Goal: Task Accomplishment & Management: Manage account settings

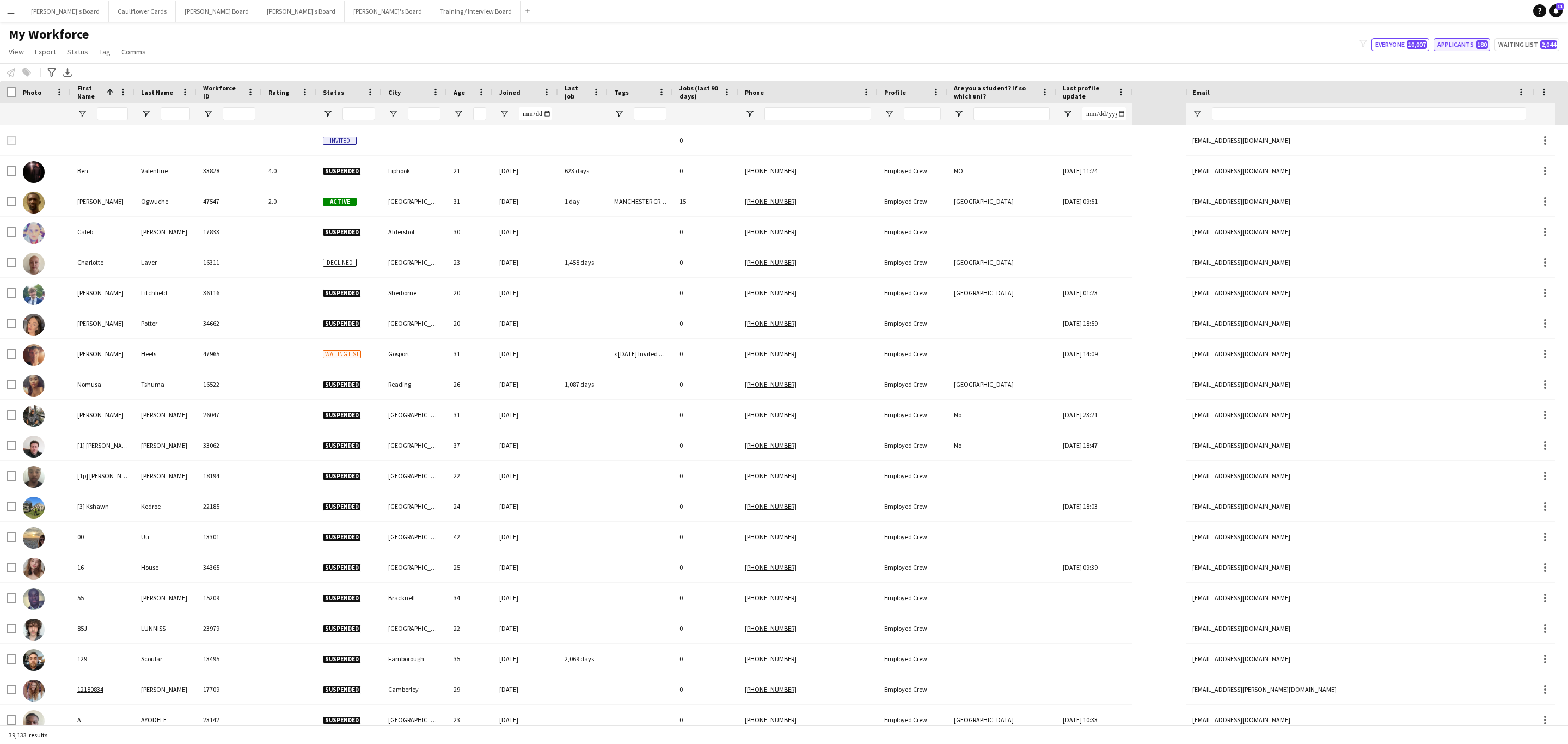
click at [1478, 44] on span "180" at bounding box center [1482, 44] width 12 height 9
type input "**********"
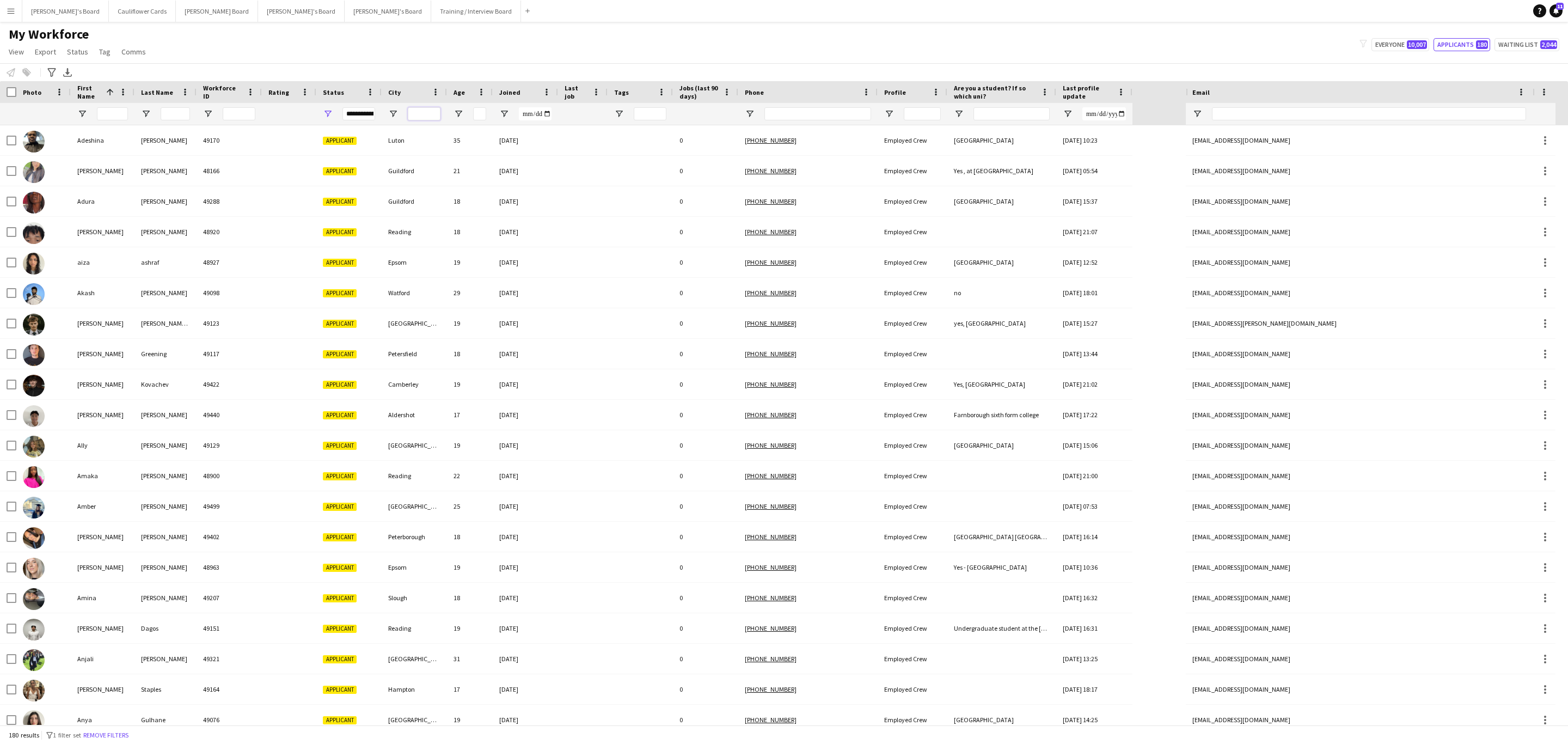
click at [423, 118] on input "City Filter Input" at bounding box center [424, 113] width 33 height 13
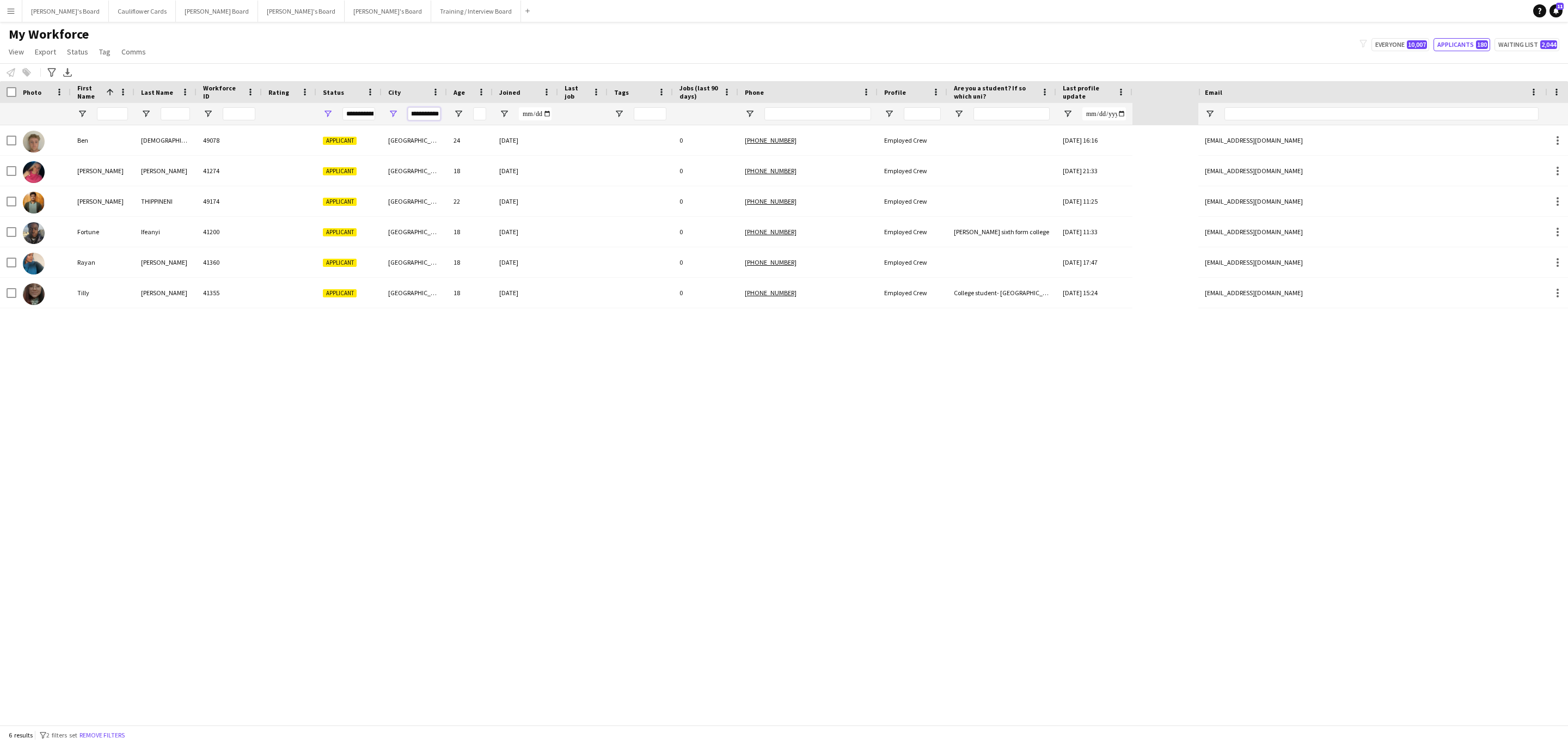
click at [425, 110] on input "**********" at bounding box center [424, 113] width 33 height 13
type input "**********"
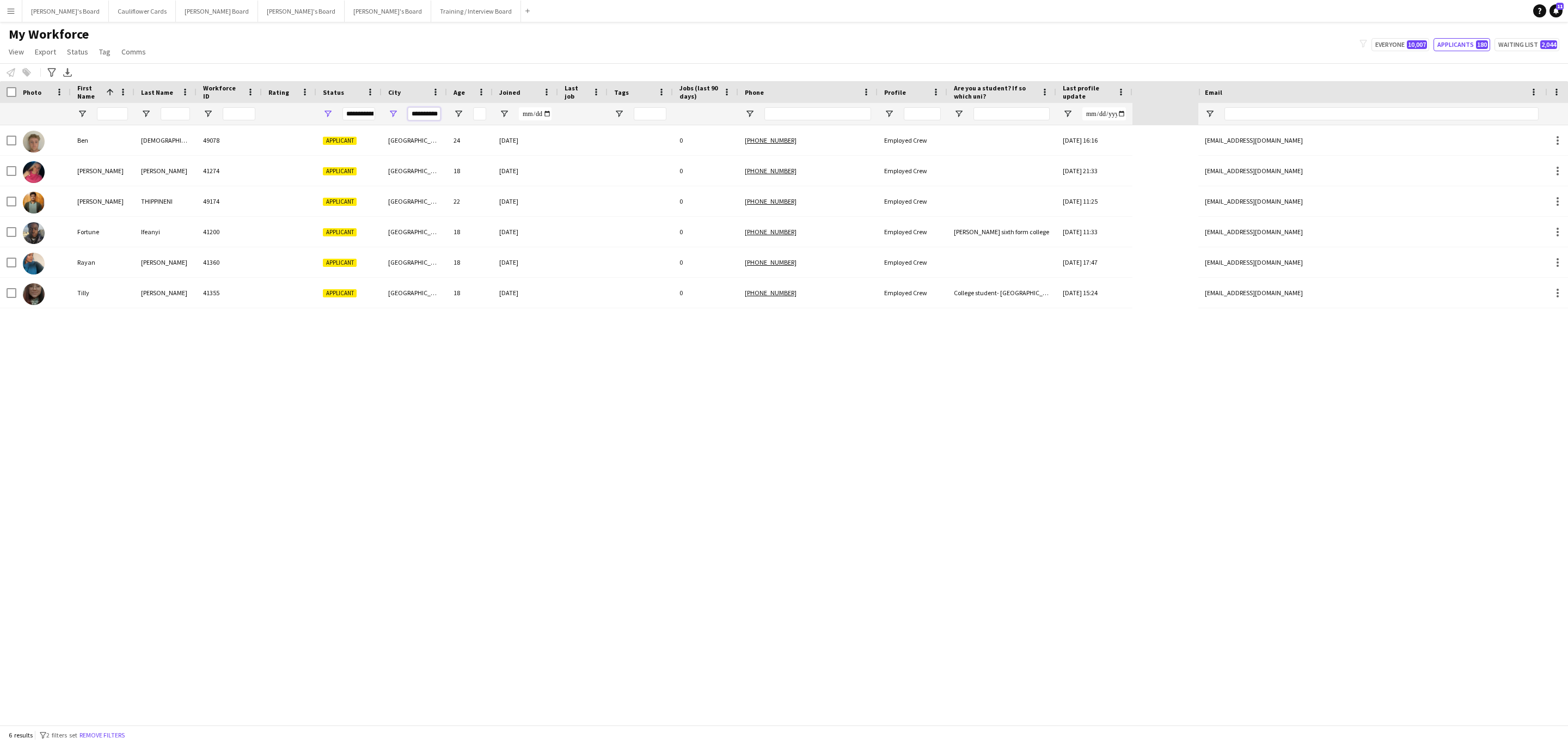
scroll to position [0, 5]
click at [422, 113] on input "**********" at bounding box center [424, 113] width 33 height 13
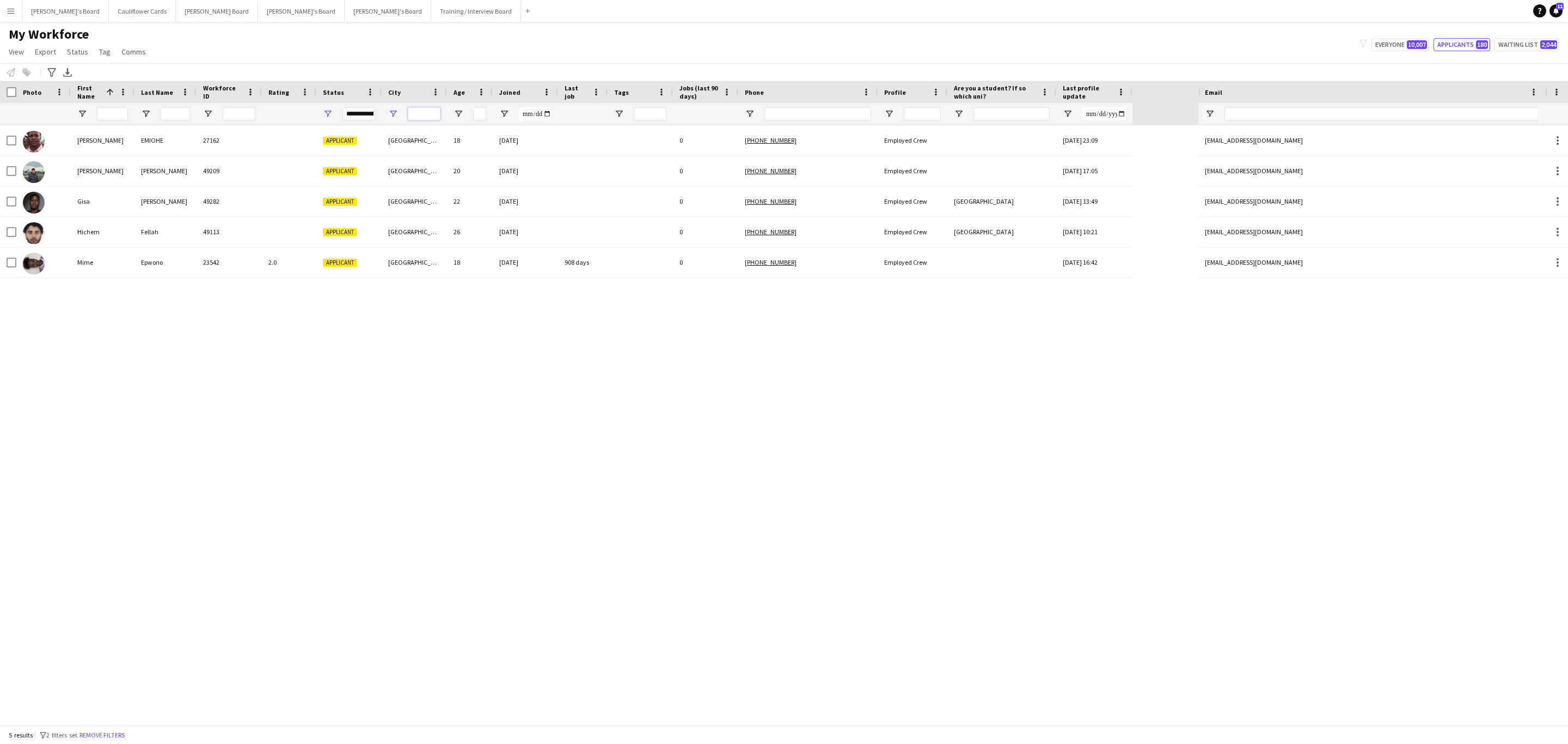
scroll to position [0, 0]
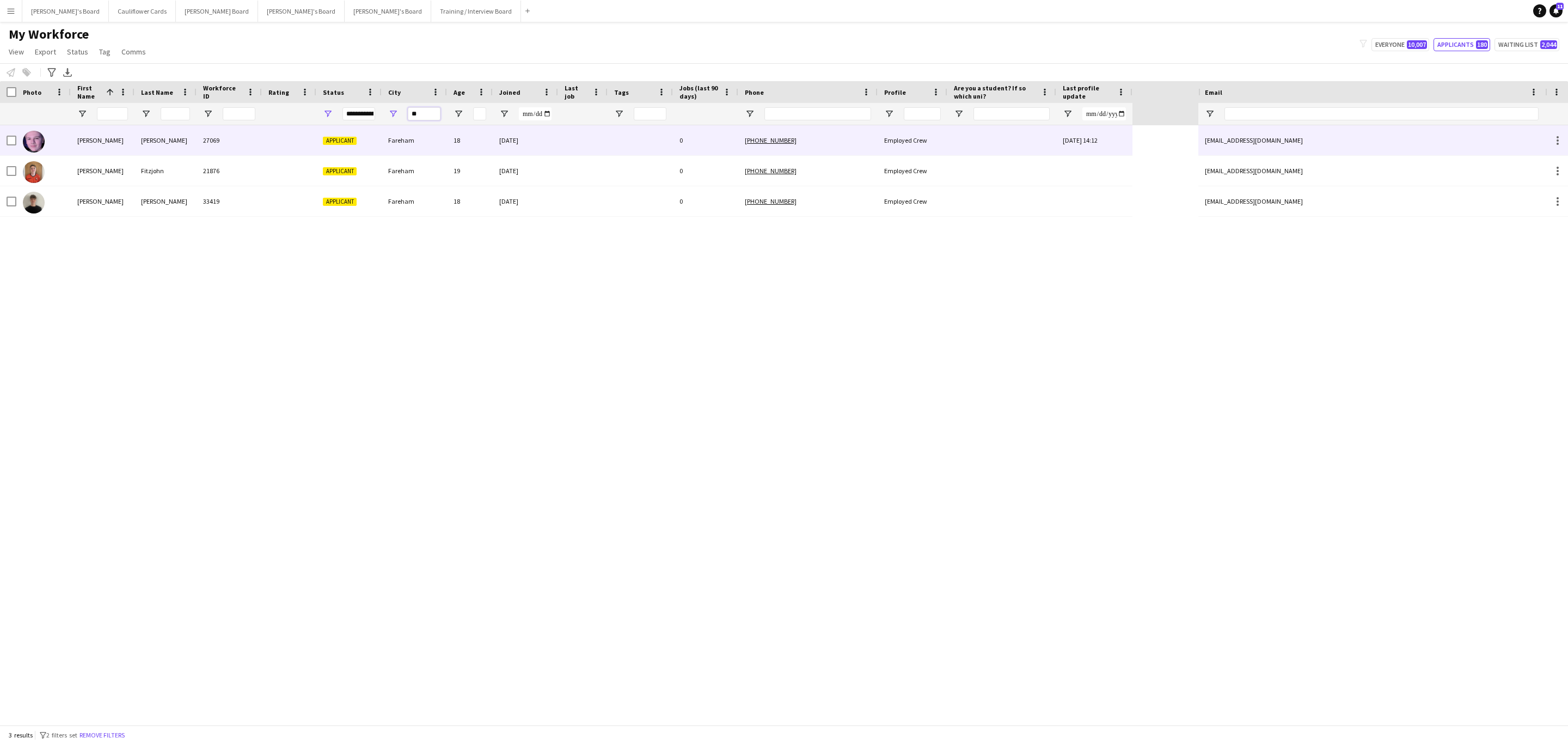
type input "*"
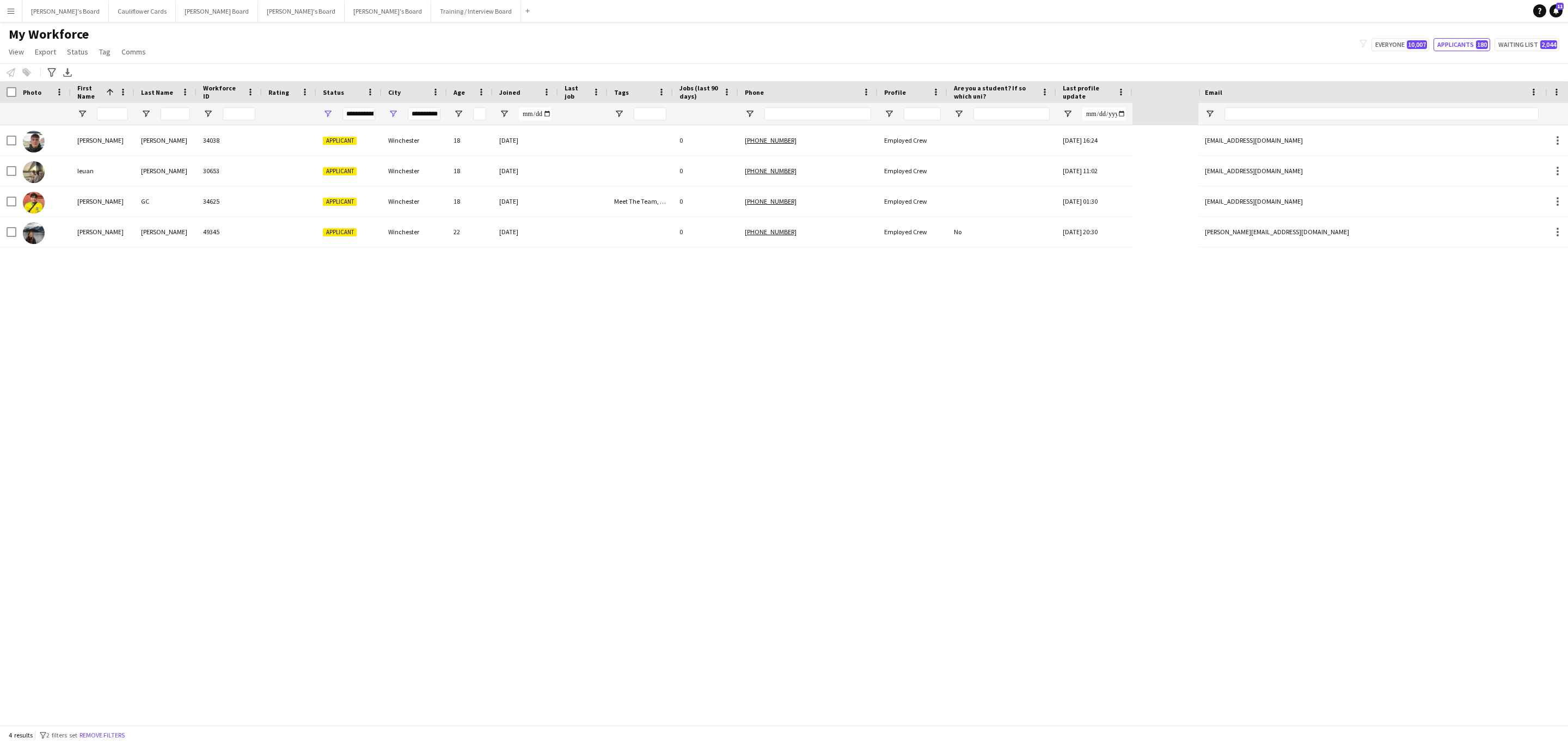
click at [431, 118] on div "**********" at bounding box center [424, 114] width 33 height 22
click at [431, 118] on input "**********" at bounding box center [424, 113] width 33 height 13
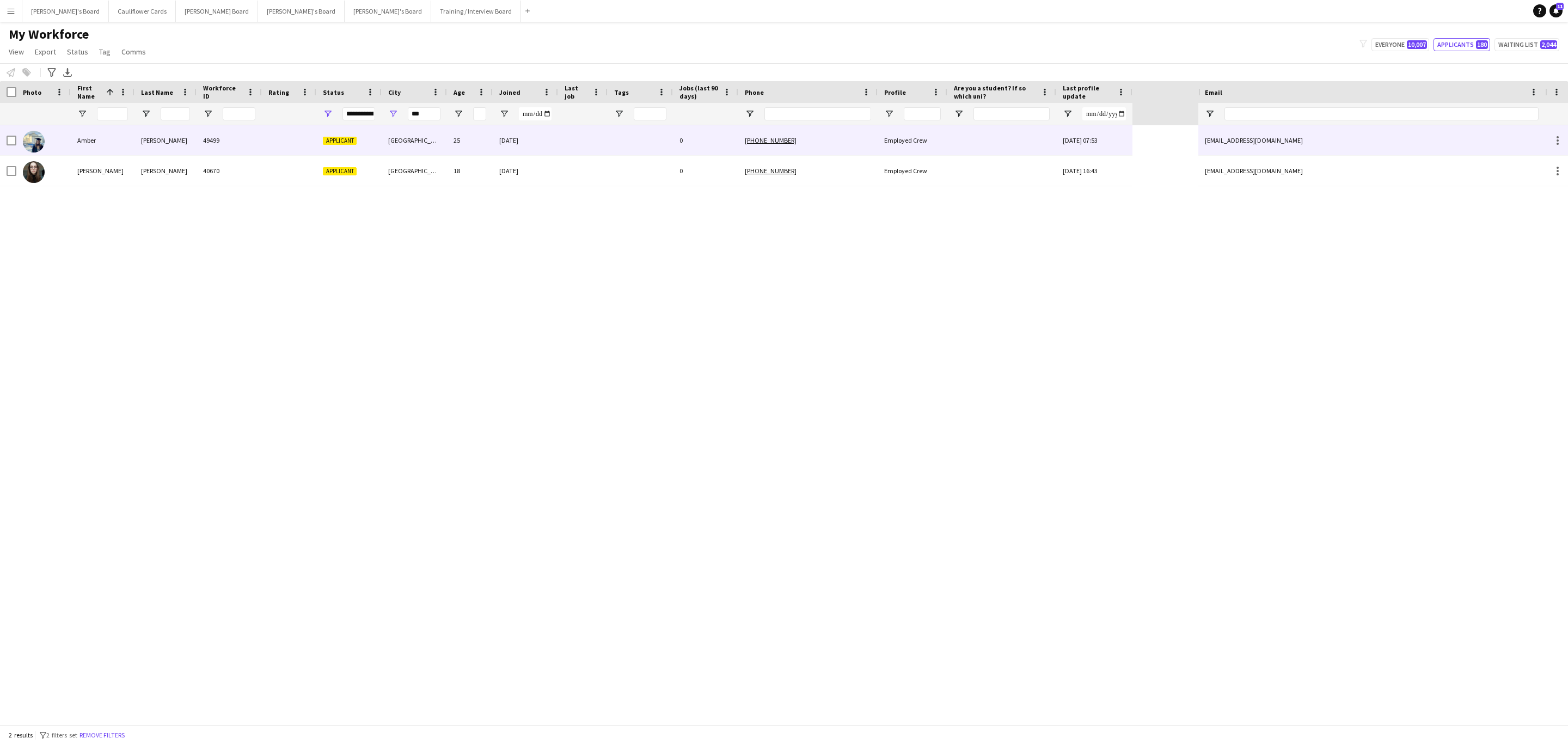
click at [108, 134] on div "Amber" at bounding box center [102, 140] width 64 height 30
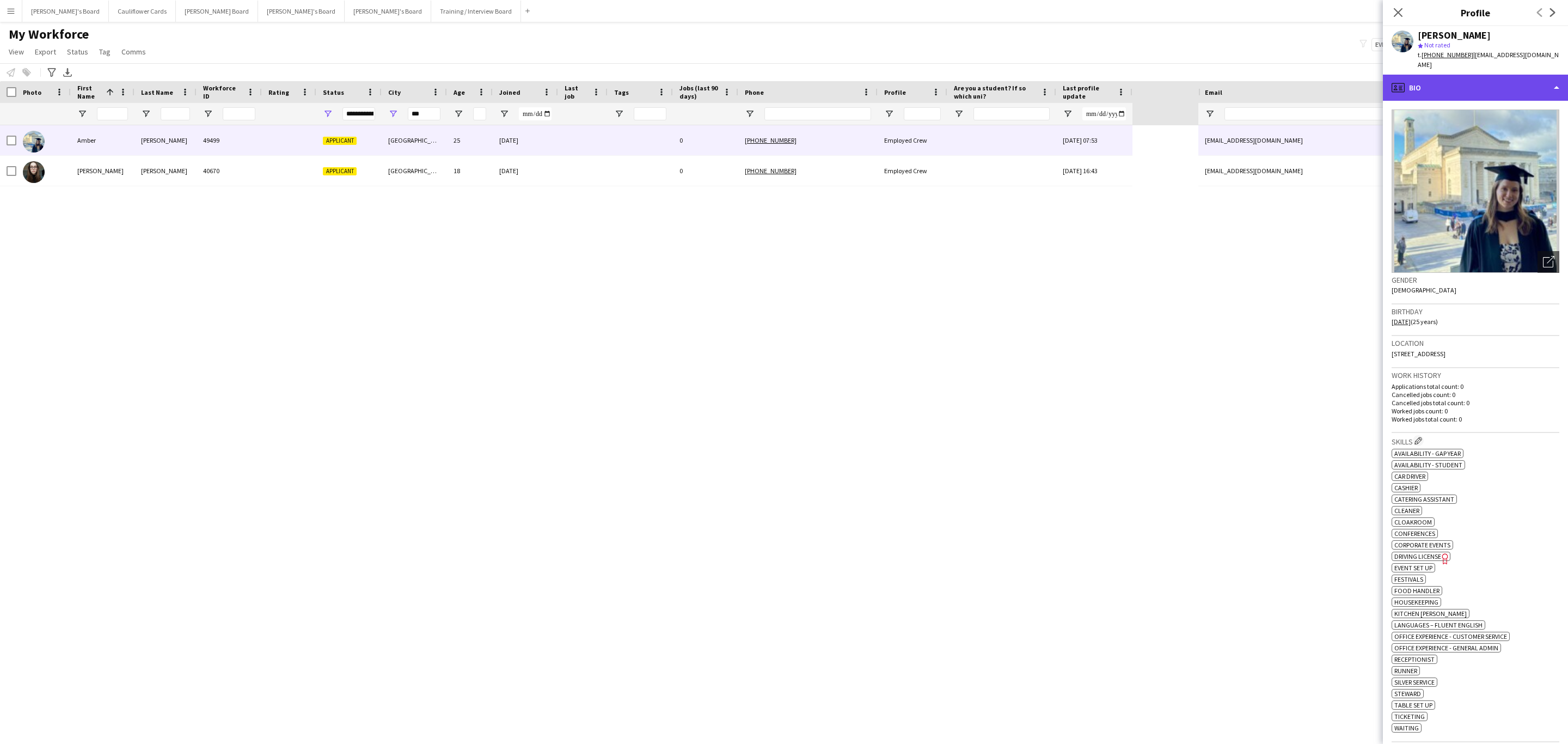
click at [1513, 77] on div "profile Bio" at bounding box center [1475, 88] width 185 height 26
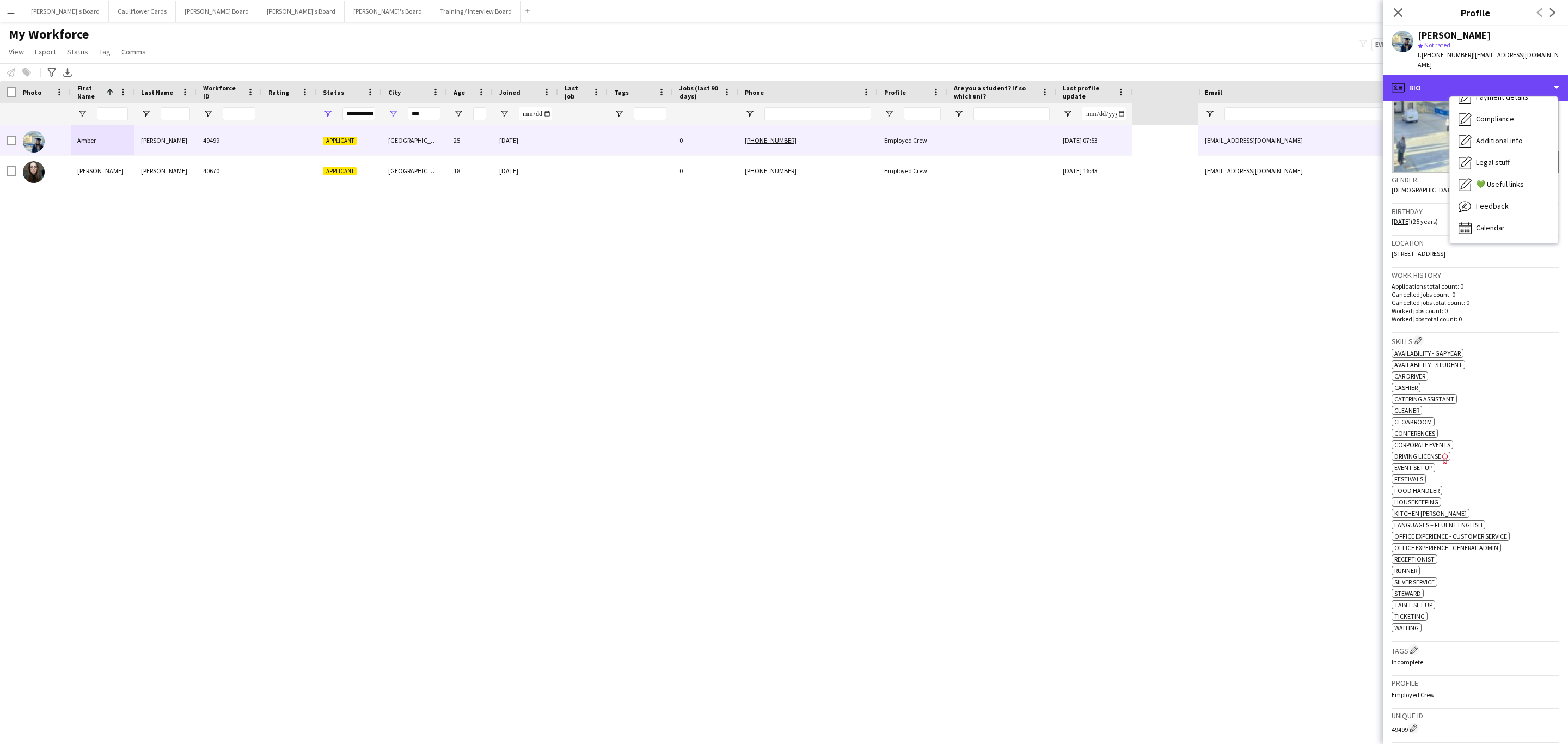
scroll to position [90, 0]
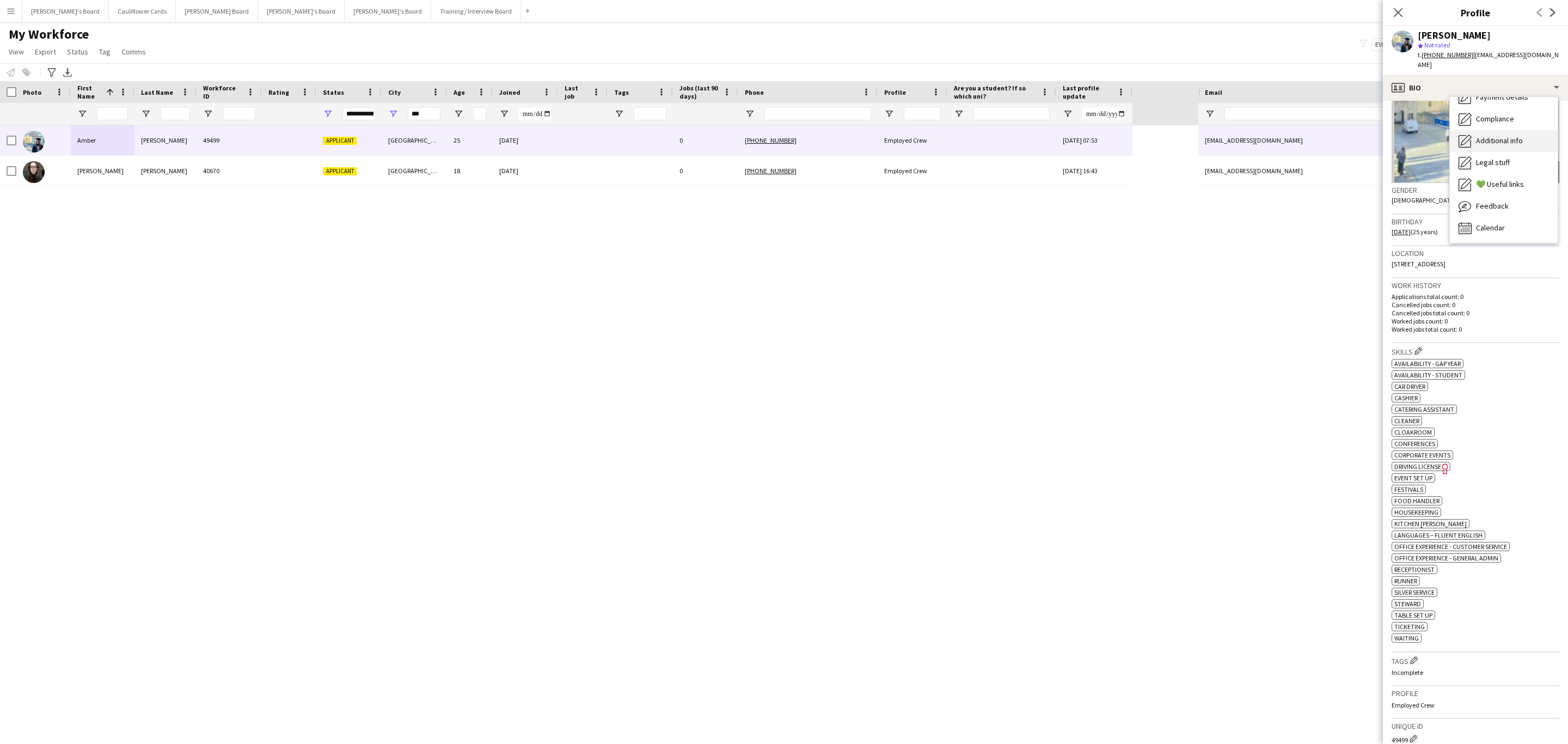
click at [1506, 136] on span "Additional info" at bounding box center [1499, 141] width 47 height 10
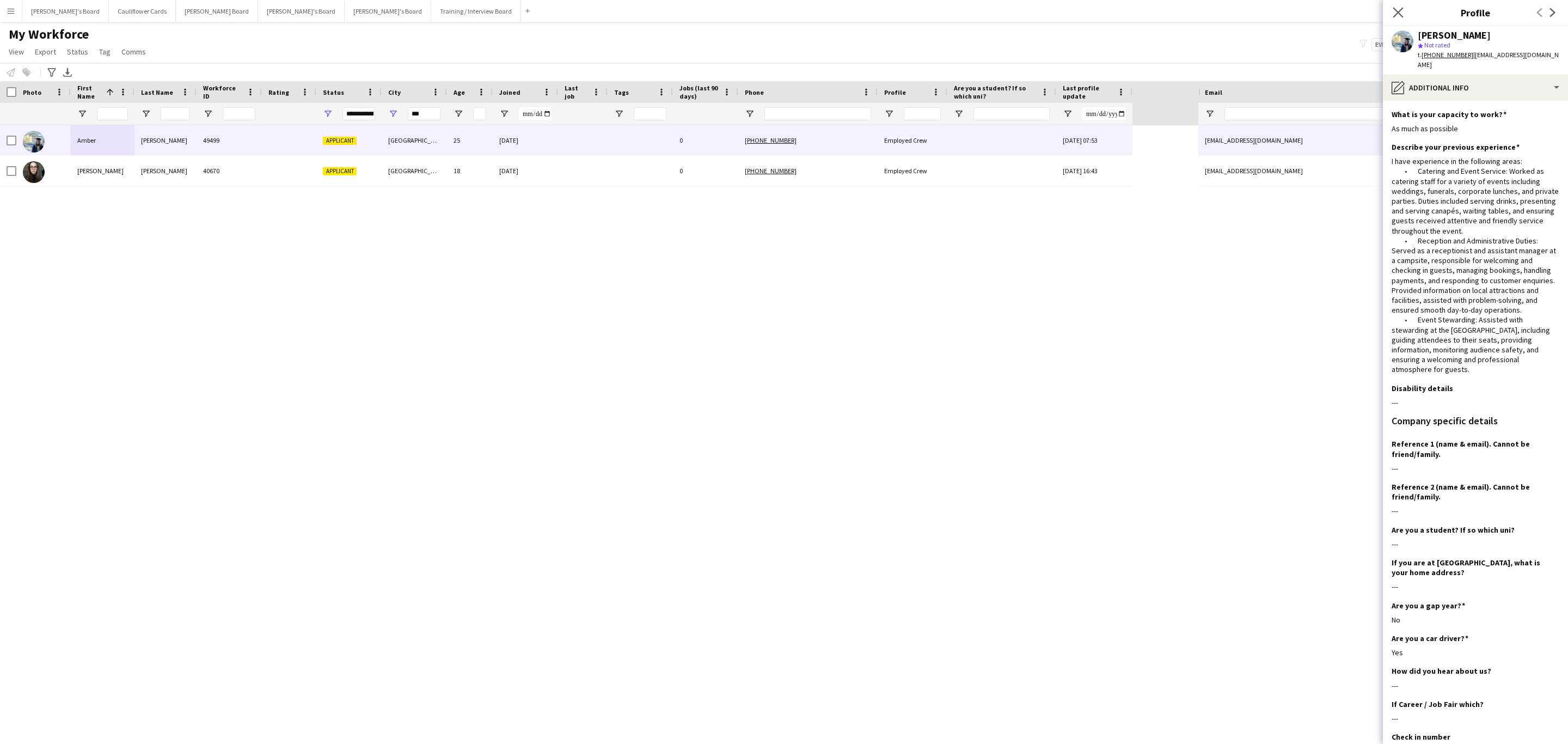
click at [1400, 5] on app-icon "Close pop-in" at bounding box center [1398, 13] width 16 height 16
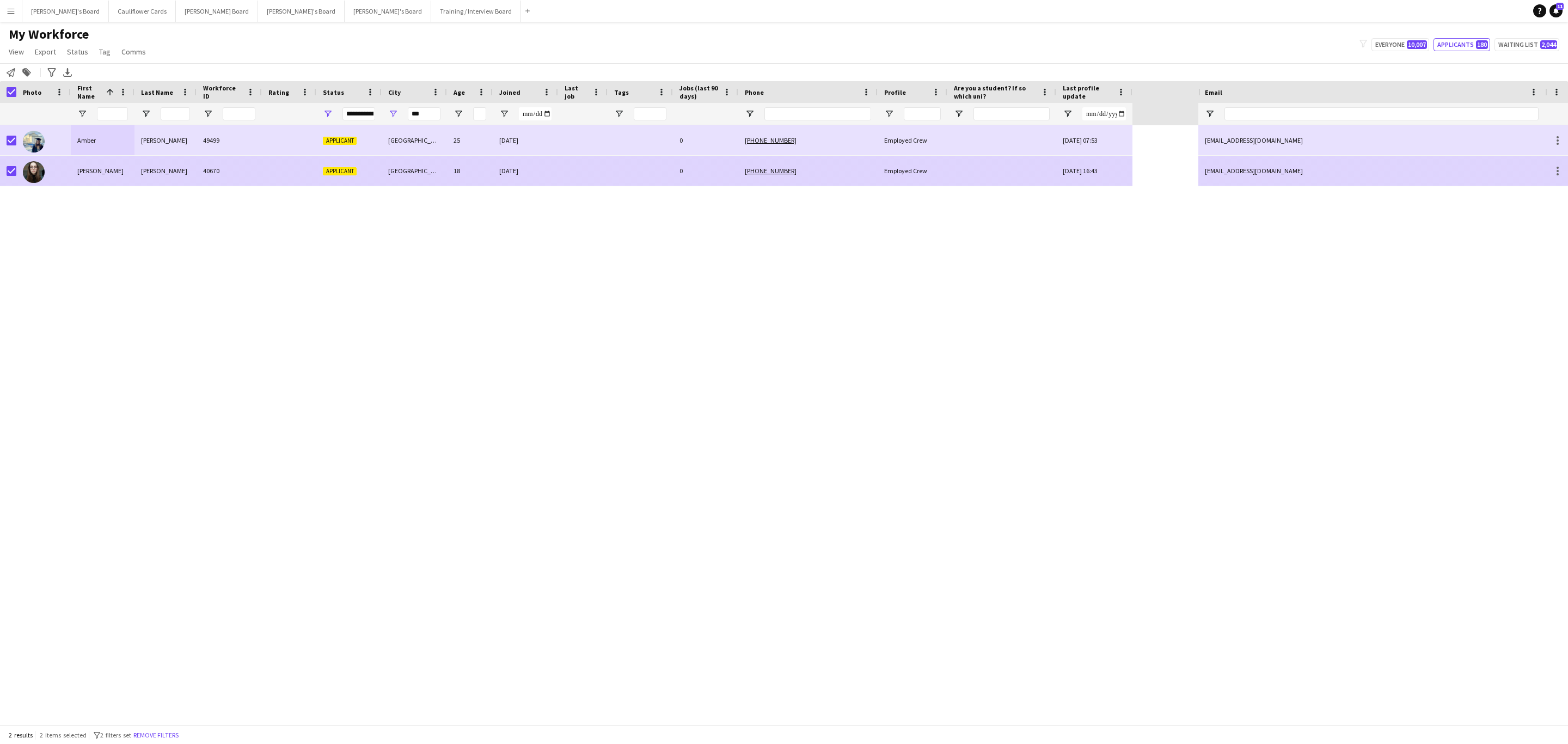
click at [163, 165] on div "[PERSON_NAME]" at bounding box center [166, 170] width 62 height 30
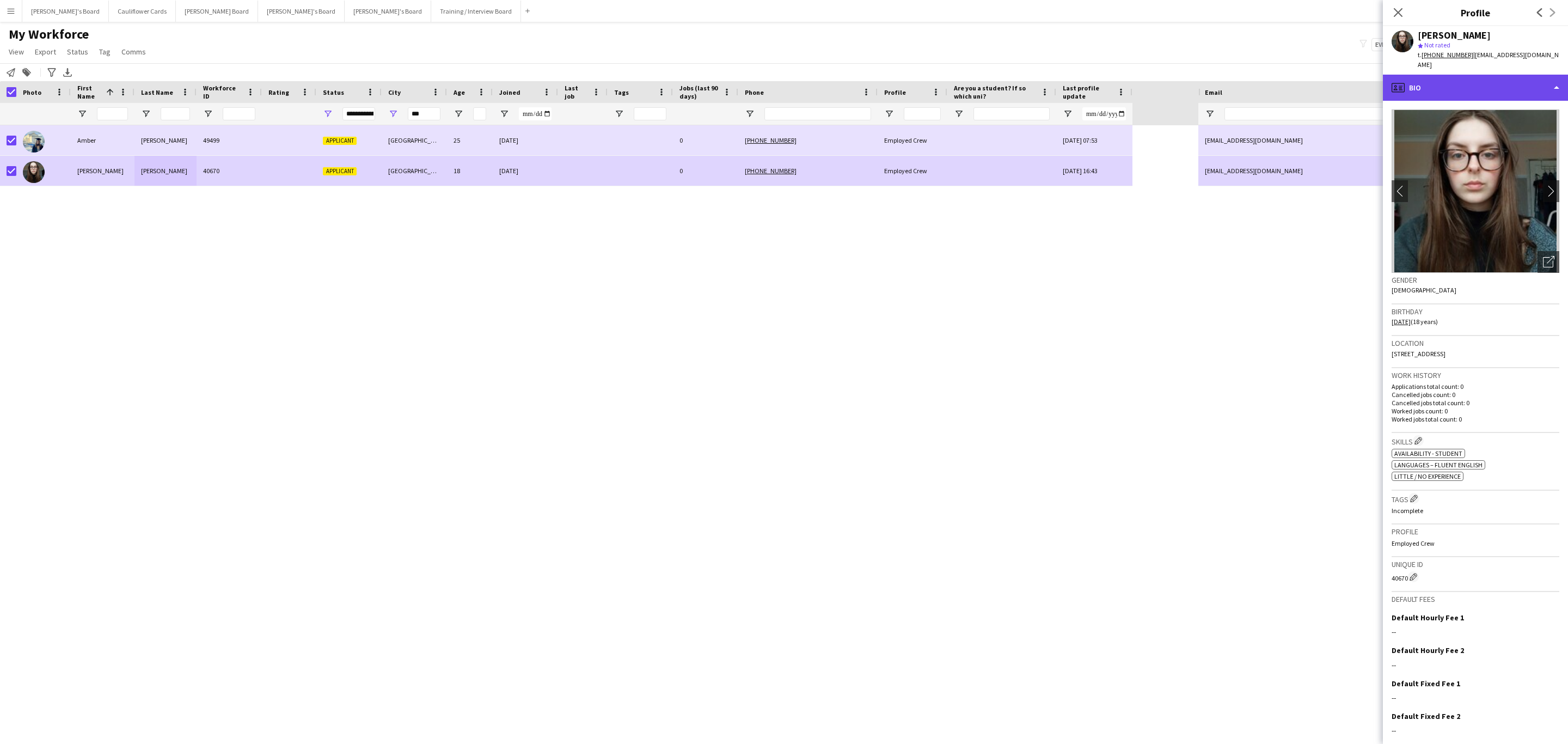
click at [1504, 80] on div "profile Bio" at bounding box center [1475, 88] width 185 height 26
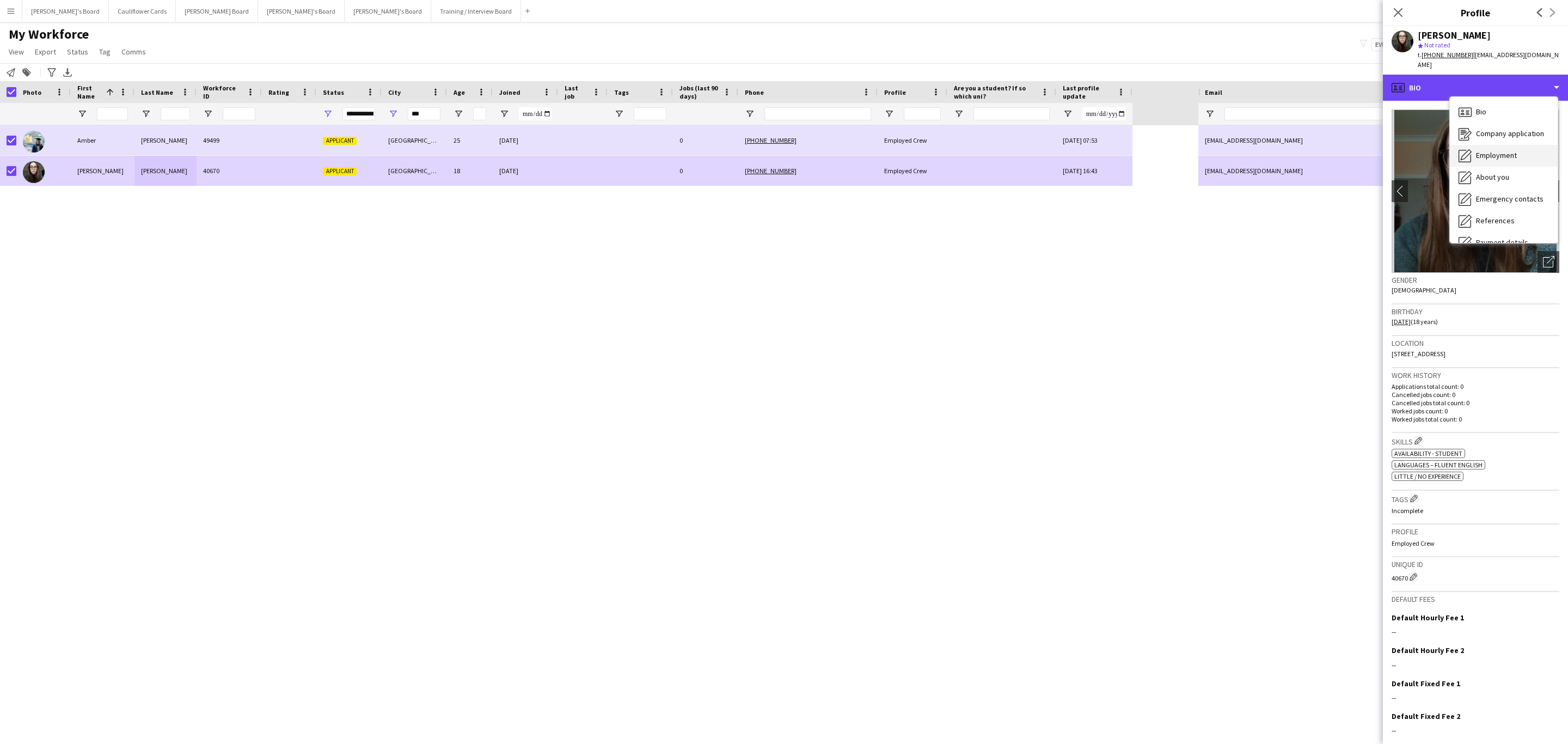
scroll to position [146, 0]
click at [1499, 136] on span "Additional info" at bounding box center [1499, 141] width 47 height 10
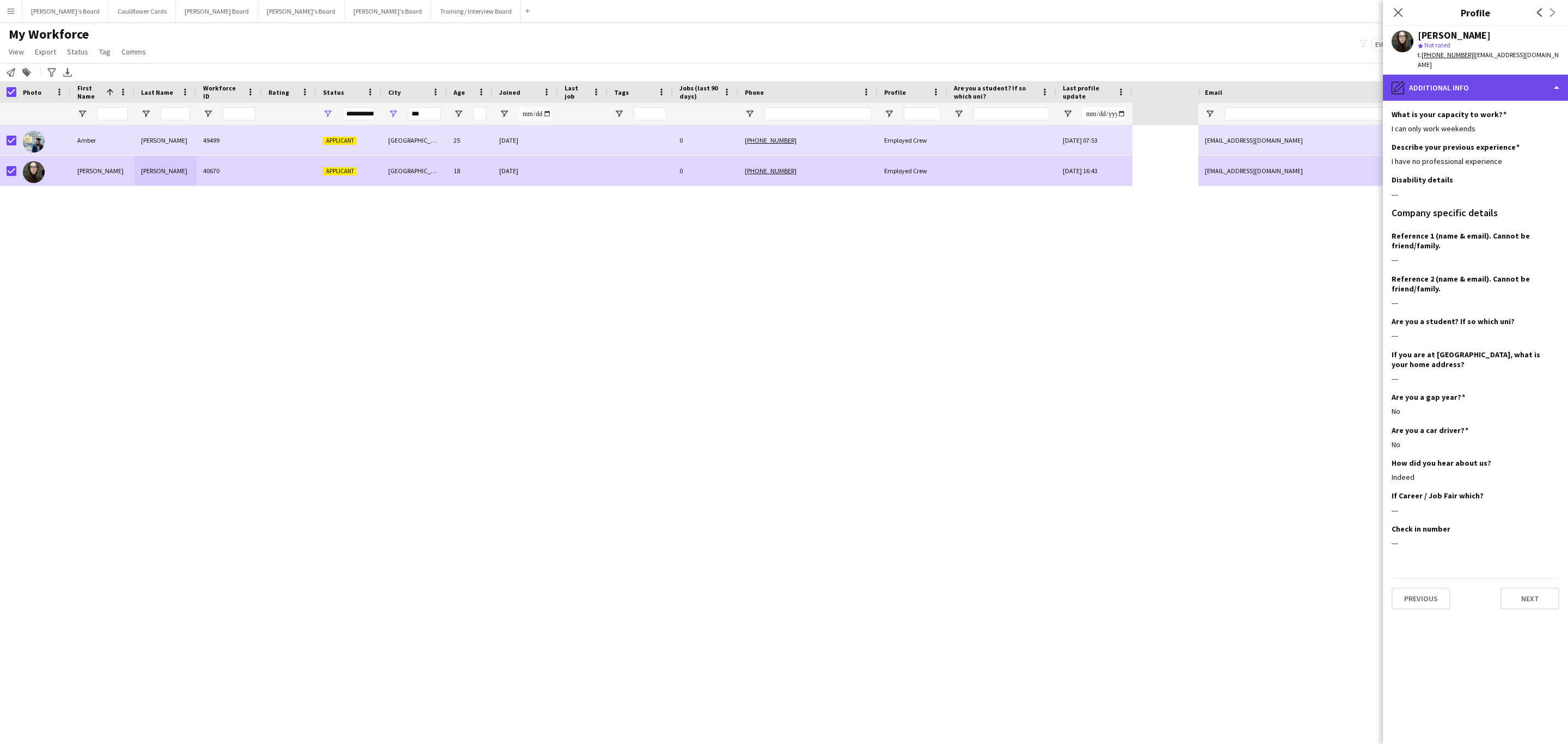
click at [1472, 86] on div "pencil4 Additional info" at bounding box center [1475, 88] width 185 height 26
click at [1490, 172] on span "About you" at bounding box center [1493, 177] width 33 height 10
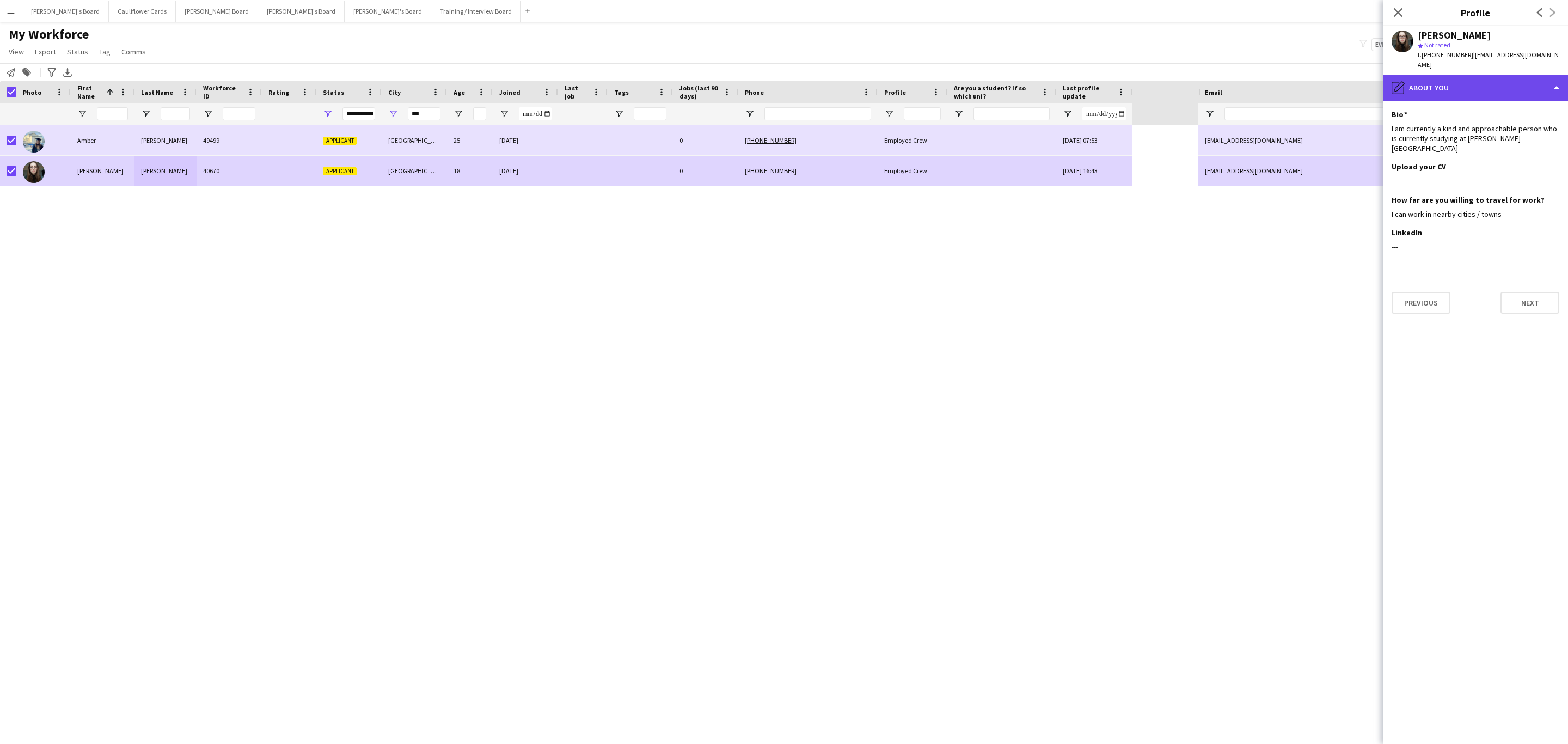
click at [1456, 79] on div "pencil4 About you" at bounding box center [1475, 88] width 185 height 26
click at [1396, 13] on icon "Close pop-in" at bounding box center [1398, 12] width 10 height 10
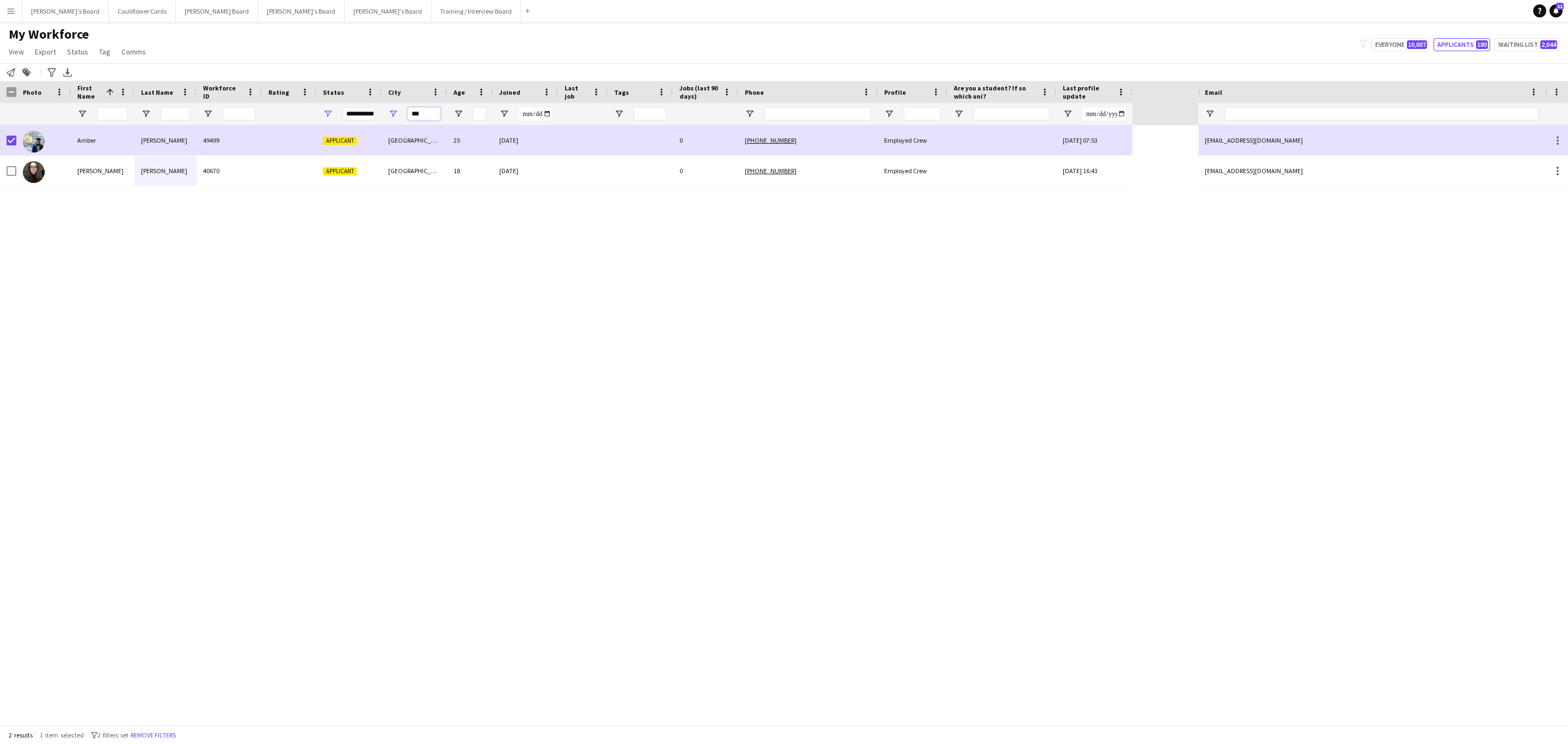
click at [431, 115] on input "***" at bounding box center [424, 113] width 33 height 13
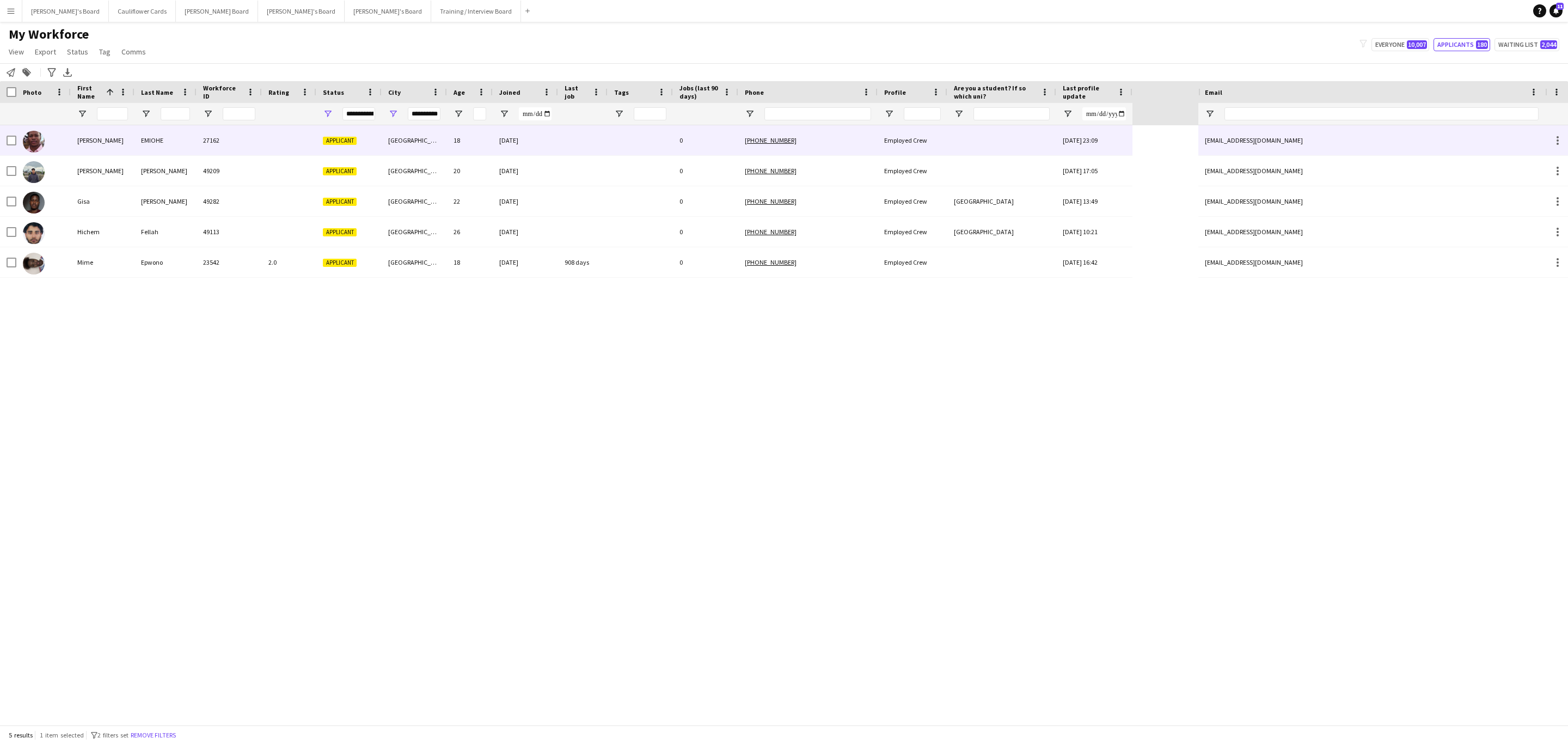
click at [273, 141] on div at bounding box center [289, 140] width 54 height 30
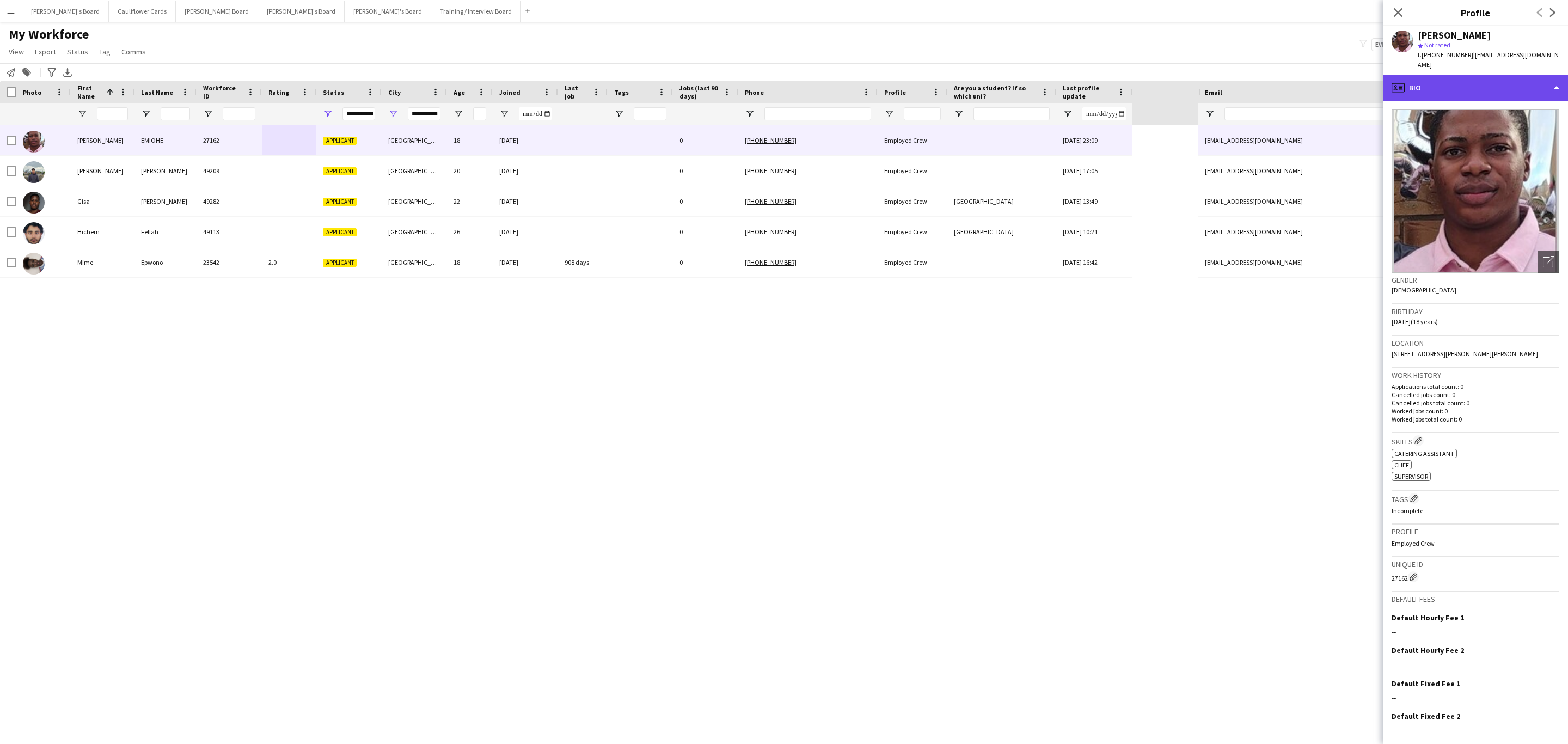
click at [1510, 99] on div "profile Bio" at bounding box center [1475, 88] width 185 height 26
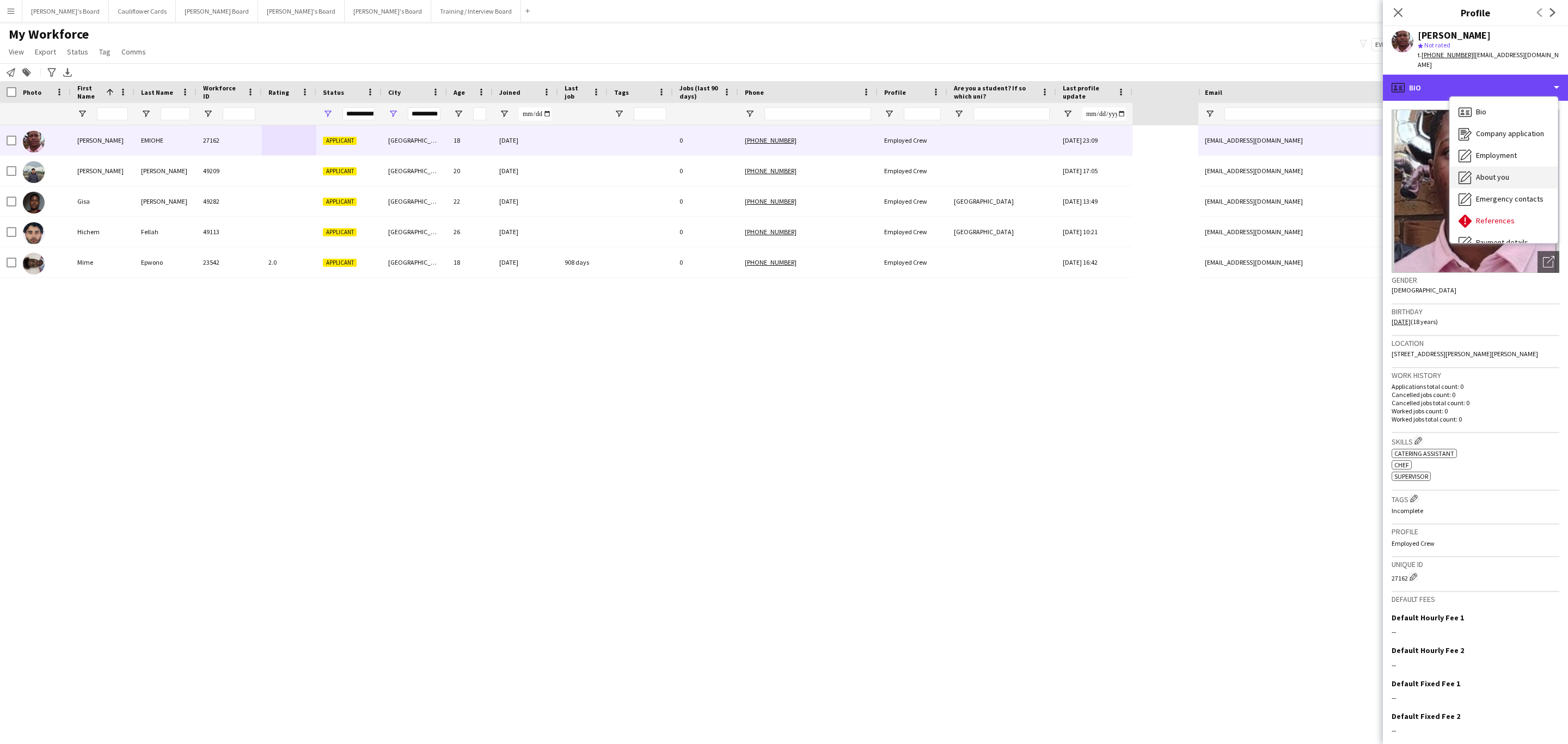
scroll to position [146, 0]
click at [1498, 139] on span "Additional info" at bounding box center [1499, 141] width 47 height 10
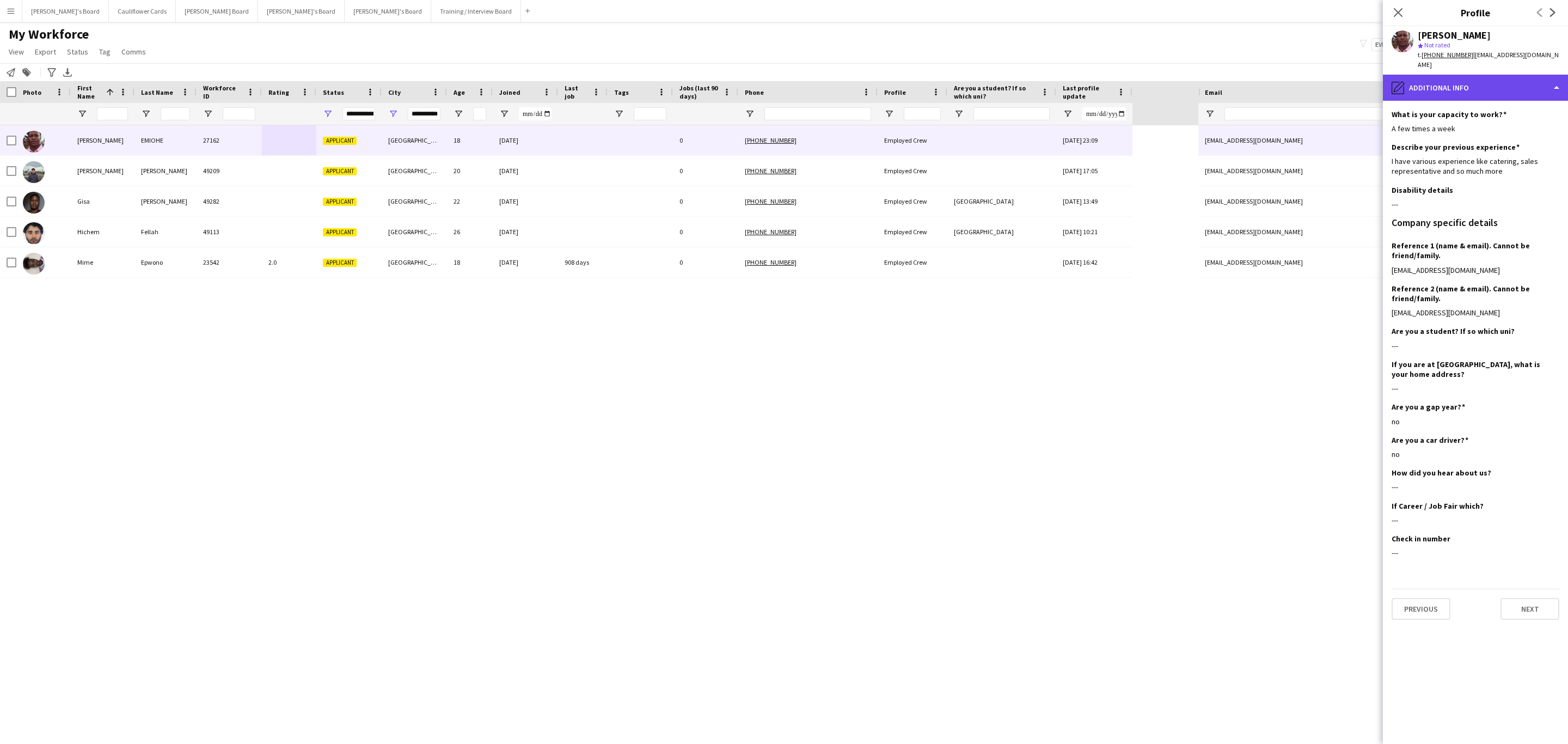
click at [1531, 92] on div "pencil4 Additional info" at bounding box center [1475, 88] width 185 height 26
click at [1505, 114] on span "Compliance" at bounding box center [1495, 119] width 38 height 10
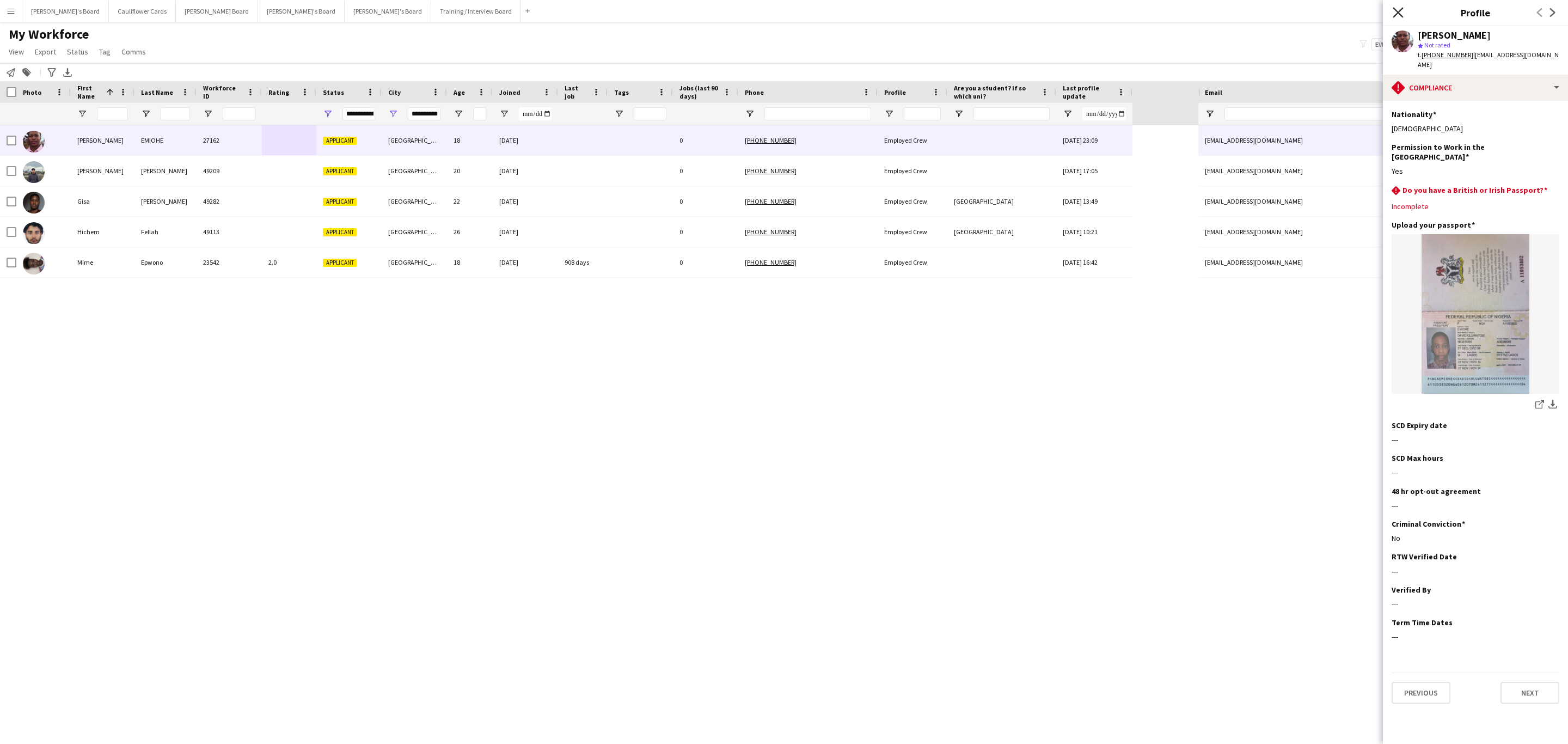
click at [1394, 10] on icon at bounding box center [1398, 12] width 10 height 10
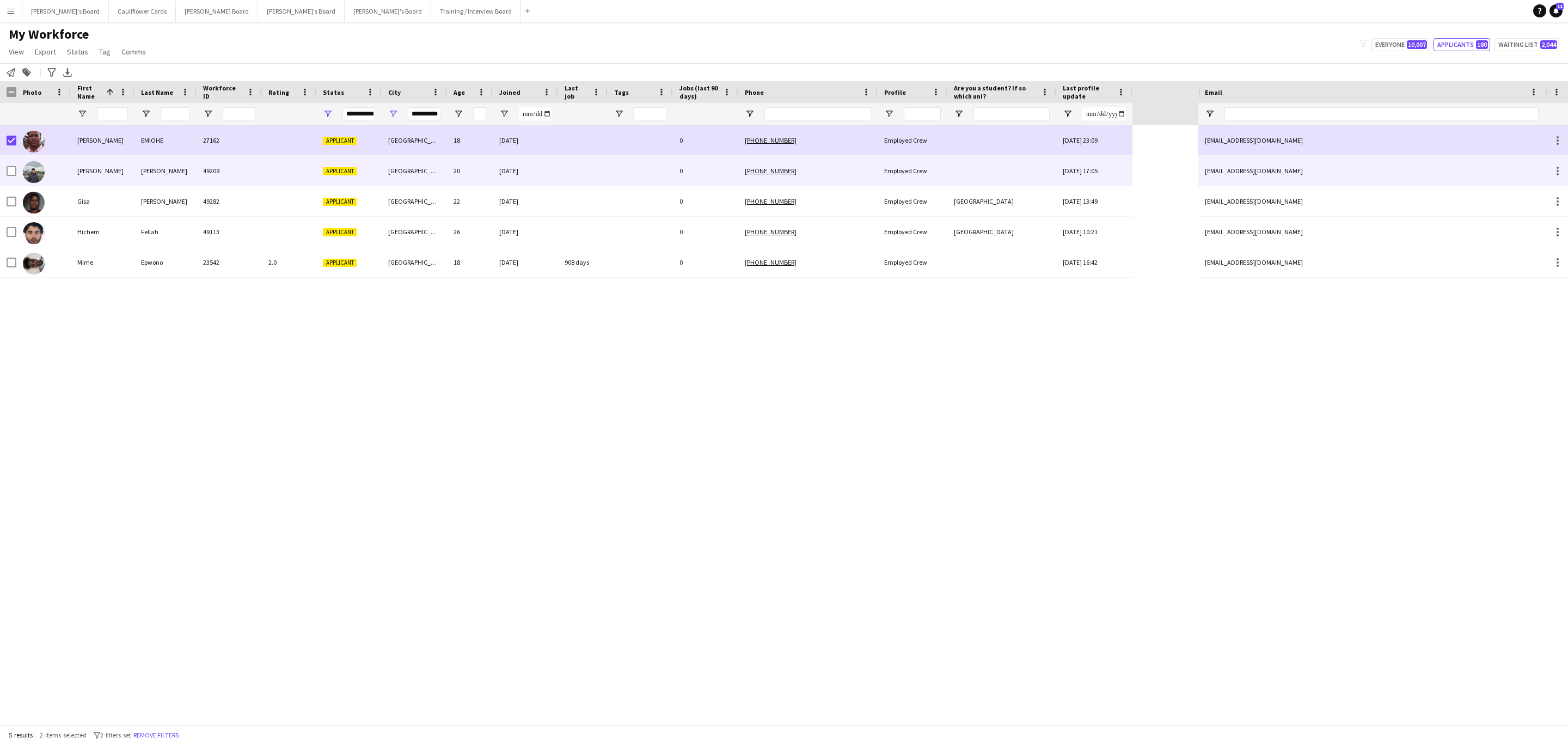
click at [197, 175] on div "49209" at bounding box center [229, 170] width 65 height 30
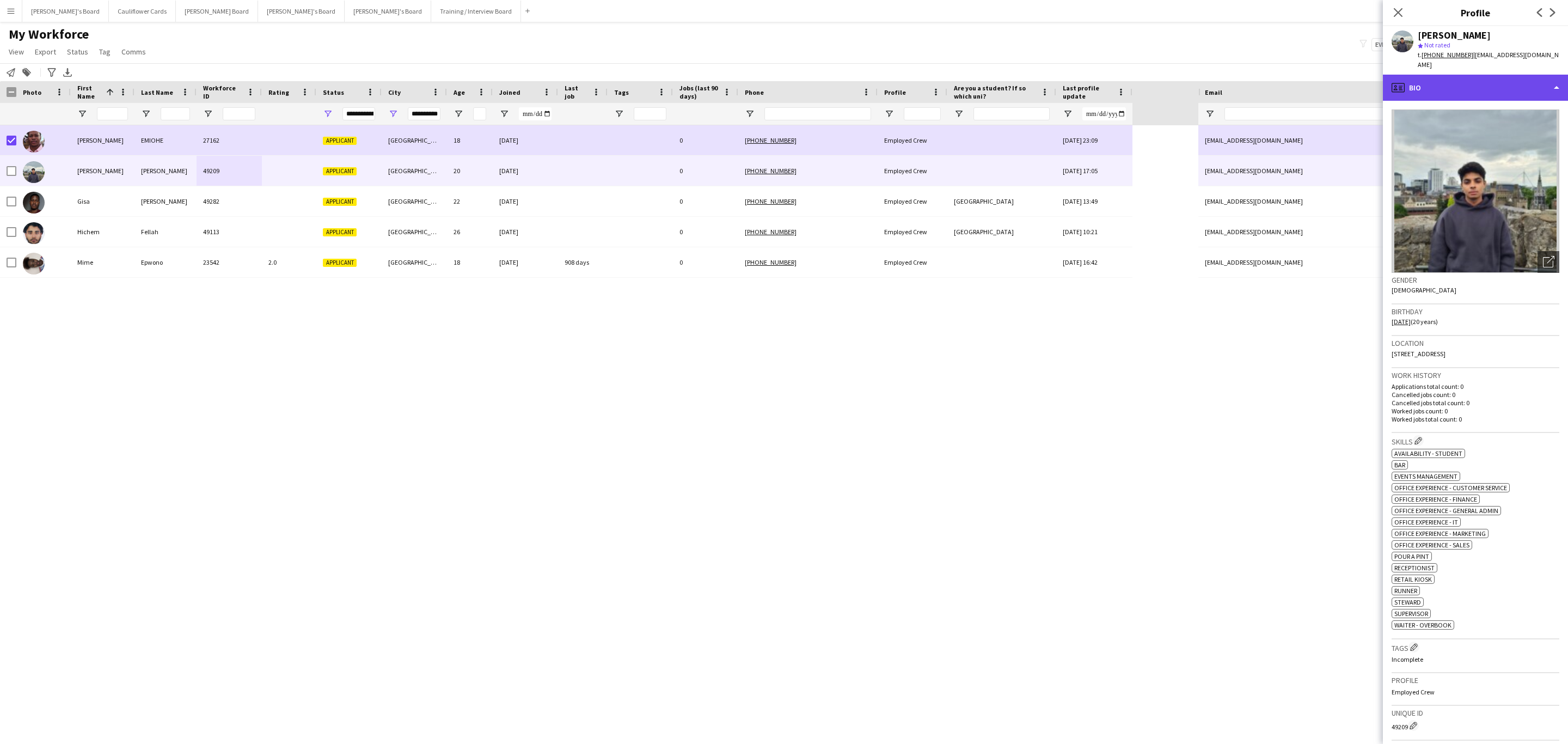
click at [1509, 75] on div "profile Bio" at bounding box center [1475, 88] width 185 height 26
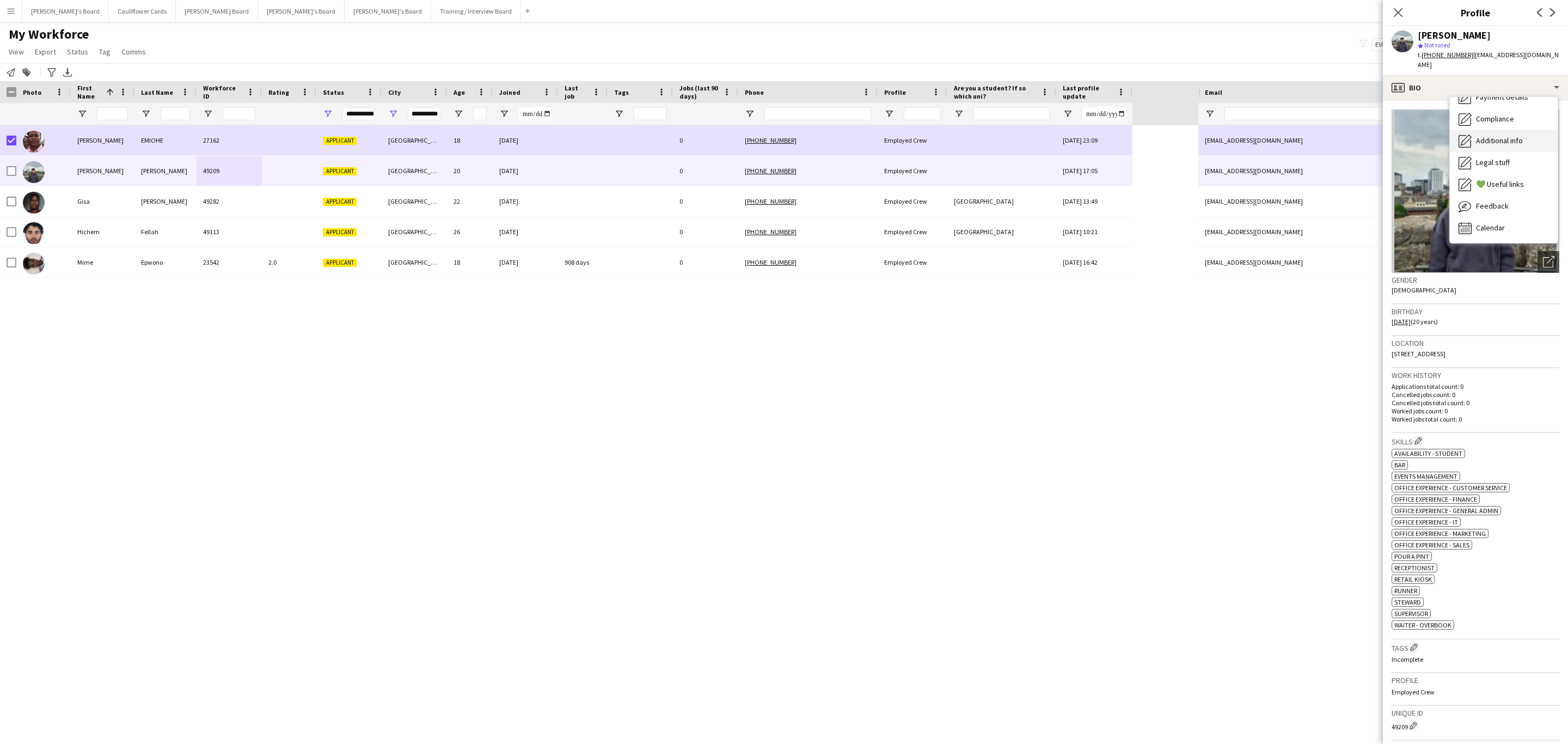
click at [1509, 136] on span "Additional info" at bounding box center [1499, 141] width 47 height 10
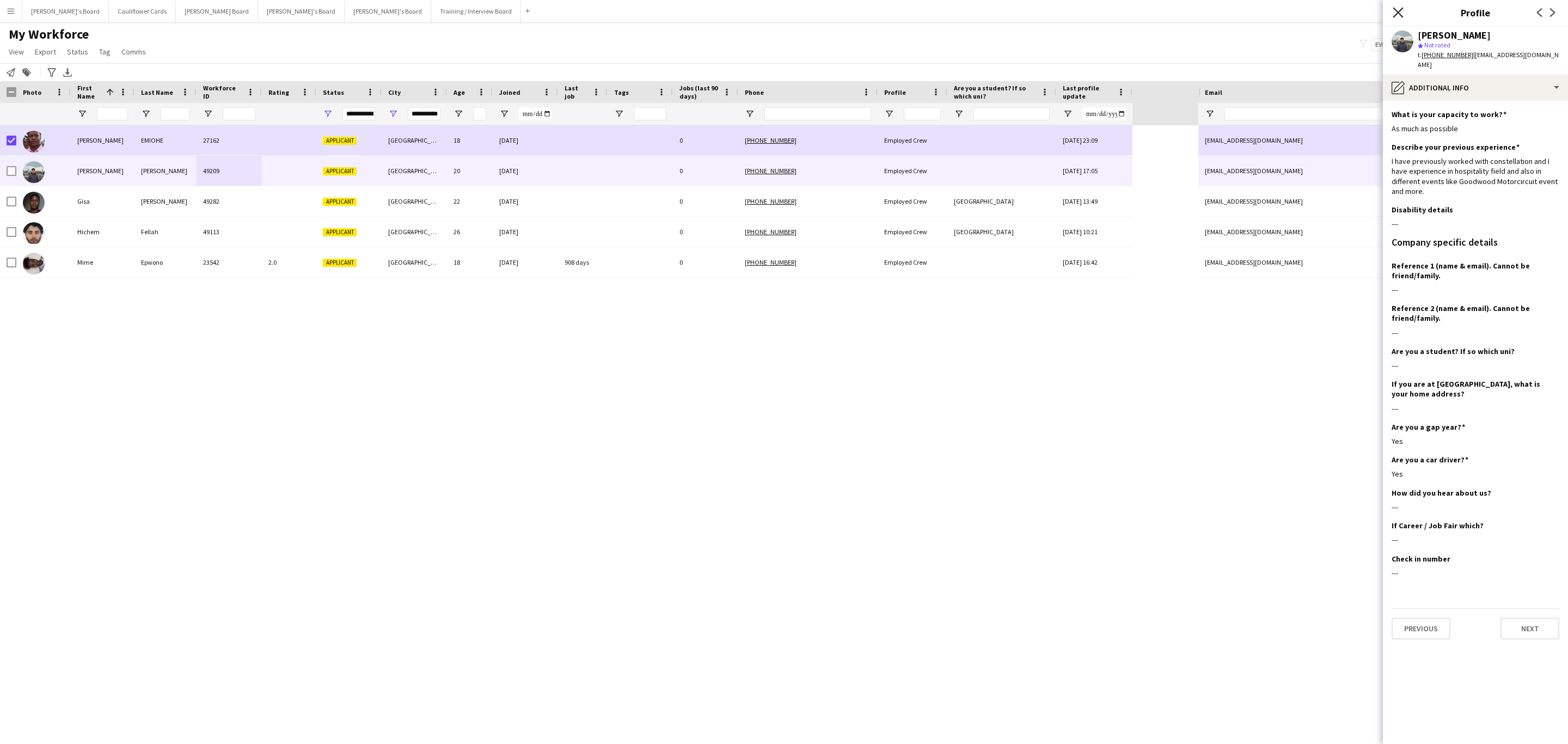
click at [1397, 12] on icon at bounding box center [1398, 12] width 10 height 10
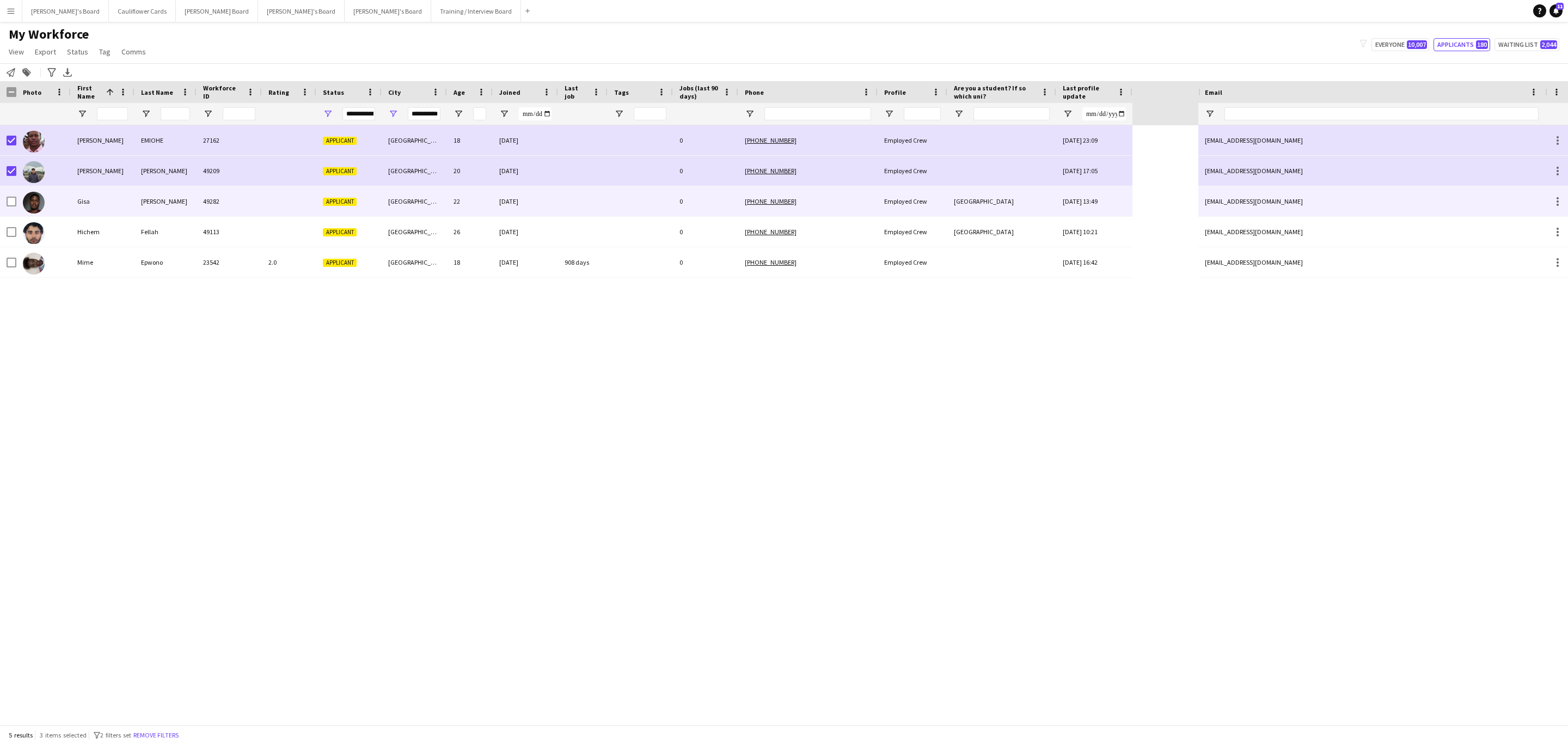
click at [103, 194] on div "Gisa" at bounding box center [102, 201] width 64 height 30
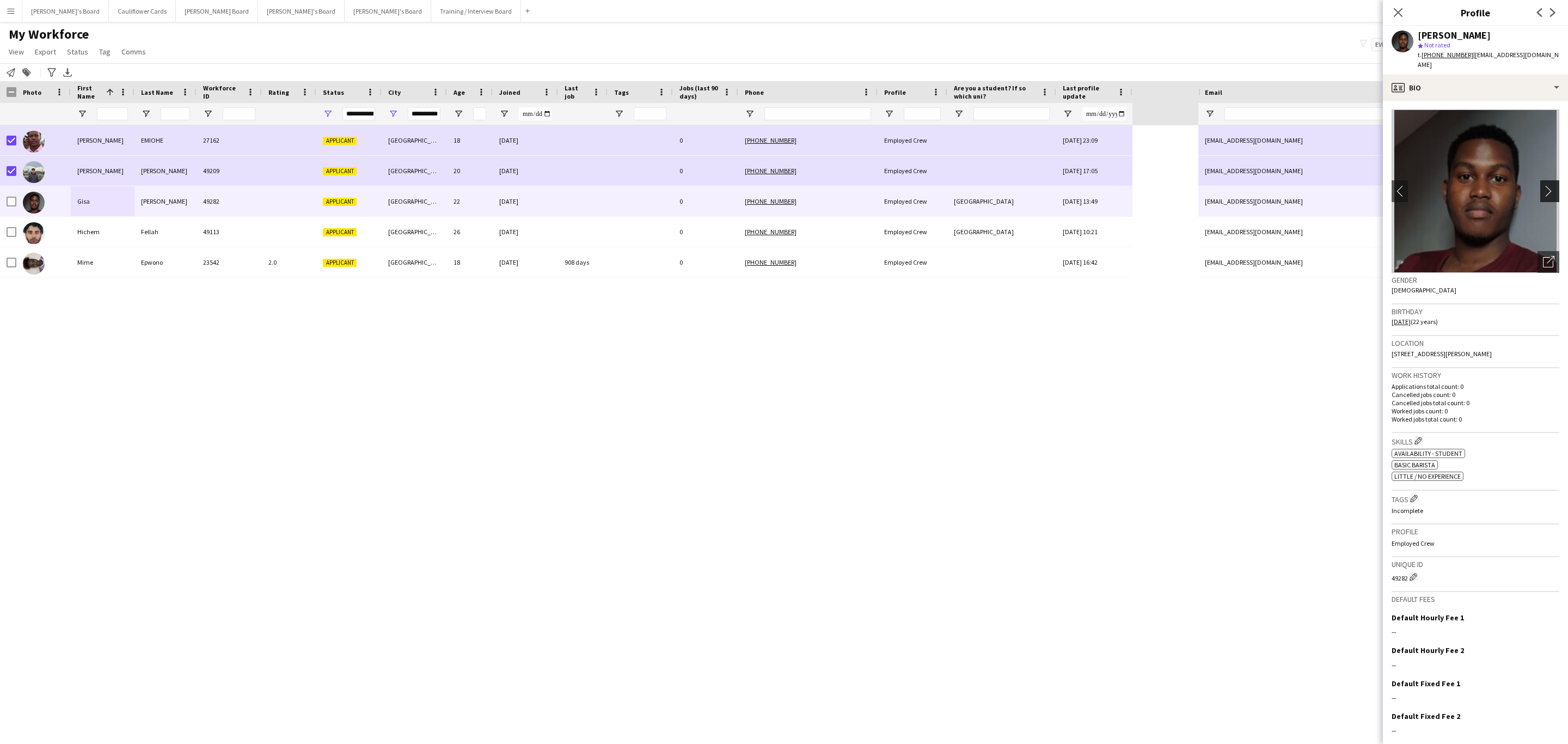
click at [1540, 180] on button "chevron-right" at bounding box center [1551, 191] width 22 height 22
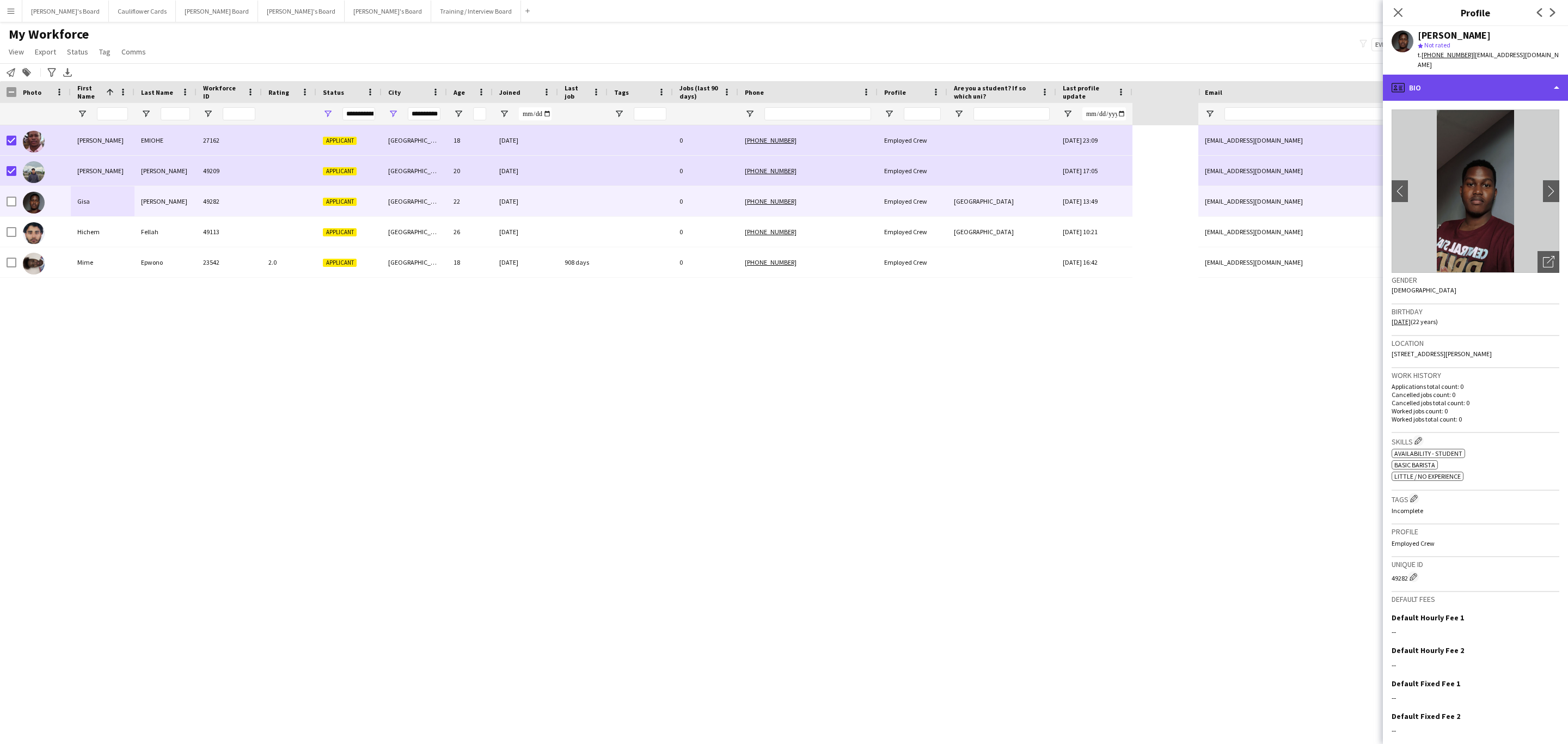
click at [1510, 75] on div "profile Bio" at bounding box center [1475, 88] width 185 height 26
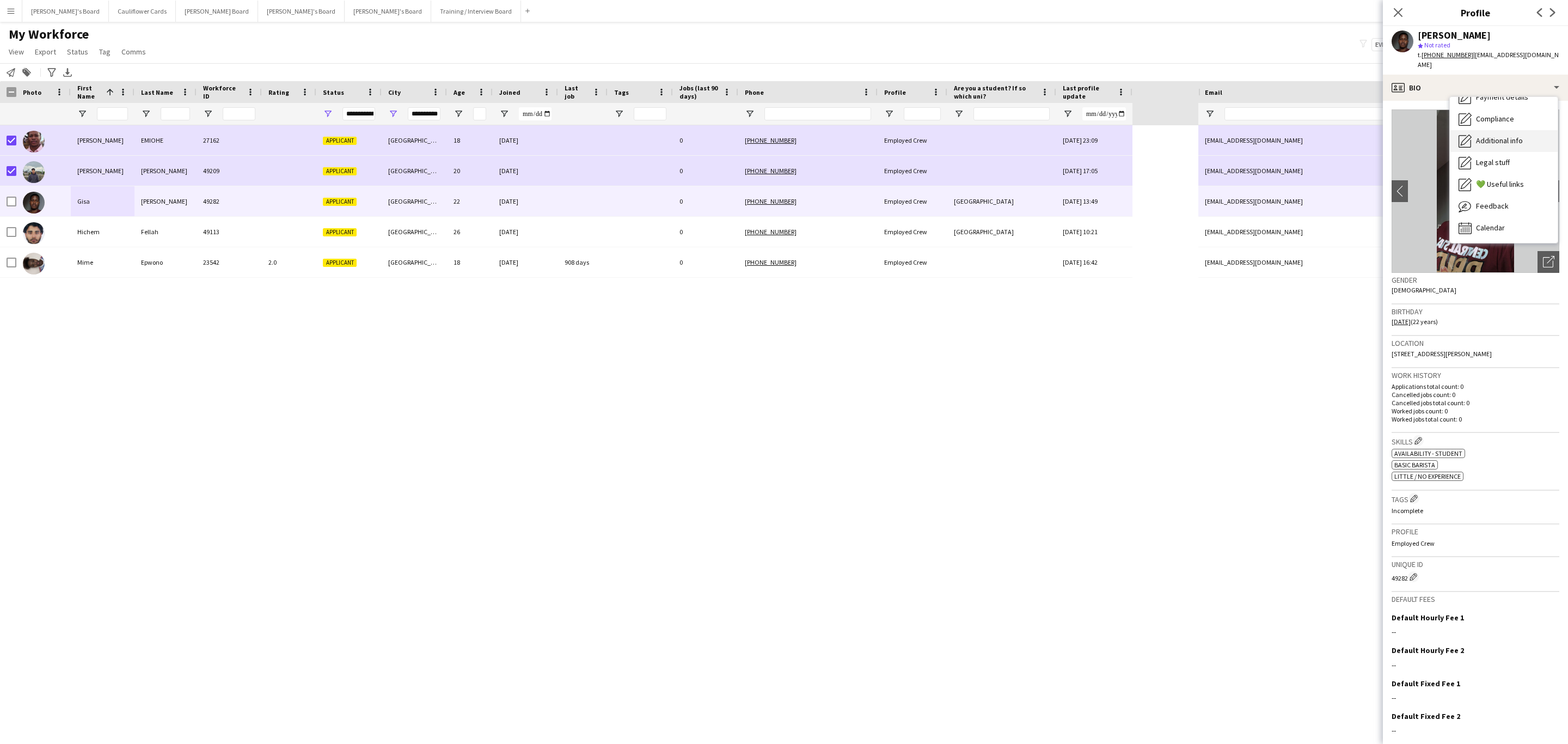
click at [1486, 130] on div "Additional info Additional info" at bounding box center [1503, 141] width 108 height 22
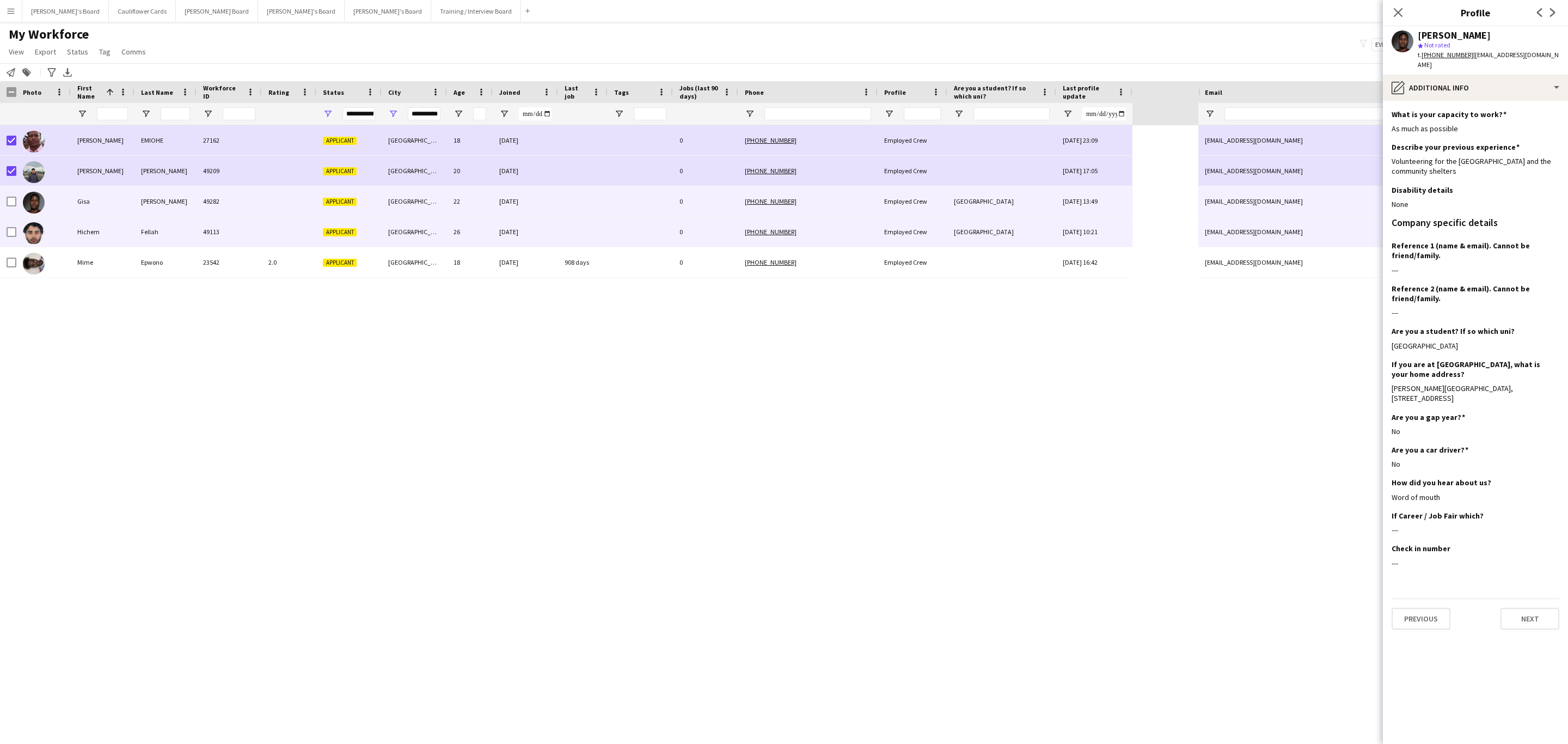
click at [628, 234] on div at bounding box center [640, 231] width 65 height 30
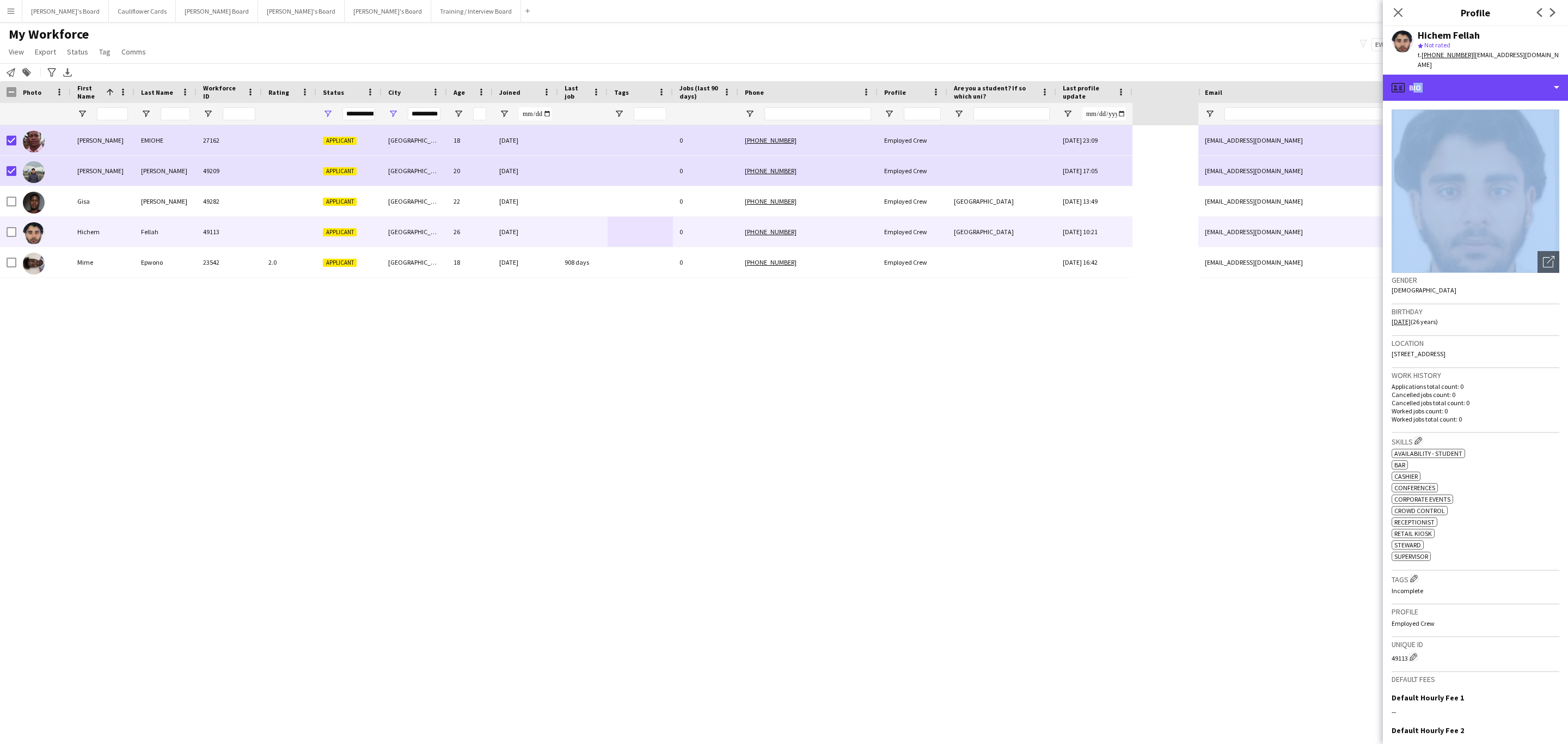
drag, startPoint x: 1523, startPoint y: 72, endPoint x: 1516, endPoint y: 138, distance: 66.4
click at [1516, 138] on div "profile Bio Bio Bio Company application Company application Employment Employme…" at bounding box center [1475, 409] width 185 height 669
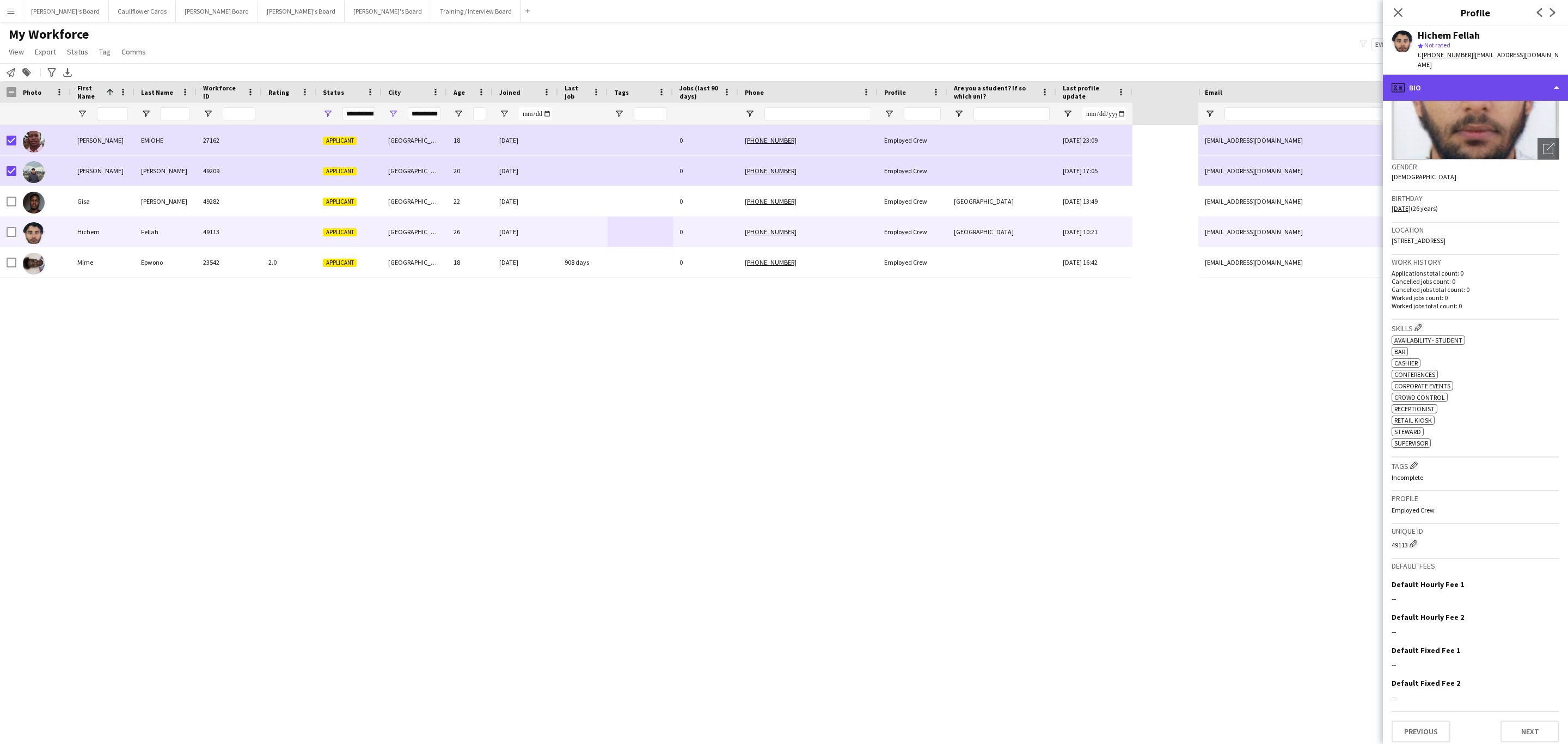
click at [1505, 75] on div "profile Bio" at bounding box center [1475, 88] width 185 height 26
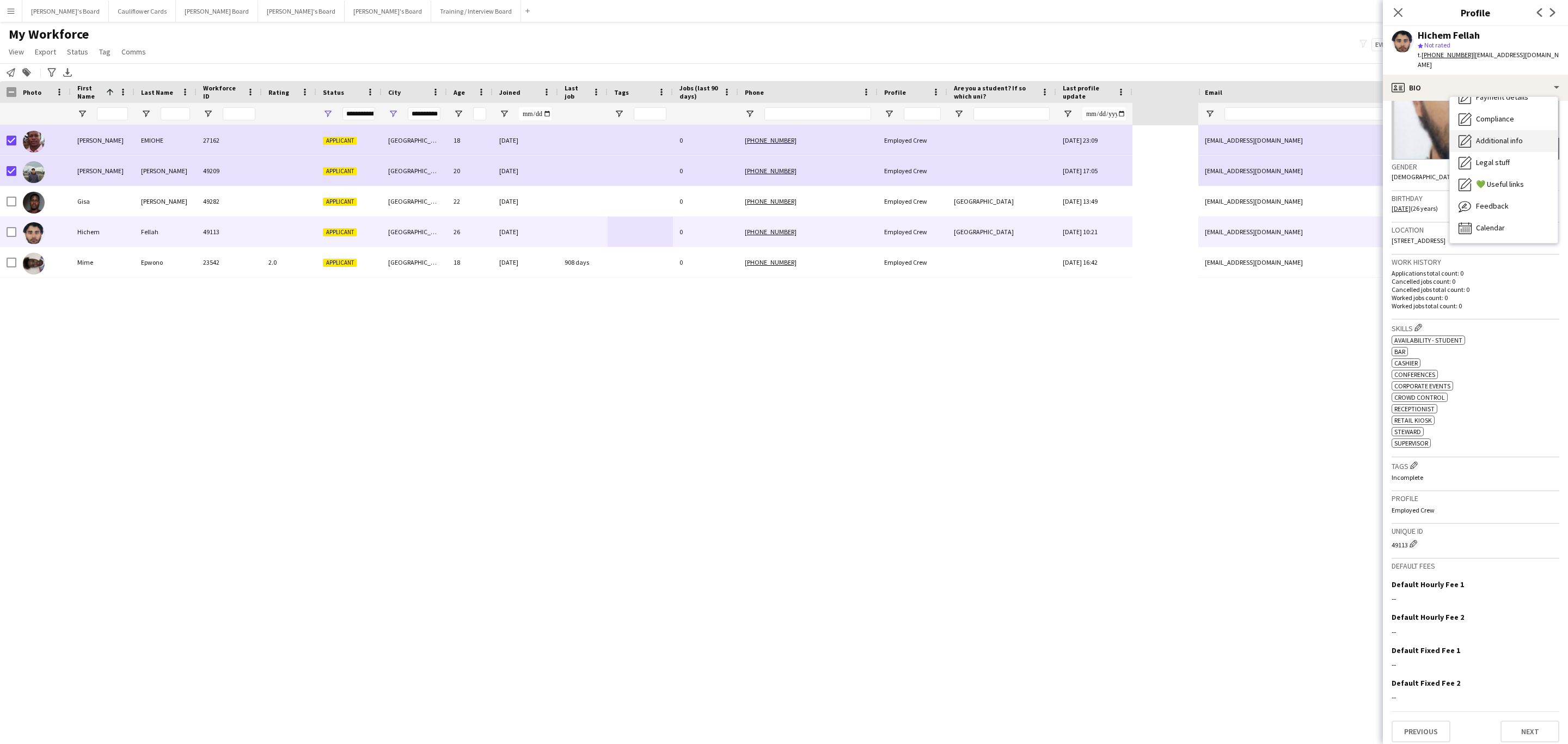
click at [1494, 130] on div "Additional info Additional info" at bounding box center [1503, 141] width 108 height 22
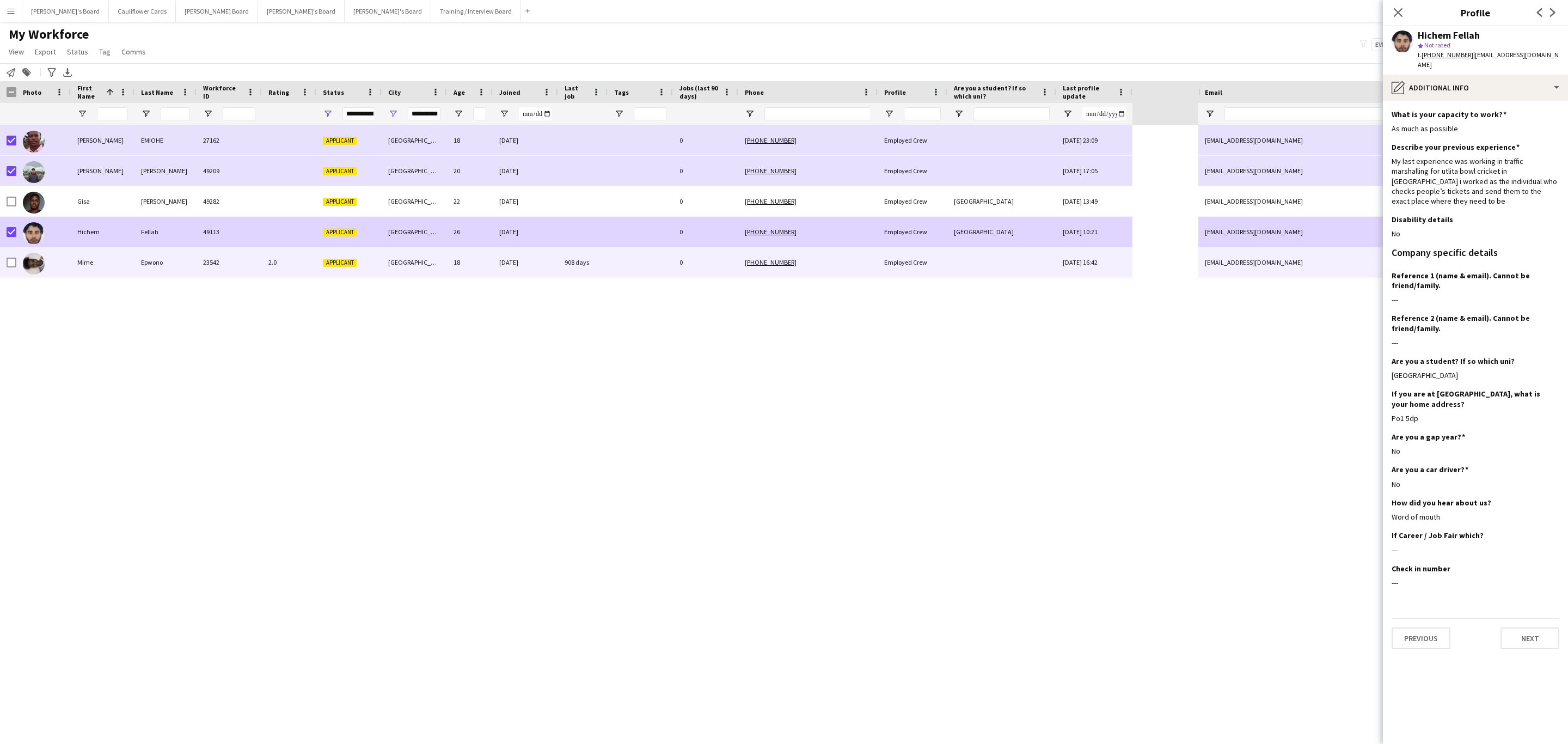
click at [214, 253] on div "23542" at bounding box center [229, 262] width 65 height 30
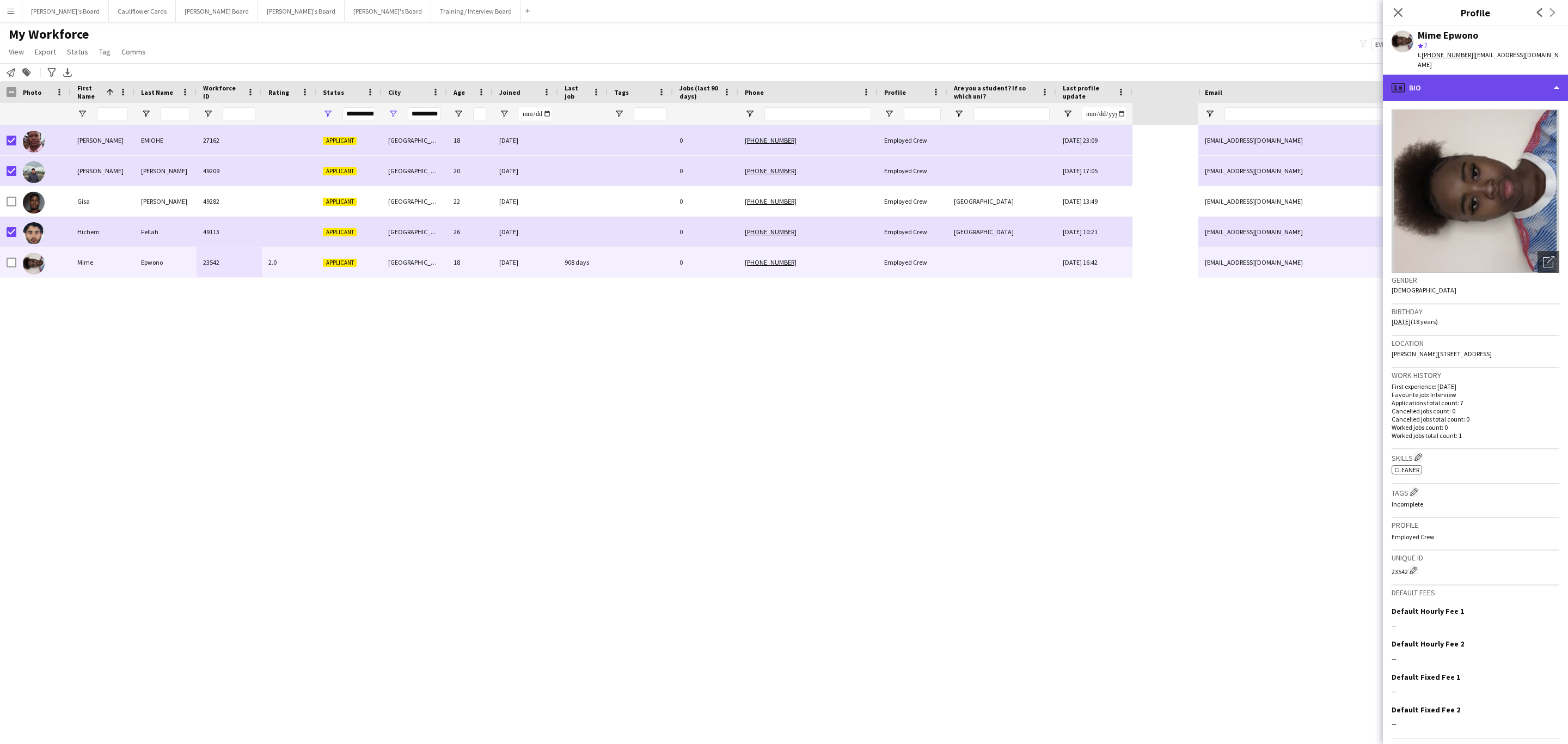
click at [1499, 77] on div "profile Bio" at bounding box center [1475, 88] width 185 height 26
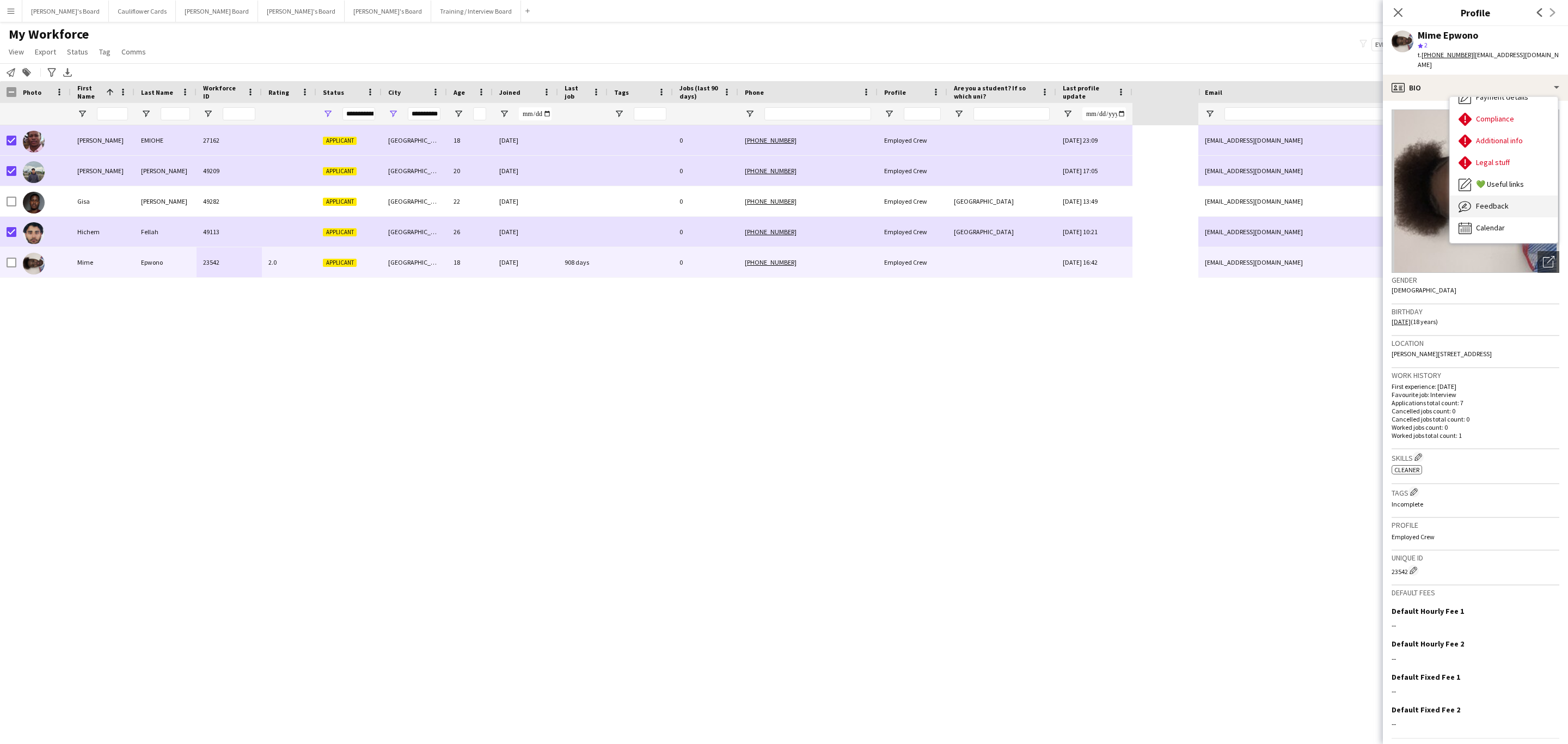
click at [1488, 201] on span "Feedback" at bounding box center [1493, 206] width 33 height 10
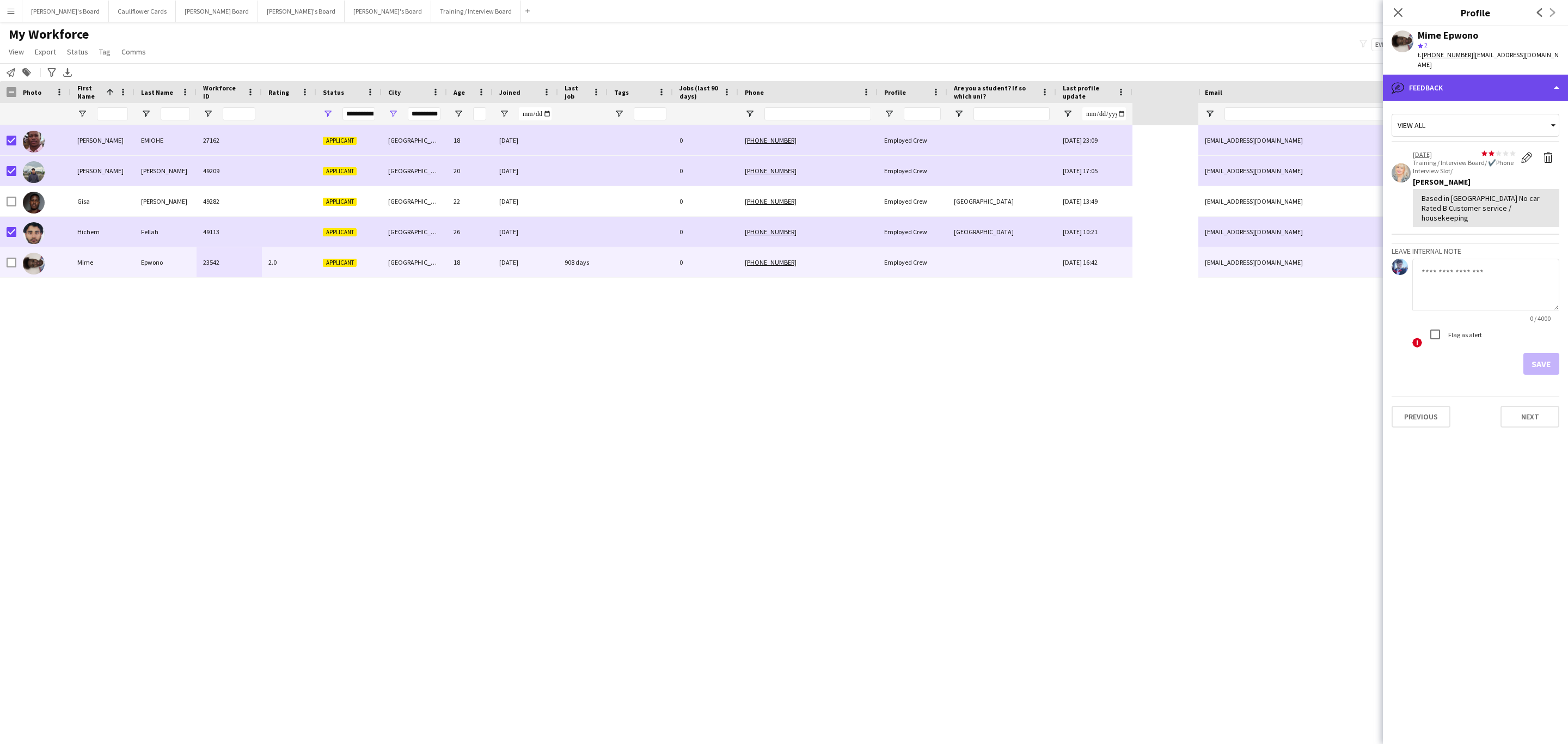
click at [1510, 84] on div "bubble-pencil Feedback" at bounding box center [1475, 88] width 185 height 26
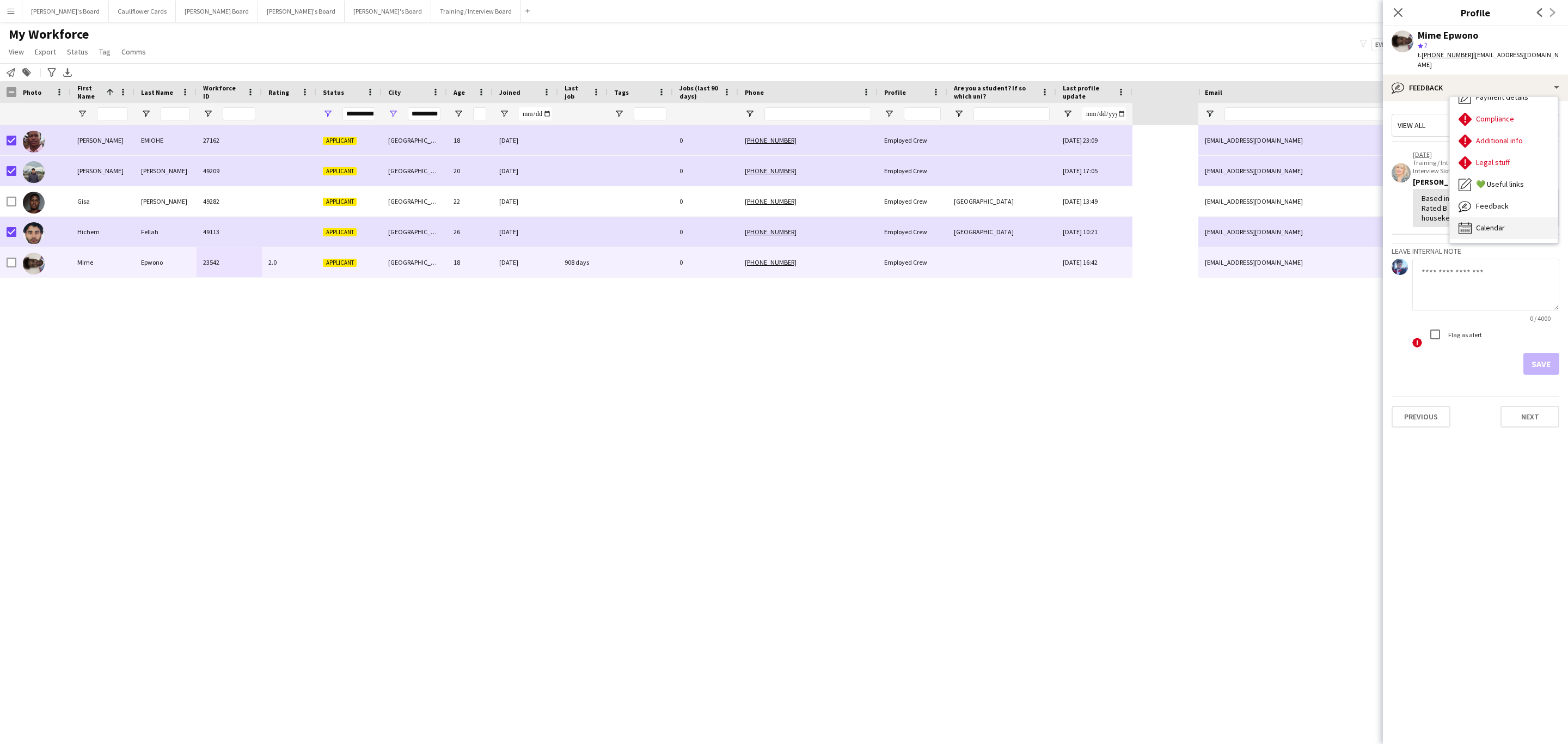
click at [1511, 217] on div "Calendar Calendar" at bounding box center [1503, 228] width 108 height 22
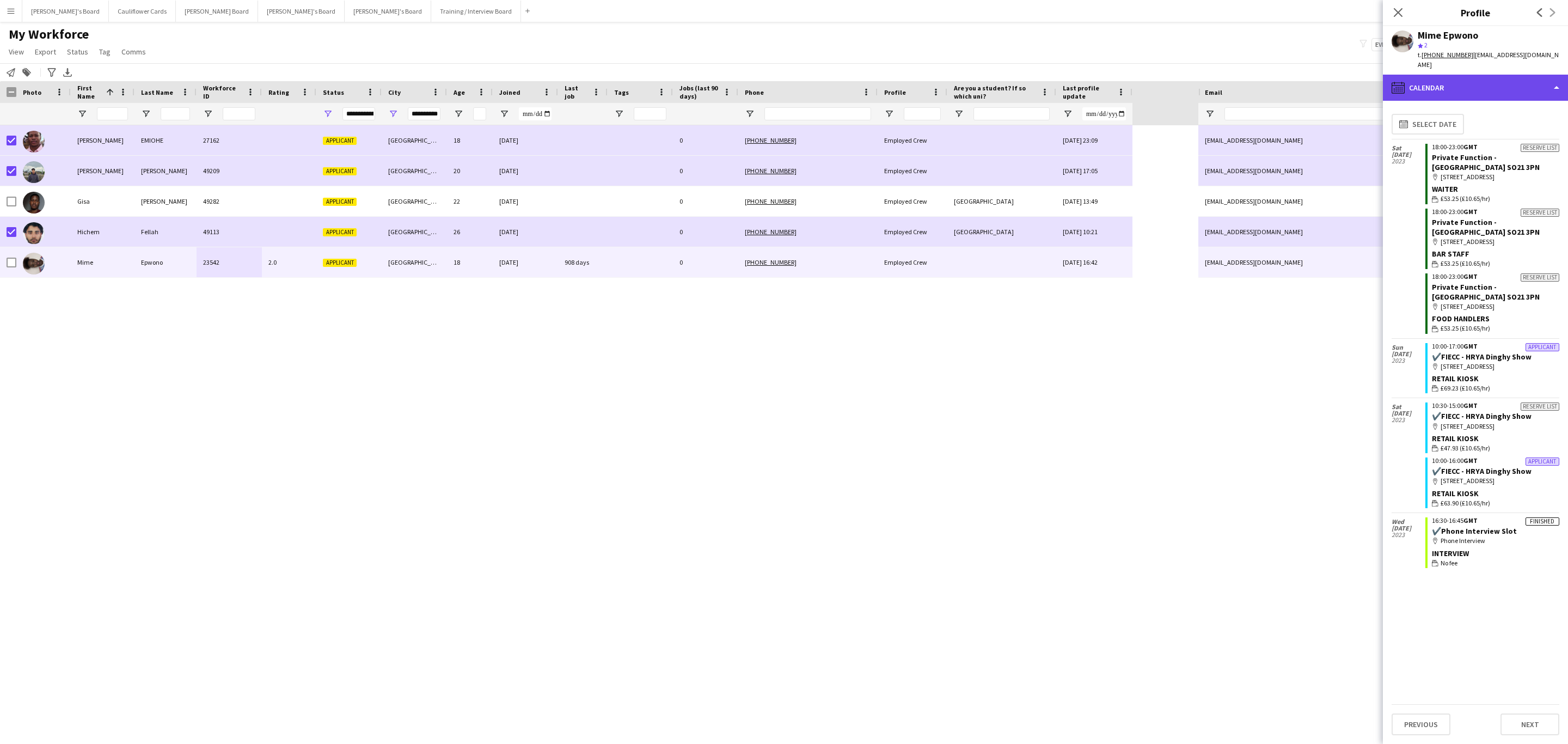
click at [1508, 75] on div "calendar-full Calendar" at bounding box center [1475, 88] width 185 height 26
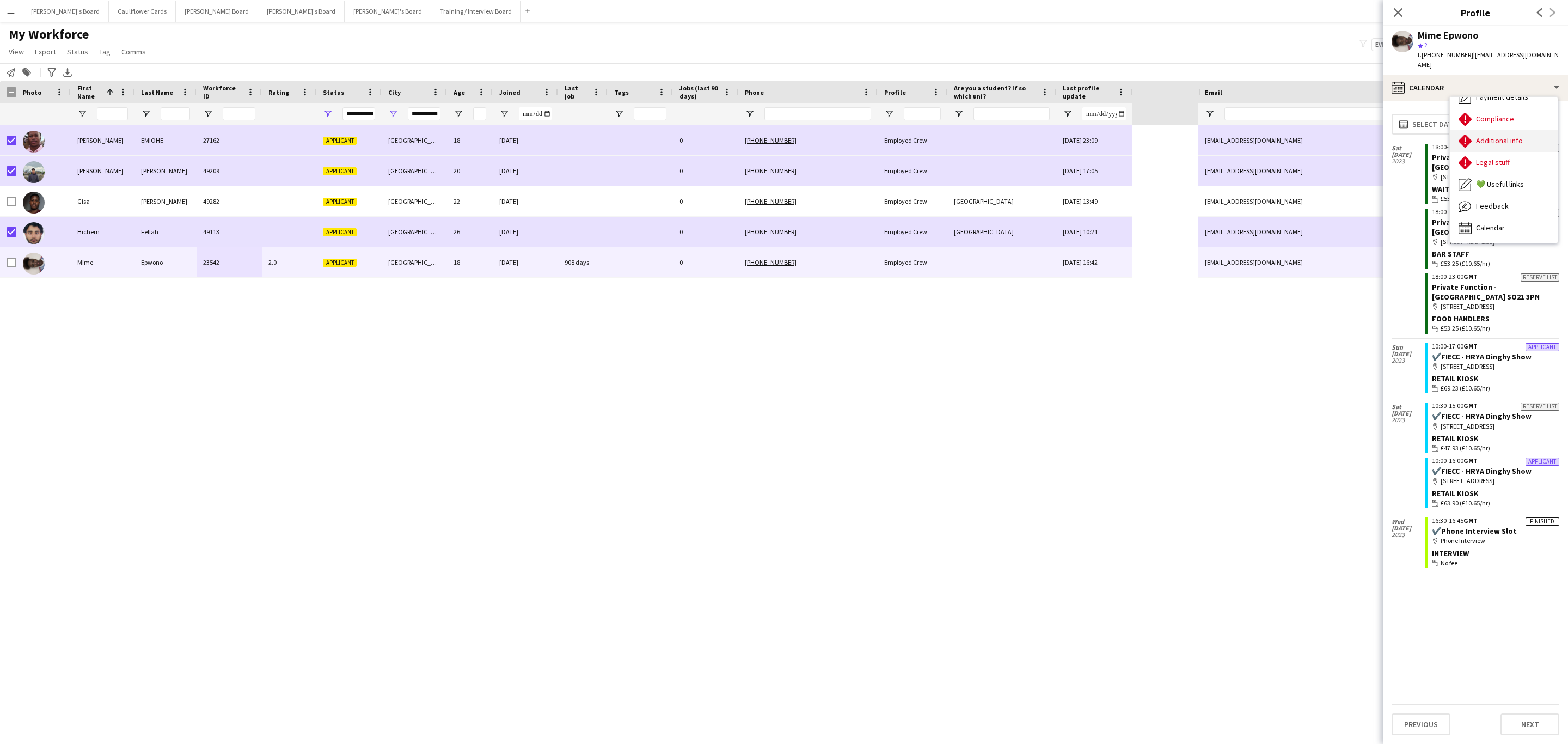
click at [1504, 136] on span "Additional info" at bounding box center [1499, 141] width 47 height 10
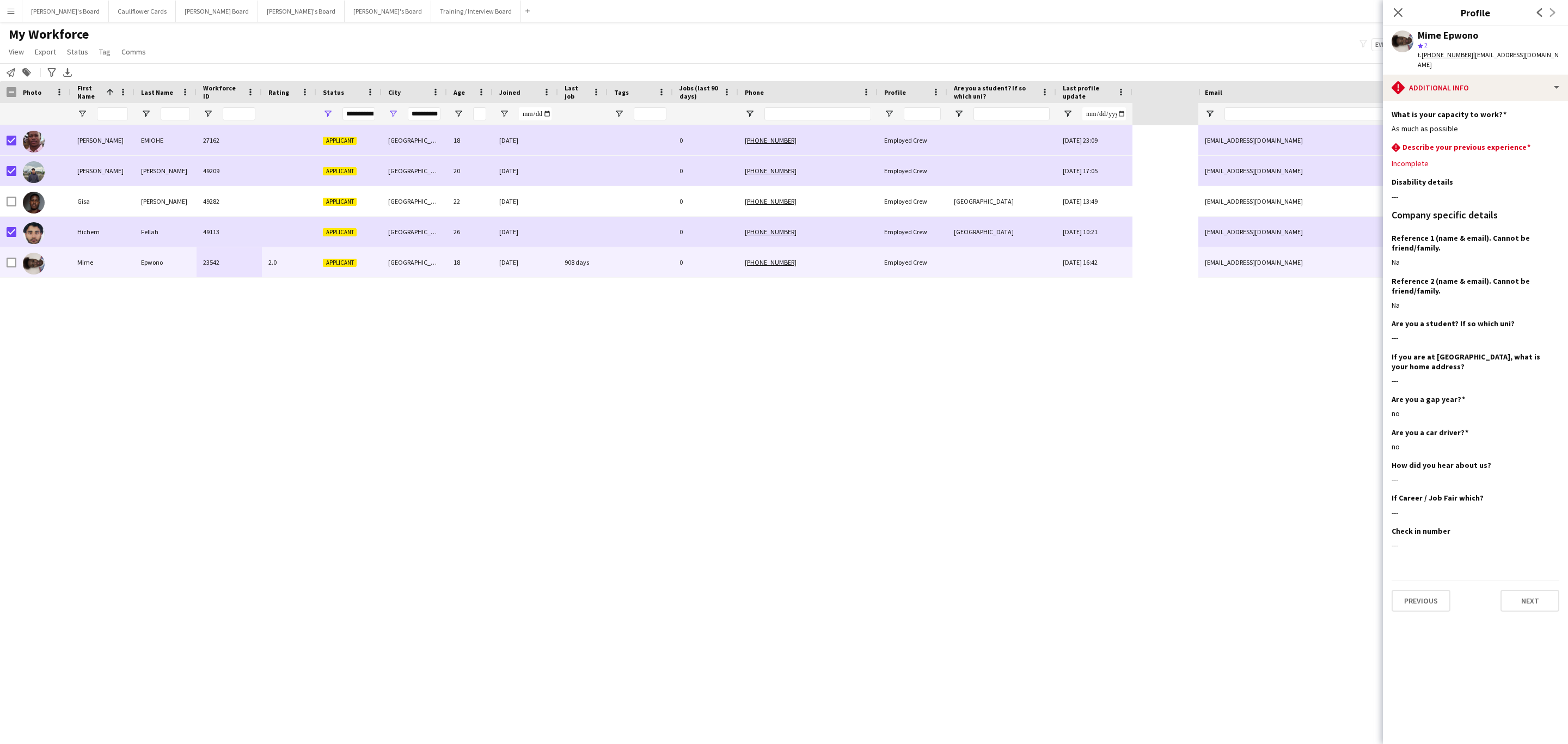
click at [1499, 100] on app-section-data-types "What is your capacity to work? Edit this field As much as possible rhombus-aler…" at bounding box center [1475, 422] width 185 height 643
click at [1504, 83] on div "rhombus-alert Additional info" at bounding box center [1475, 88] width 185 height 26
click at [1298, 508] on div "[PERSON_NAME] 27162 Applicant [GEOGRAPHIC_DATA] 18 [DATE] 0 [PHONE_NUMBER] Empl…" at bounding box center [784, 425] width 1568 height 600
click at [428, 113] on input "**********" at bounding box center [424, 113] width 33 height 13
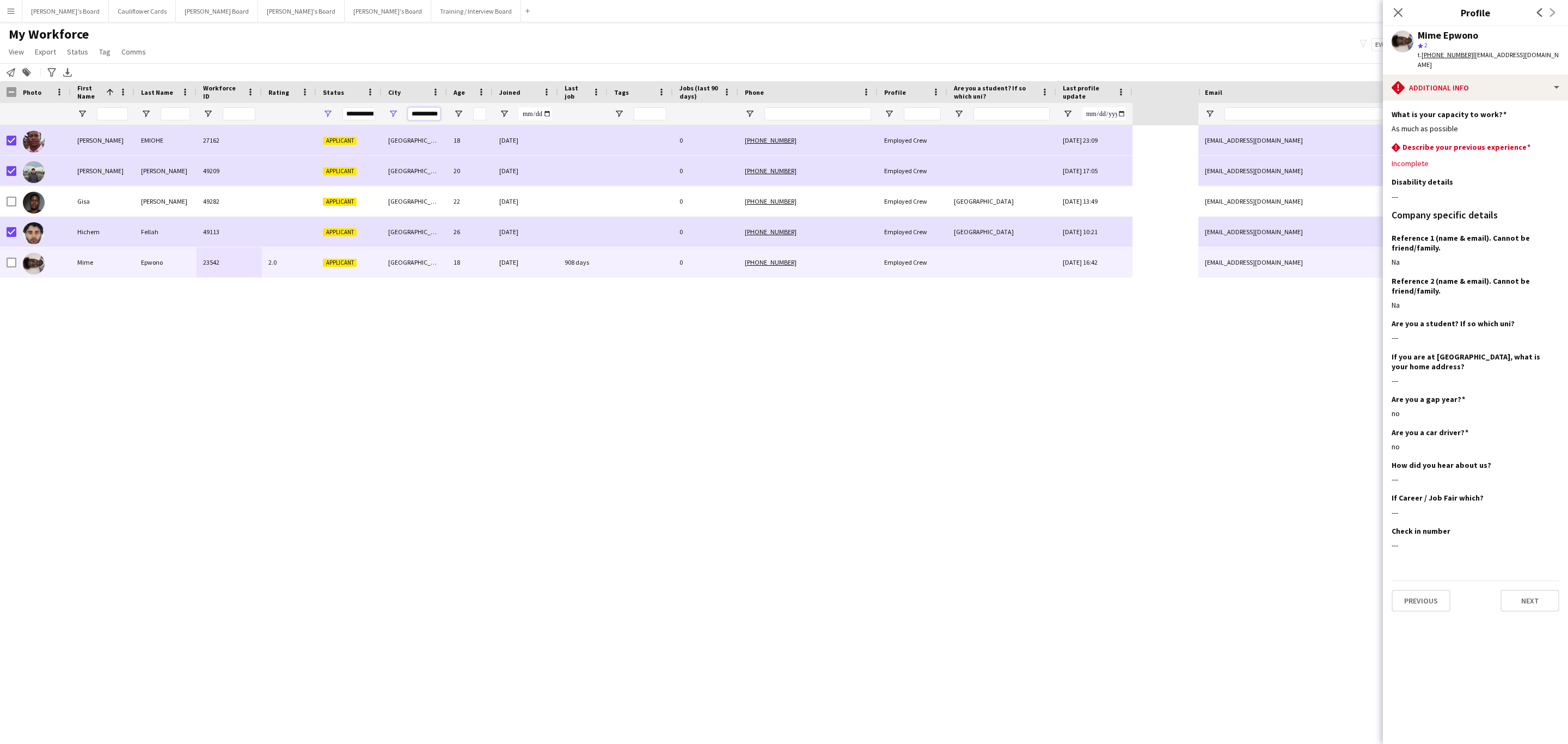
click at [428, 113] on input "**********" at bounding box center [424, 113] width 33 height 13
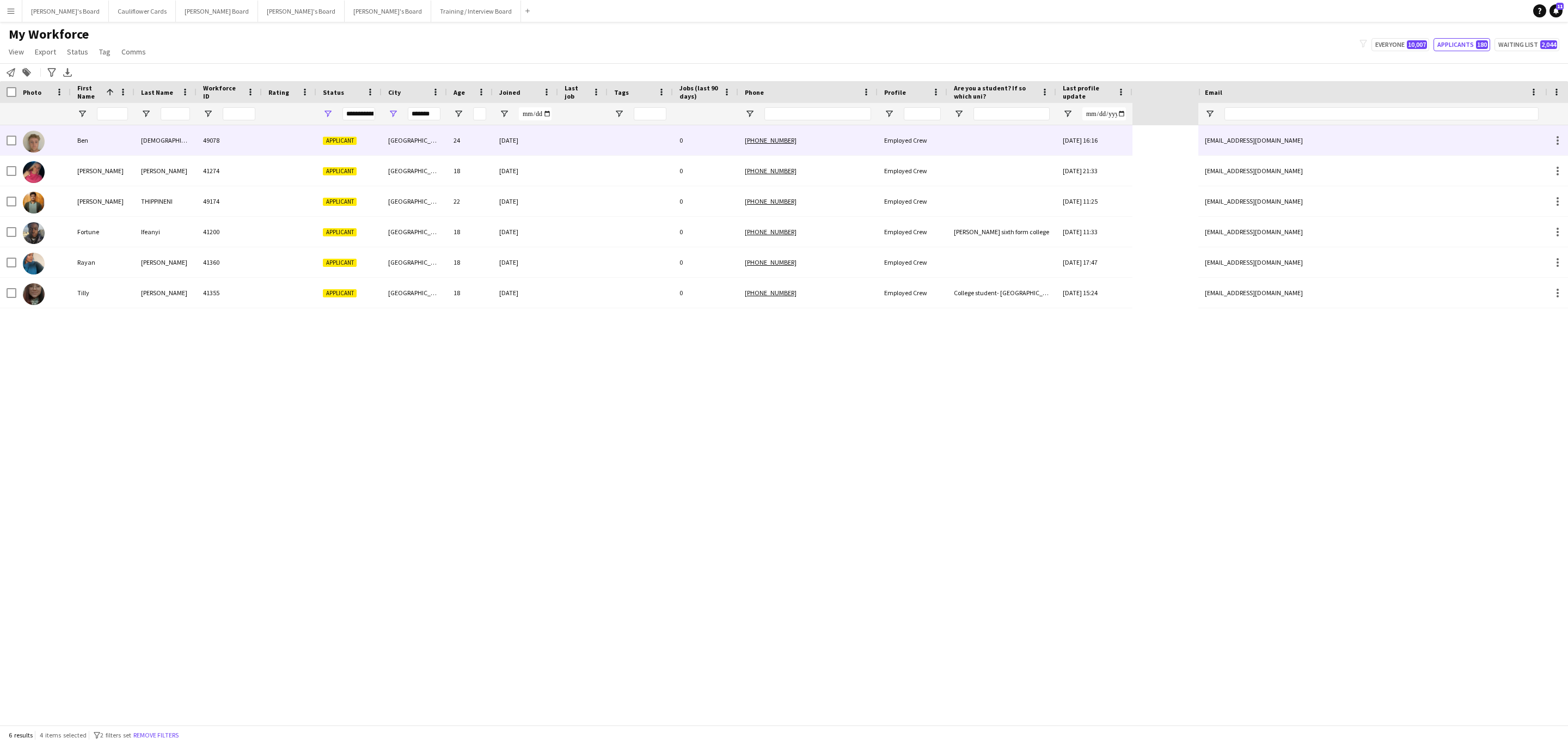
click at [296, 139] on div at bounding box center [289, 140] width 54 height 30
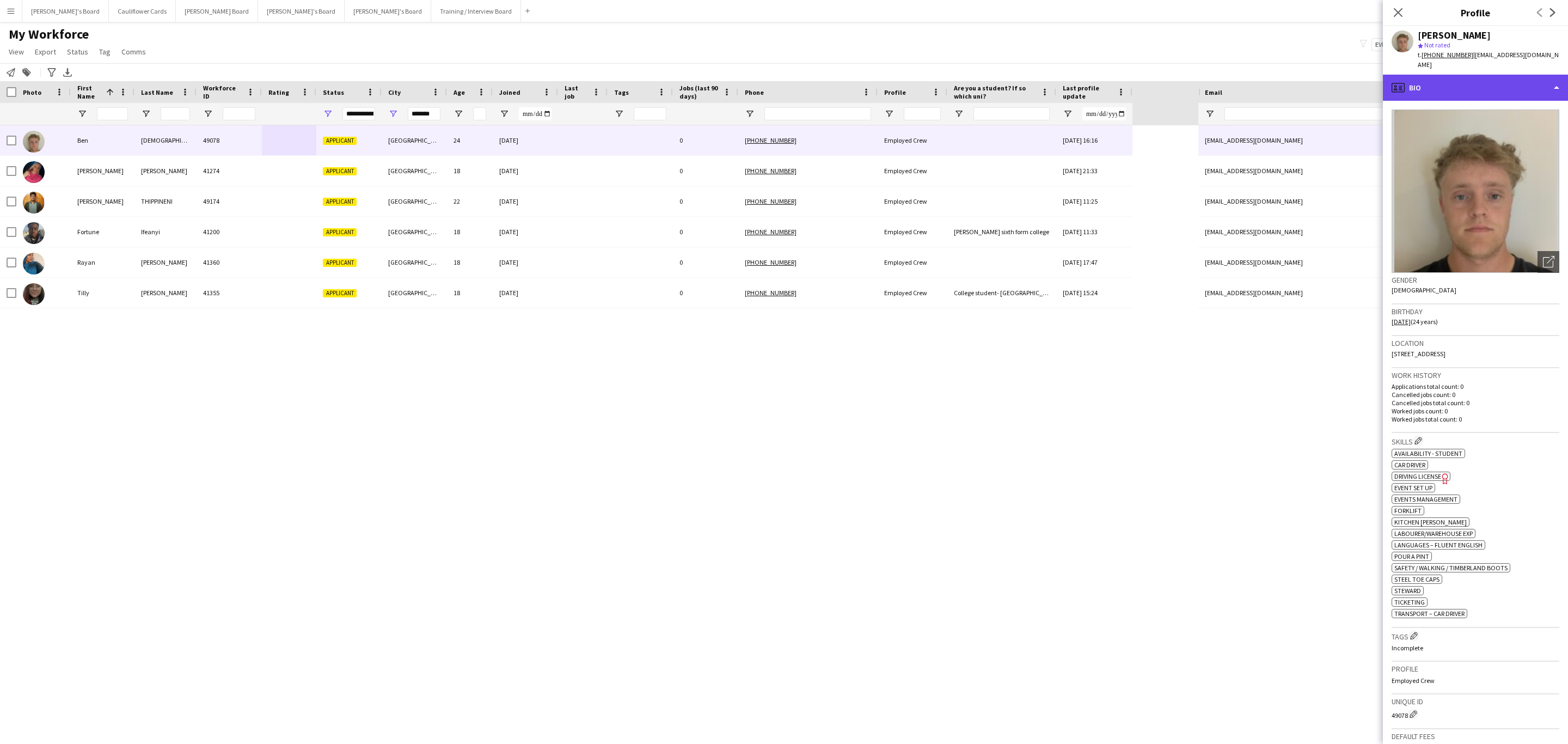
click at [1488, 75] on div "profile Bio" at bounding box center [1475, 88] width 185 height 26
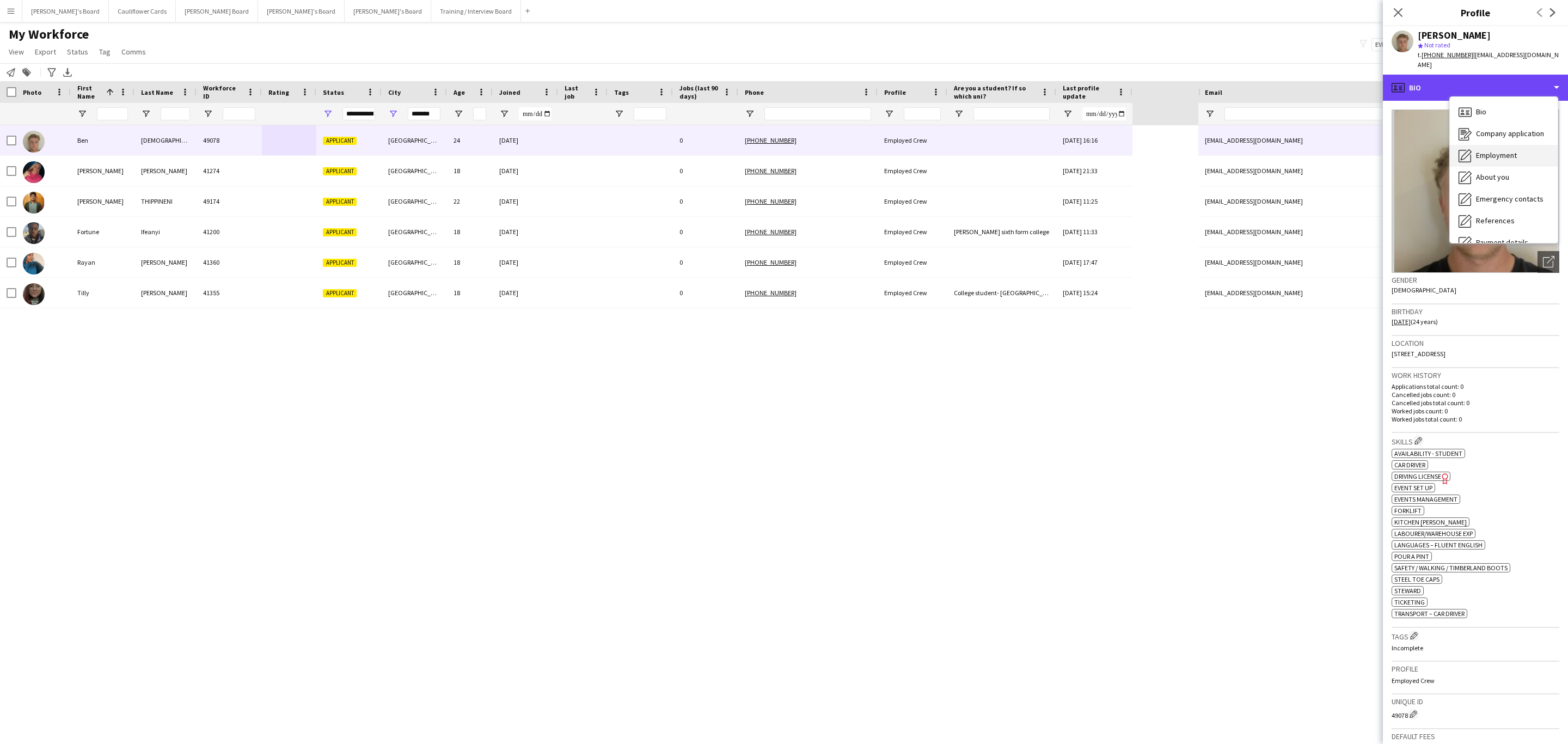
scroll to position [146, 0]
click at [1507, 136] on span "Additional info" at bounding box center [1499, 141] width 47 height 10
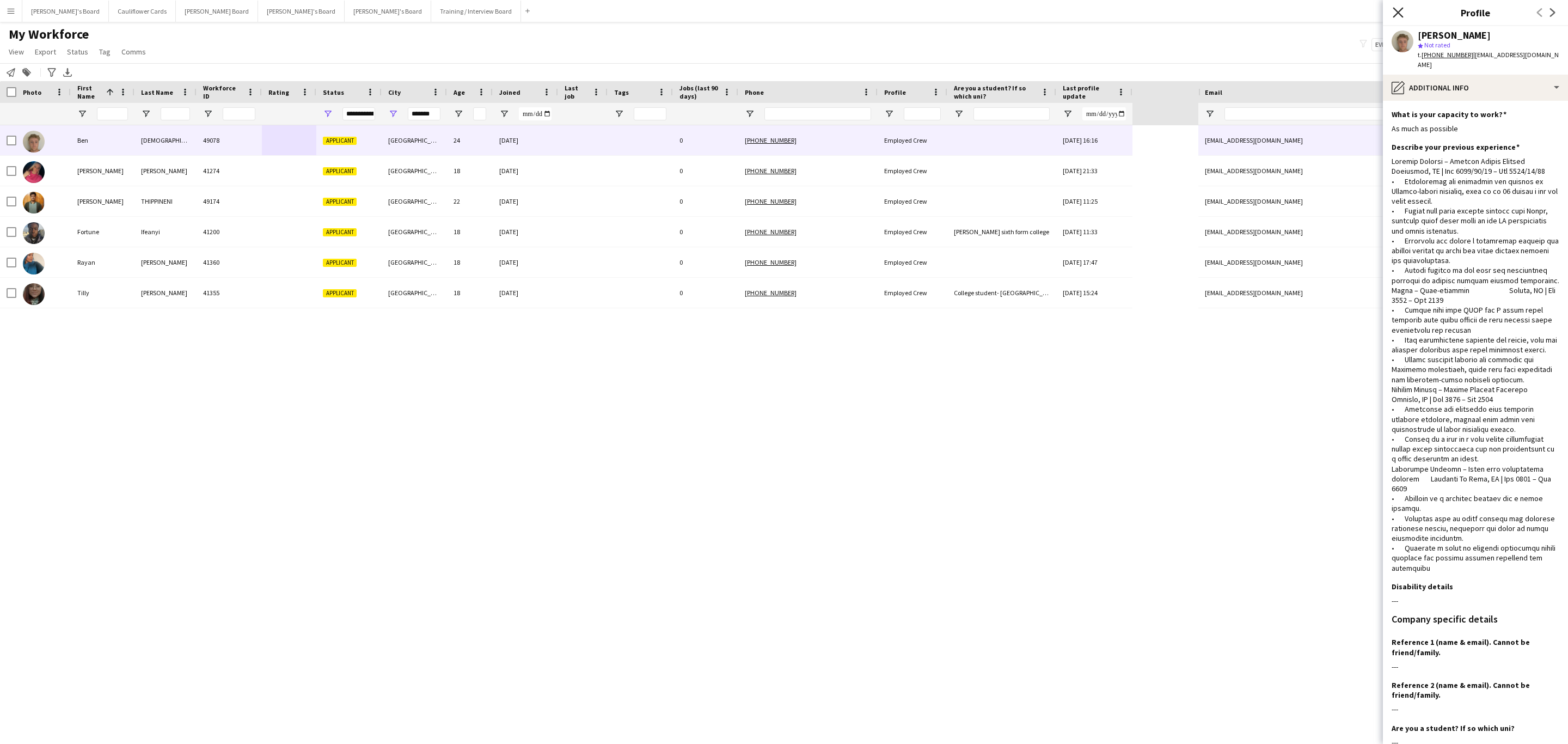
click at [1399, 10] on icon "Close pop-in" at bounding box center [1398, 12] width 10 height 10
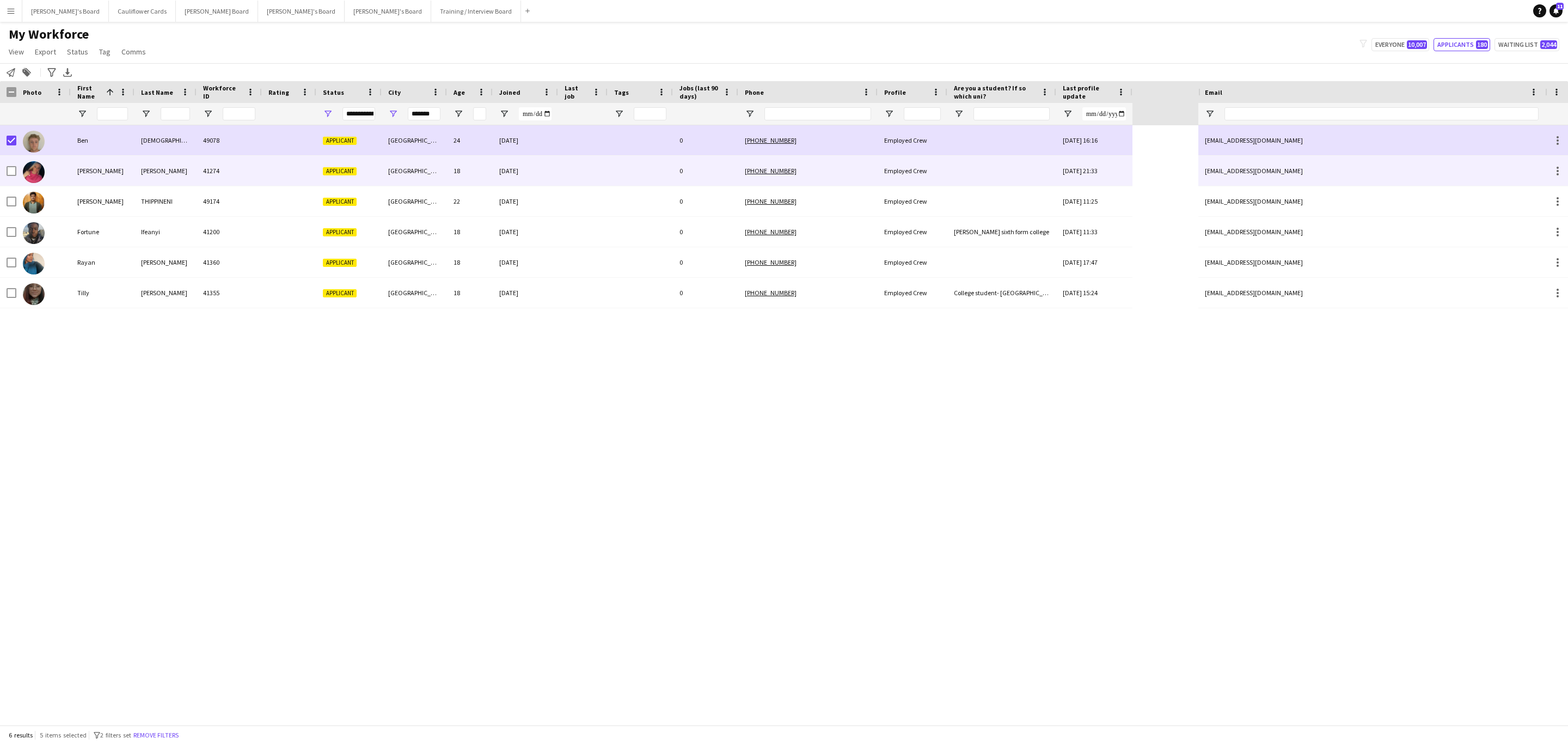
click at [208, 172] on div "41274" at bounding box center [229, 170] width 65 height 30
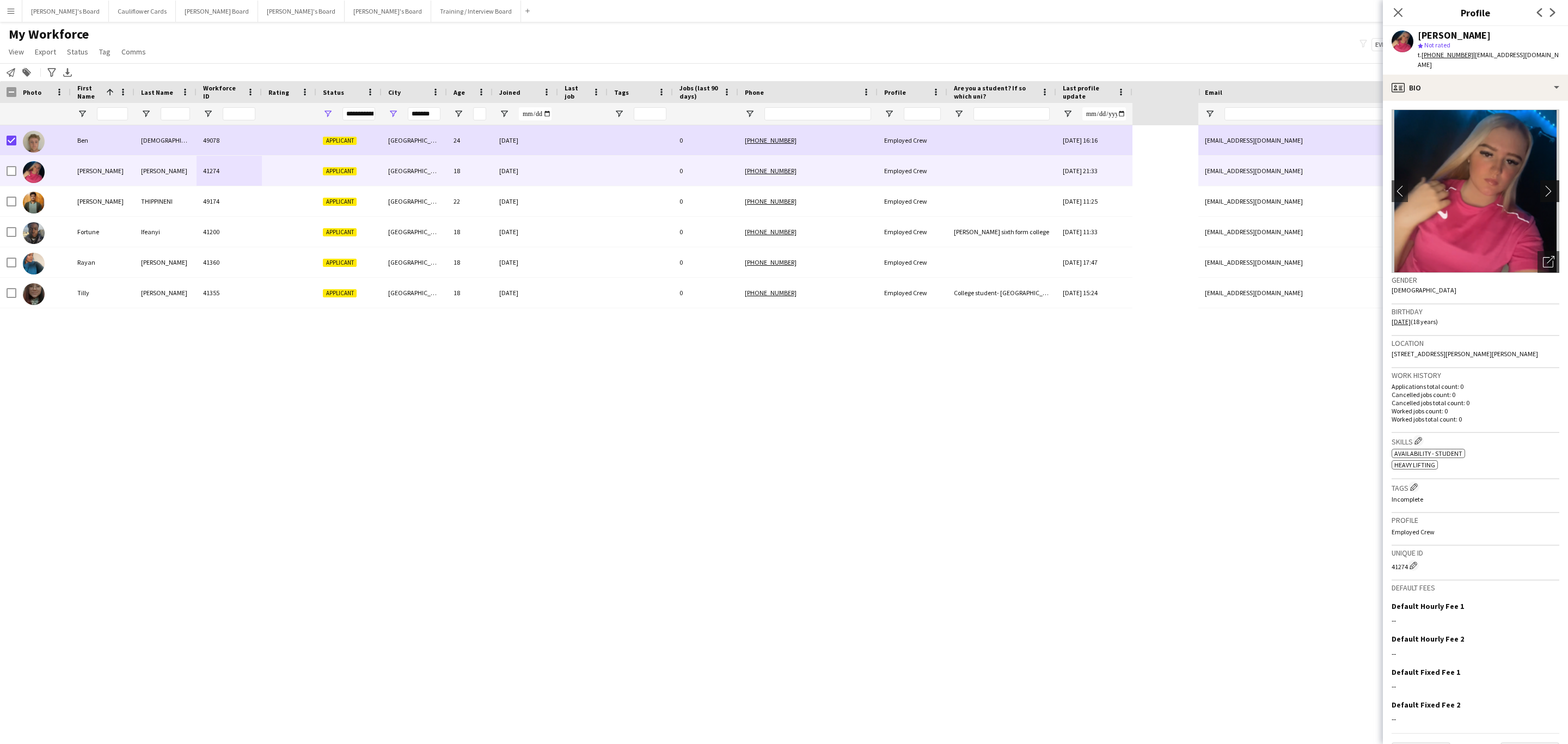
click at [1543, 185] on app-icon "chevron-right" at bounding box center [1552, 191] width 17 height 12
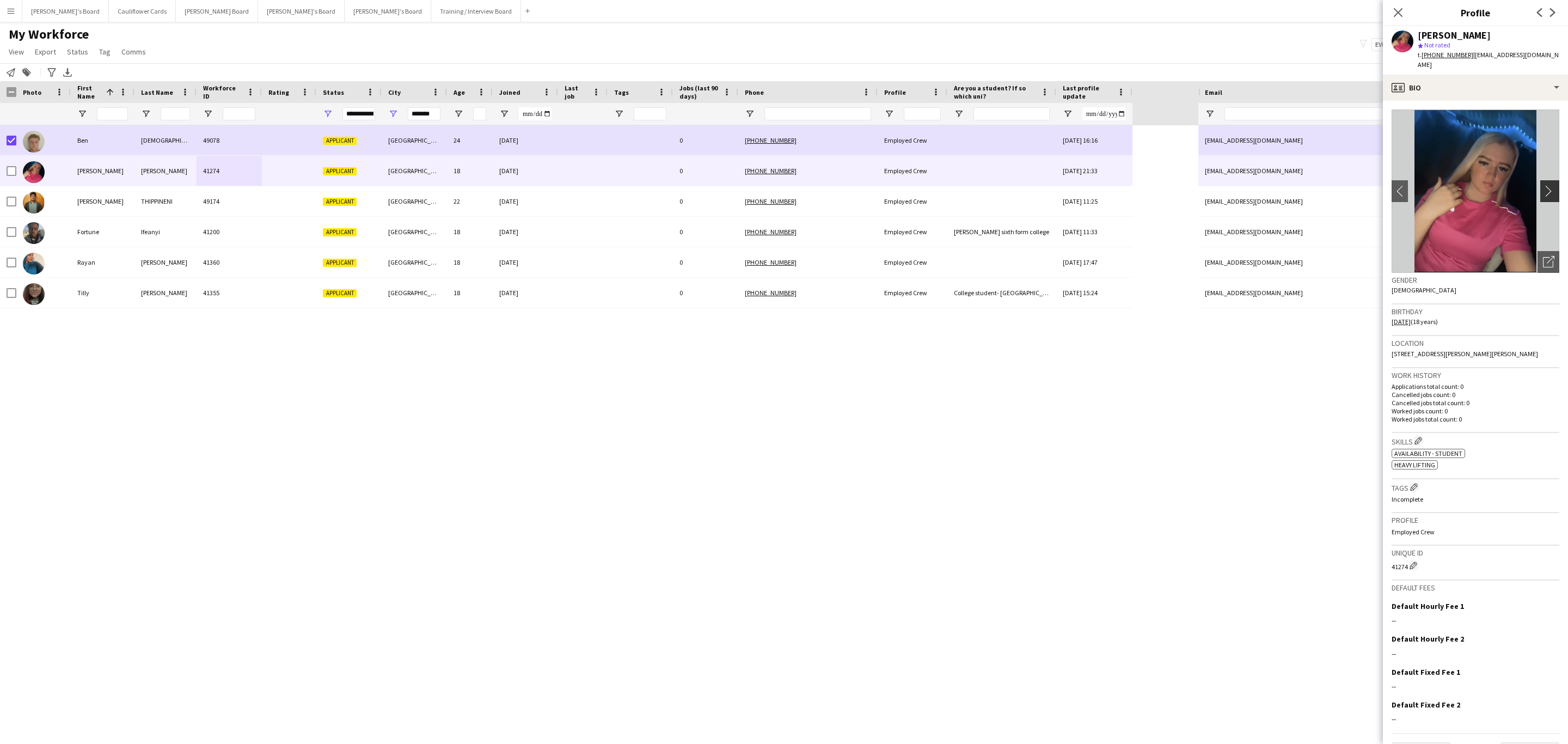
click at [1543, 185] on app-icon "chevron-right" at bounding box center [1552, 191] width 17 height 12
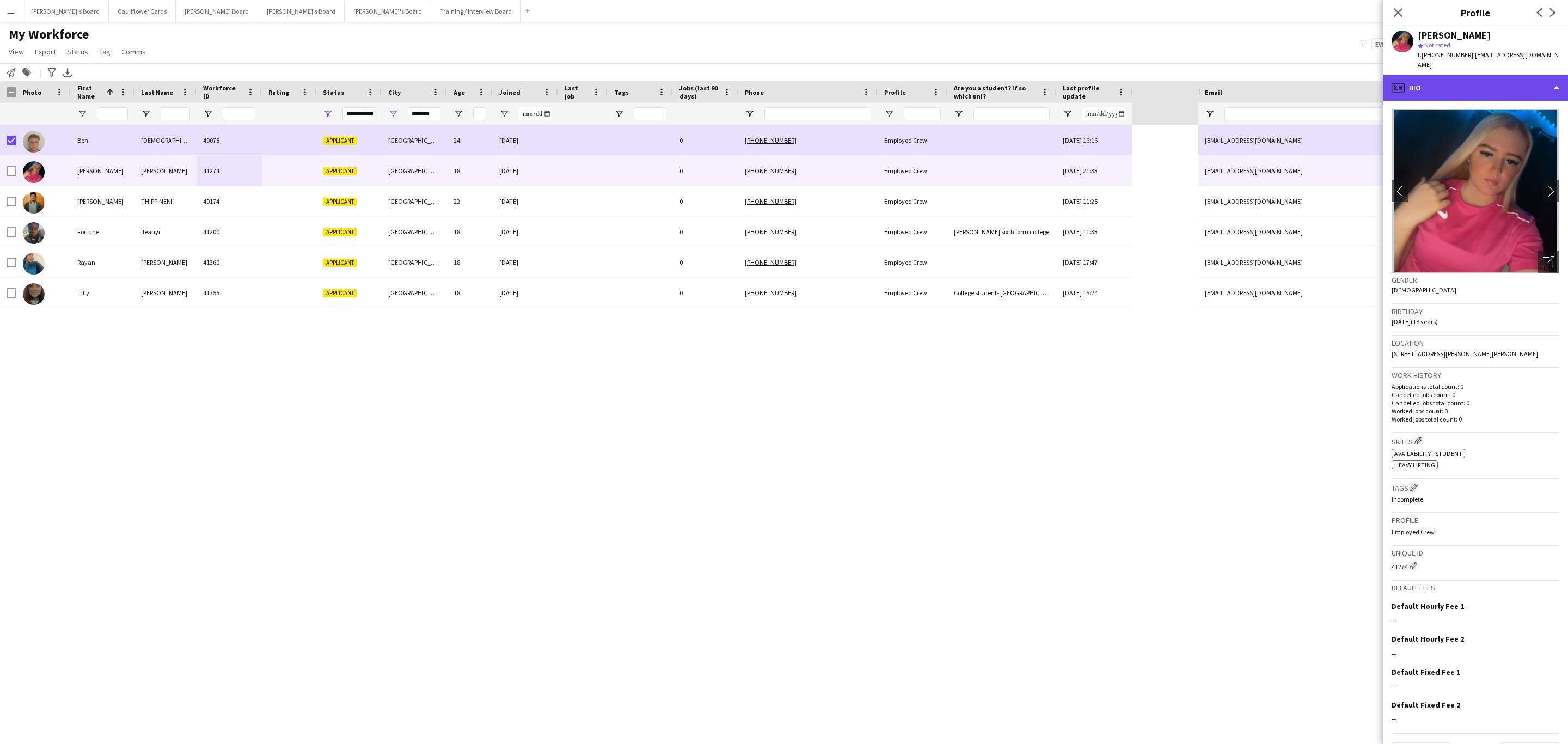
click at [1505, 89] on div "profile Bio" at bounding box center [1475, 88] width 185 height 26
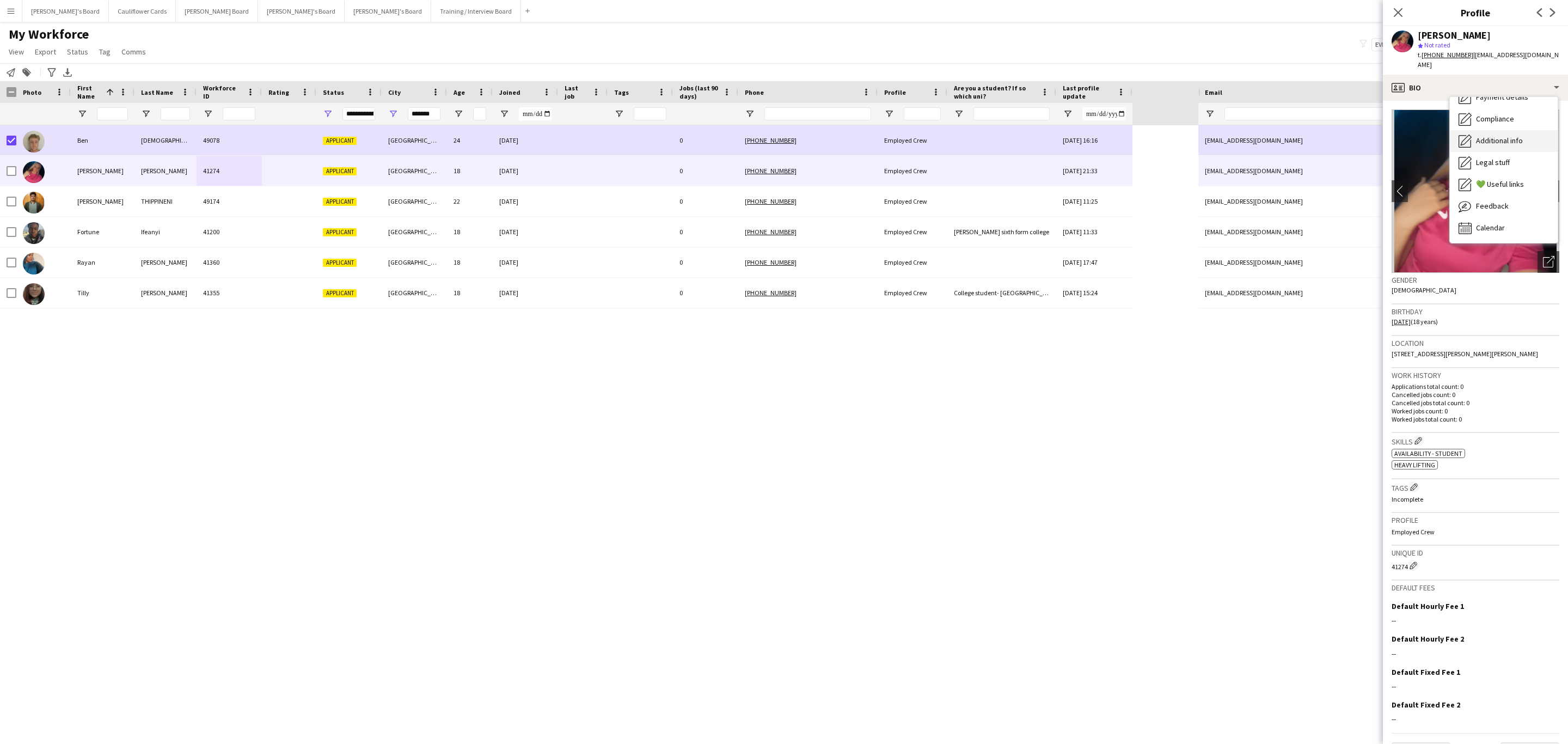
click at [1508, 136] on span "Additional info" at bounding box center [1499, 141] width 47 height 10
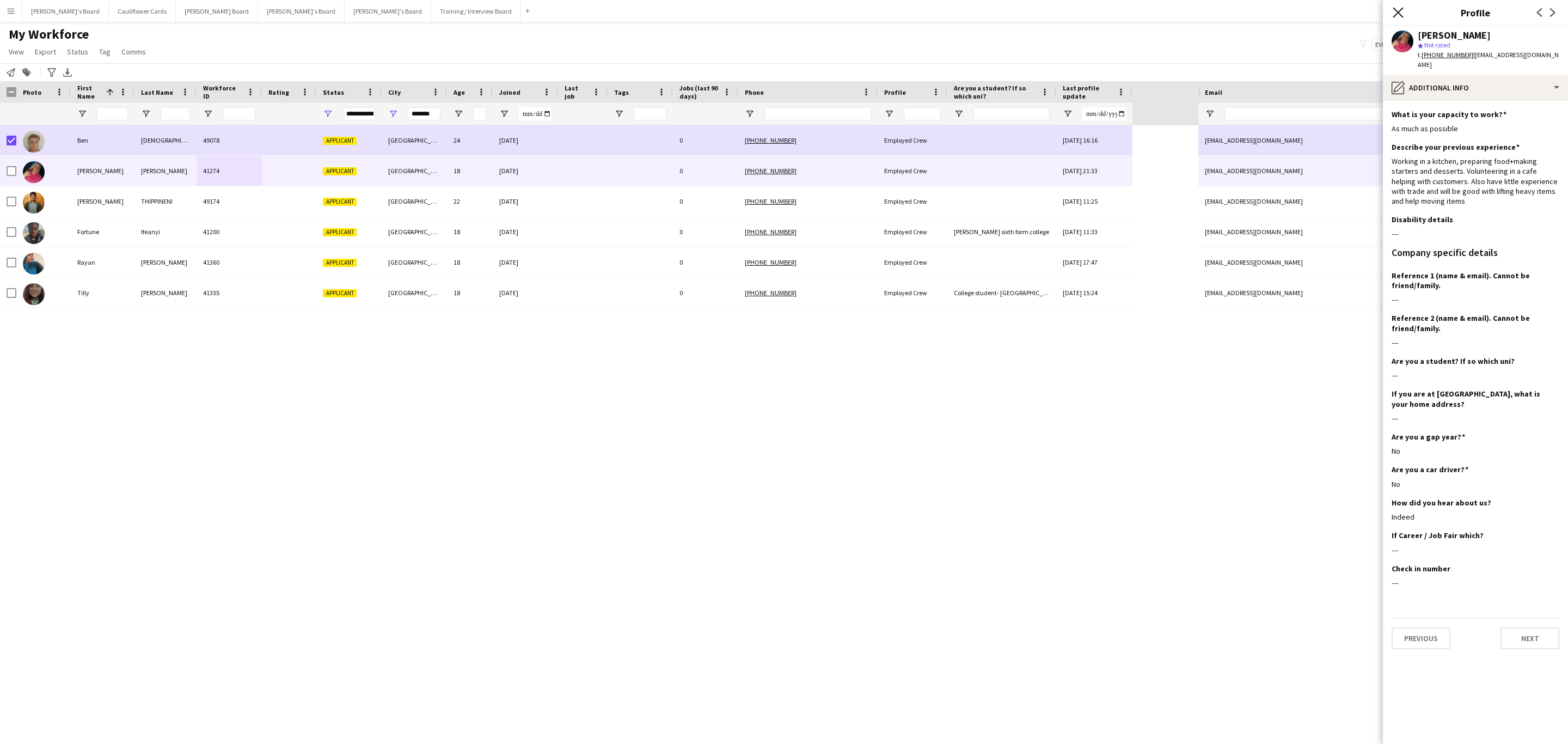
click at [1399, 15] on icon at bounding box center [1398, 12] width 10 height 10
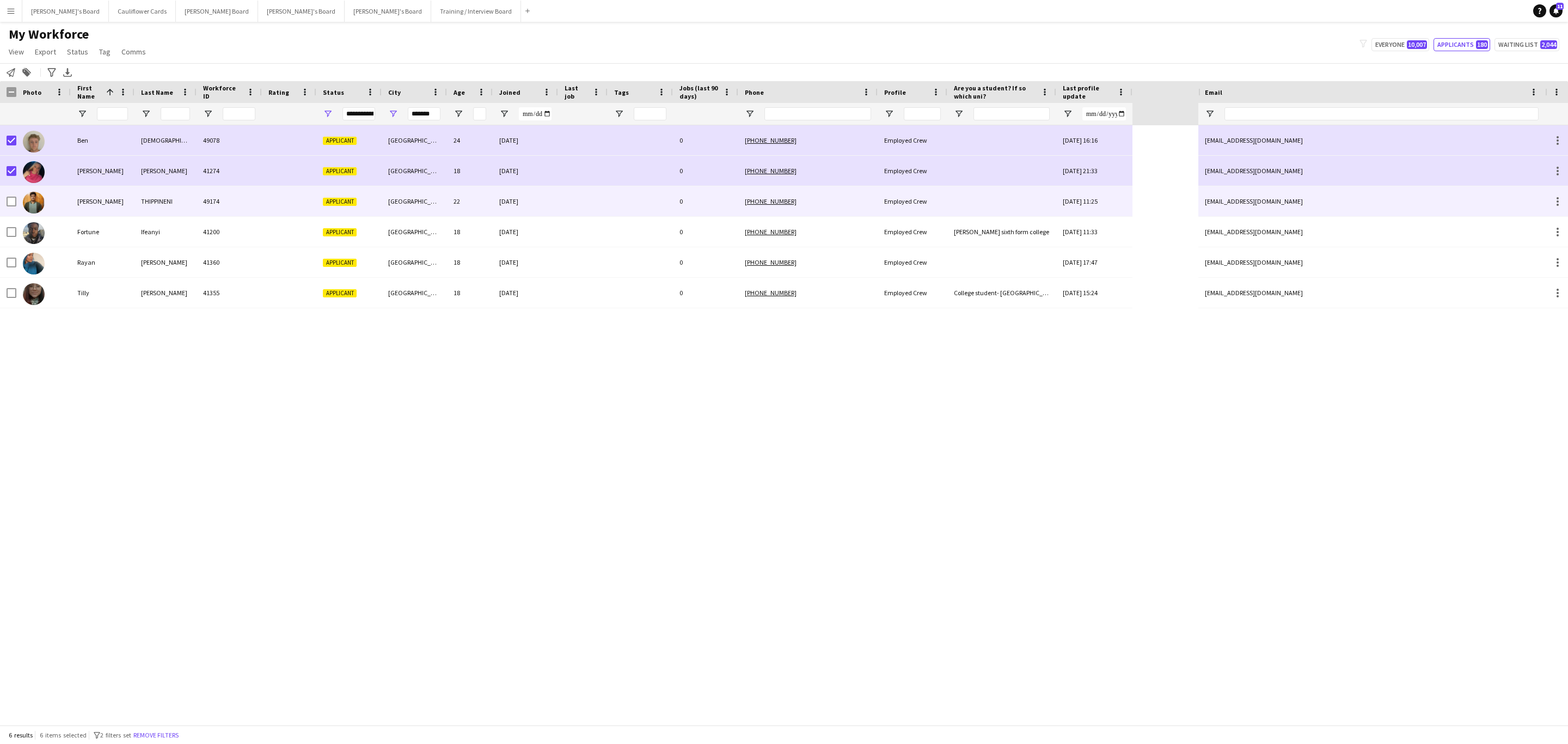
click at [97, 202] on div "[PERSON_NAME]" at bounding box center [102, 201] width 64 height 30
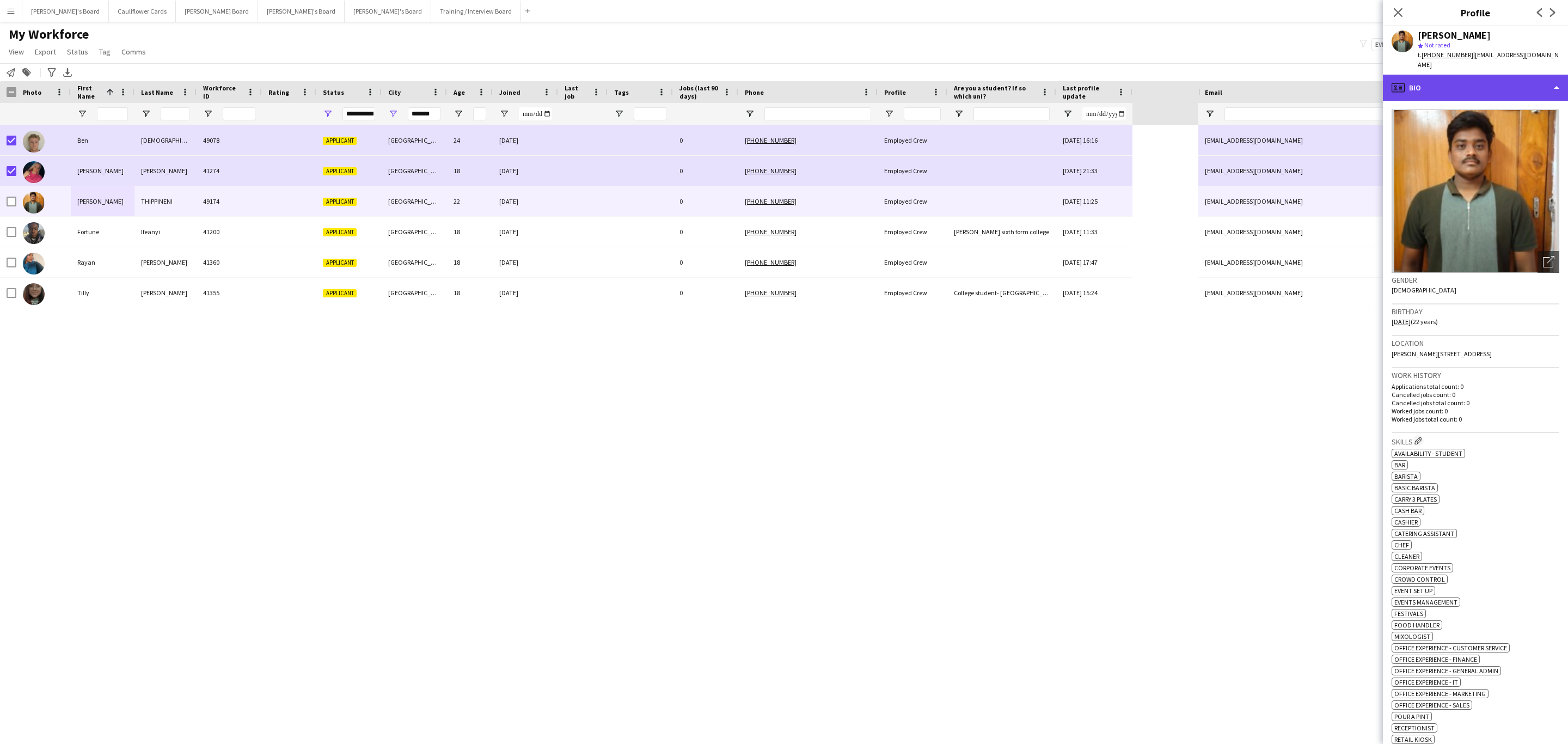
click at [1513, 92] on div "profile Bio" at bounding box center [1475, 88] width 185 height 26
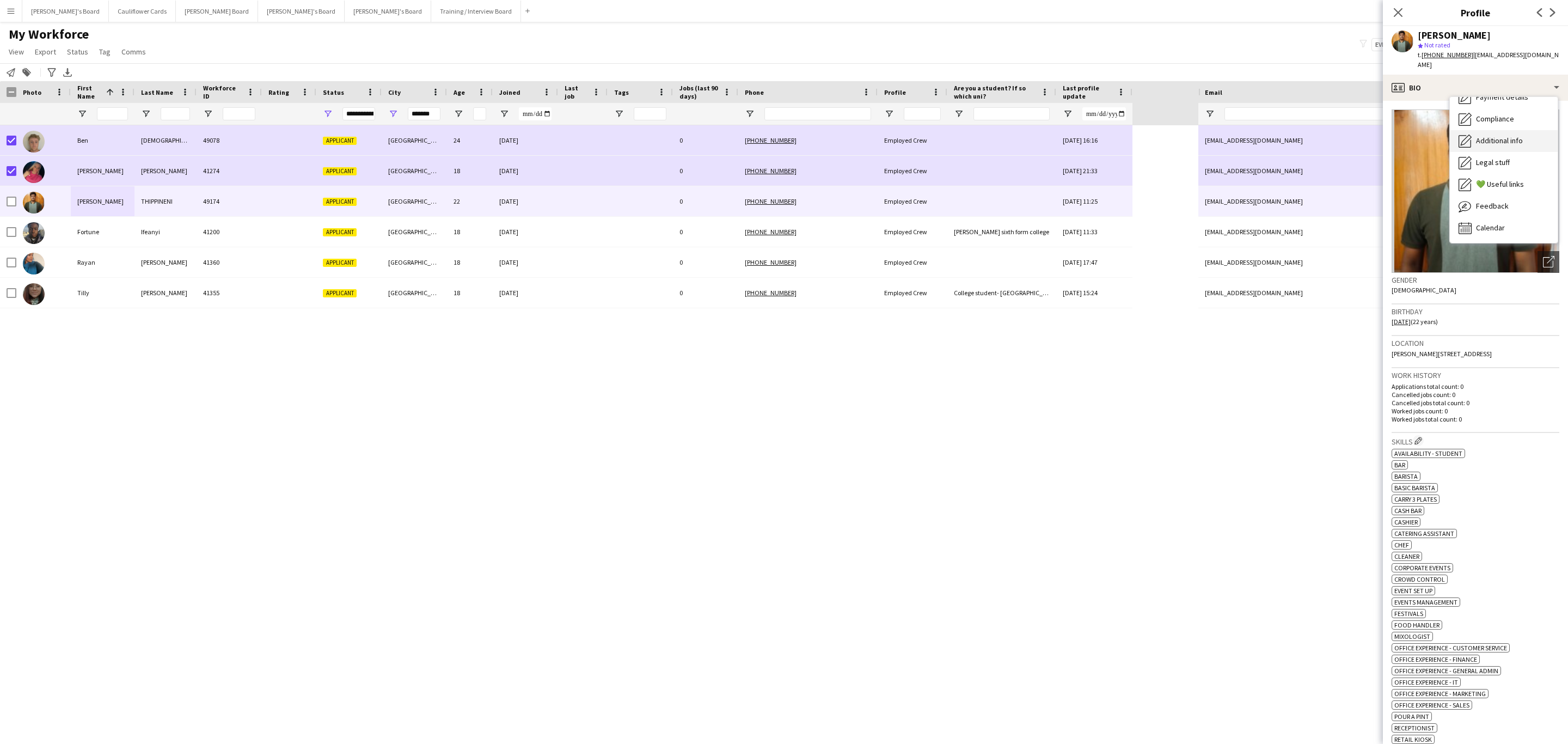
click at [1482, 136] on span "Additional info" at bounding box center [1499, 141] width 47 height 10
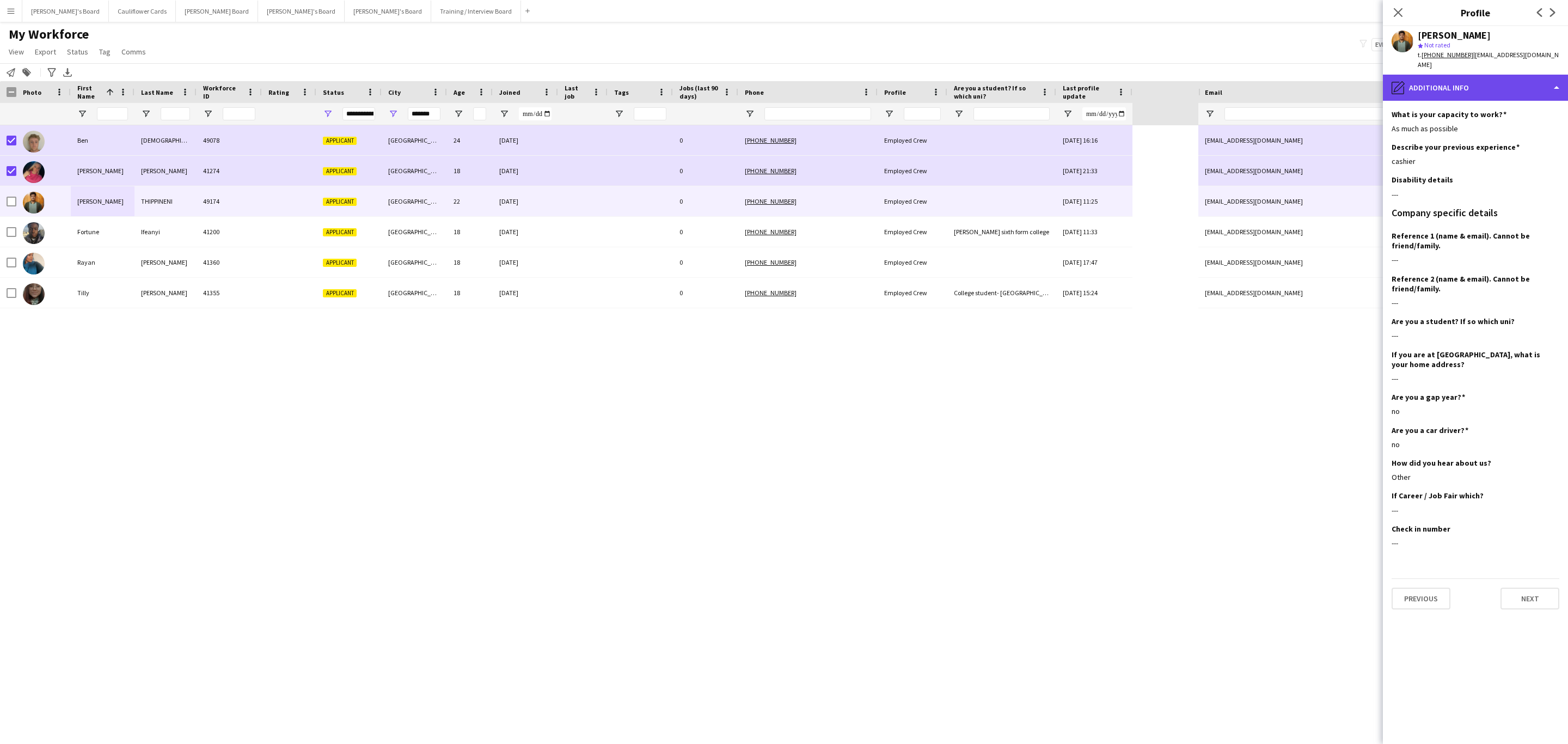
click at [1488, 94] on div "pencil4 Additional info" at bounding box center [1475, 88] width 185 height 26
click at [1503, 175] on span "About you" at bounding box center [1493, 177] width 33 height 10
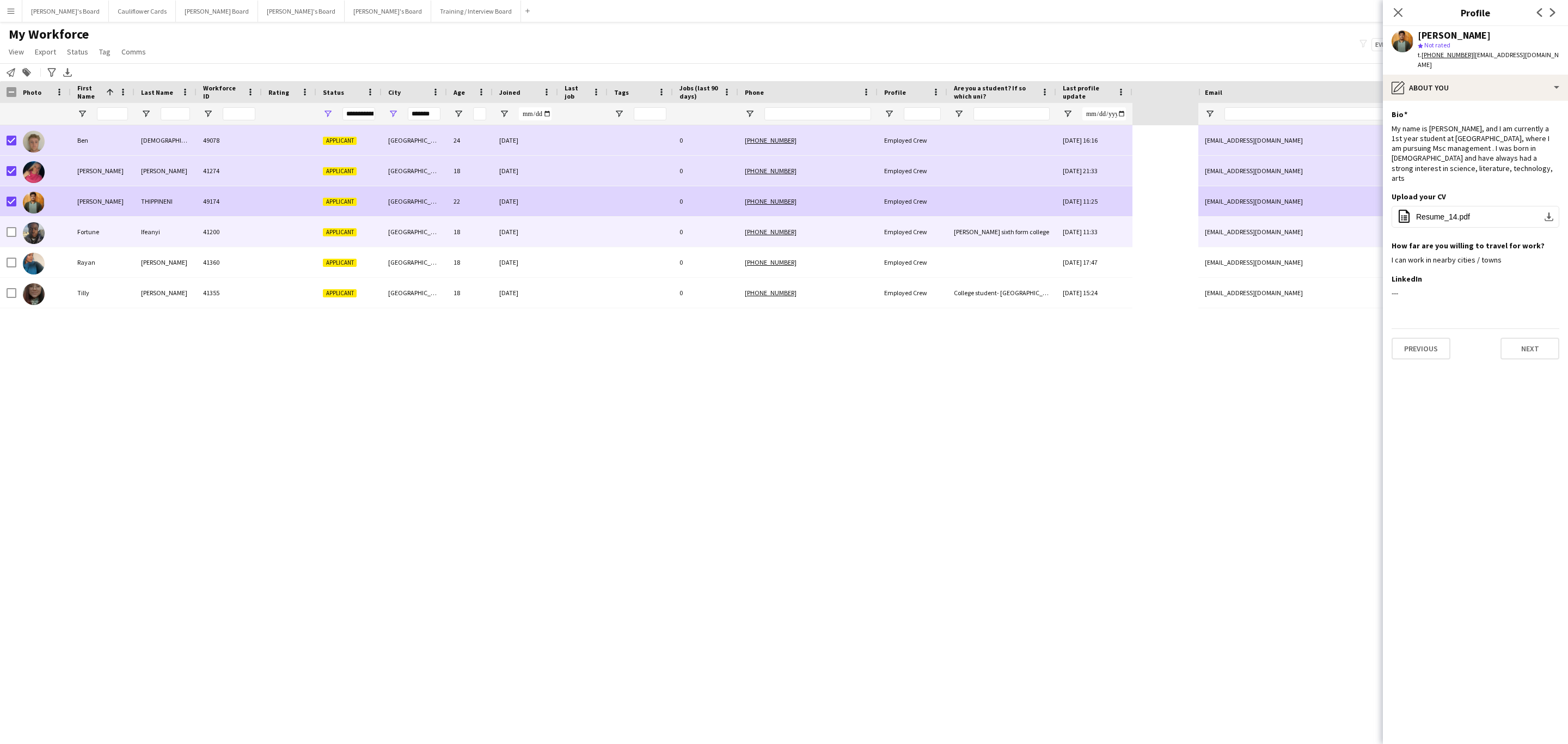
click at [85, 237] on div "Fortune" at bounding box center [102, 231] width 64 height 30
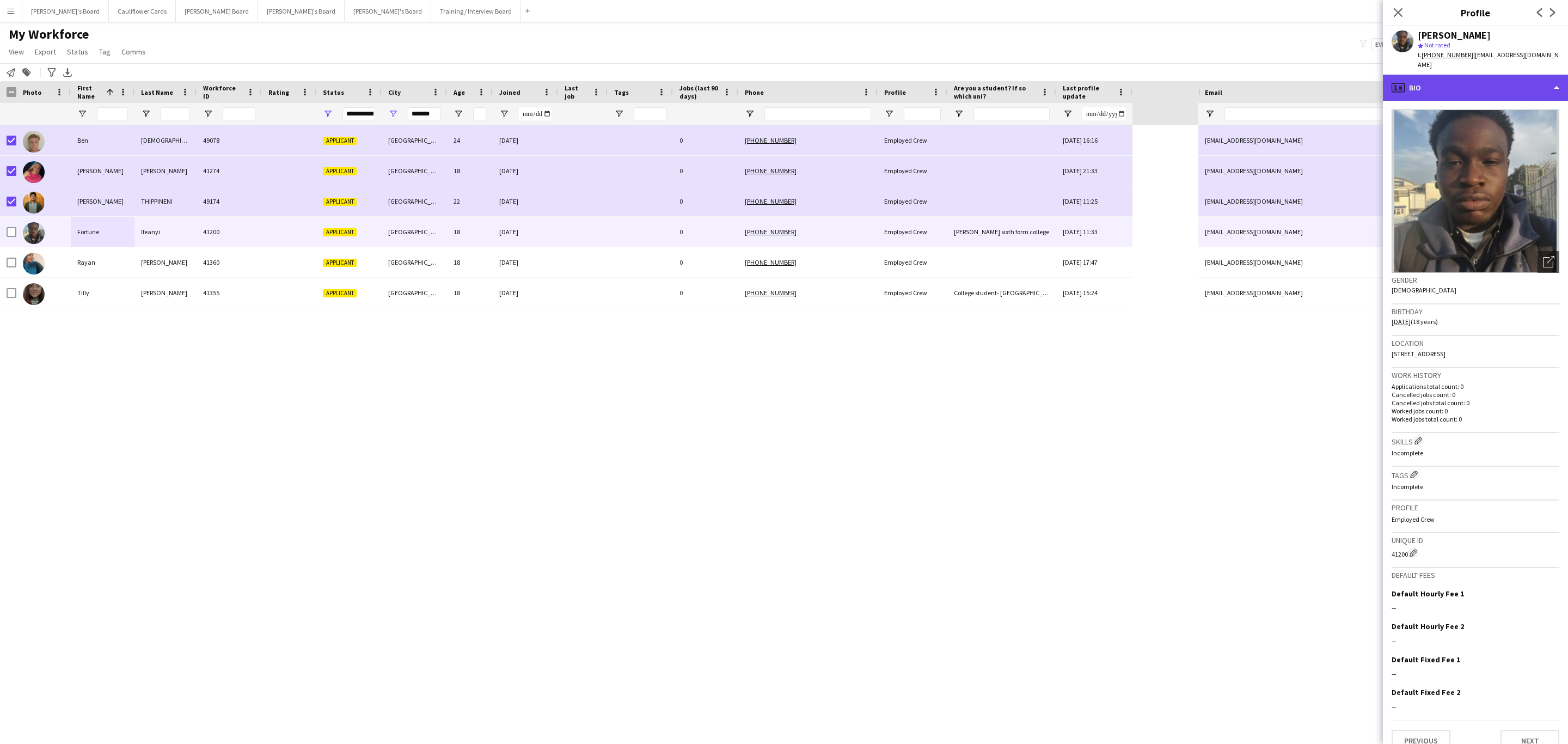
click at [1504, 75] on div "profile Bio" at bounding box center [1475, 88] width 185 height 26
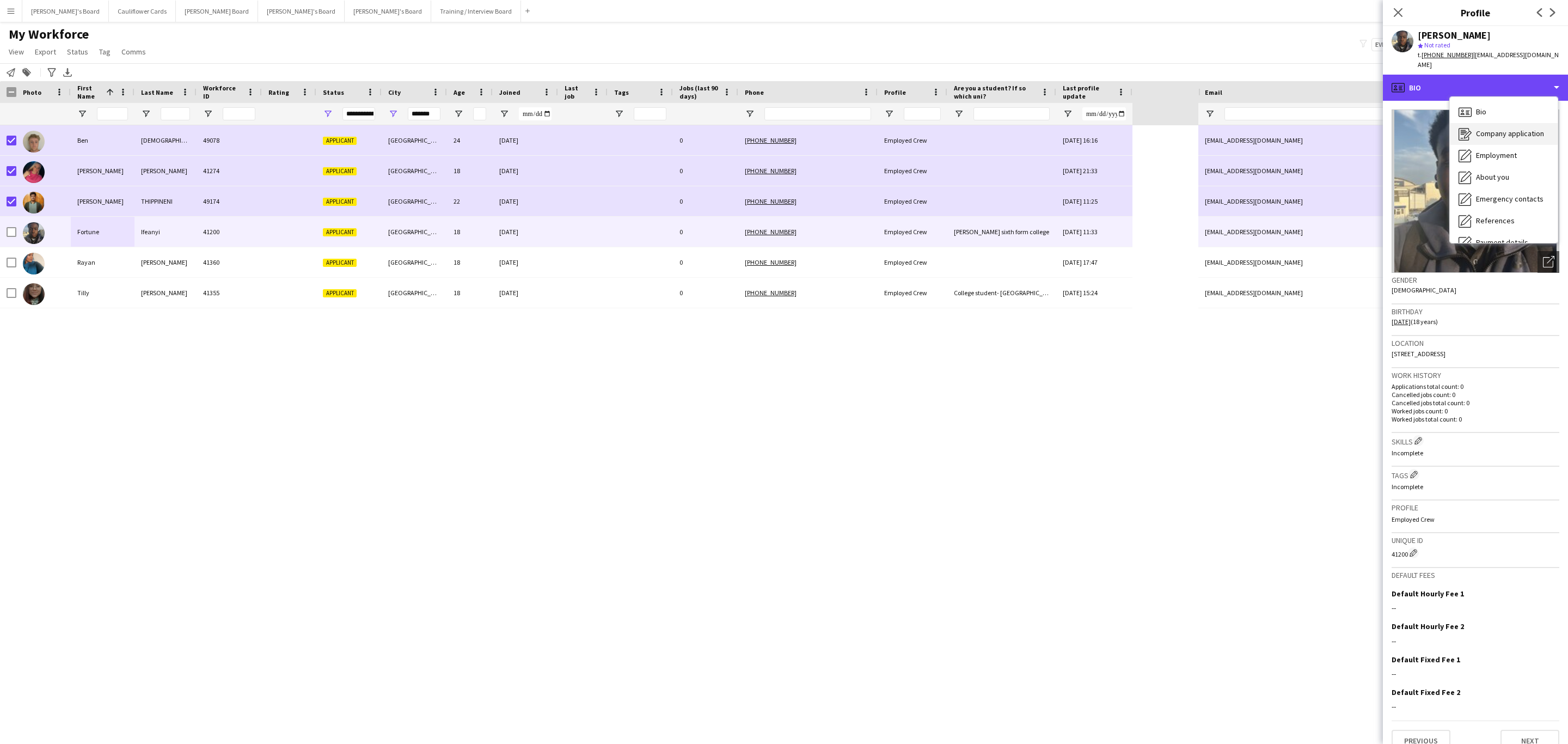
scroll to position [146, 0]
click at [1499, 136] on span "Additional info" at bounding box center [1499, 141] width 47 height 10
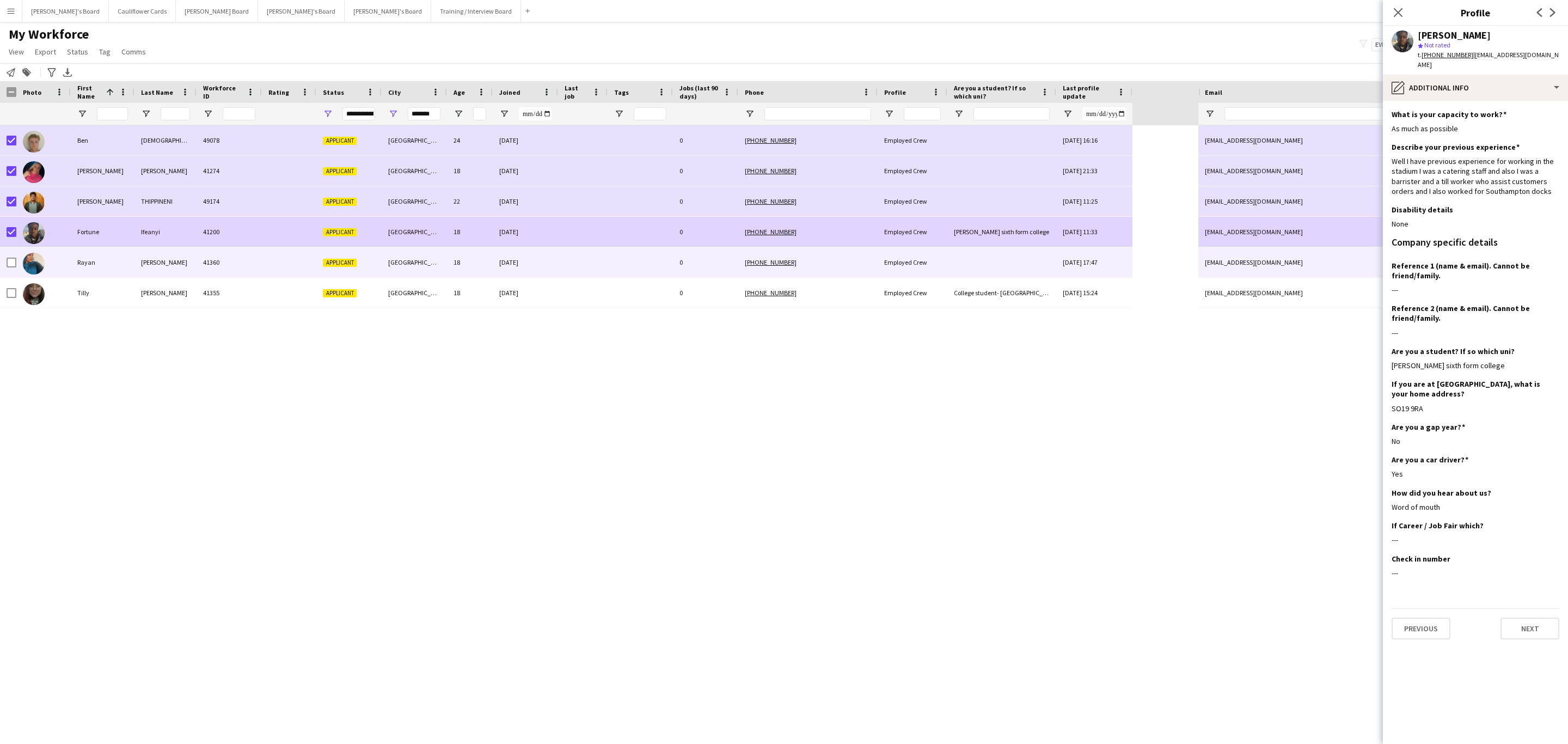
click at [146, 265] on div "[PERSON_NAME]" at bounding box center [166, 262] width 62 height 30
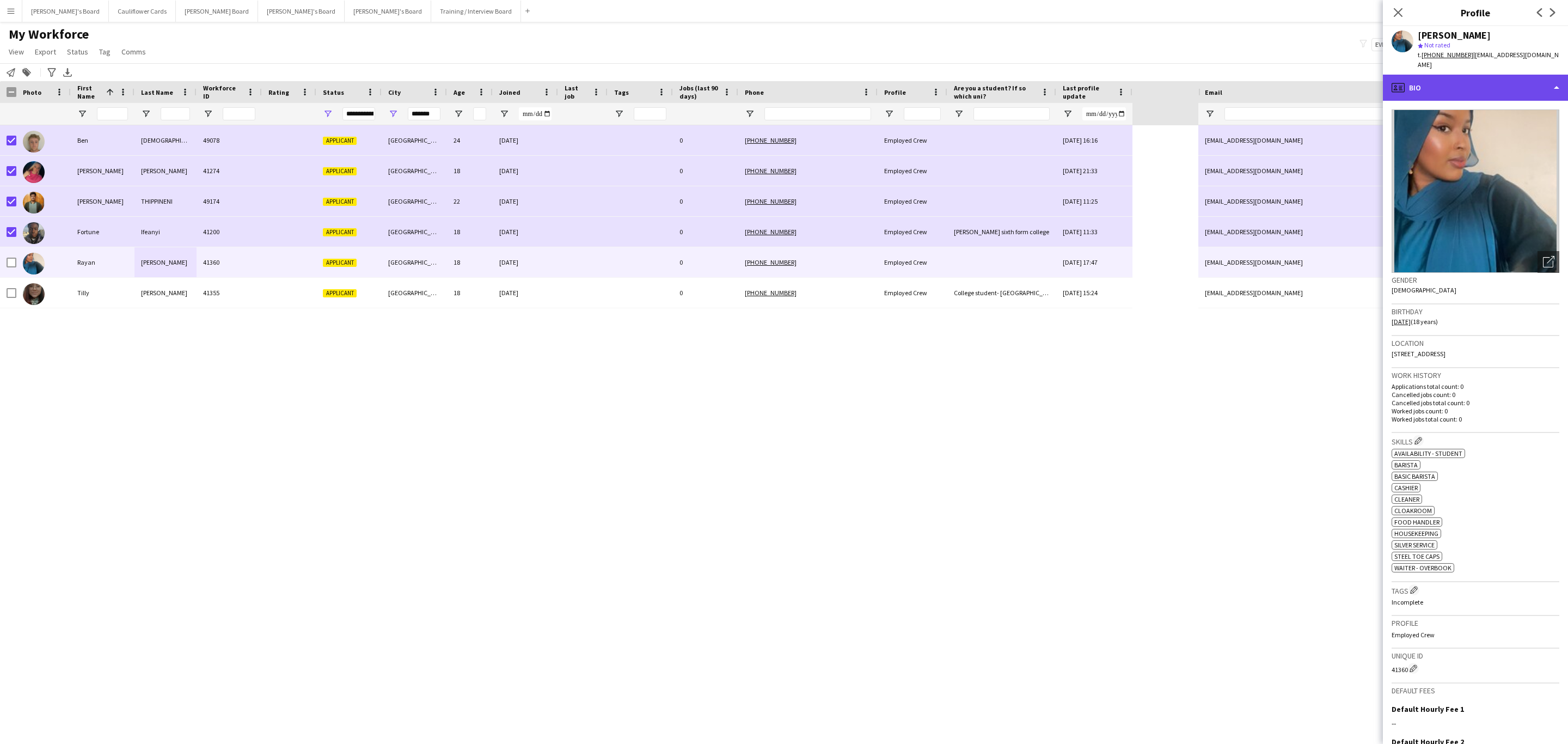
click at [1529, 83] on div "profile Bio" at bounding box center [1475, 88] width 185 height 26
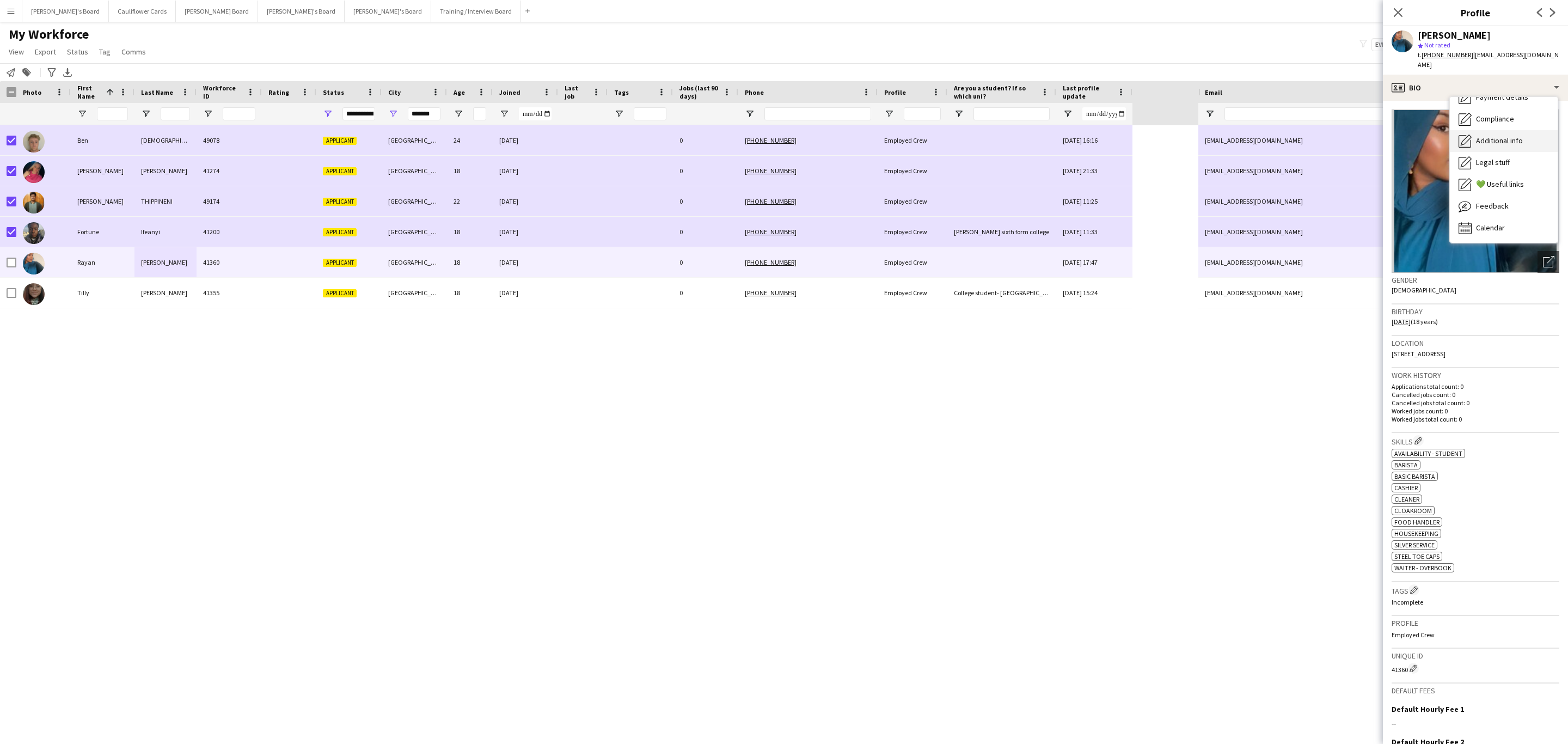
click at [1506, 136] on span "Additional info" at bounding box center [1499, 141] width 47 height 10
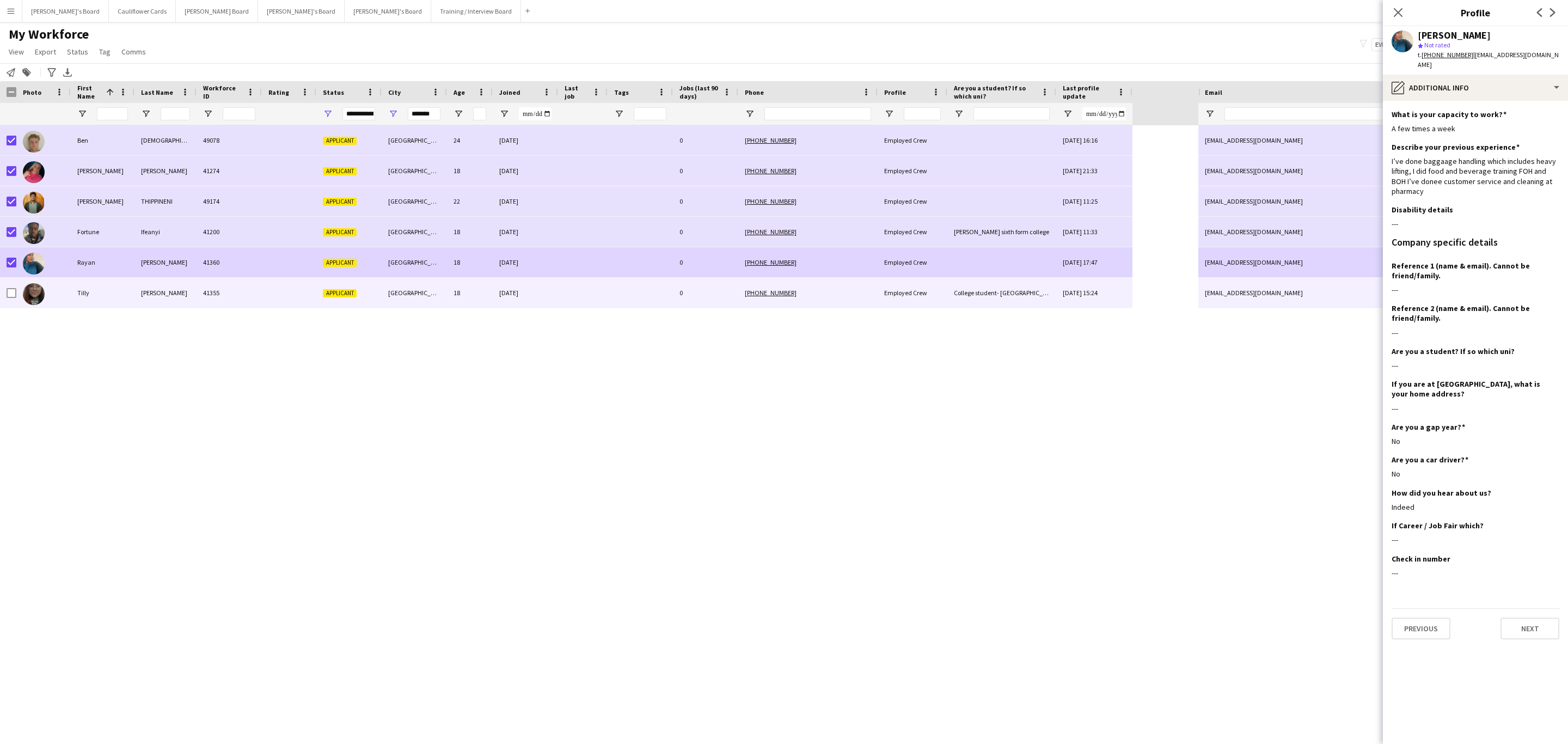
click at [106, 285] on div "Tilly" at bounding box center [102, 292] width 64 height 30
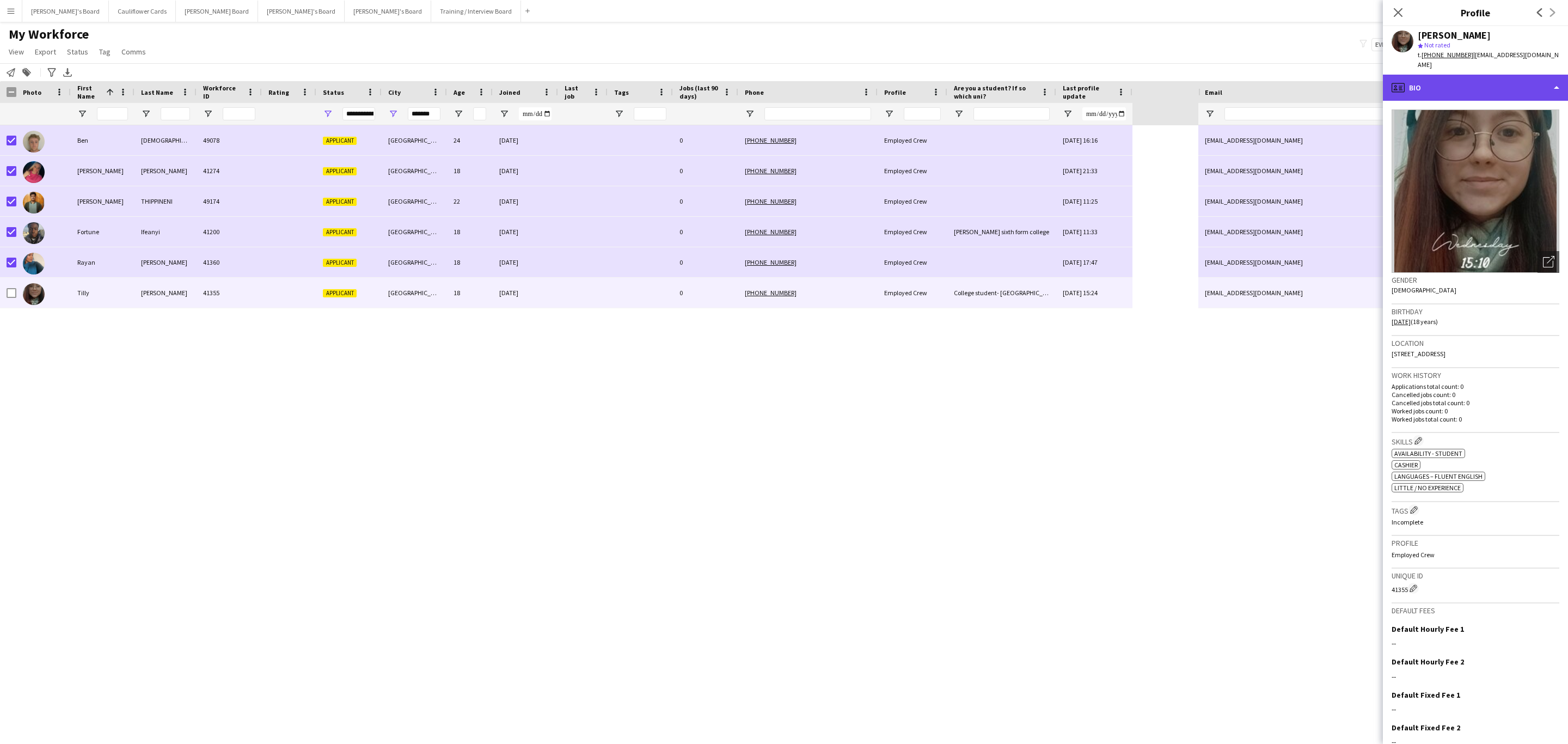
click at [1487, 80] on div "profile Bio" at bounding box center [1475, 88] width 185 height 26
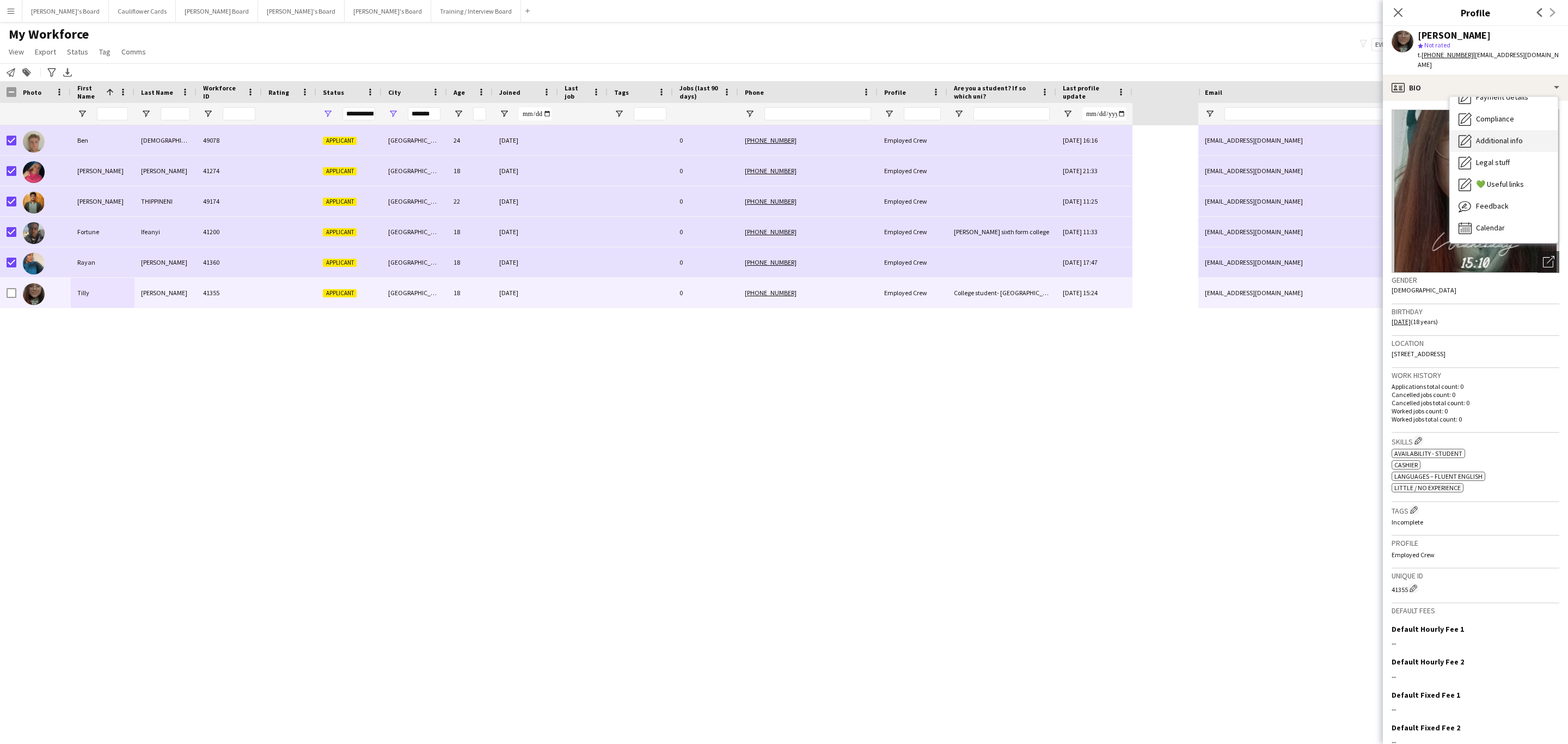
click at [1502, 139] on div "Additional info Additional info" at bounding box center [1503, 141] width 108 height 22
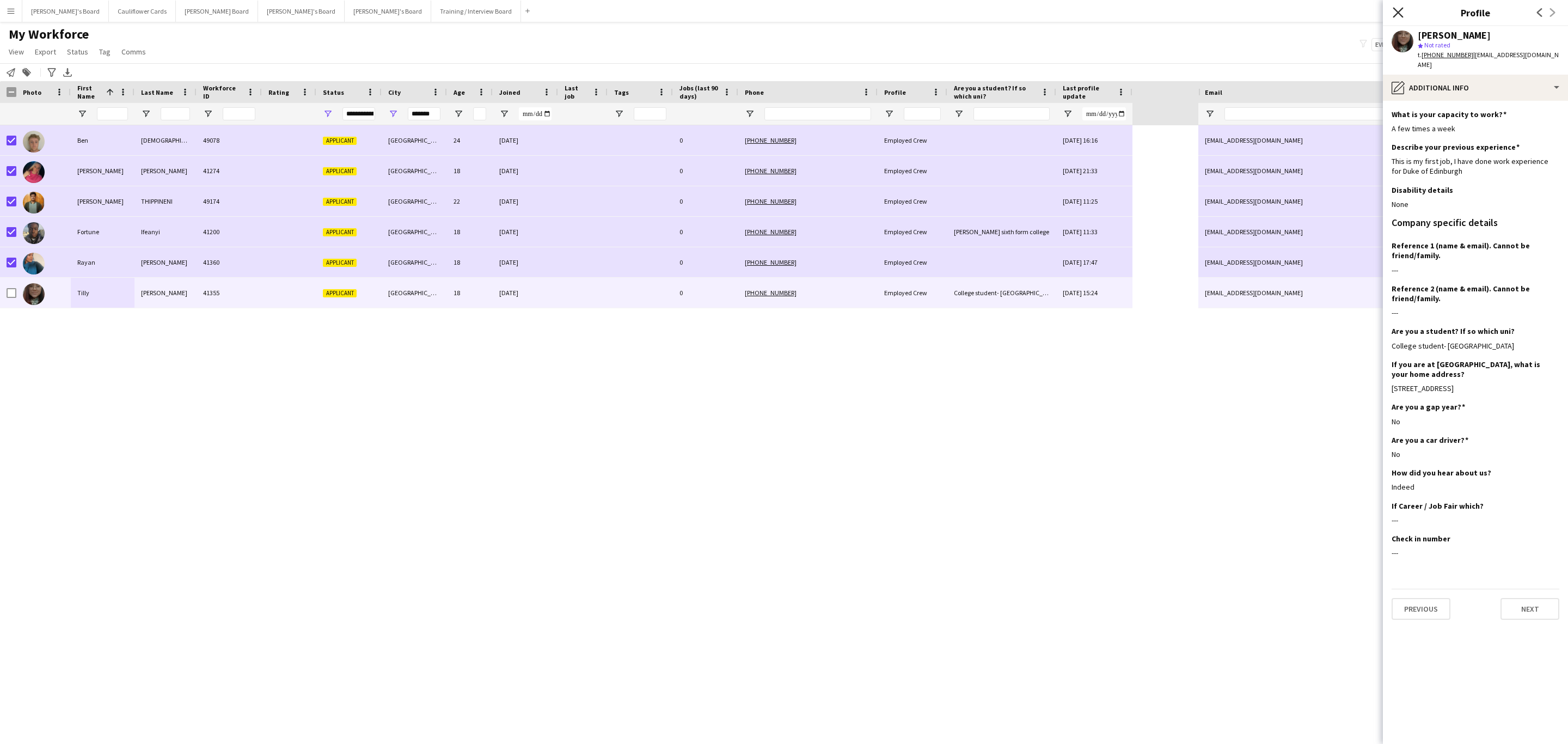
click at [1400, 13] on icon "Close pop-in" at bounding box center [1398, 12] width 10 height 10
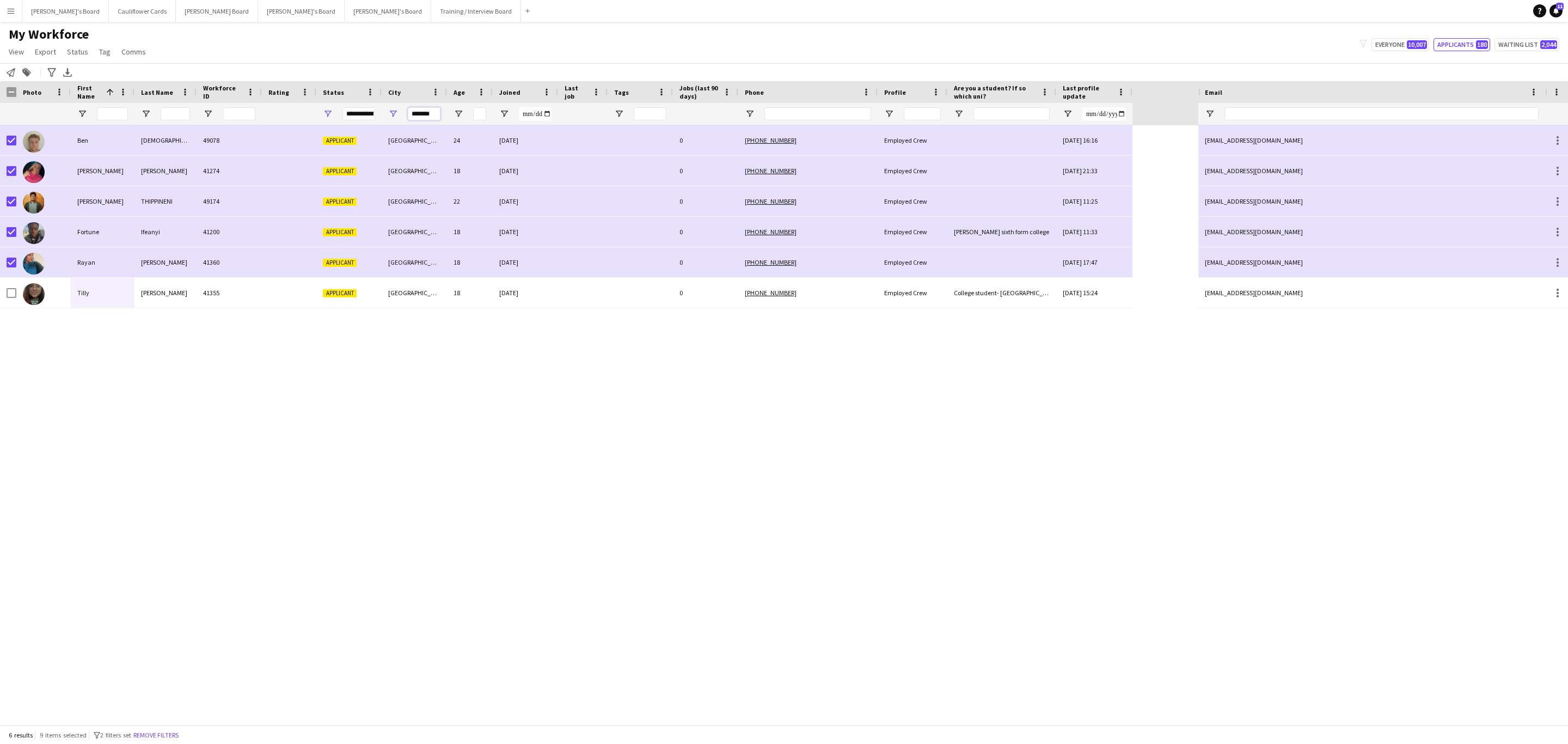
click at [421, 113] on input "*******" at bounding box center [424, 113] width 33 height 13
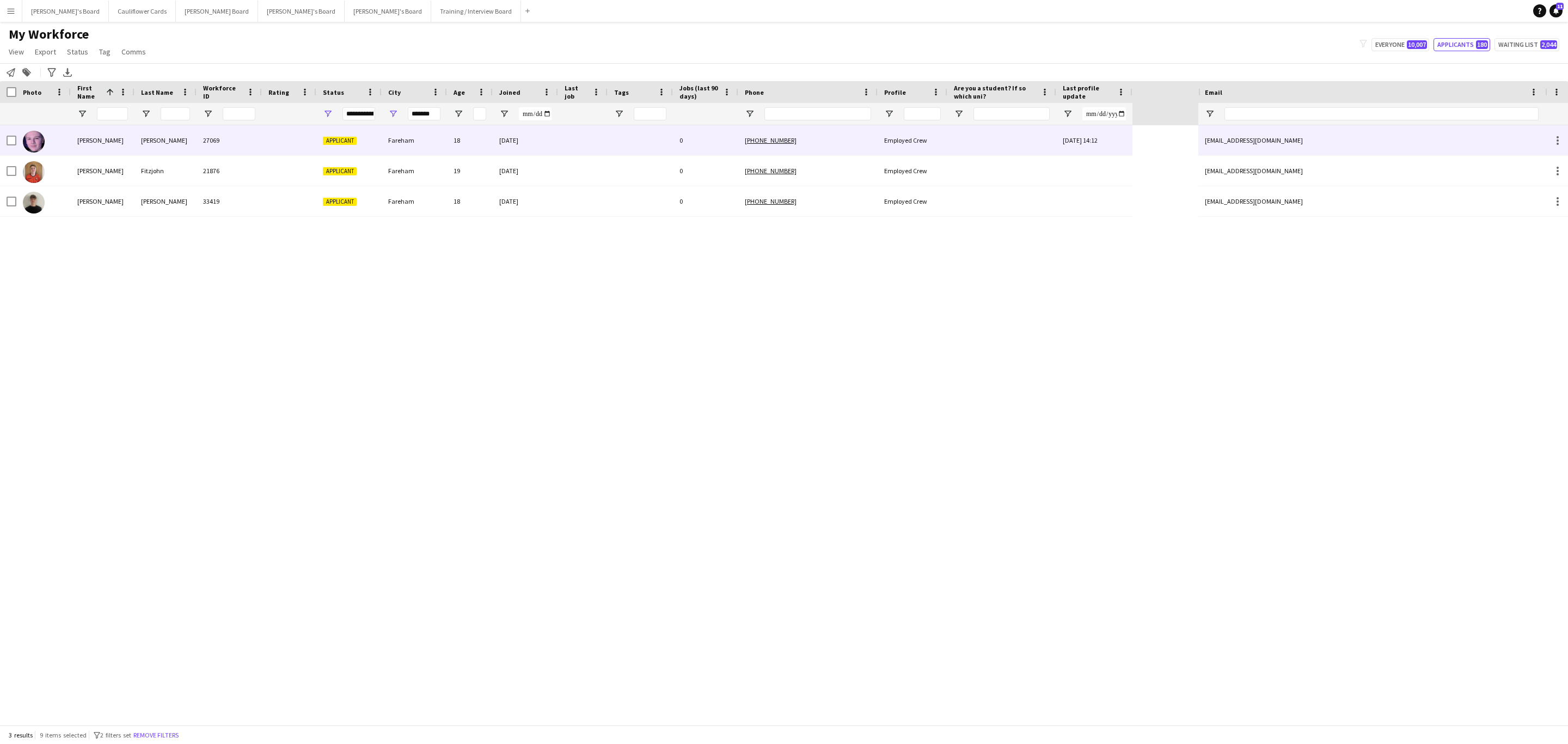
click at [306, 128] on div at bounding box center [289, 140] width 54 height 30
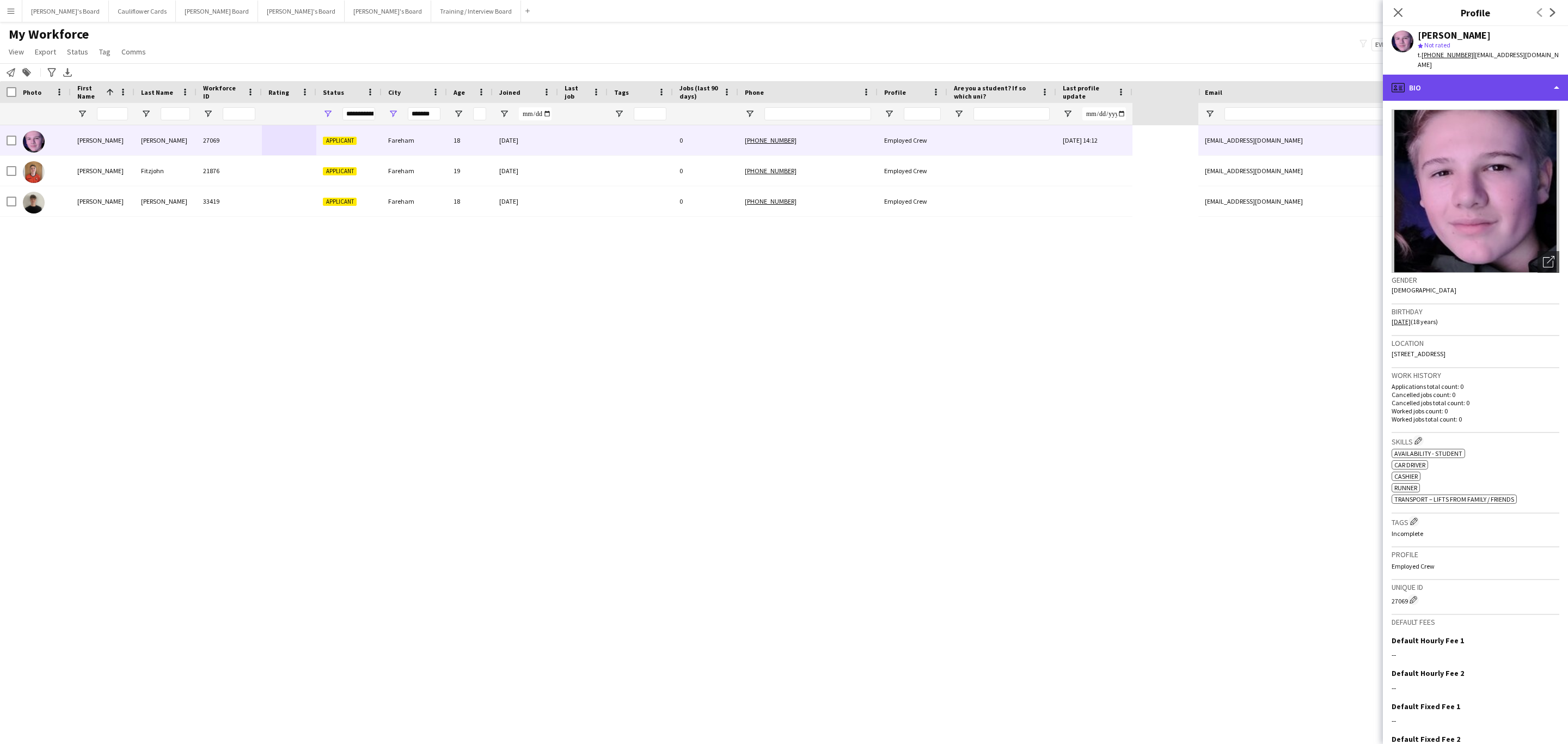
click at [1535, 75] on div "profile Bio" at bounding box center [1475, 88] width 185 height 26
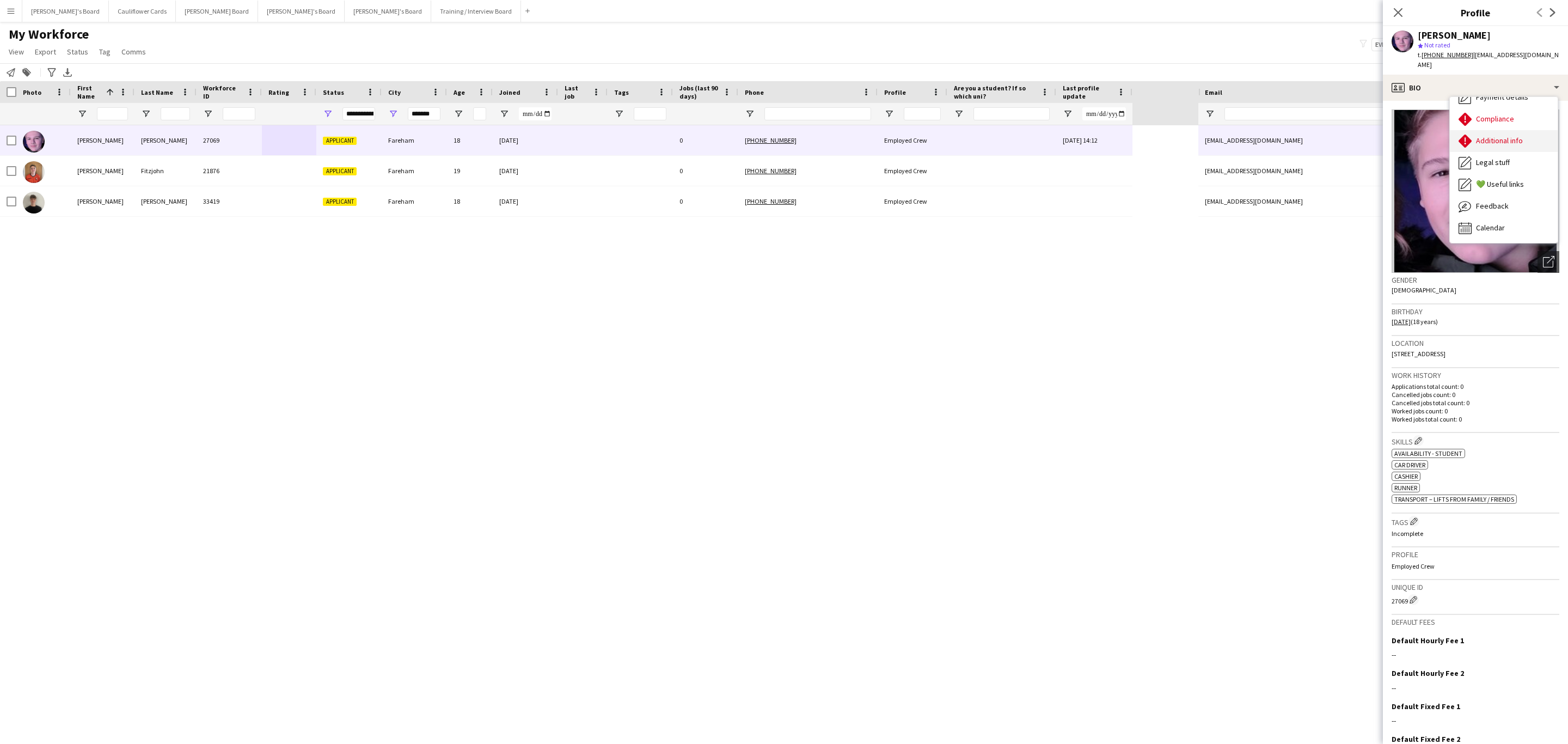
click at [1509, 136] on span "Additional info" at bounding box center [1499, 141] width 47 height 10
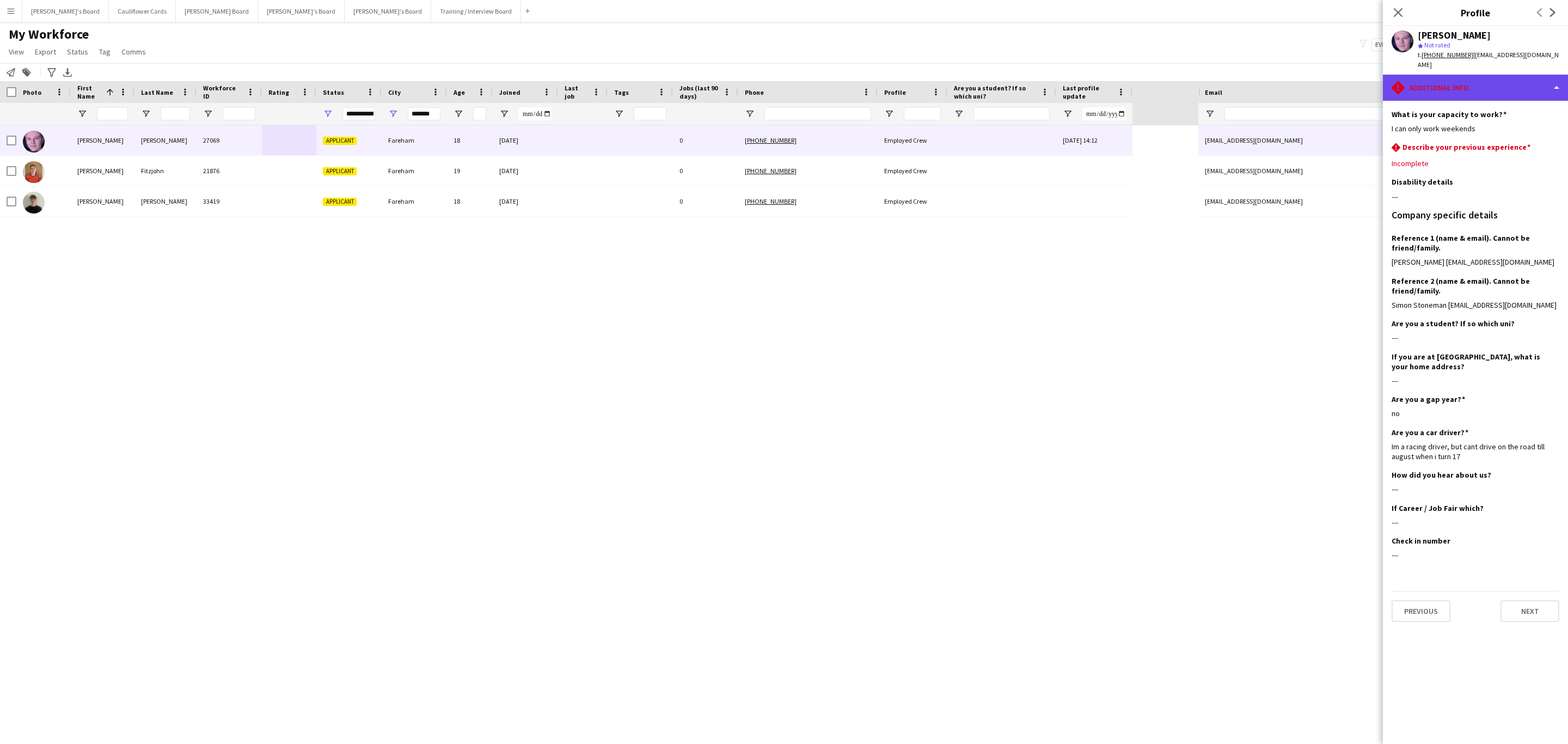
click at [1499, 87] on div "rhombus-alert Additional info" at bounding box center [1475, 88] width 185 height 26
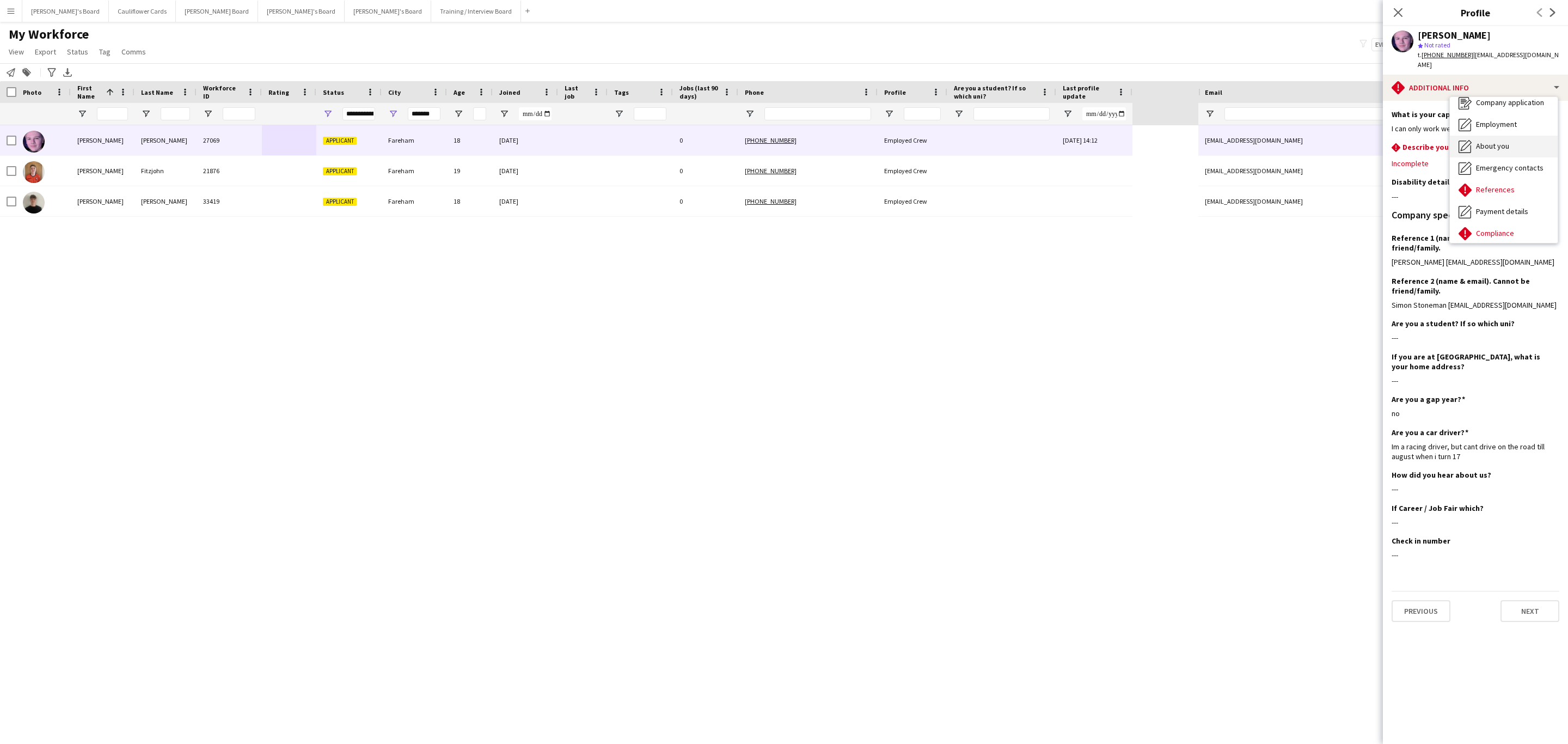
click at [1489, 144] on div "About you About you" at bounding box center [1503, 147] width 108 height 22
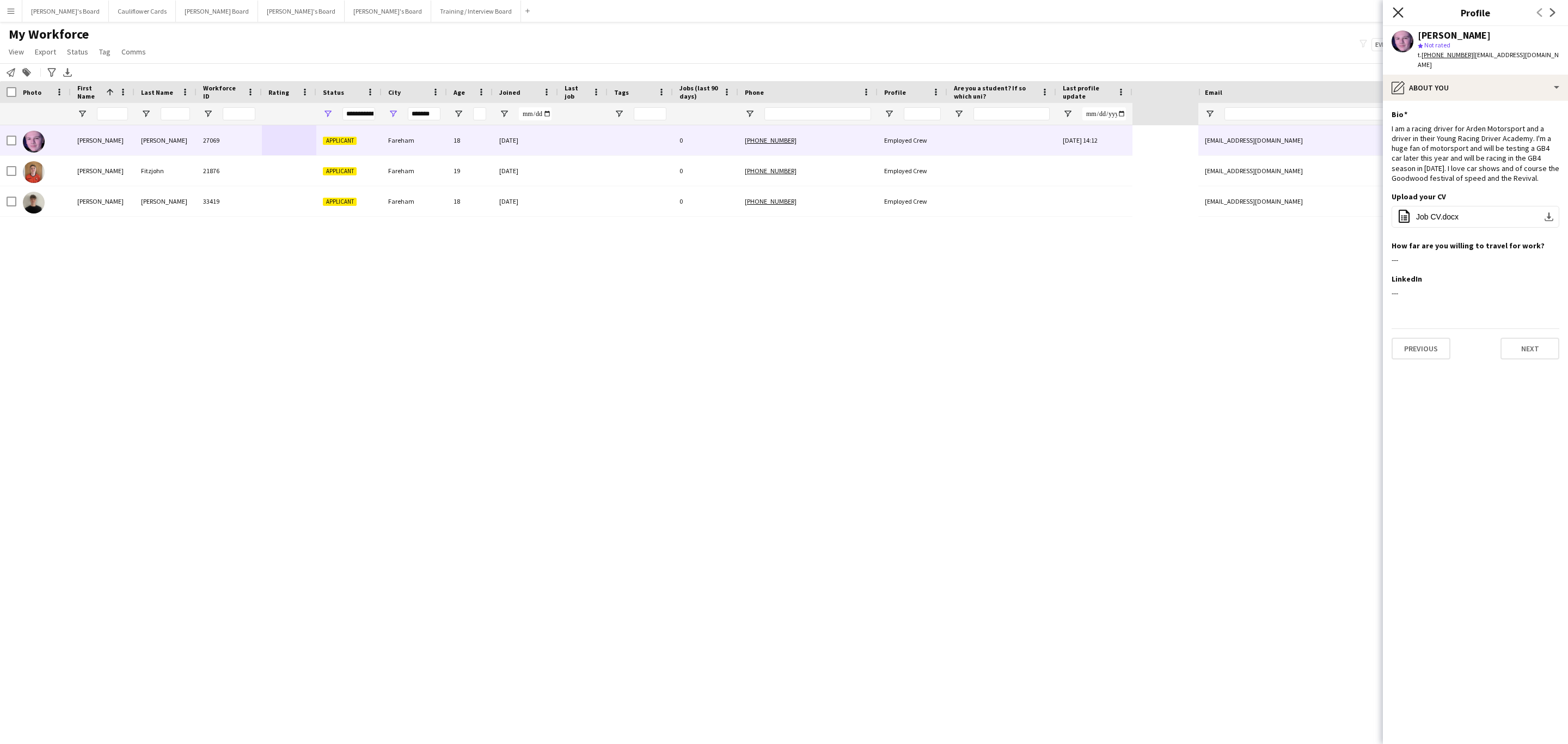
click at [1395, 16] on icon at bounding box center [1398, 12] width 10 height 10
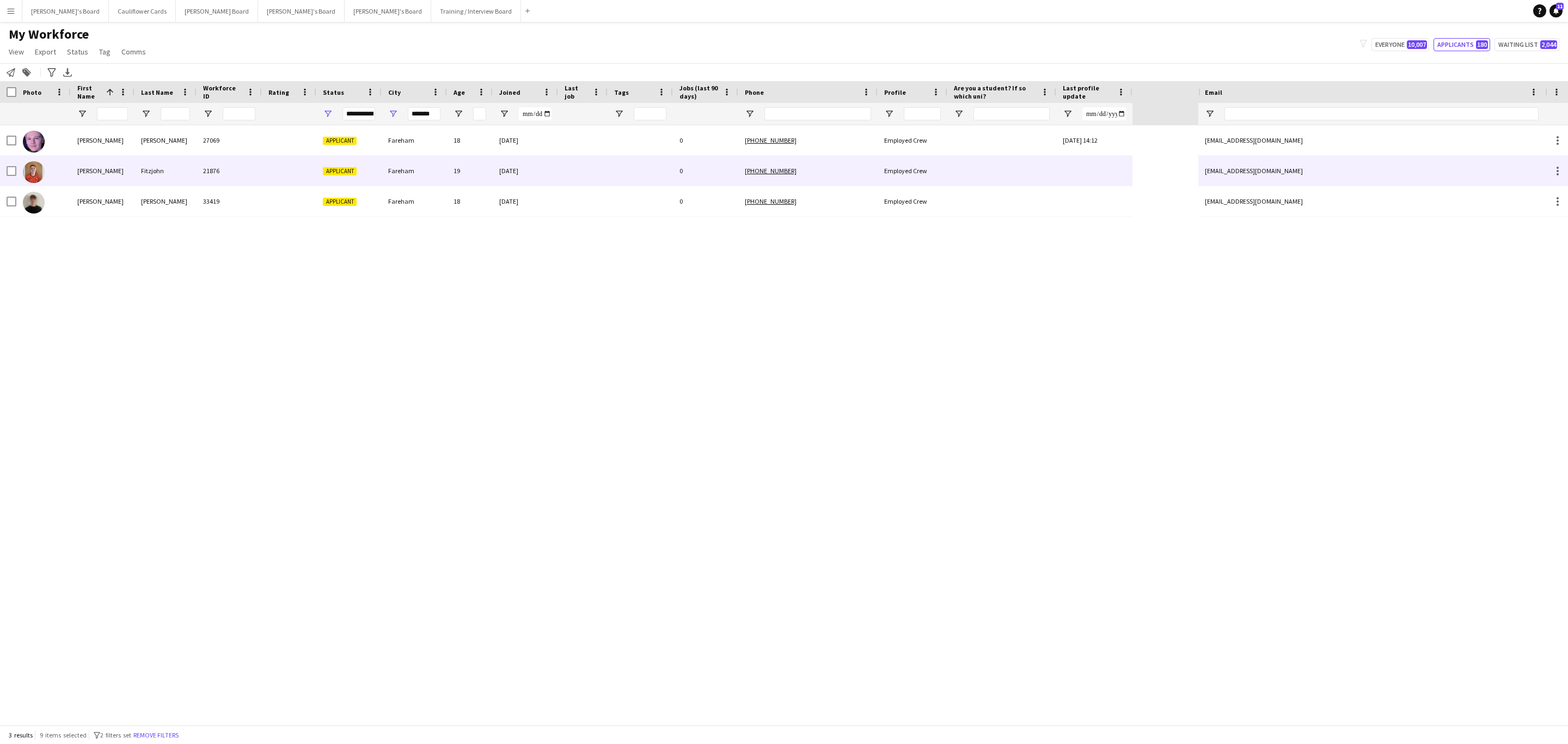
click at [564, 169] on div at bounding box center [583, 170] width 49 height 30
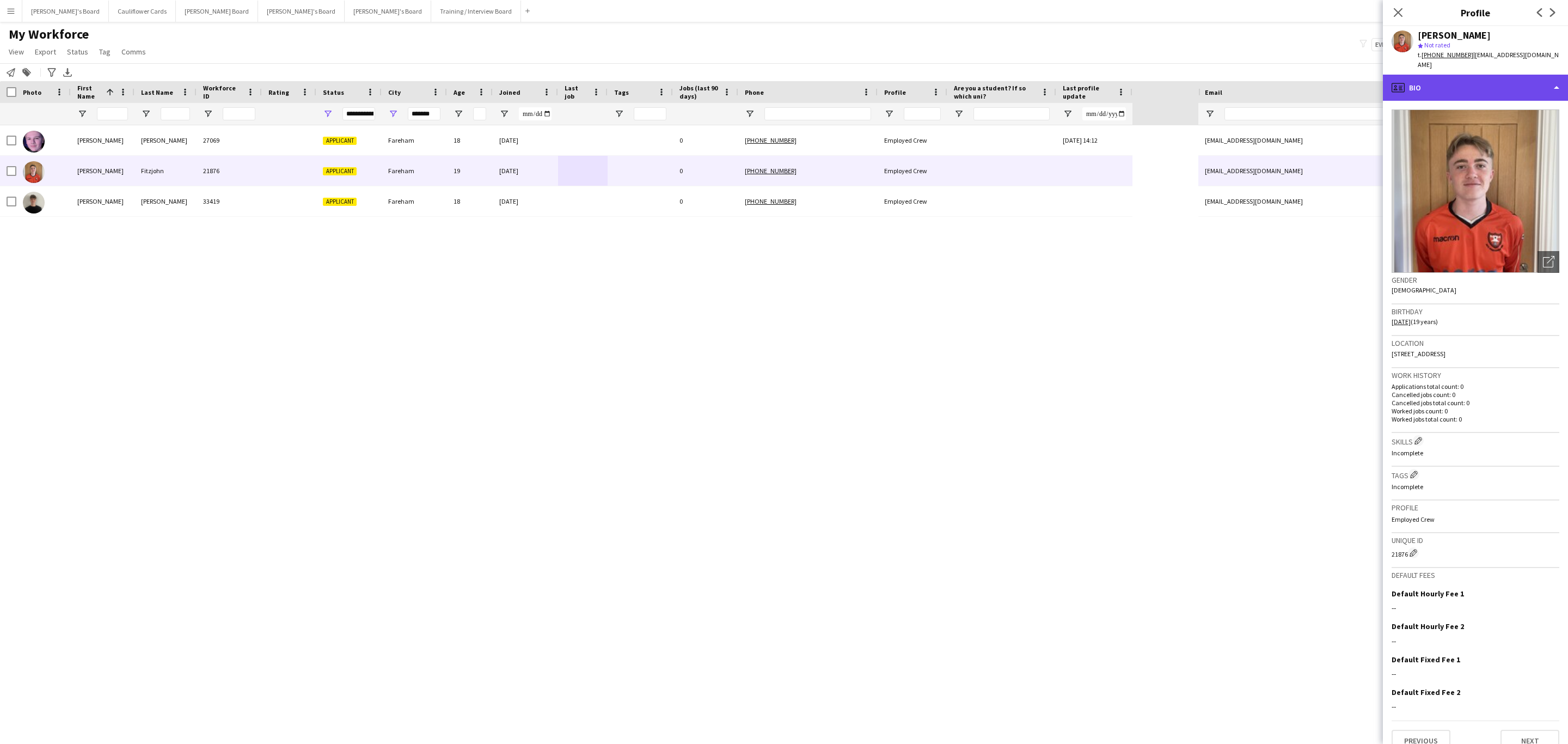
click at [1513, 77] on div "profile Bio" at bounding box center [1475, 88] width 185 height 26
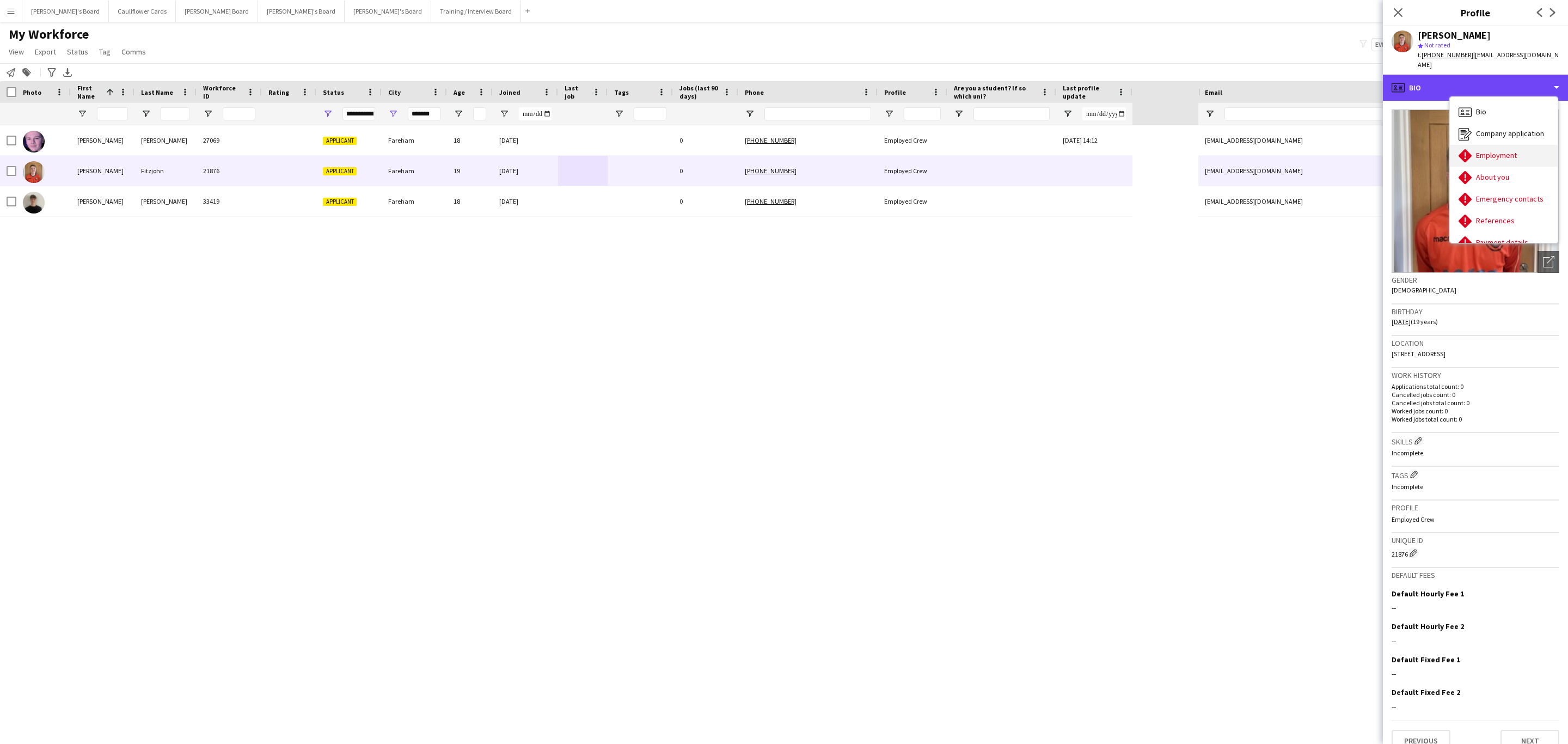
scroll to position [146, 0]
click at [1503, 136] on span "Additional info" at bounding box center [1499, 141] width 47 height 10
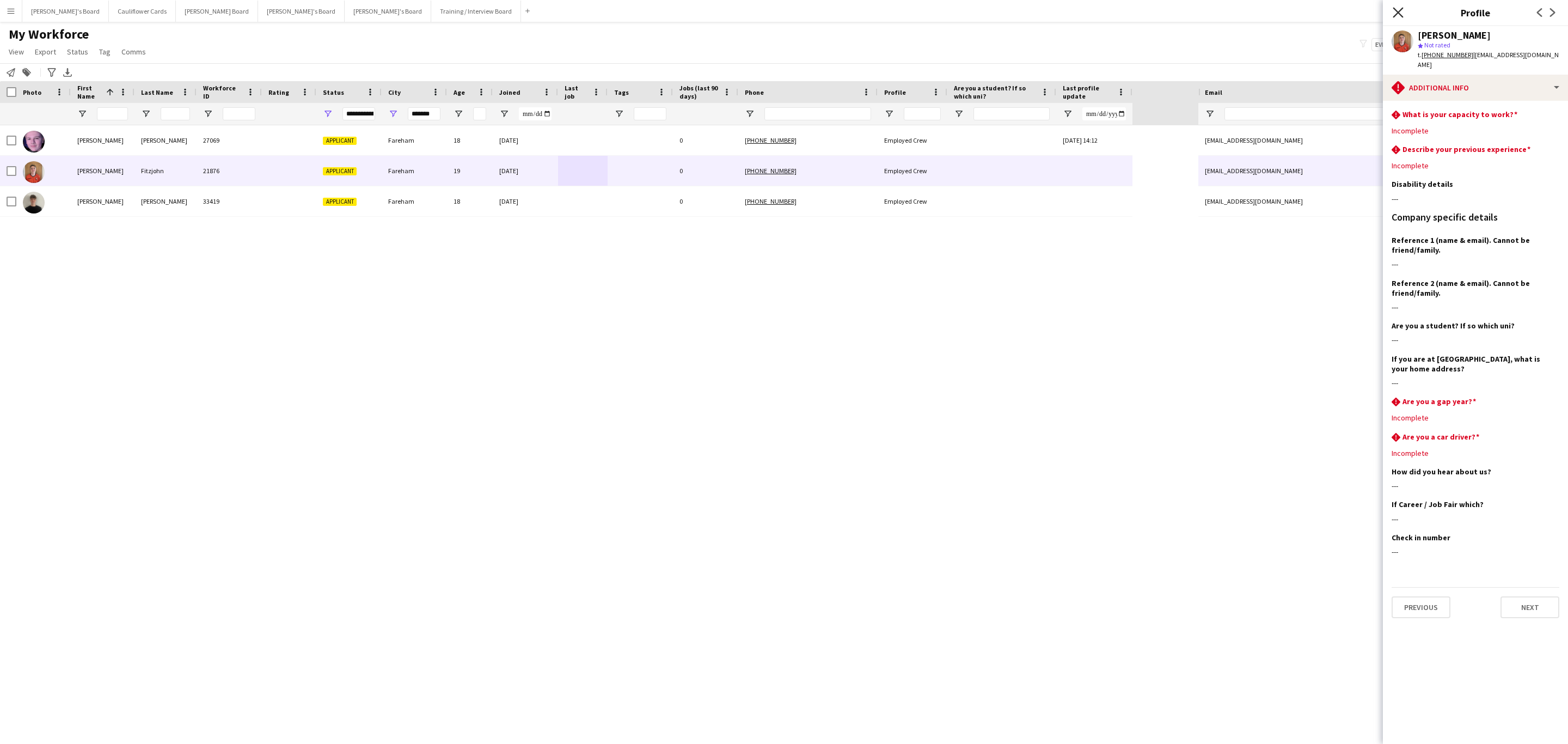
click at [1401, 15] on icon "Close pop-in" at bounding box center [1398, 12] width 10 height 10
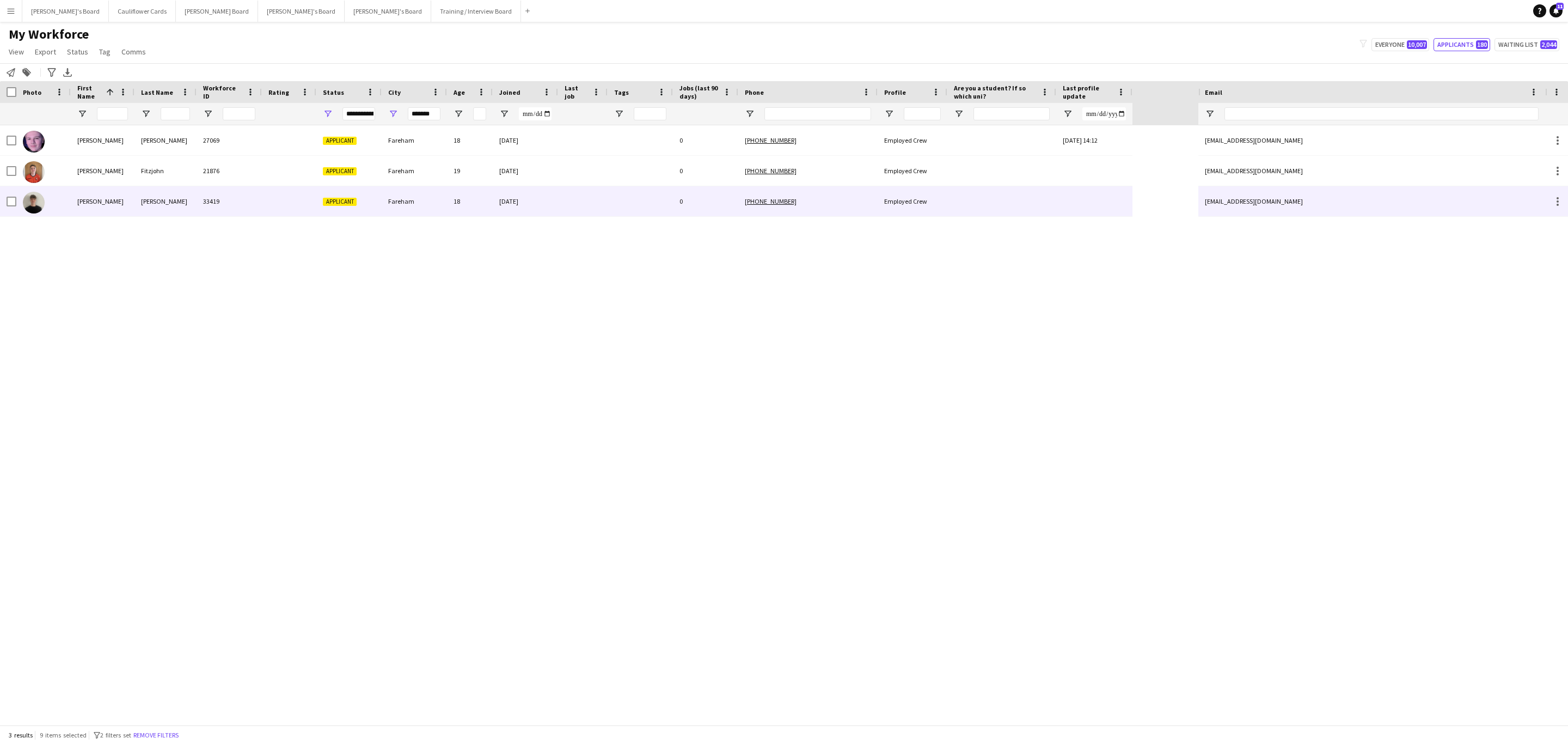
click at [578, 209] on div at bounding box center [583, 201] width 49 height 30
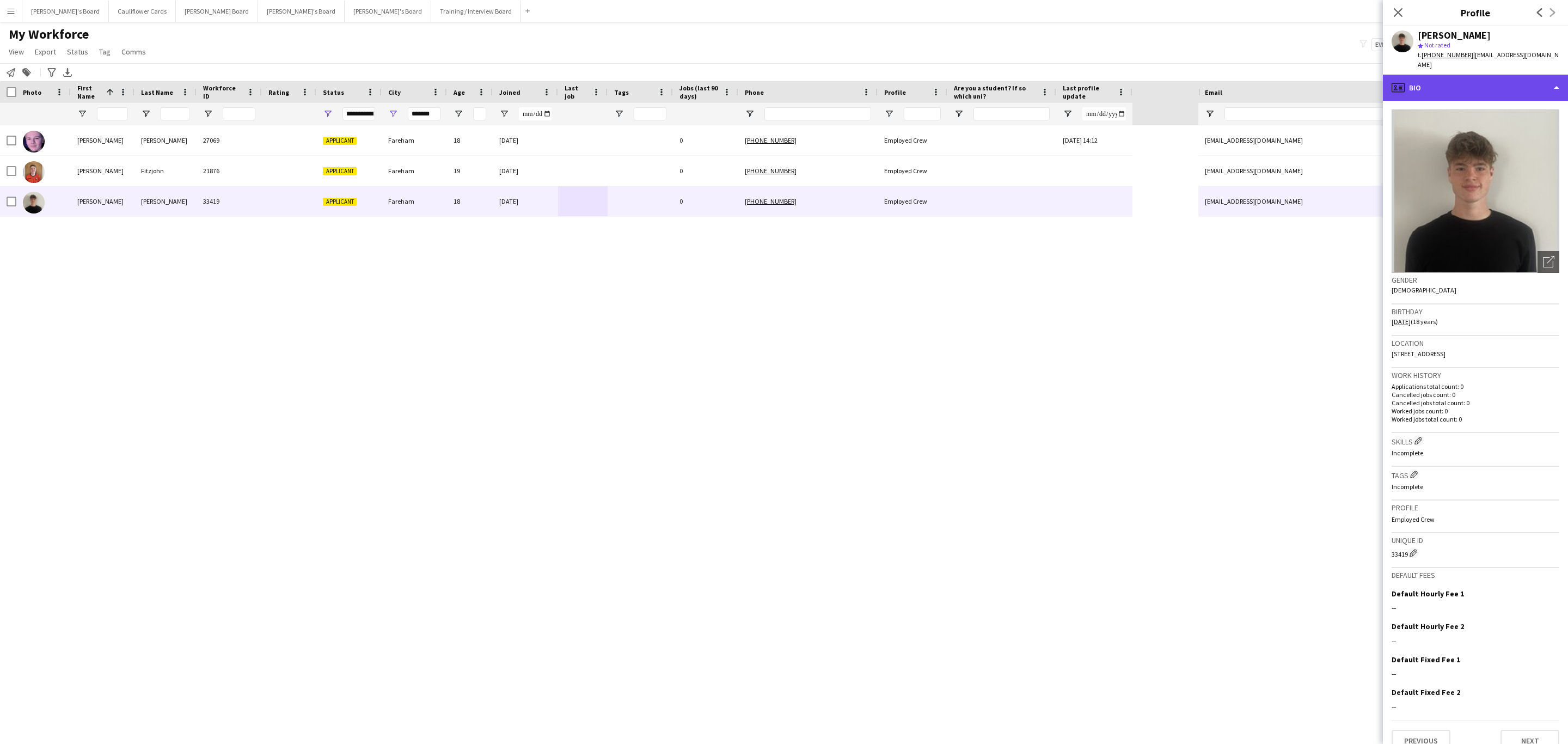
click at [1488, 75] on div "profile Bio" at bounding box center [1475, 88] width 185 height 26
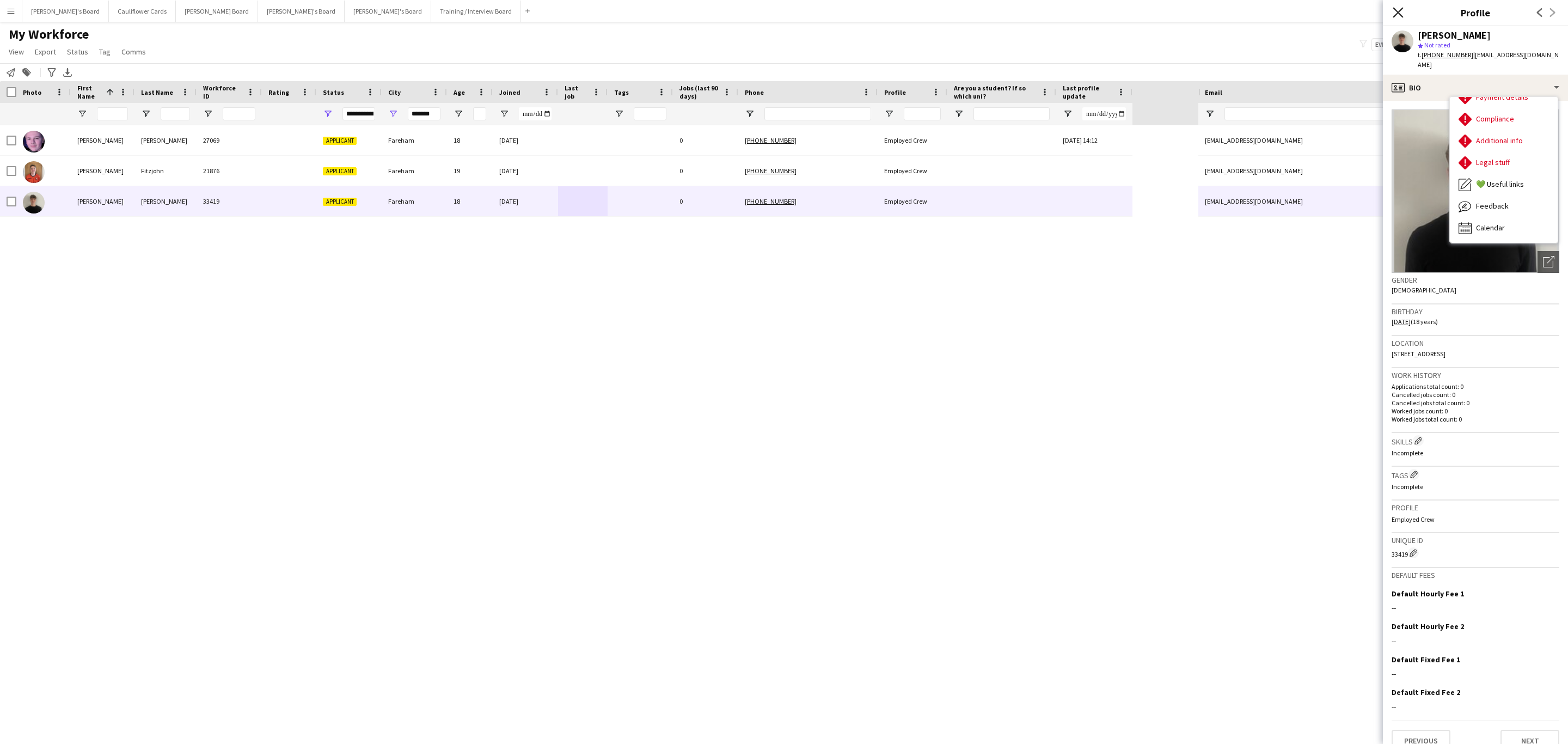
click at [1397, 10] on icon "Close pop-in" at bounding box center [1398, 12] width 10 height 10
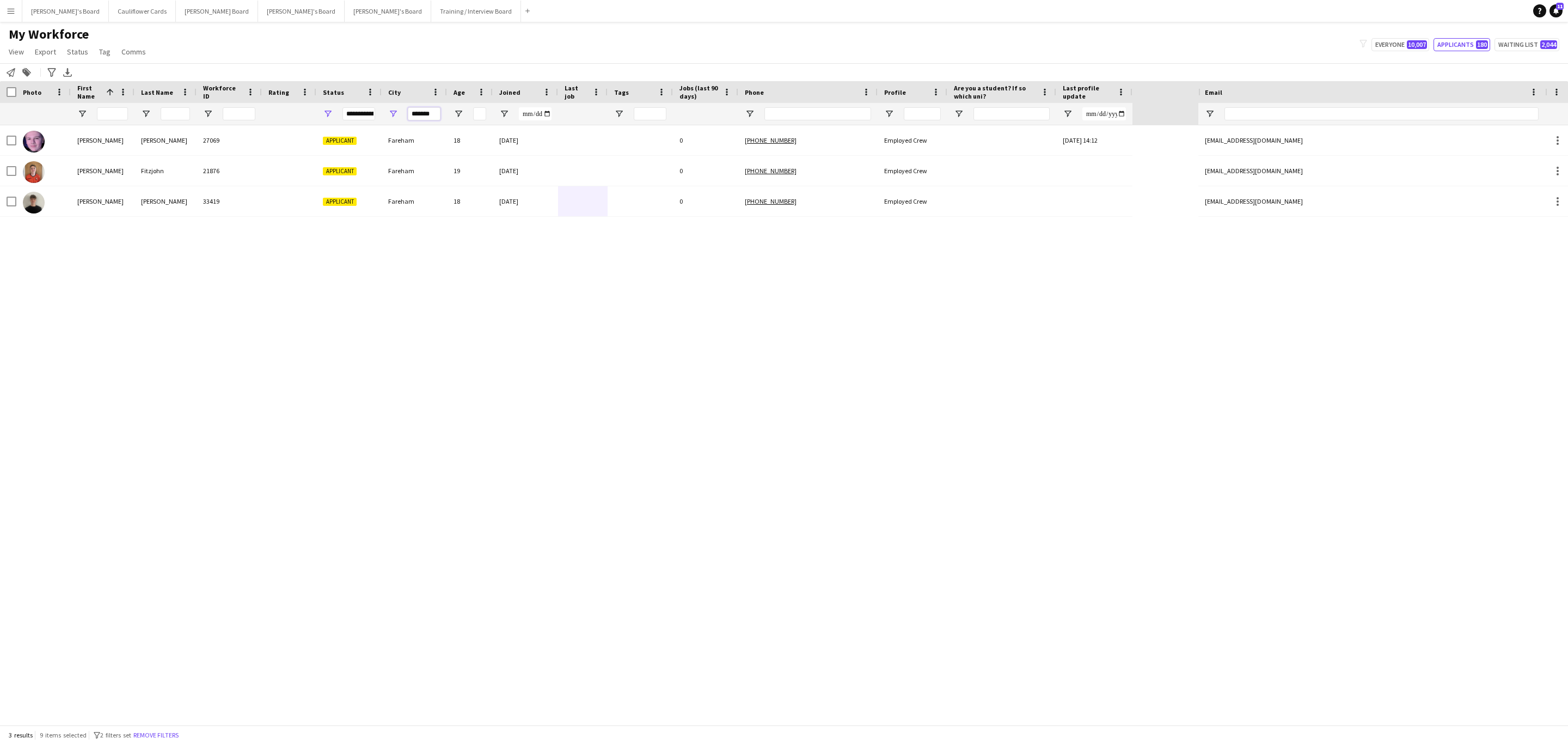
click at [417, 110] on input "*******" at bounding box center [424, 113] width 33 height 13
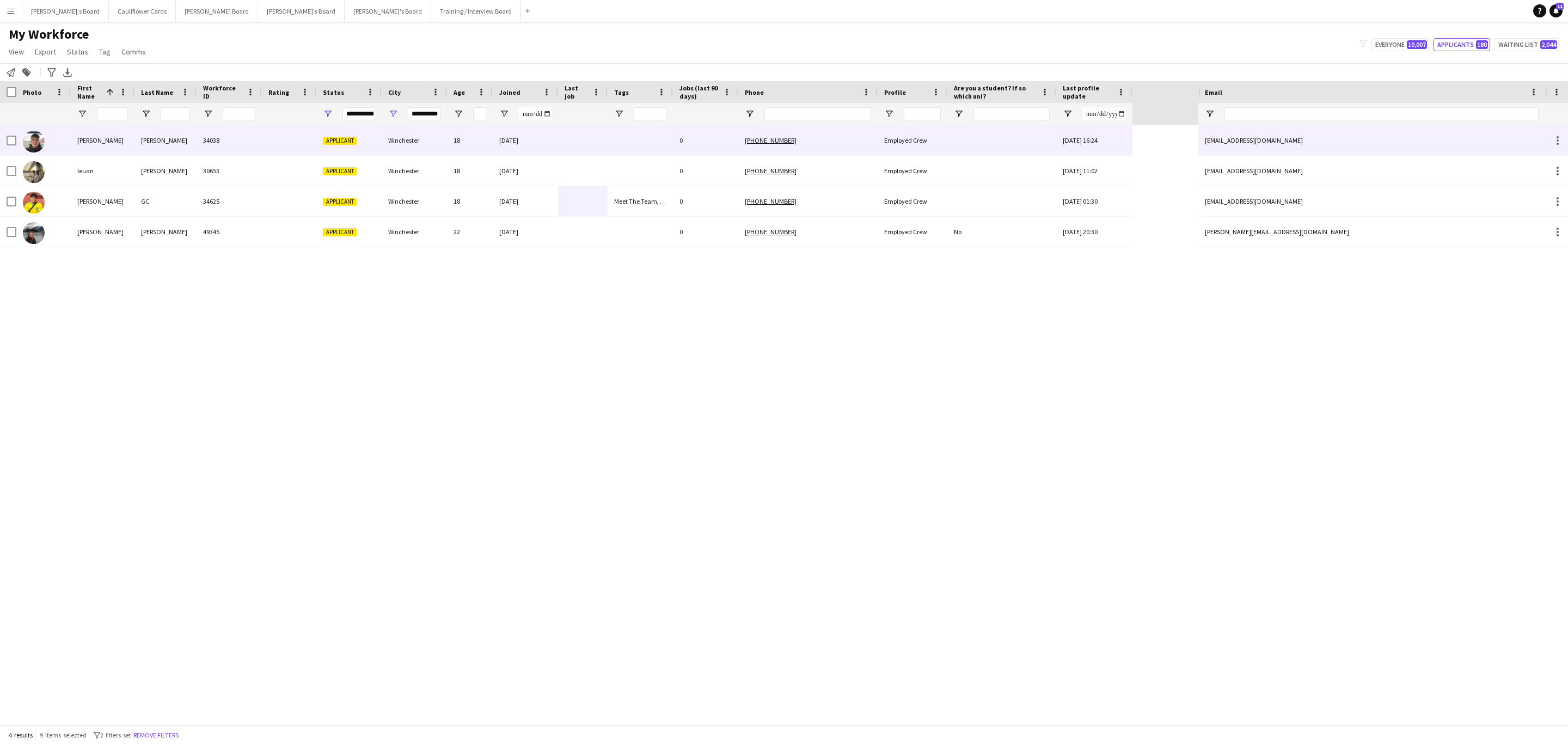
scroll to position [0, 0]
click at [395, 134] on div "Winchester" at bounding box center [414, 140] width 65 height 30
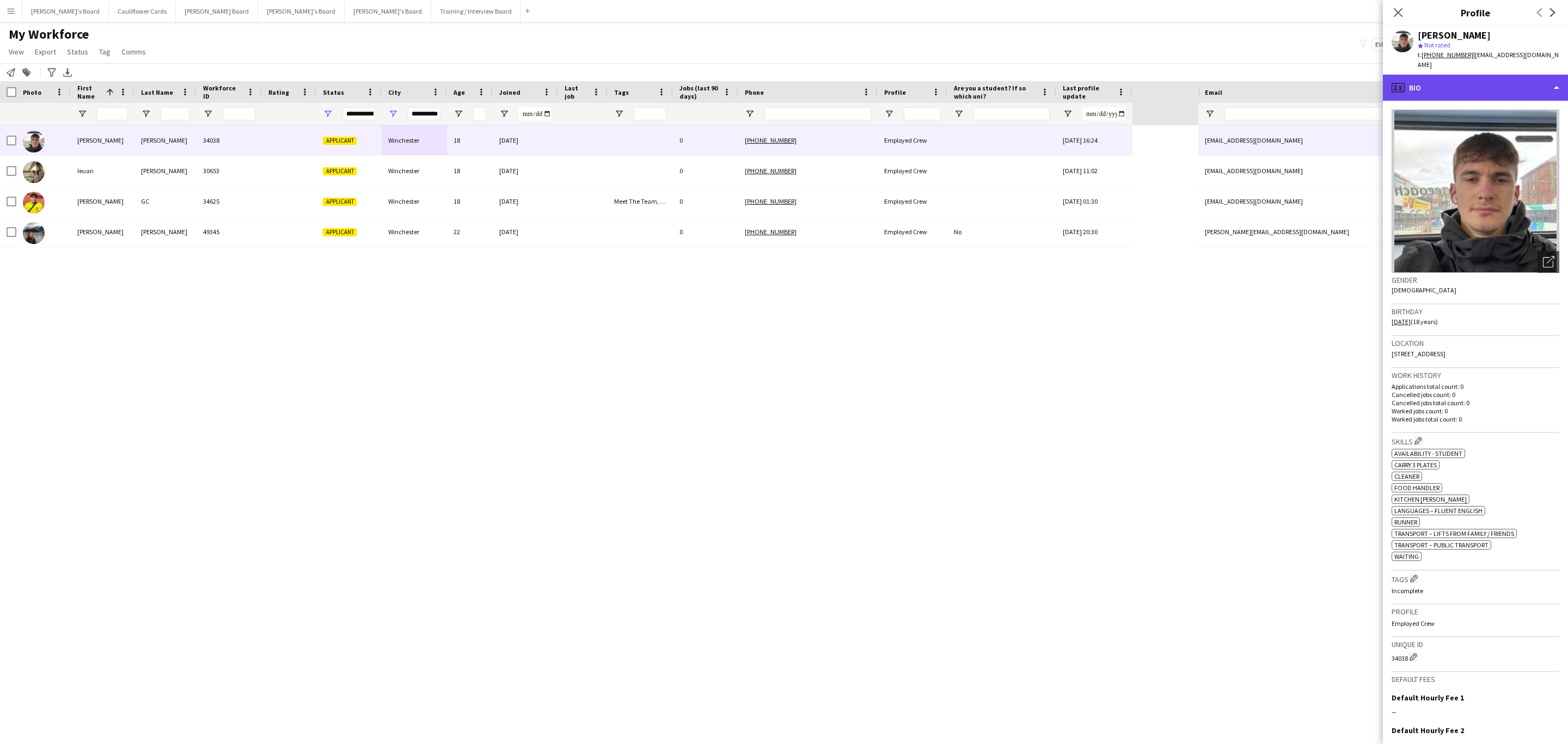
click at [1521, 80] on div "profile Bio" at bounding box center [1475, 88] width 185 height 26
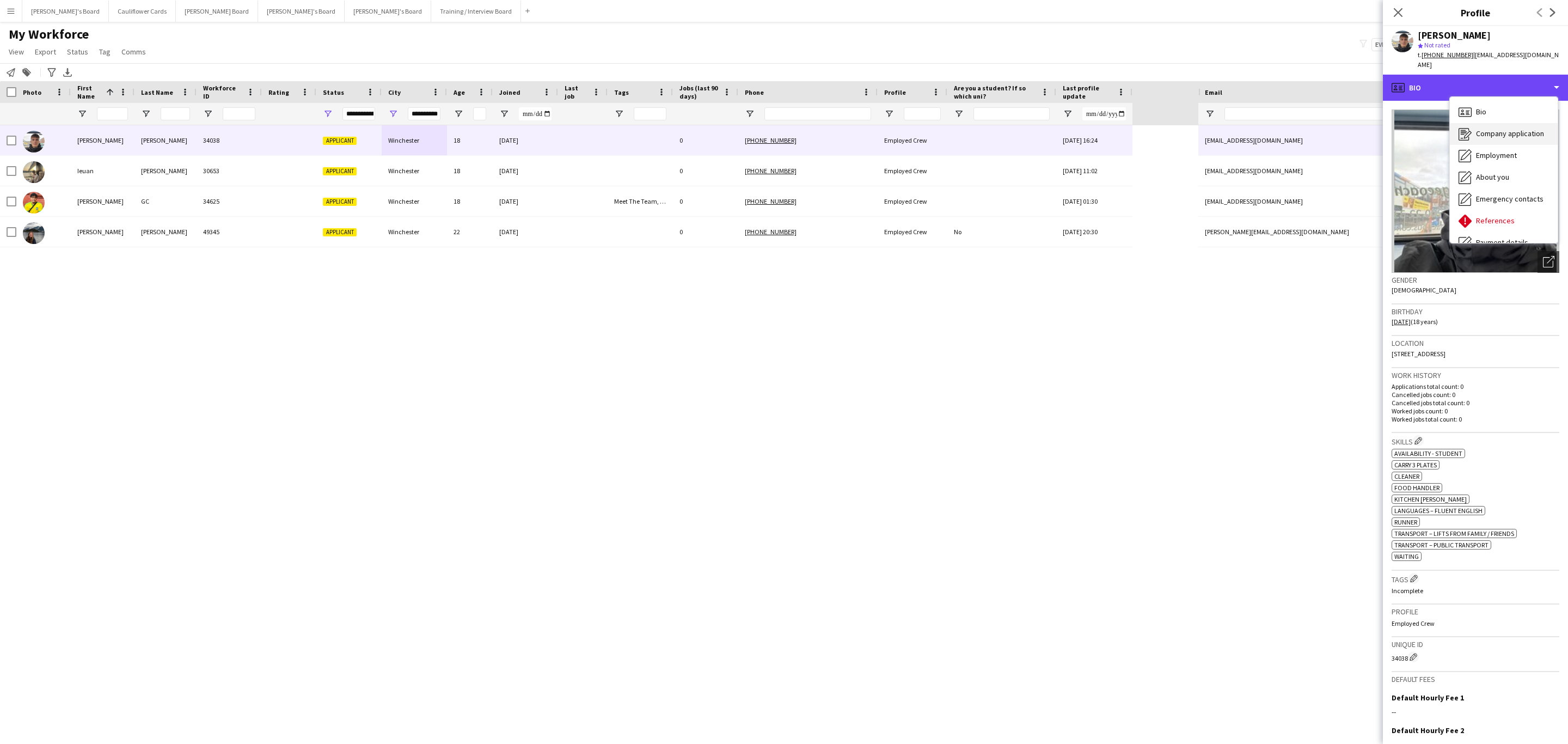
scroll to position [146, 0]
click at [1493, 118] on div "Compliance Compliance" at bounding box center [1503, 119] width 108 height 22
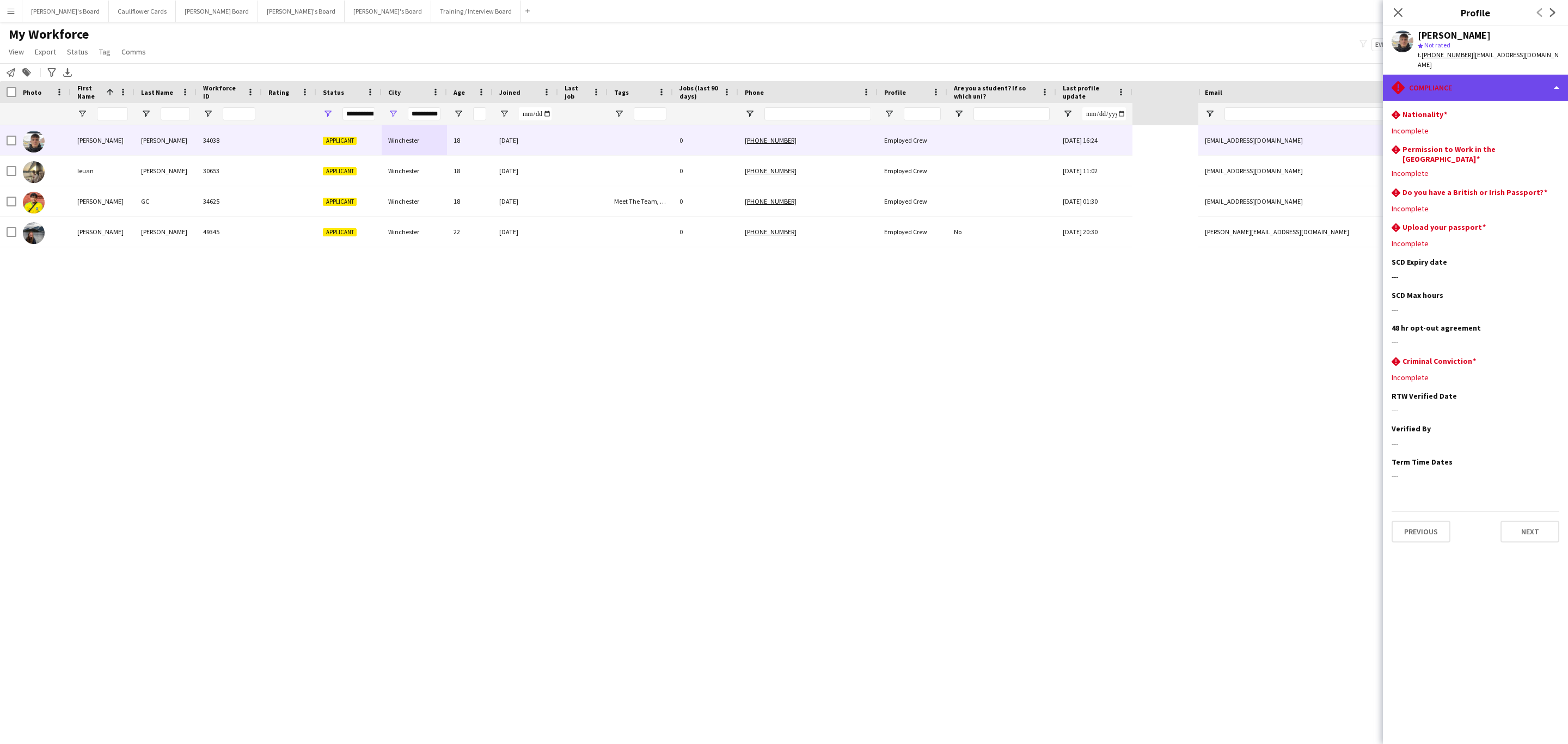
click at [1508, 75] on div "rhombus-alert Compliance" at bounding box center [1475, 88] width 185 height 26
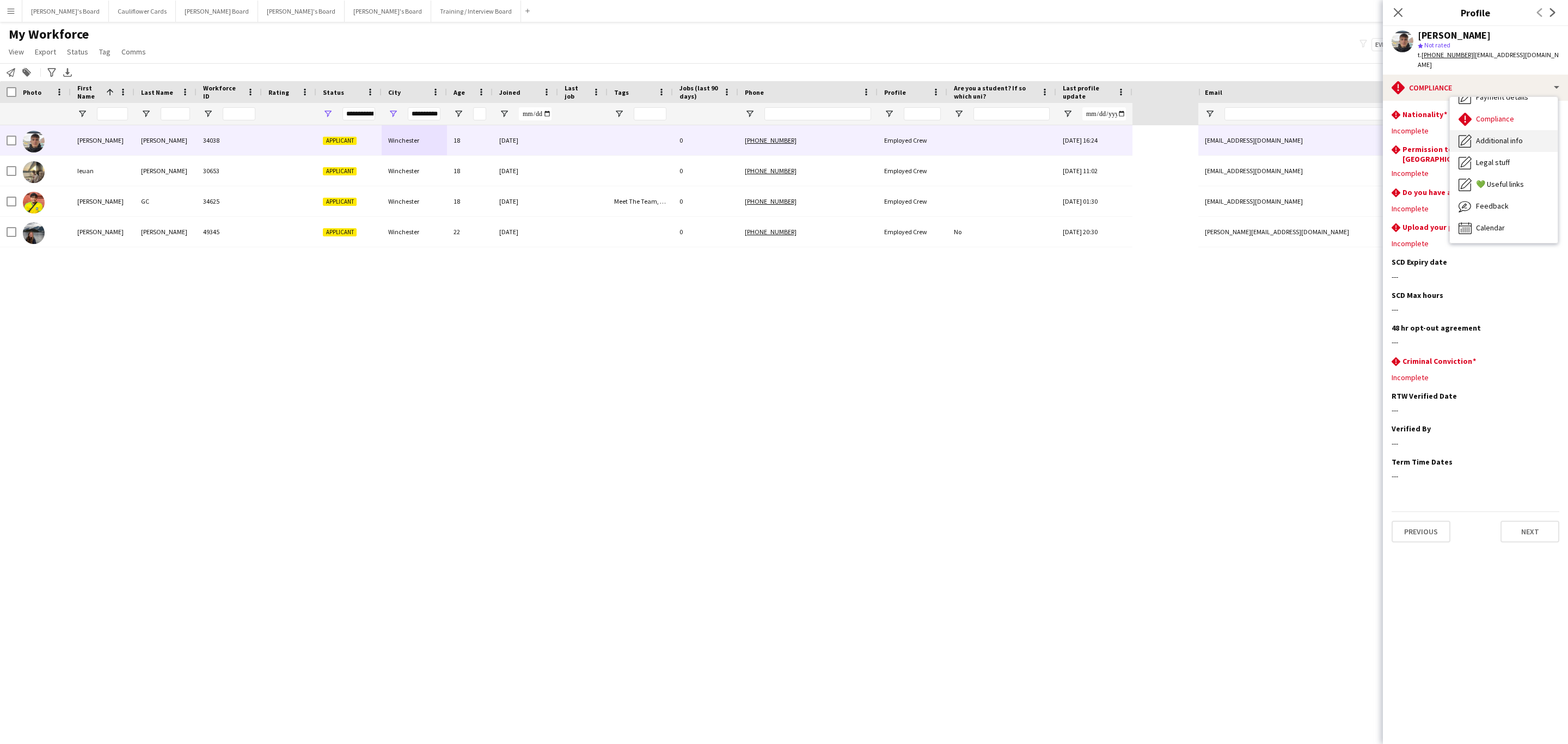
click at [1517, 130] on div "Additional info Additional info" at bounding box center [1503, 141] width 108 height 22
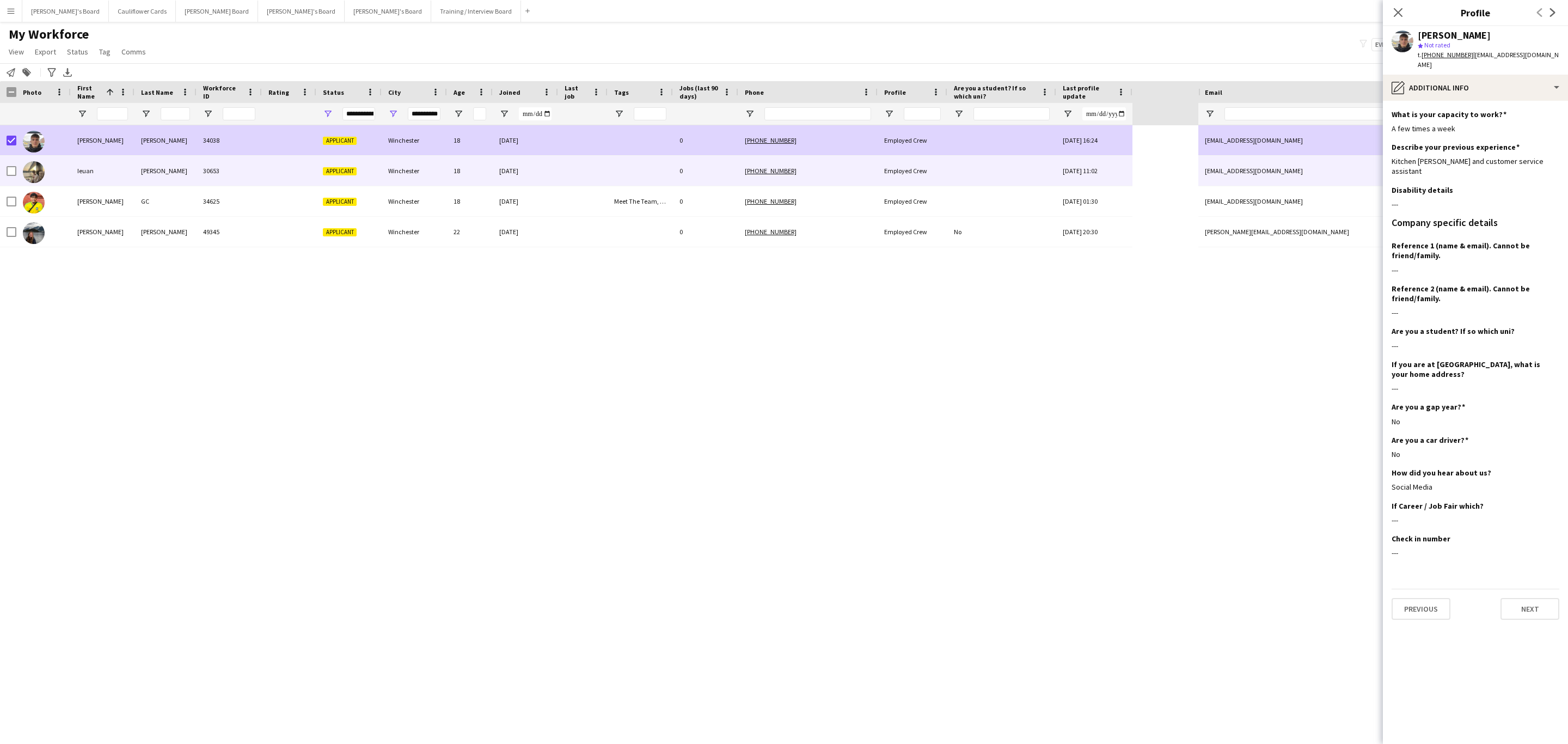
click at [114, 167] on div "Ieuan" at bounding box center [102, 170] width 64 height 30
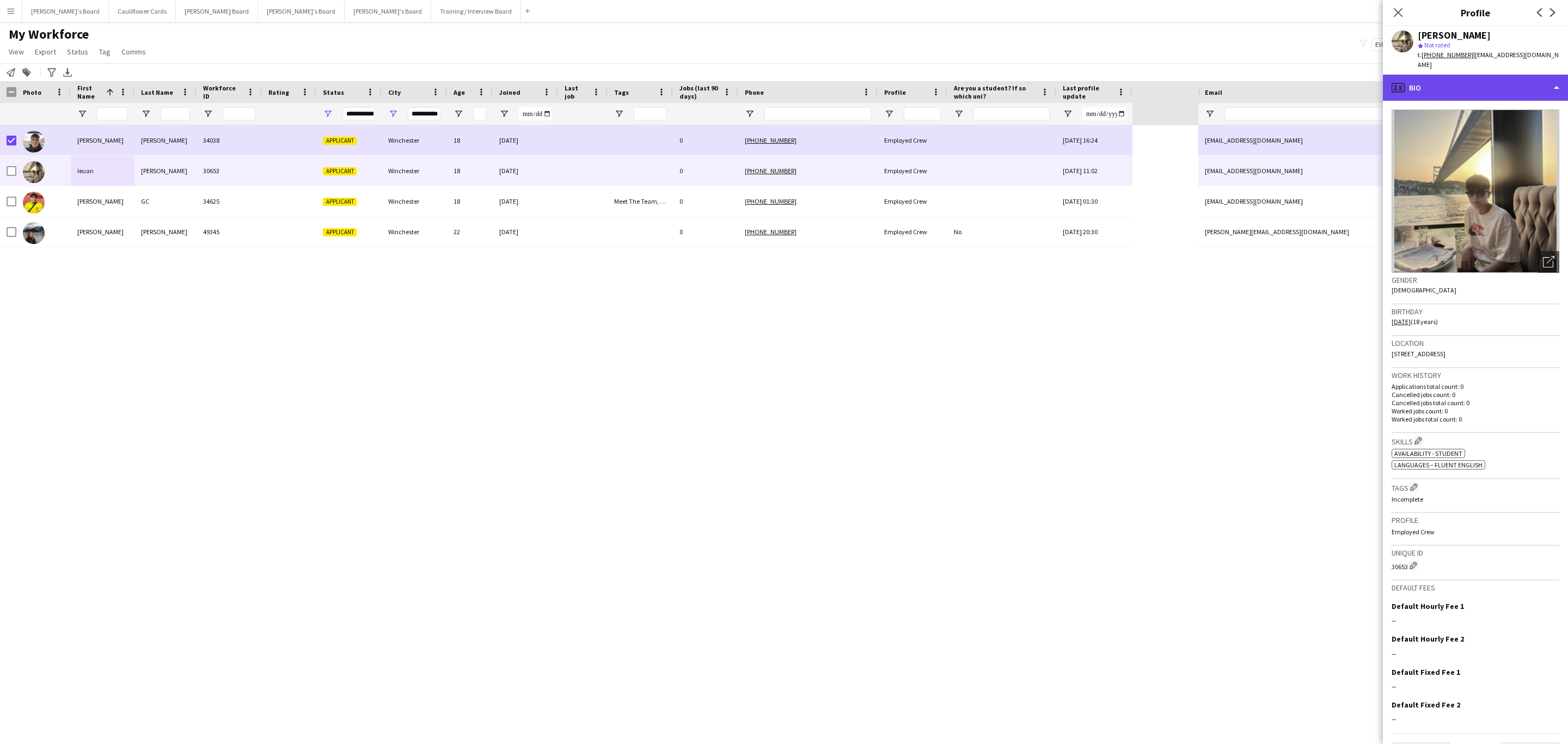
click at [1522, 84] on div "profile Bio" at bounding box center [1475, 88] width 185 height 26
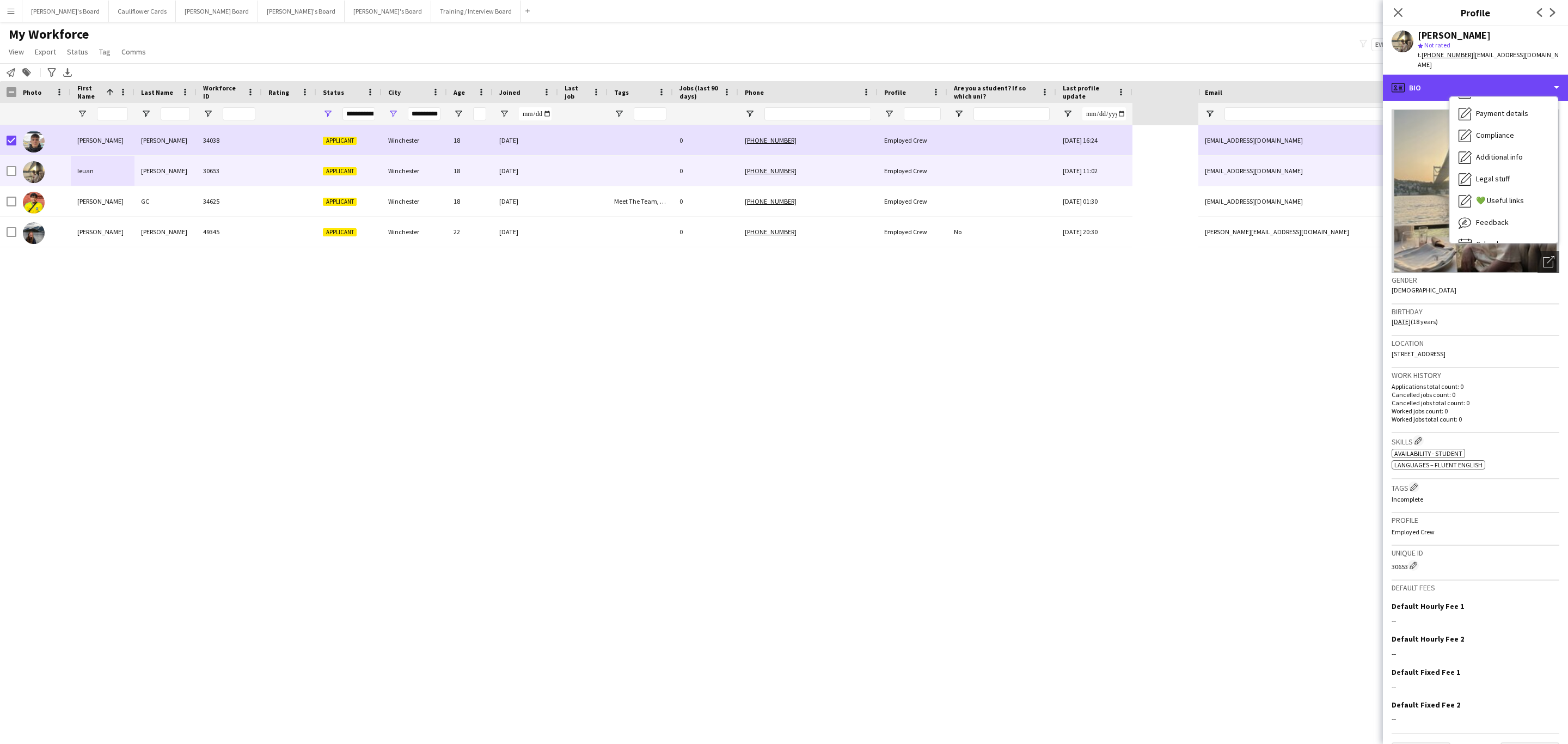
scroll to position [130, 0]
click at [1489, 152] on span "Additional info" at bounding box center [1499, 156] width 47 height 10
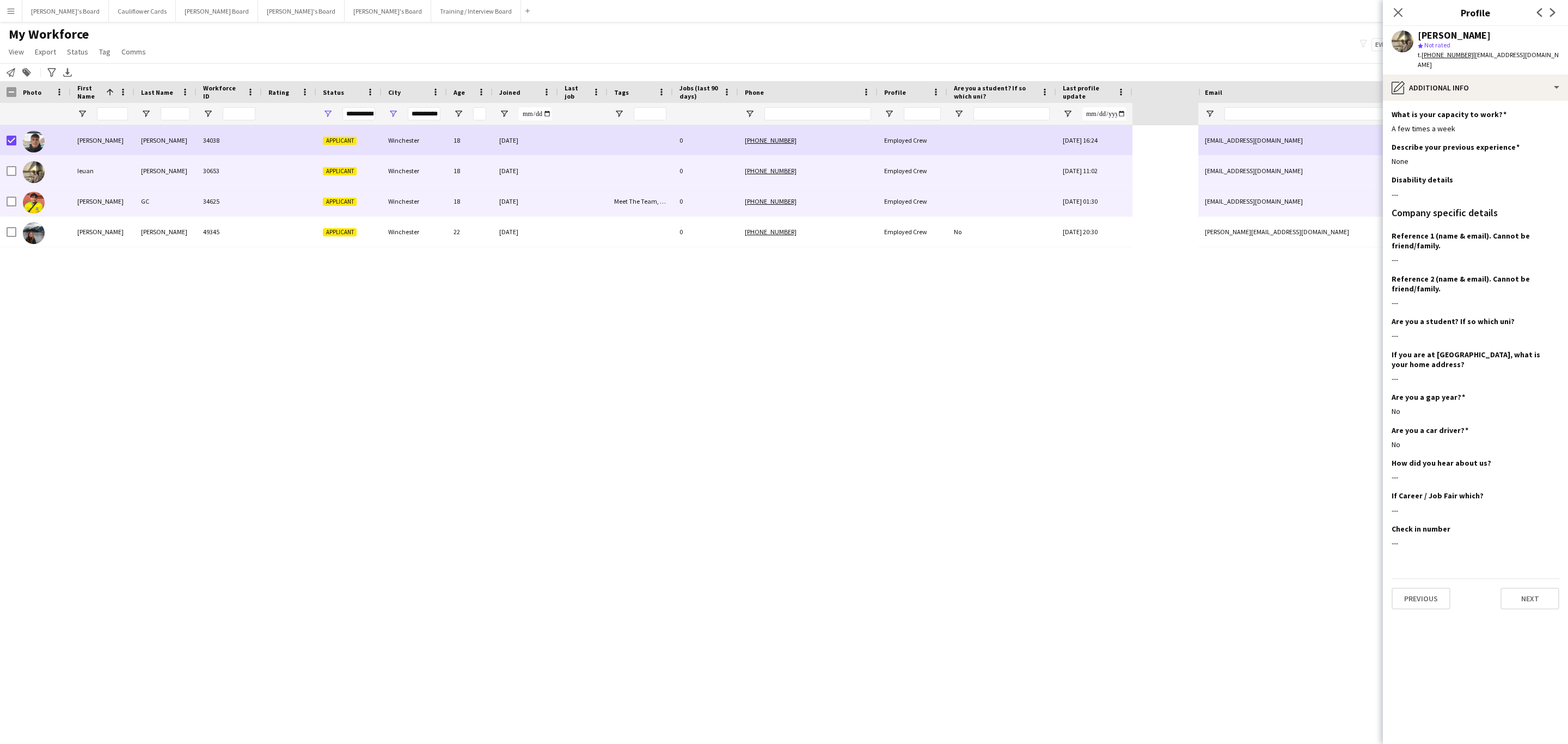
click at [634, 206] on div "Meet The Team, X [DATE] Pause" at bounding box center [640, 201] width 65 height 30
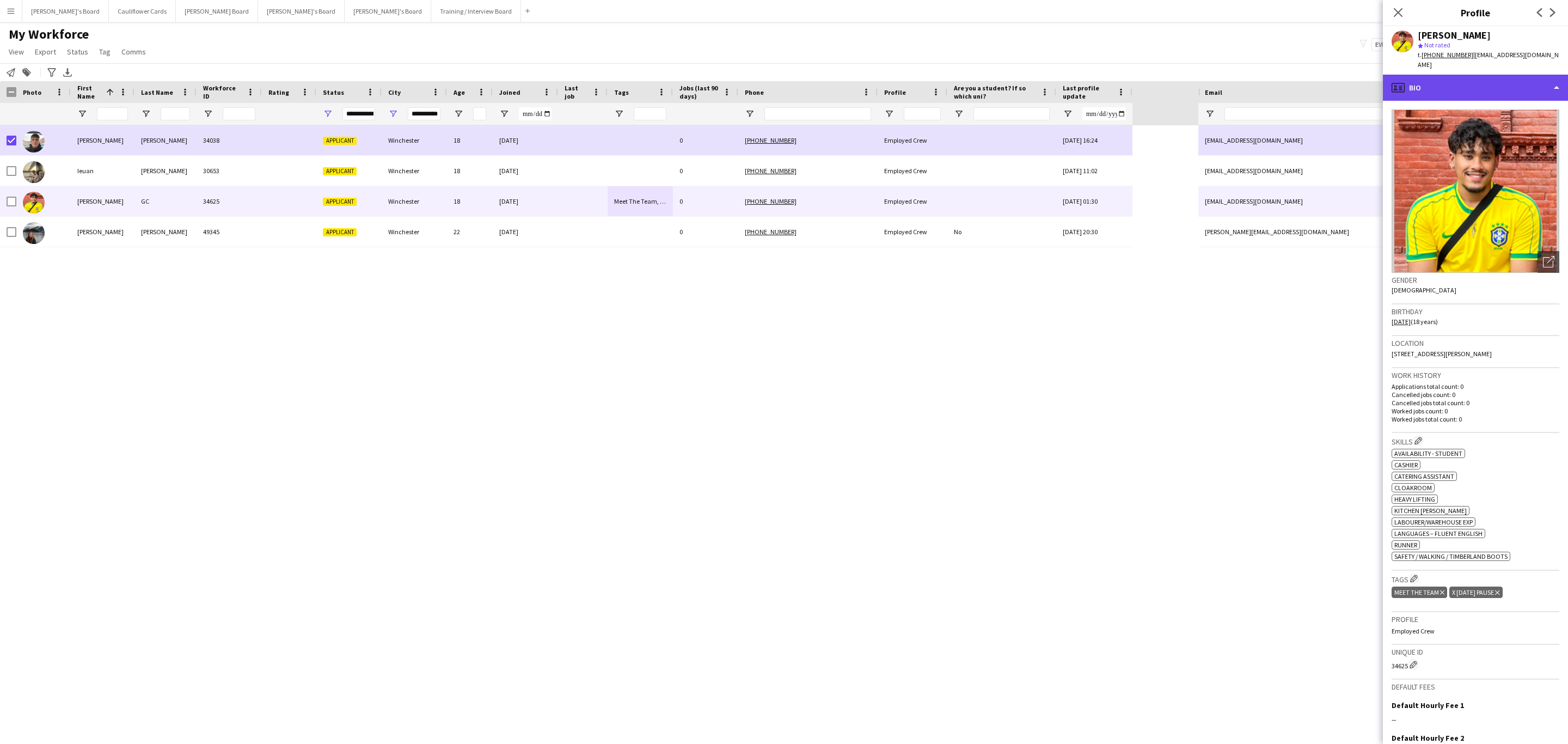
click at [1497, 75] on div "profile Bio" at bounding box center [1475, 88] width 185 height 26
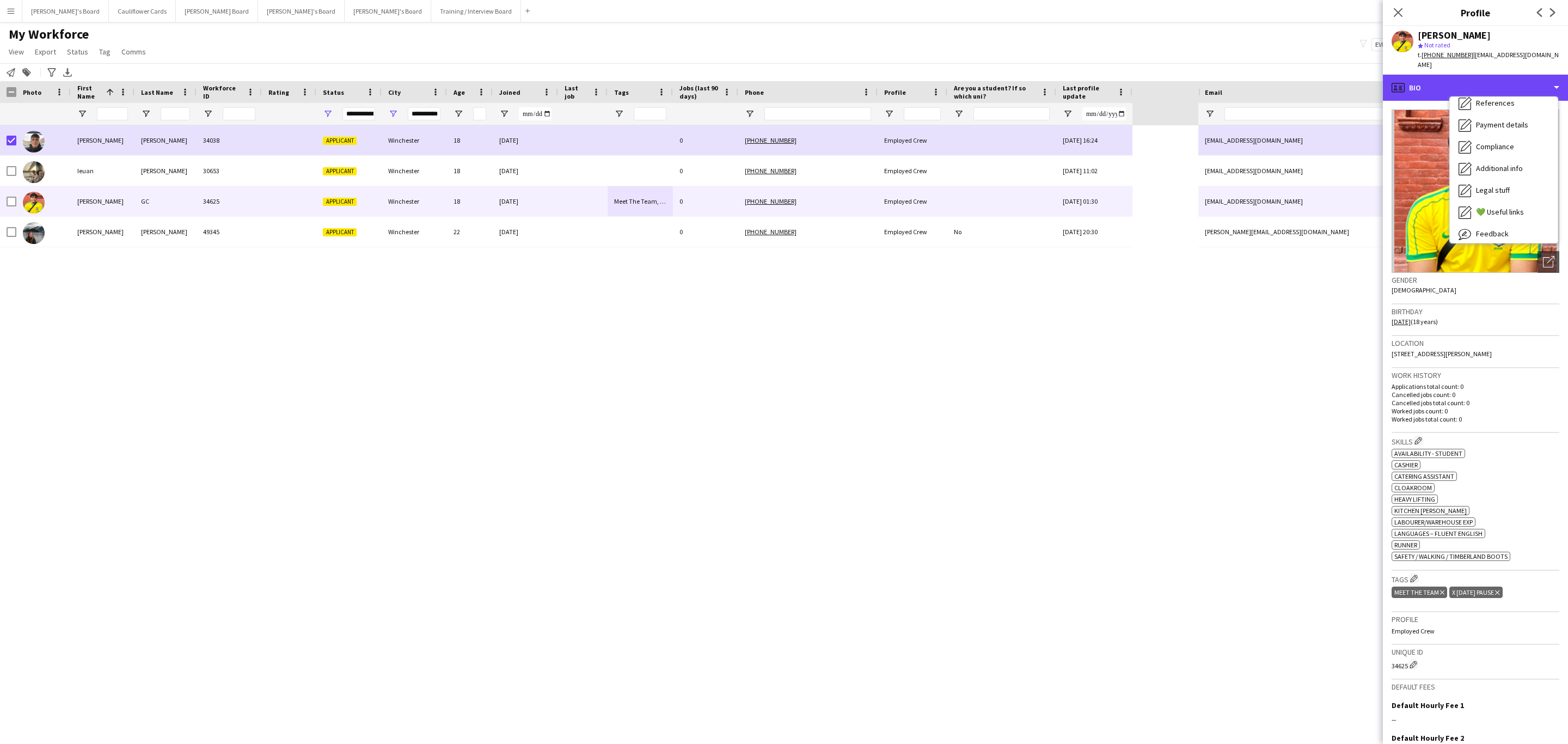
scroll to position [118, 0]
click at [1524, 160] on div "Additional info Additional info" at bounding box center [1503, 168] width 108 height 22
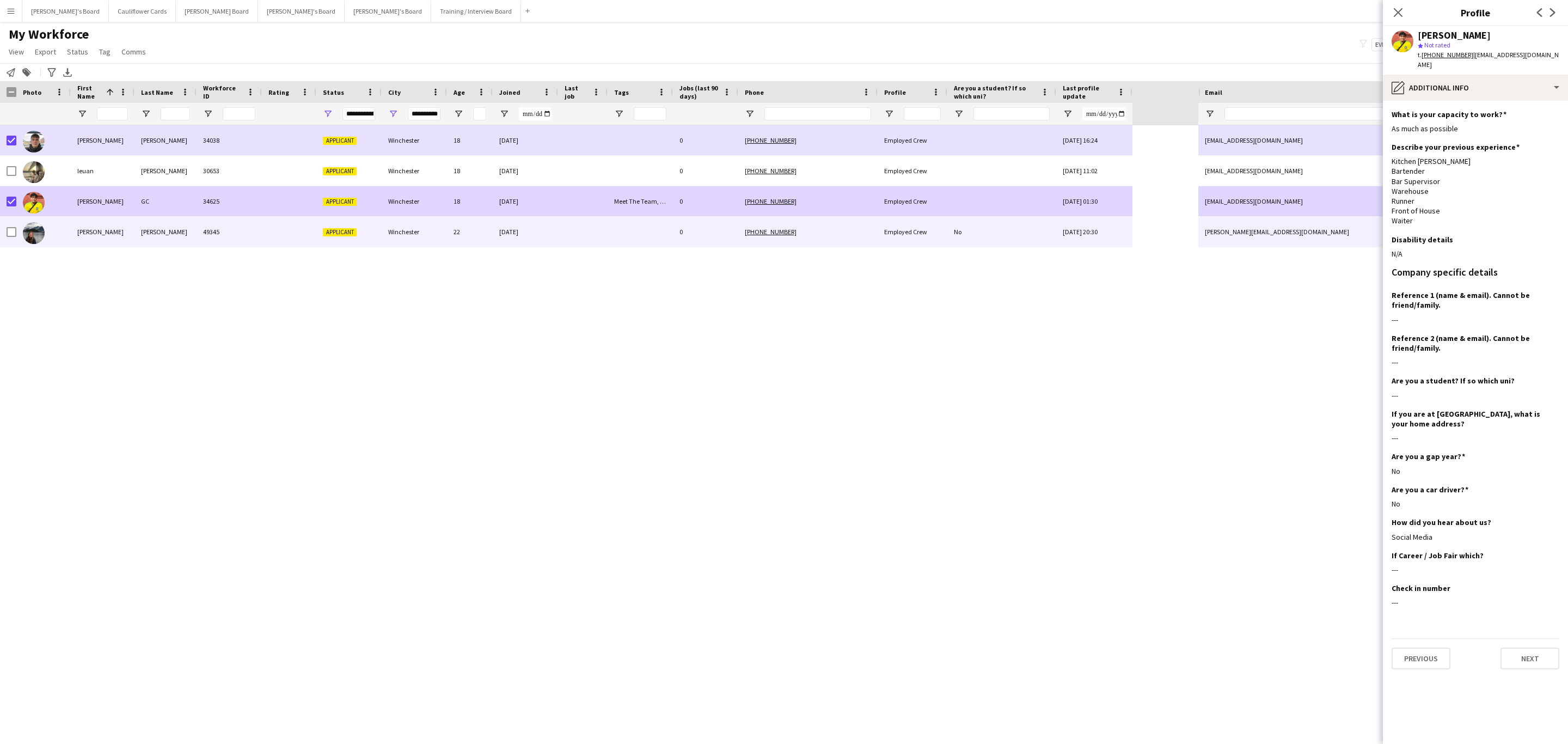
click at [229, 232] on div "49345" at bounding box center [229, 231] width 65 height 30
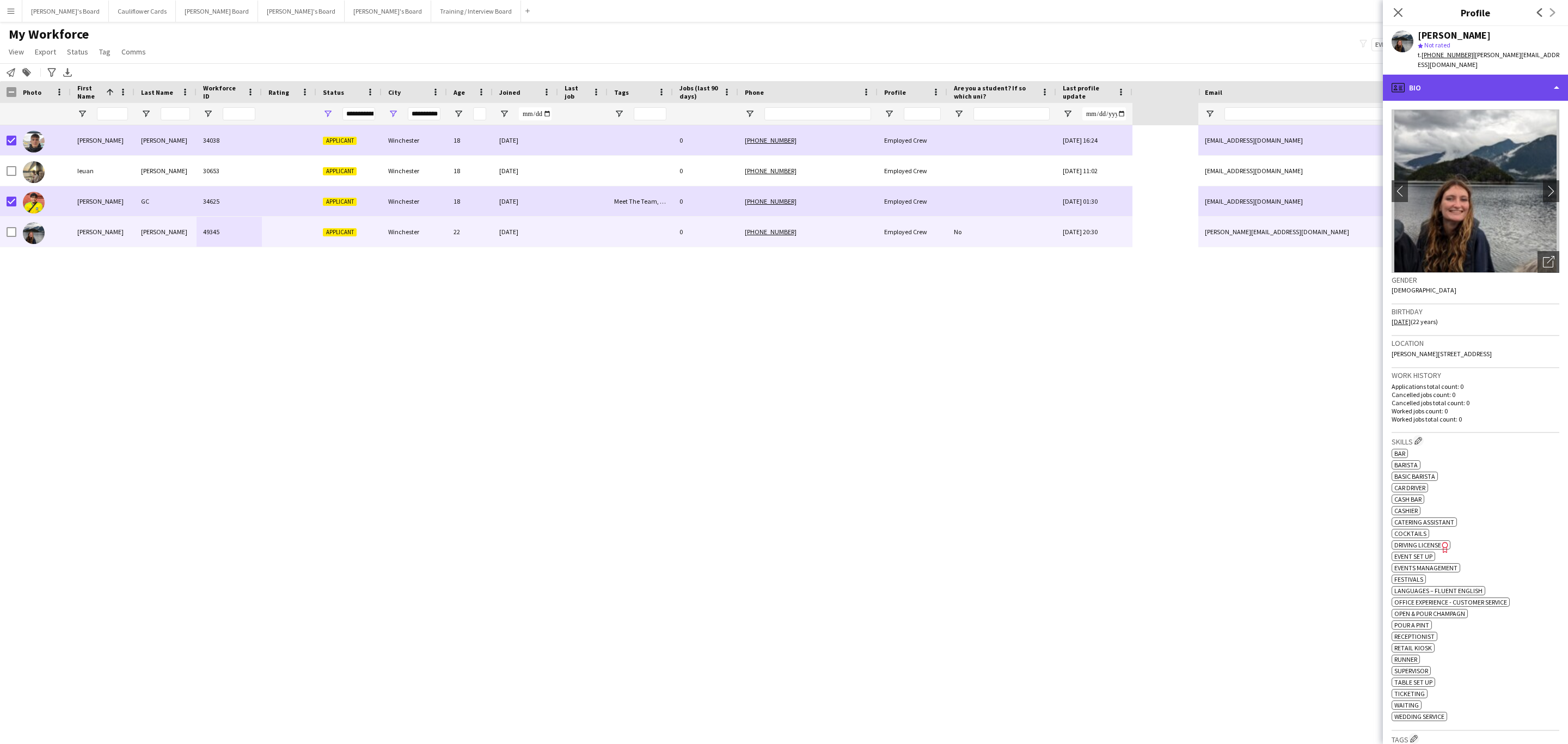
click at [1514, 89] on div "profile Bio" at bounding box center [1475, 88] width 185 height 26
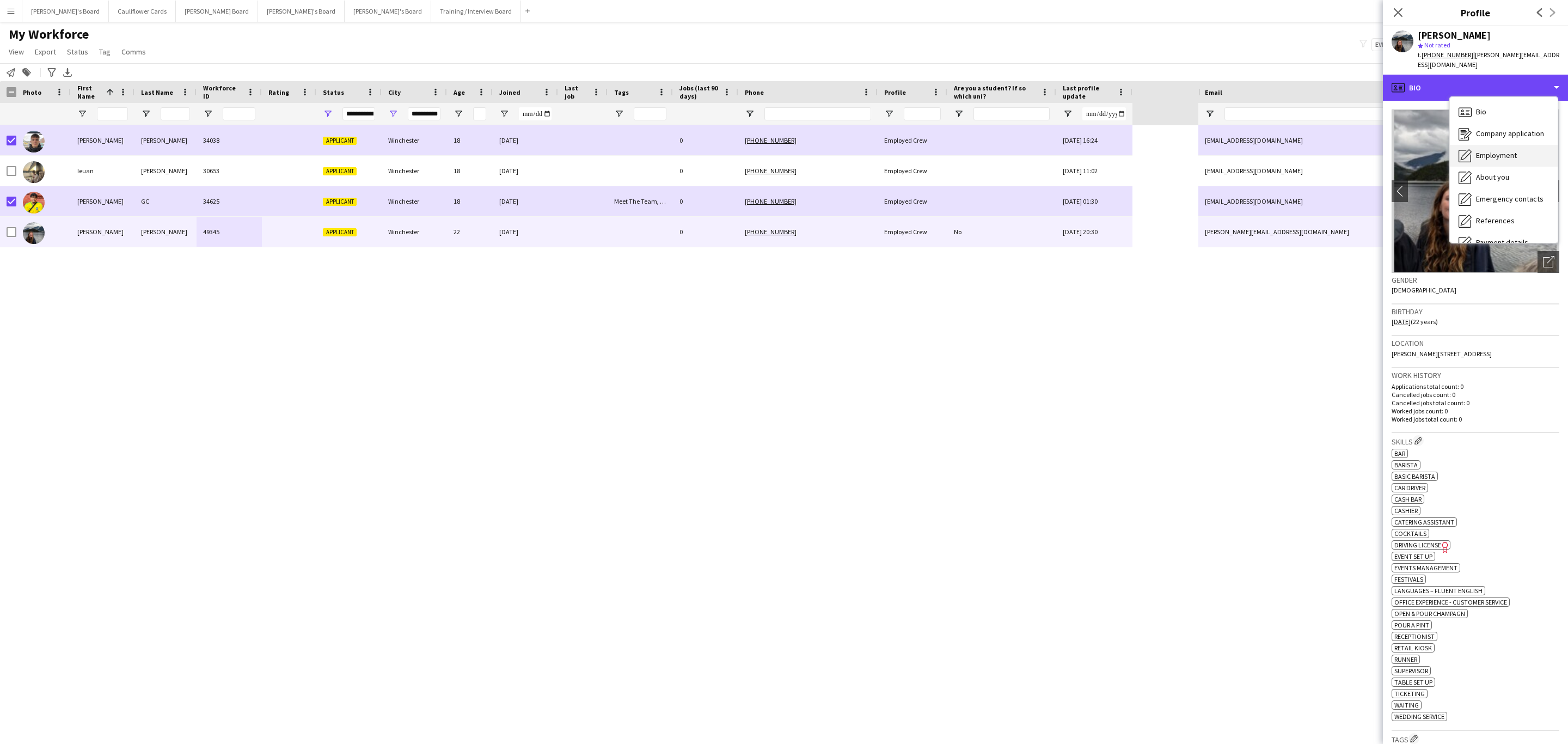
scroll to position [146, 0]
click at [1489, 142] on span "Additional info" at bounding box center [1499, 141] width 47 height 10
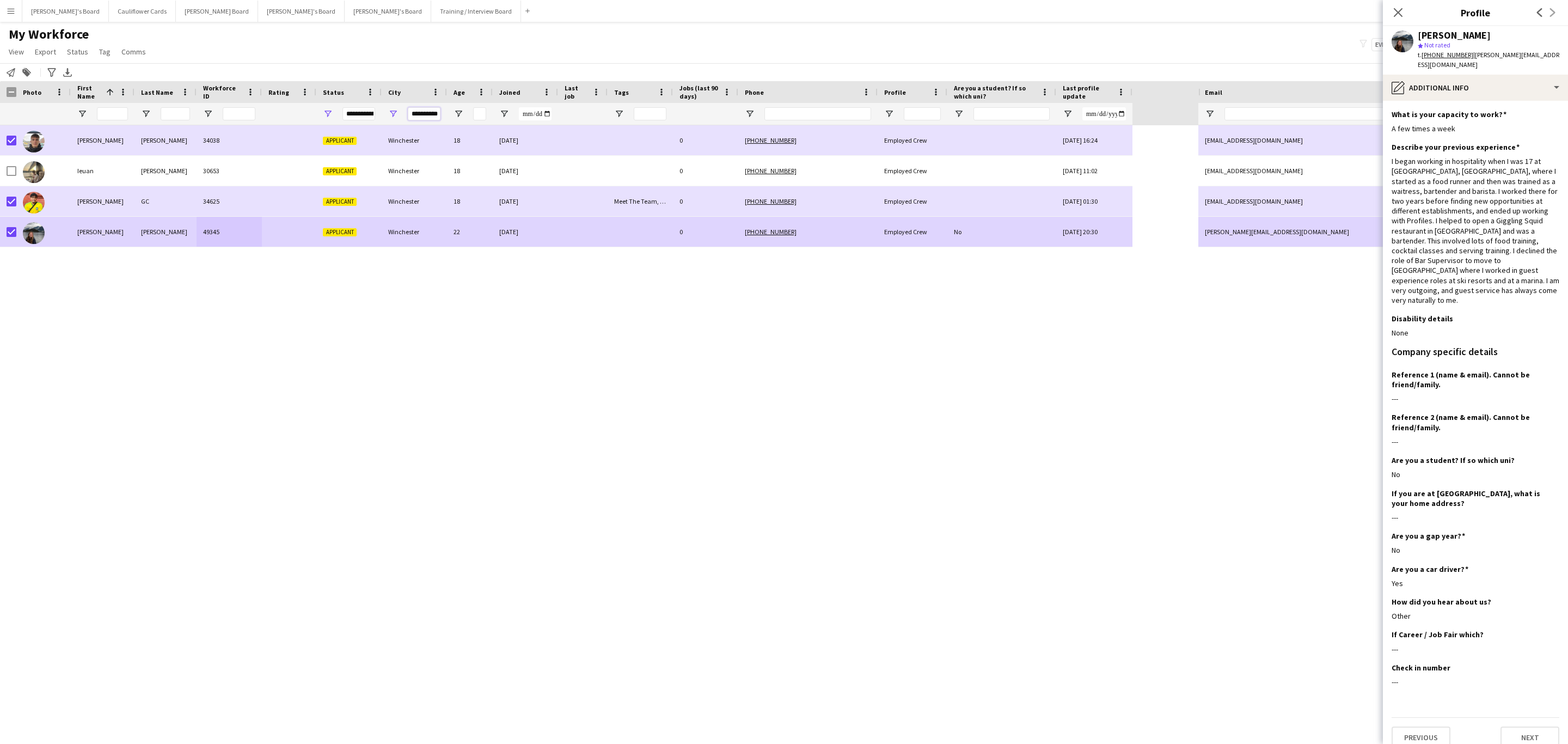
click at [427, 110] on input "**********" at bounding box center [424, 113] width 33 height 13
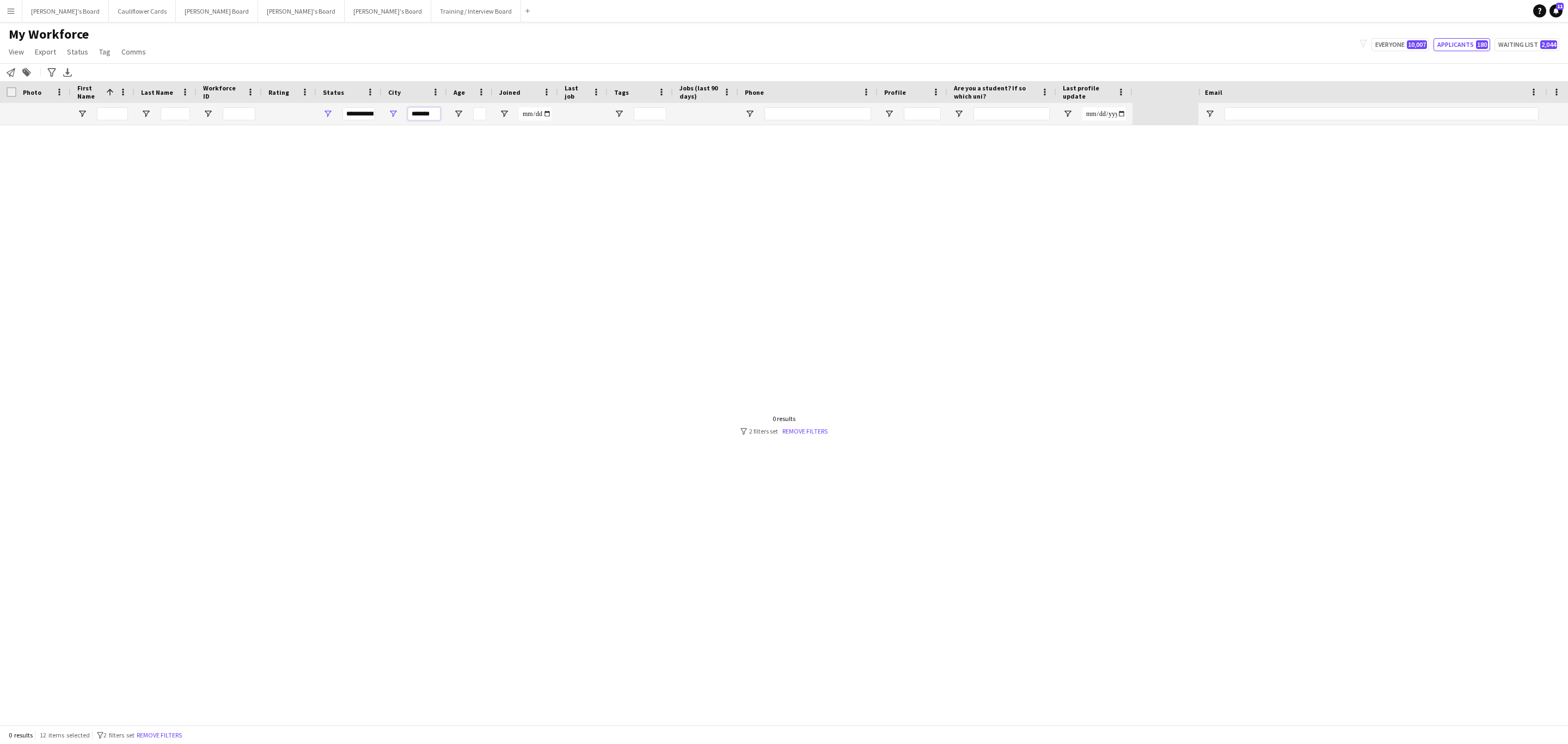
scroll to position [0, 0]
type input "*"
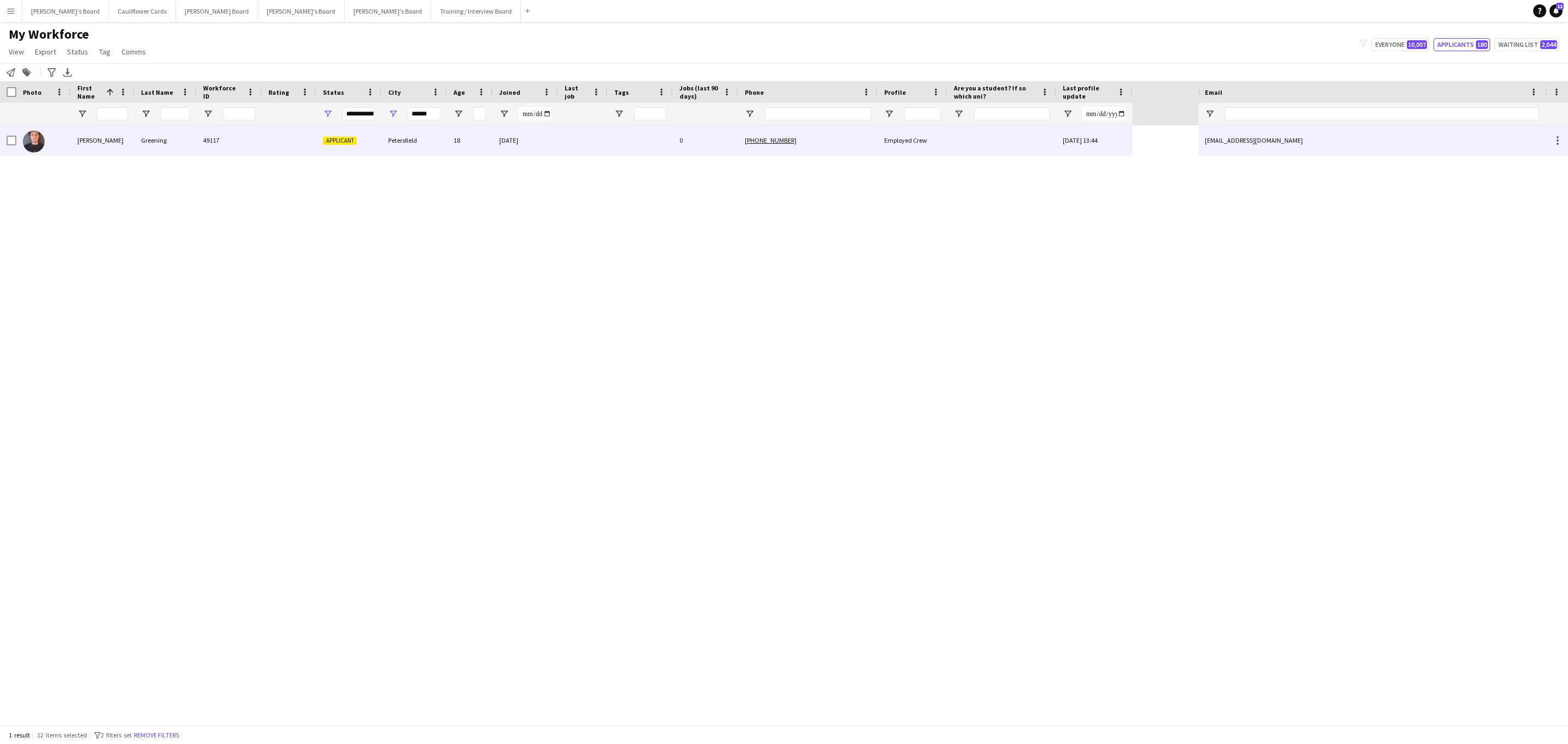
click at [412, 138] on div "Petersfield" at bounding box center [414, 140] width 65 height 30
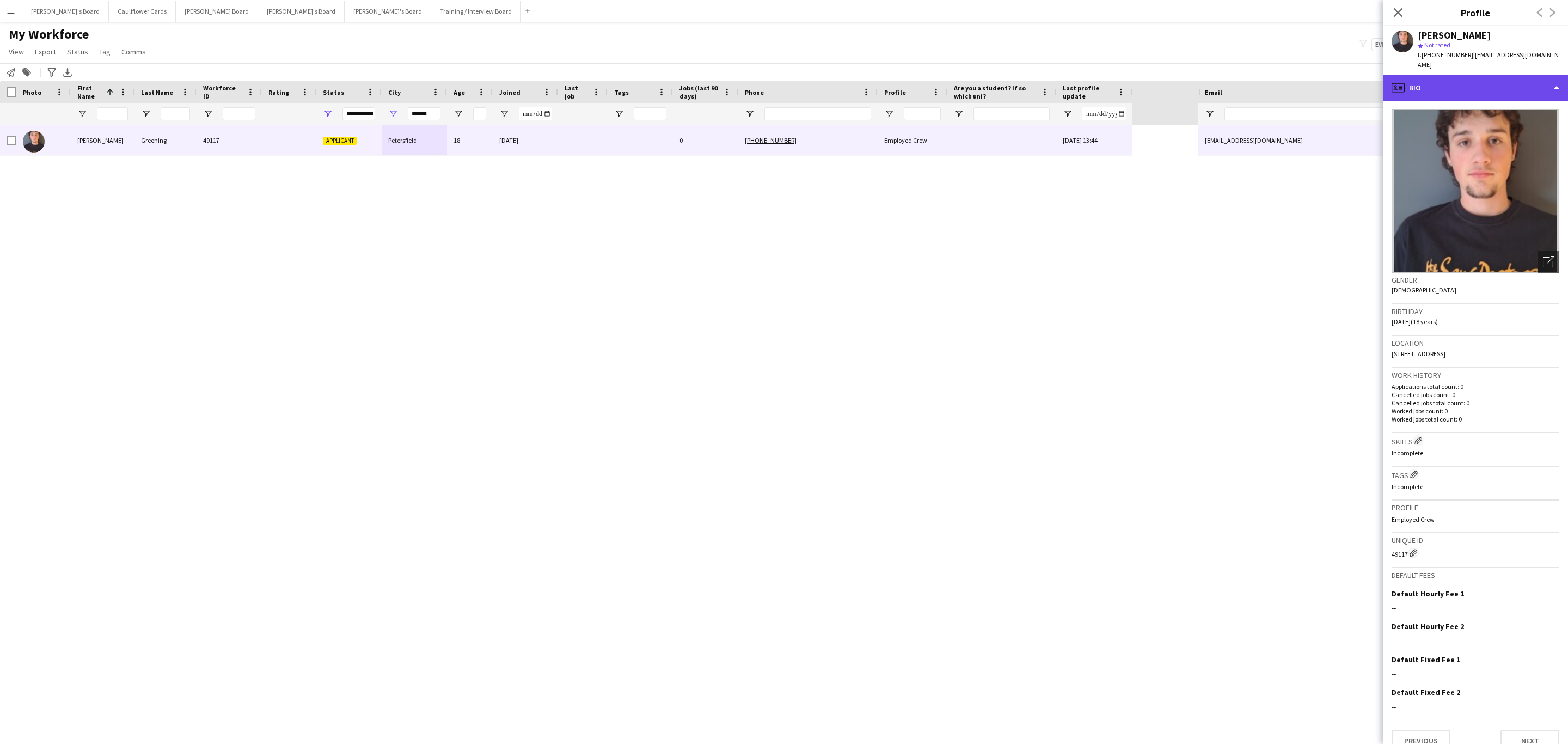
click at [1519, 75] on div "profile Bio" at bounding box center [1475, 88] width 185 height 26
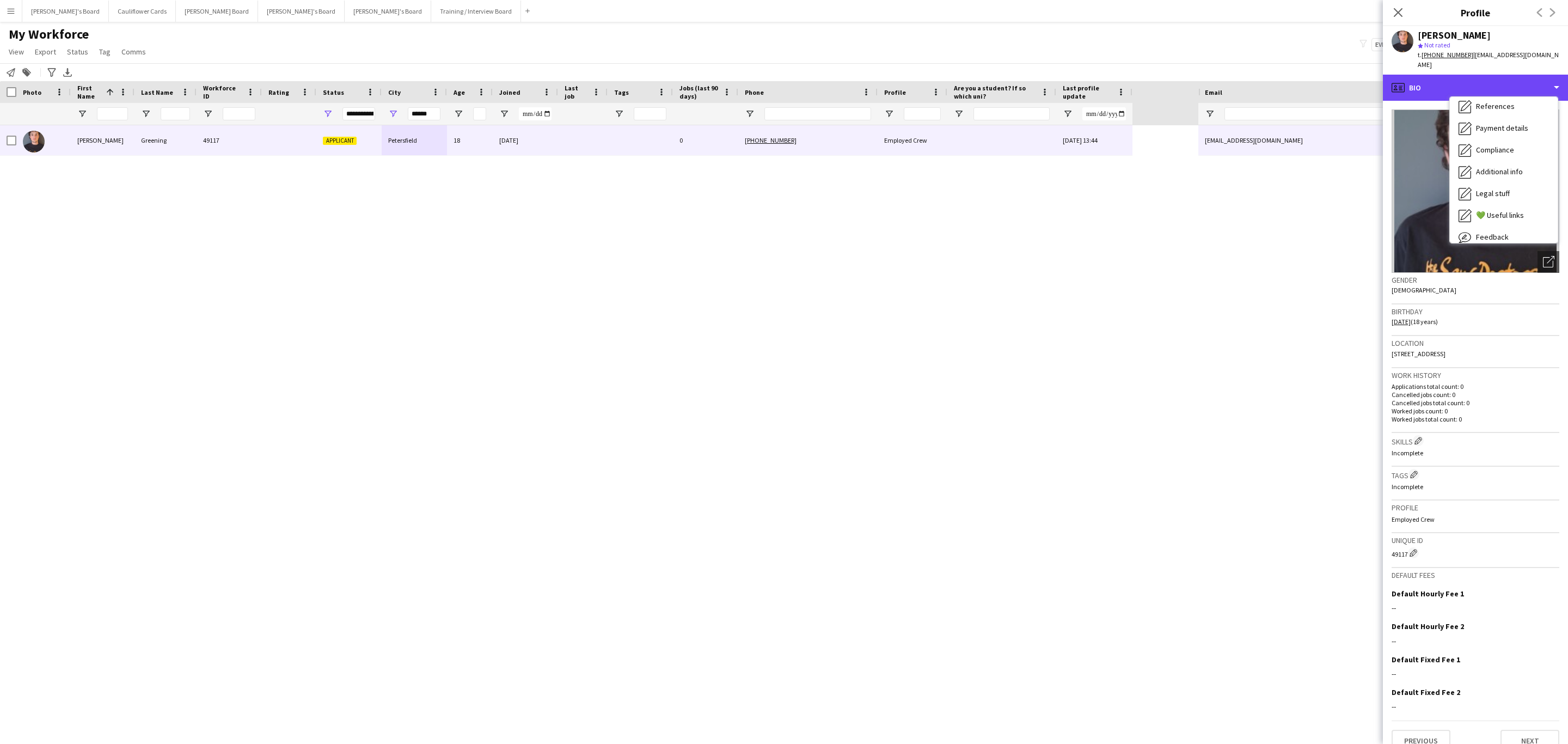
scroll to position [125, 0]
click at [1503, 156] on span "Additional info" at bounding box center [1499, 161] width 47 height 10
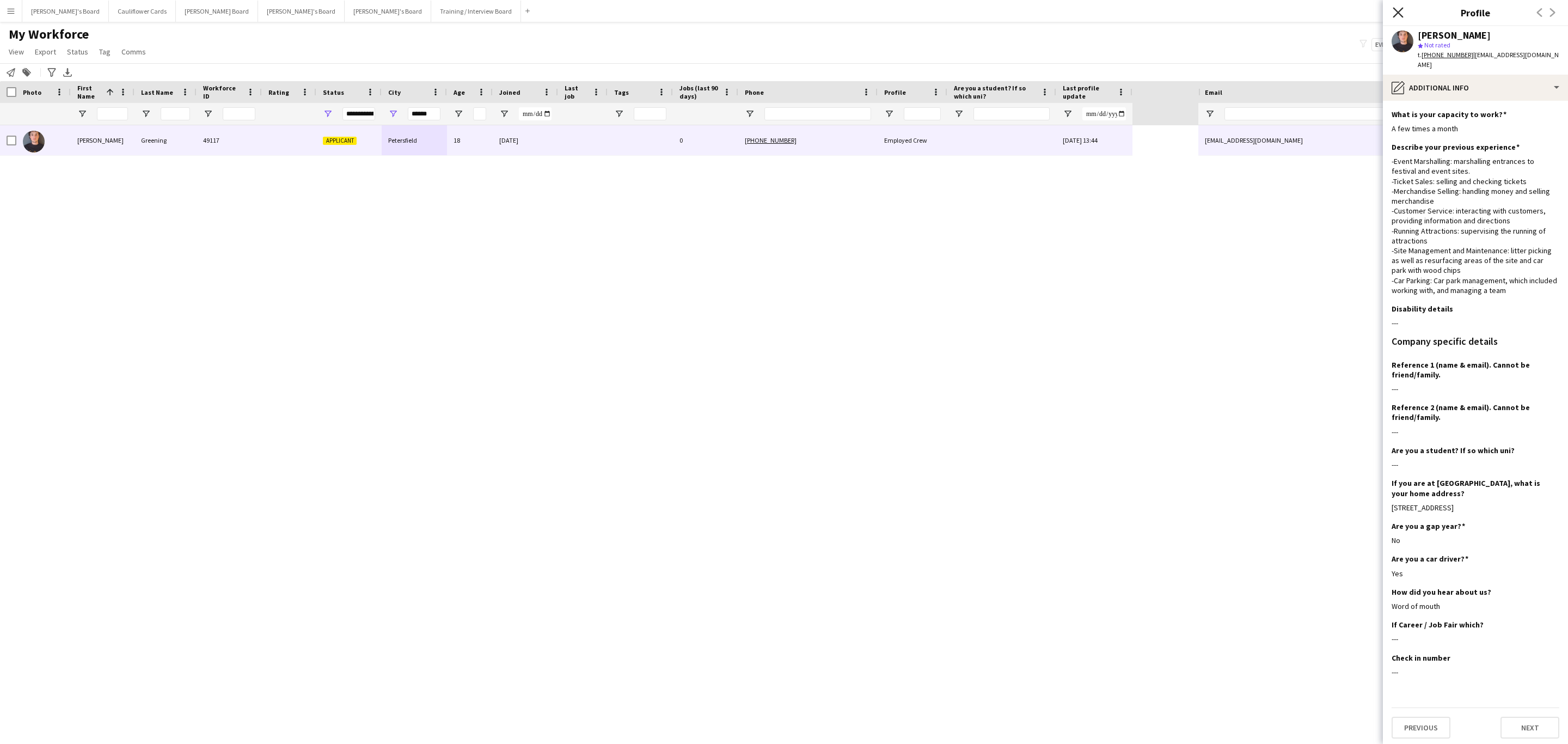
click at [1401, 15] on icon at bounding box center [1398, 12] width 10 height 10
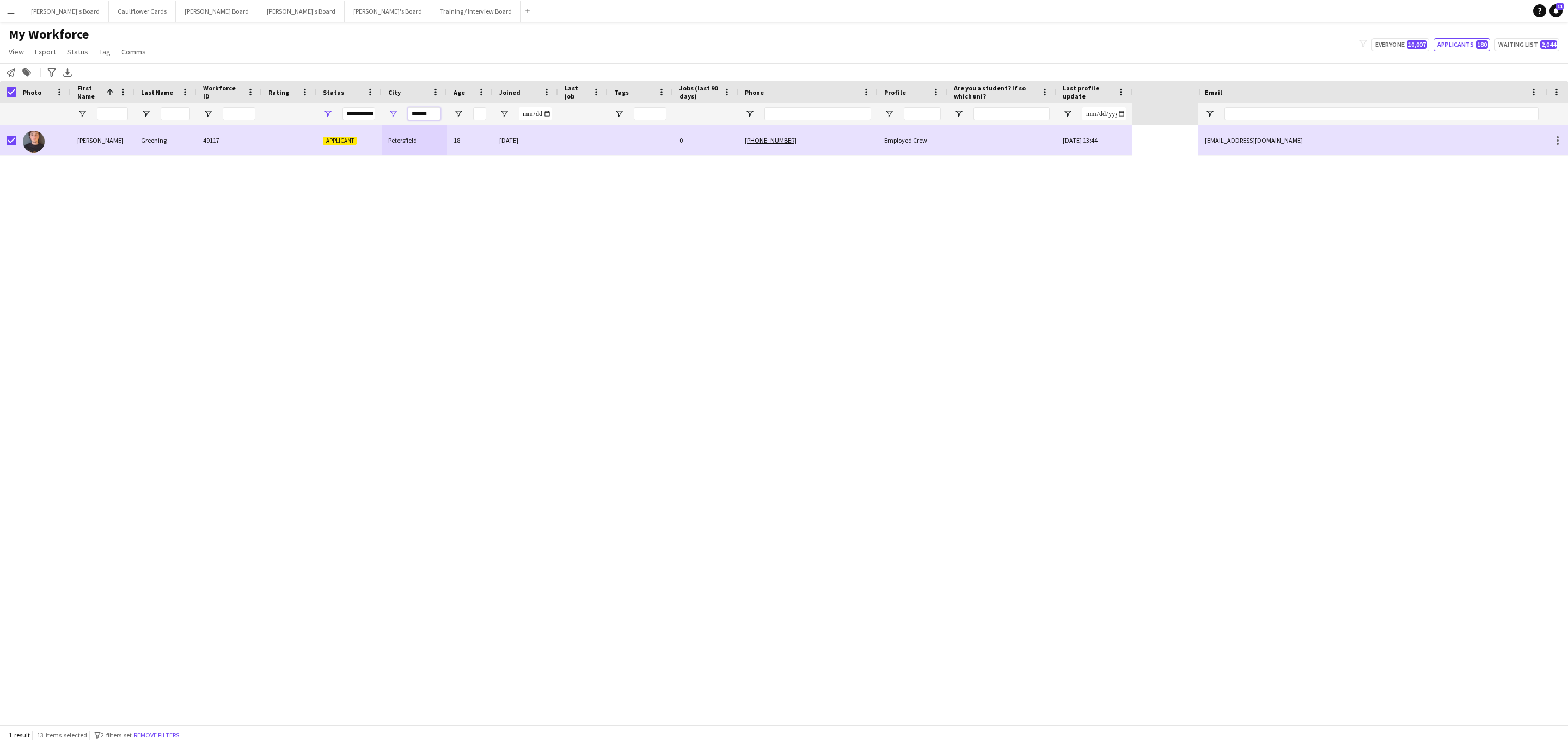
click at [421, 110] on input "******" at bounding box center [424, 113] width 33 height 13
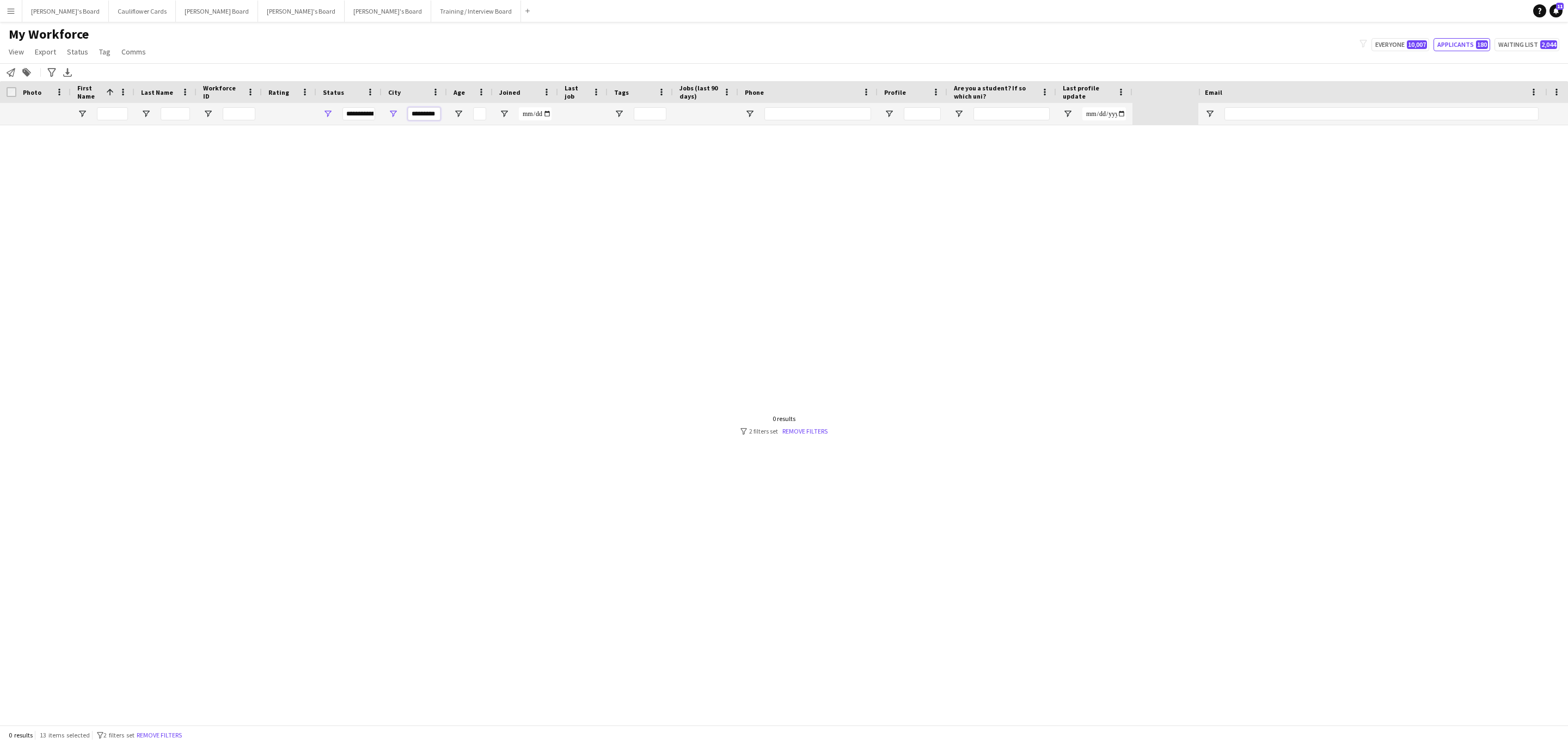
scroll to position [0, 0]
type input "*"
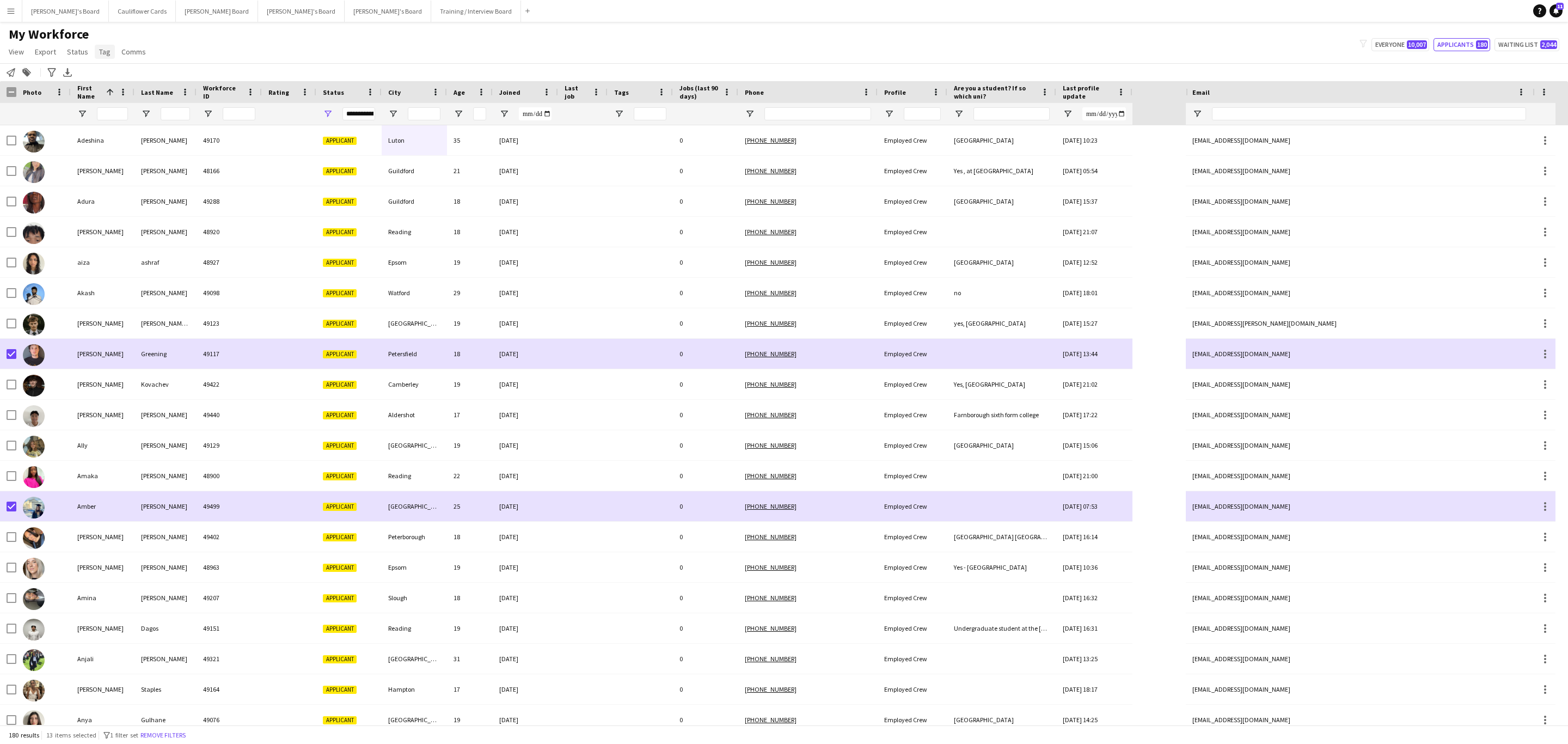
click at [108, 54] on link "Tag" at bounding box center [105, 51] width 20 height 14
click at [123, 75] on span "New tag" at bounding box center [115, 75] width 27 height 10
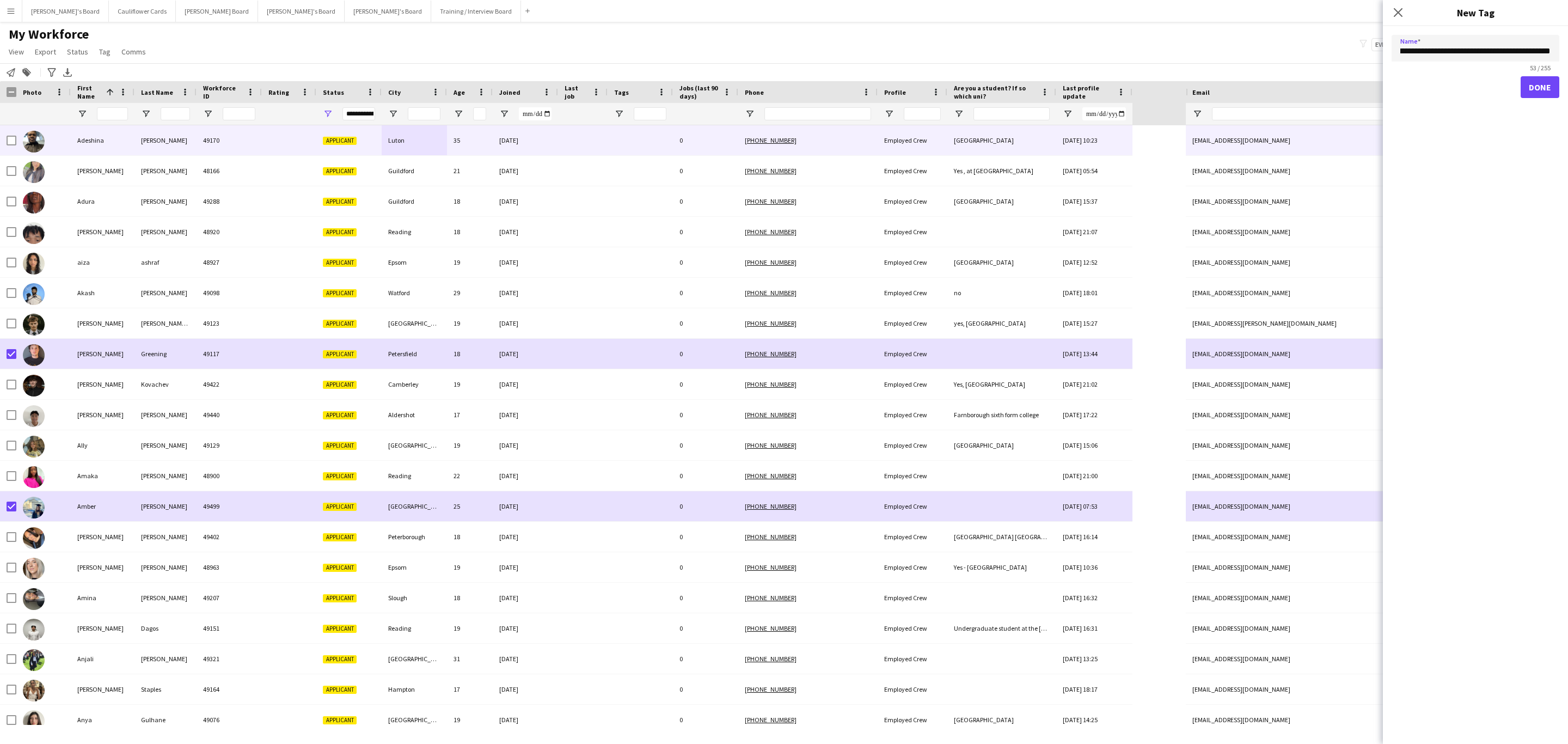
scroll to position [0, 59]
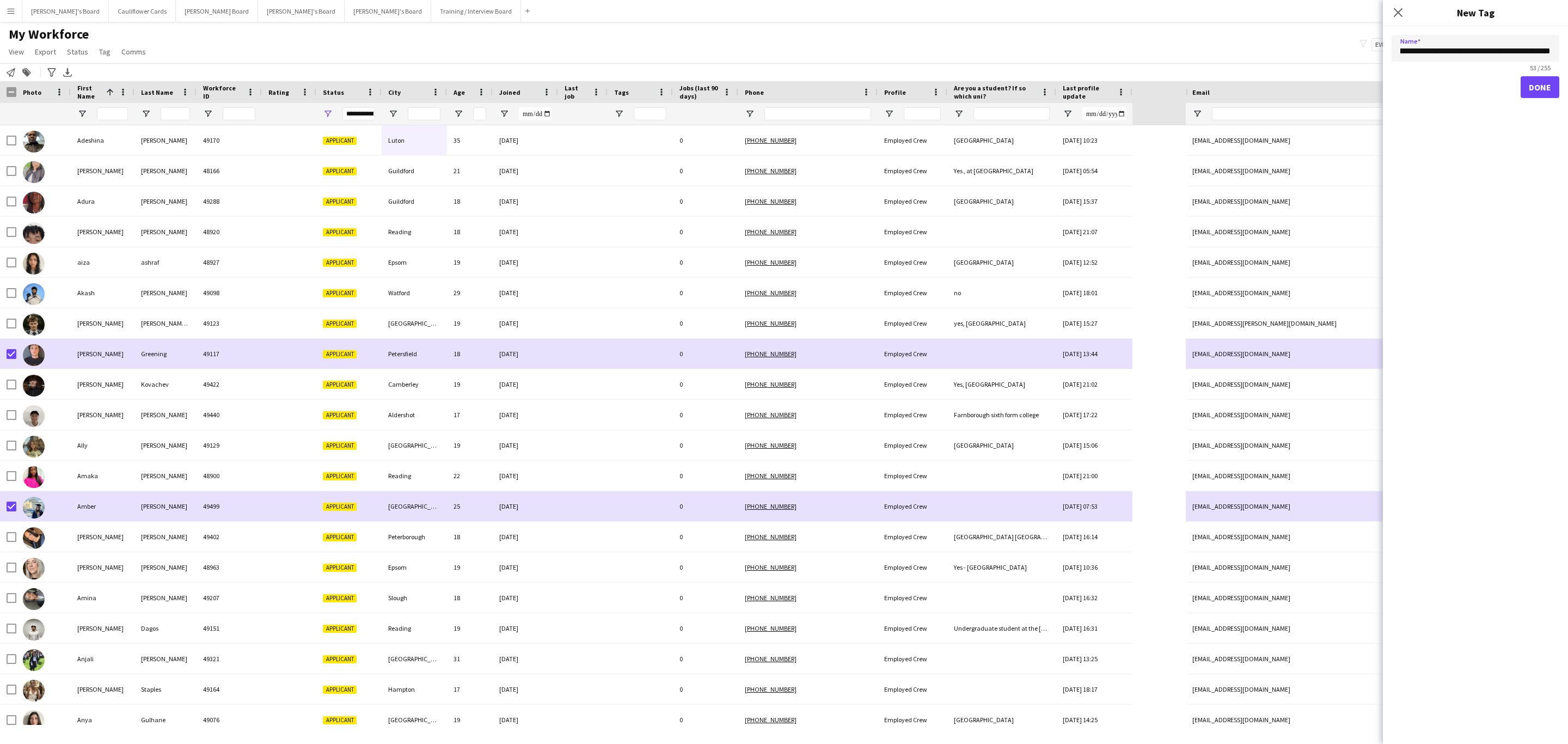
type input "**********"
click at [1387, 65] on form "**********" at bounding box center [1475, 71] width 185 height 89
click at [1552, 86] on button "Done" at bounding box center [1540, 87] width 39 height 22
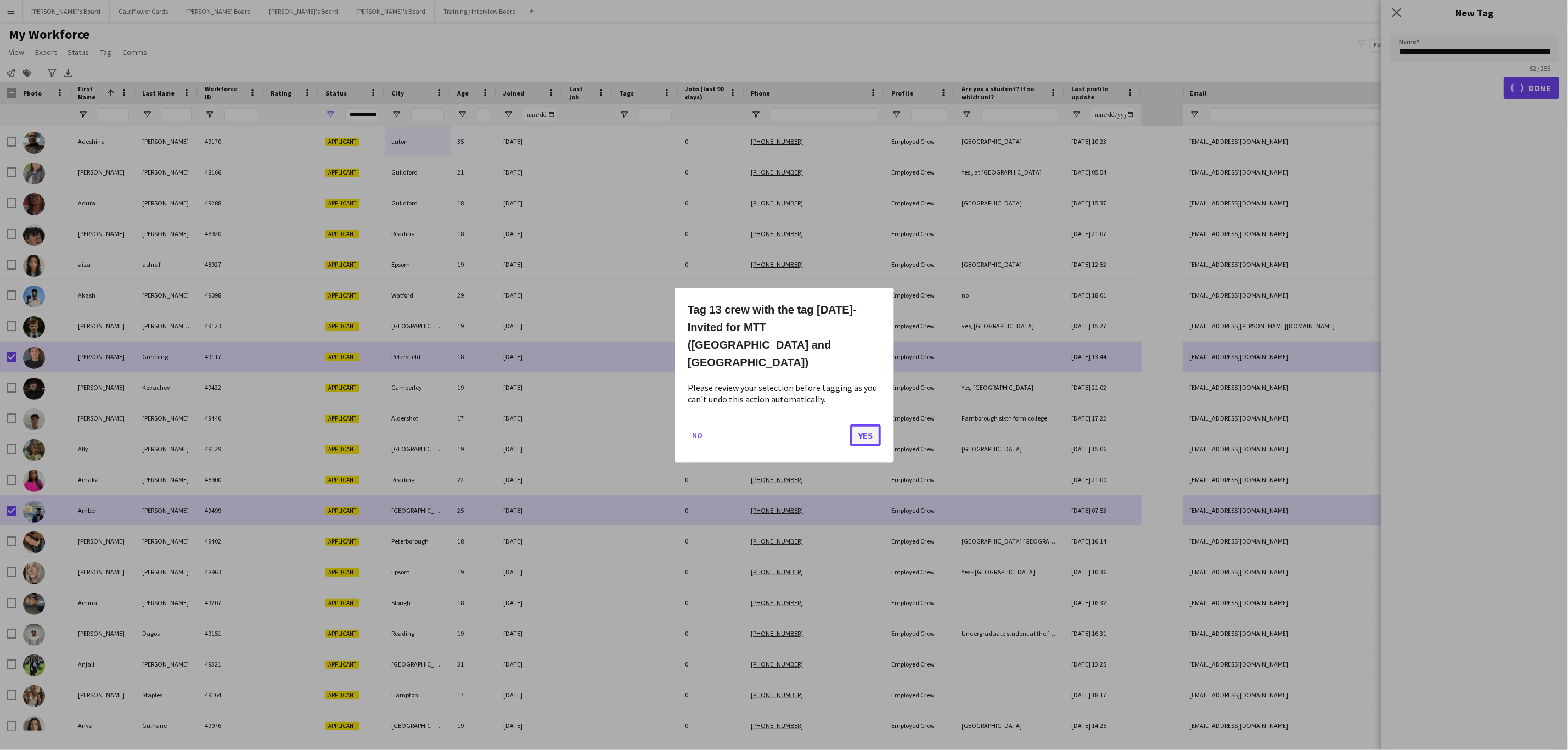
click at [863, 424] on button "Yes" at bounding box center [865, 435] width 31 height 22
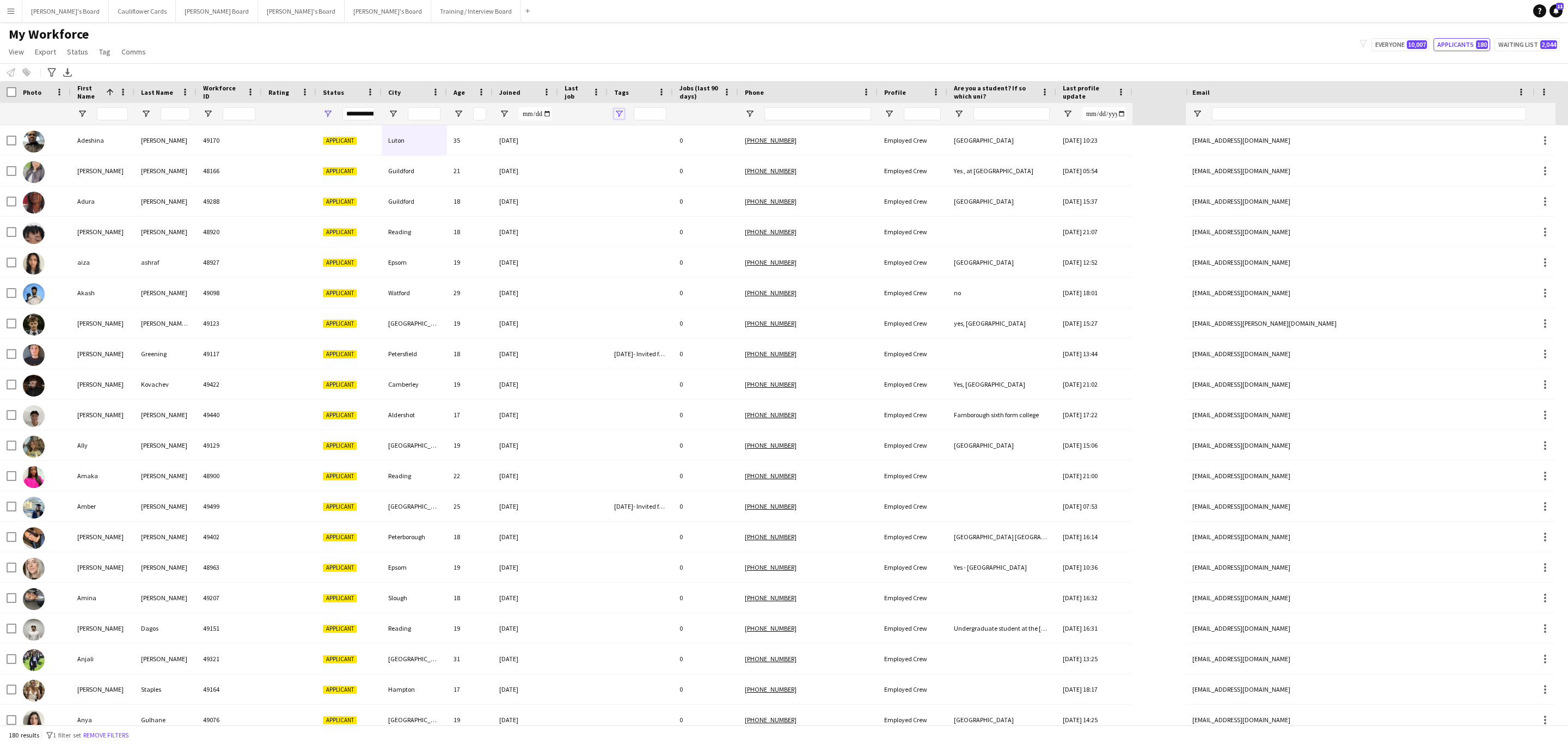
click at [623, 114] on span "Open Filter Menu" at bounding box center [619, 114] width 10 height 10
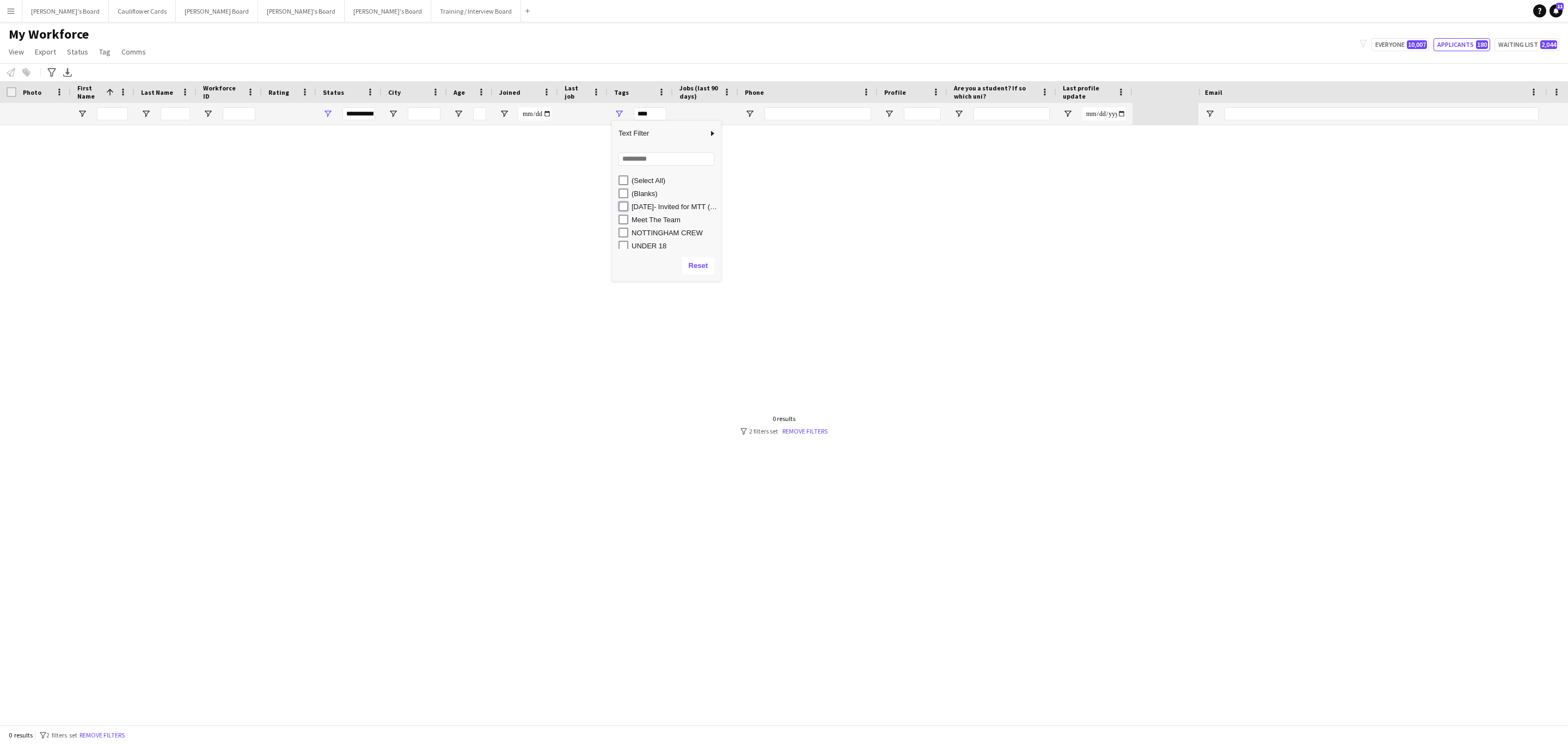
type input "**********"
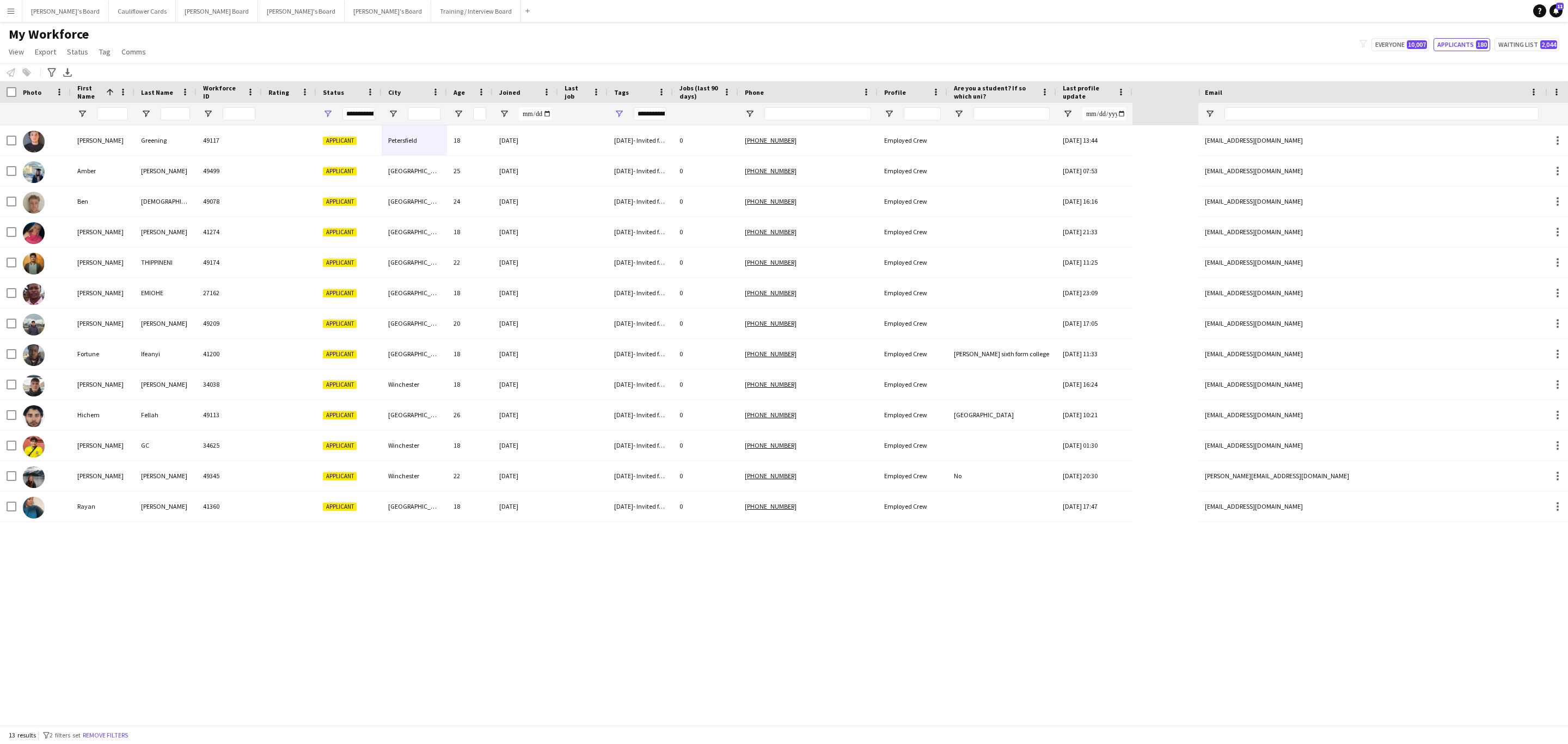
click at [802, 49] on div "My Workforce View Views Default view Compliance RTW Checks [GEOGRAPHIC_DATA] Se…" at bounding box center [784, 44] width 1568 height 37
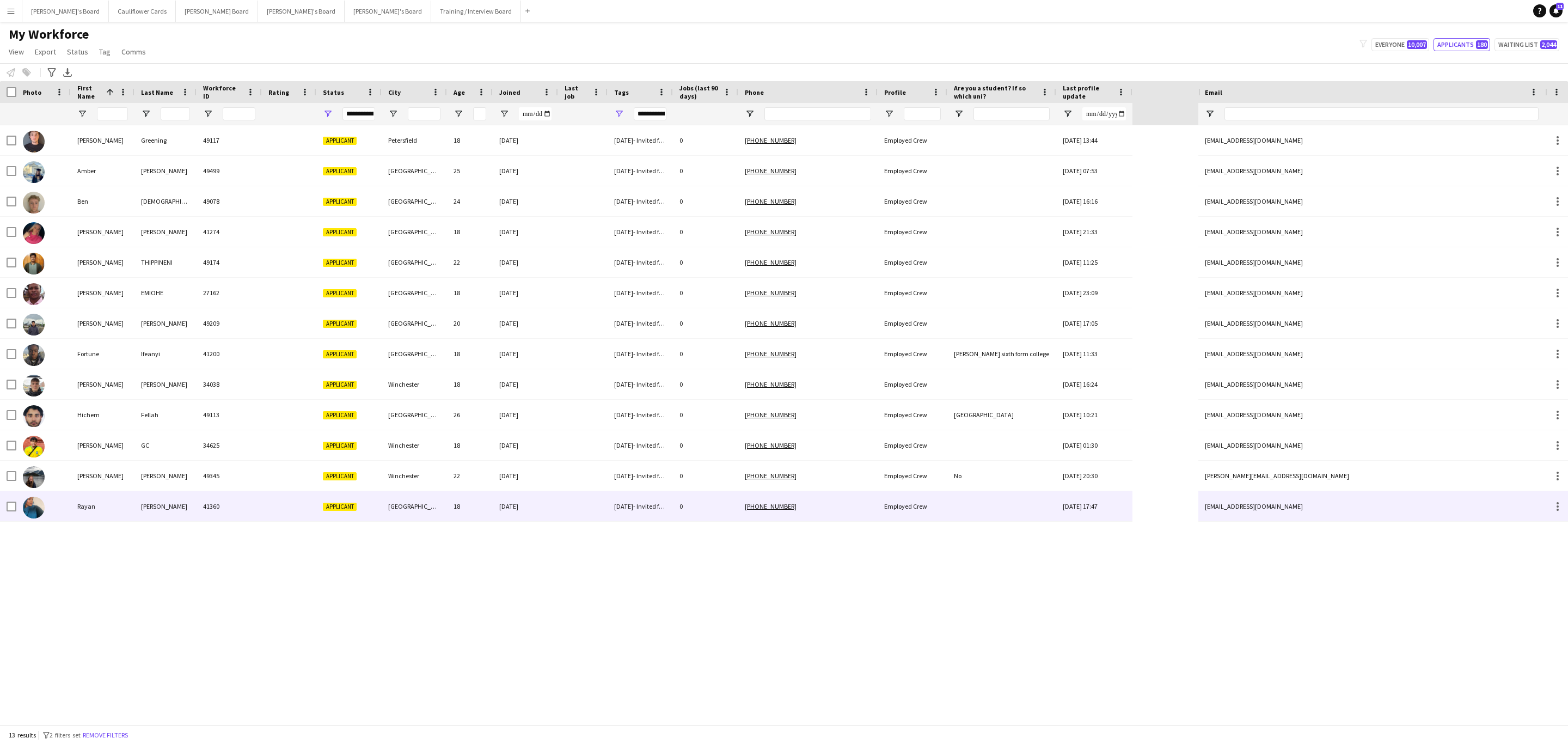
click at [471, 500] on div "18" at bounding box center [469, 506] width 46 height 30
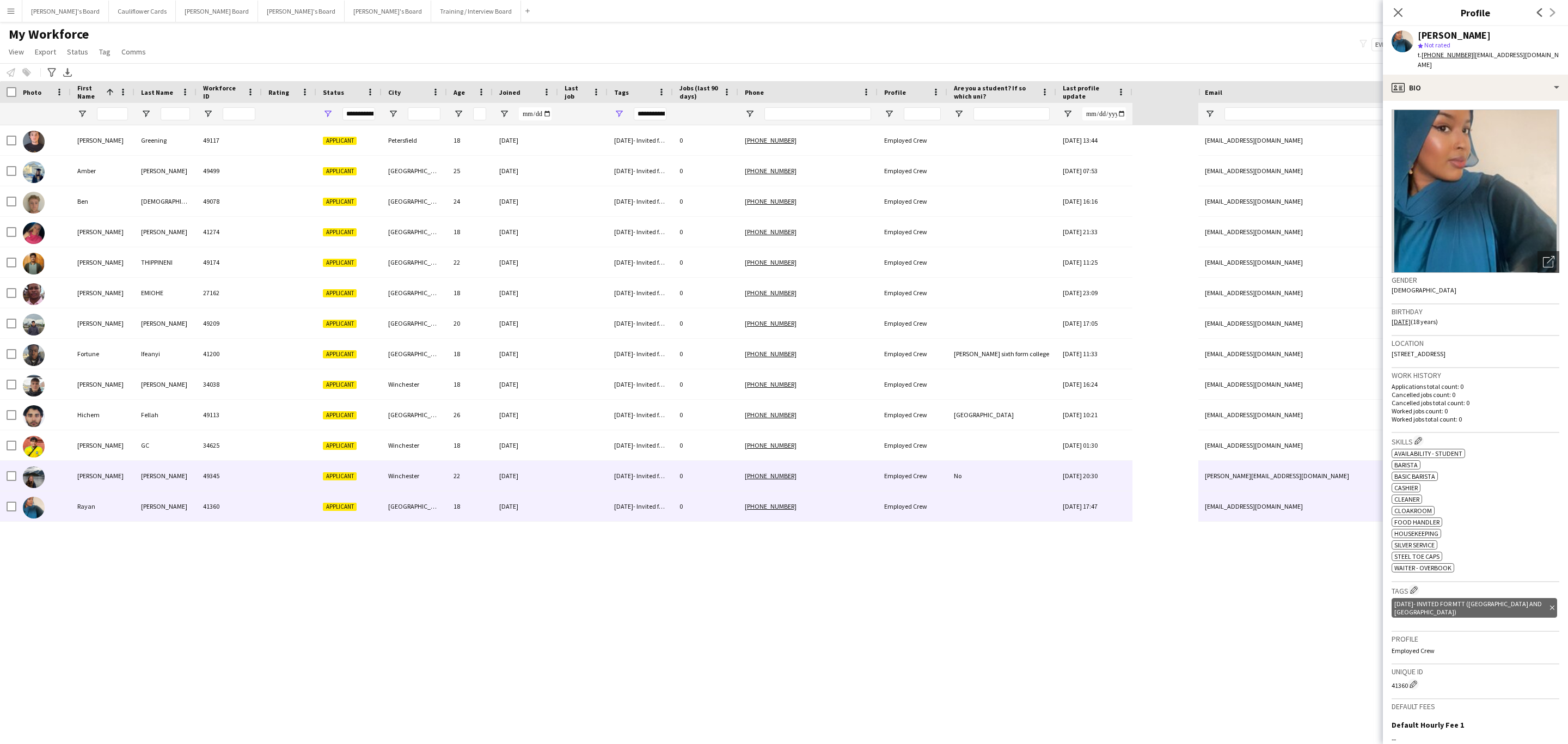
click at [432, 479] on div "Winchester" at bounding box center [414, 476] width 65 height 30
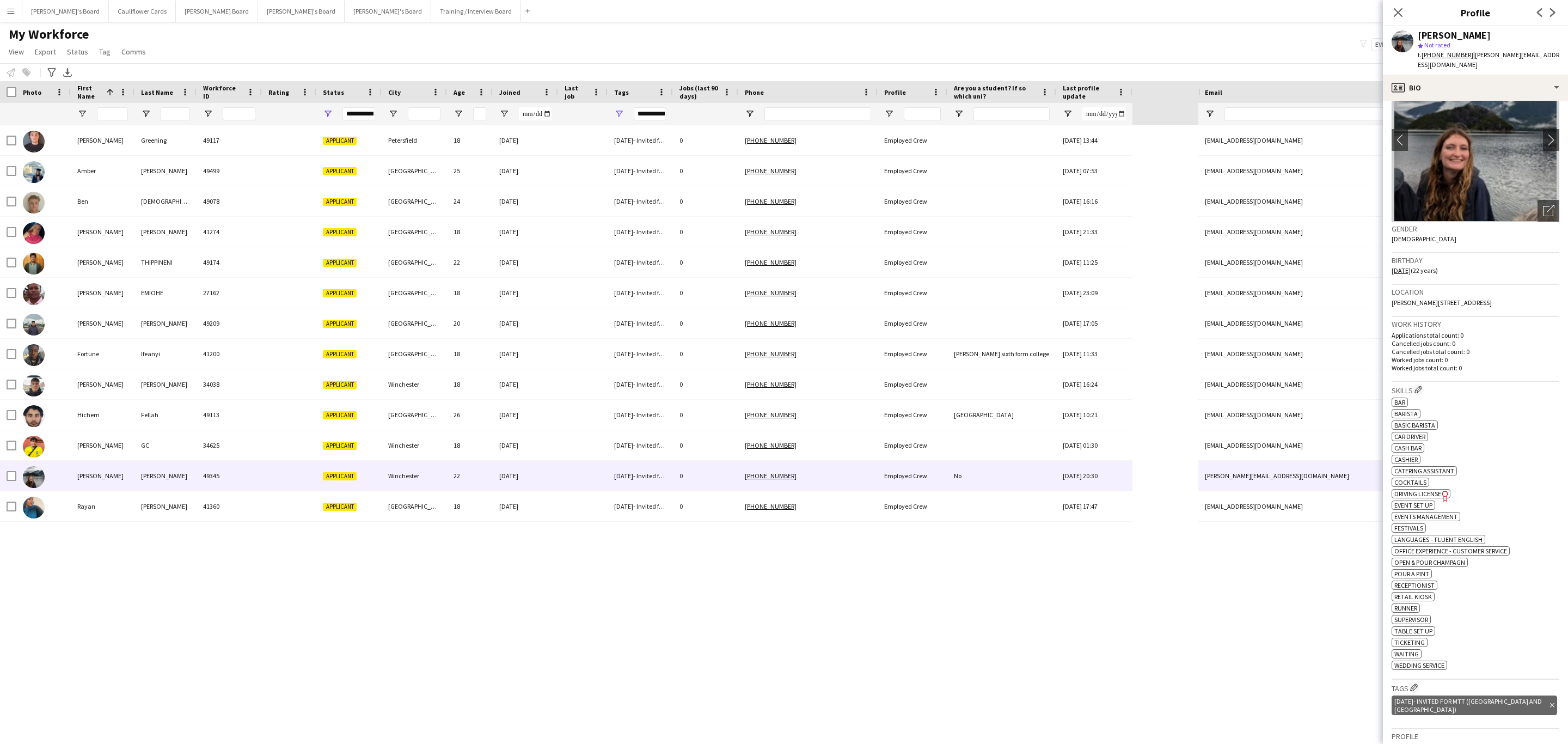
scroll to position [54, 0]
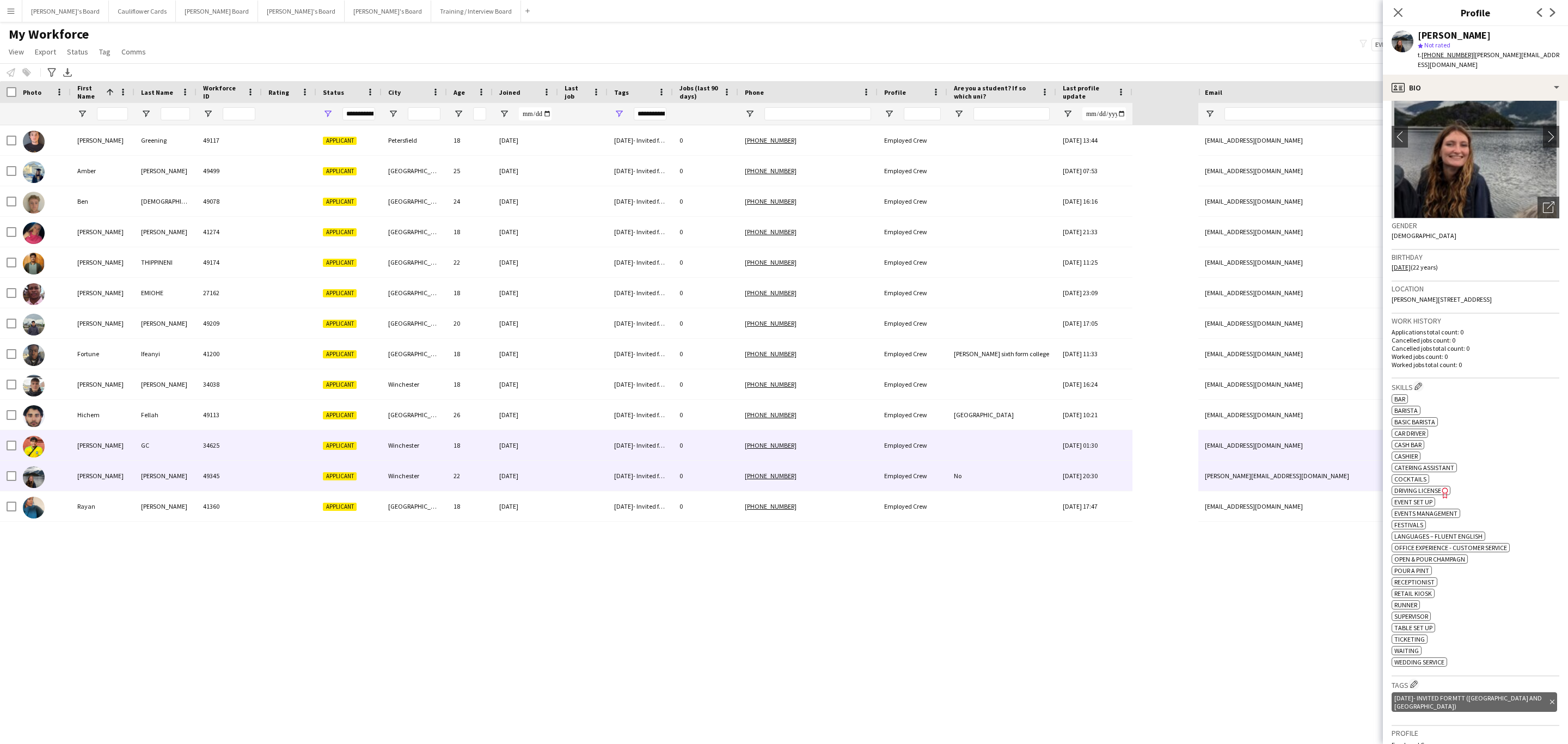
click at [472, 446] on div "18" at bounding box center [469, 445] width 46 height 30
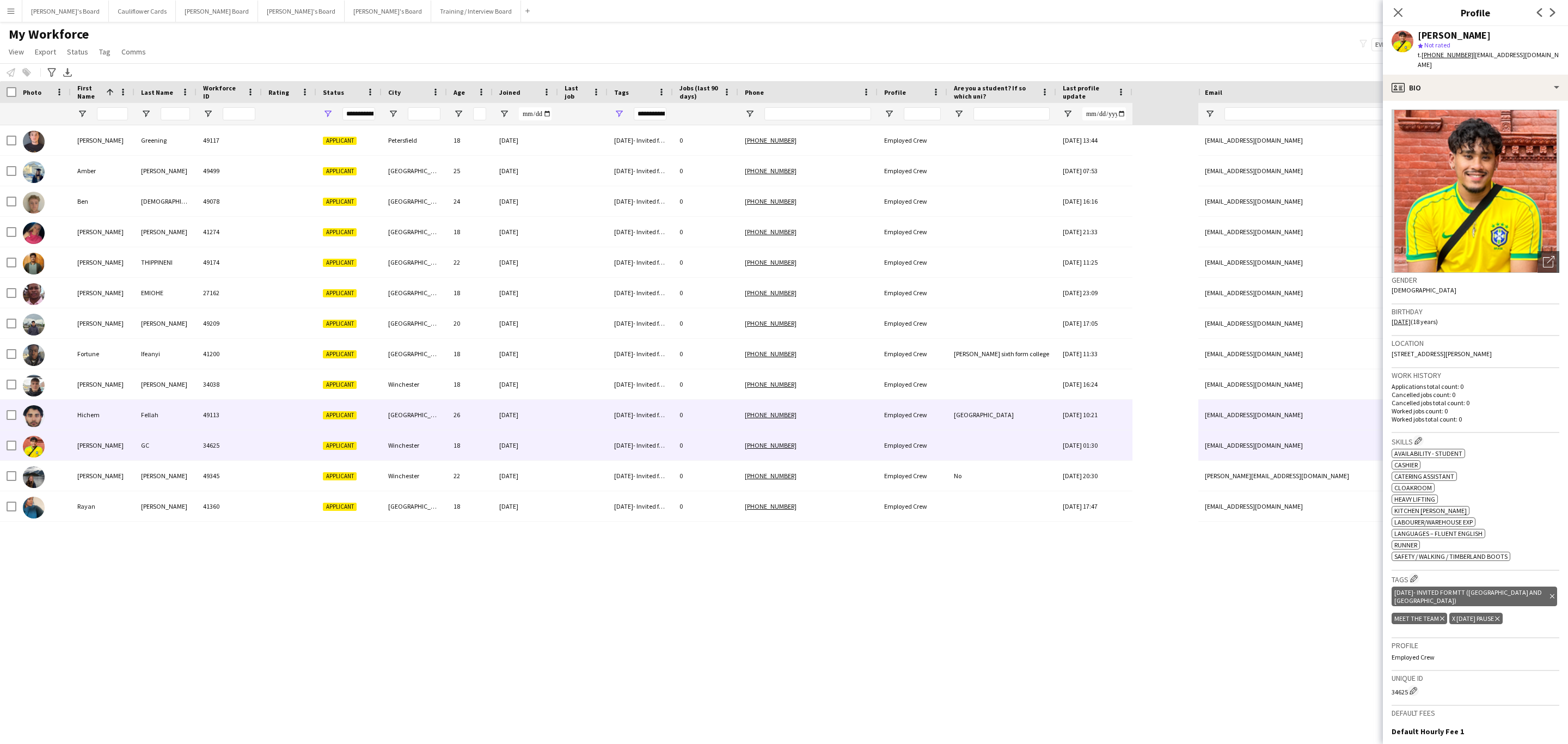
click at [447, 426] on div "26" at bounding box center [469, 415] width 46 height 30
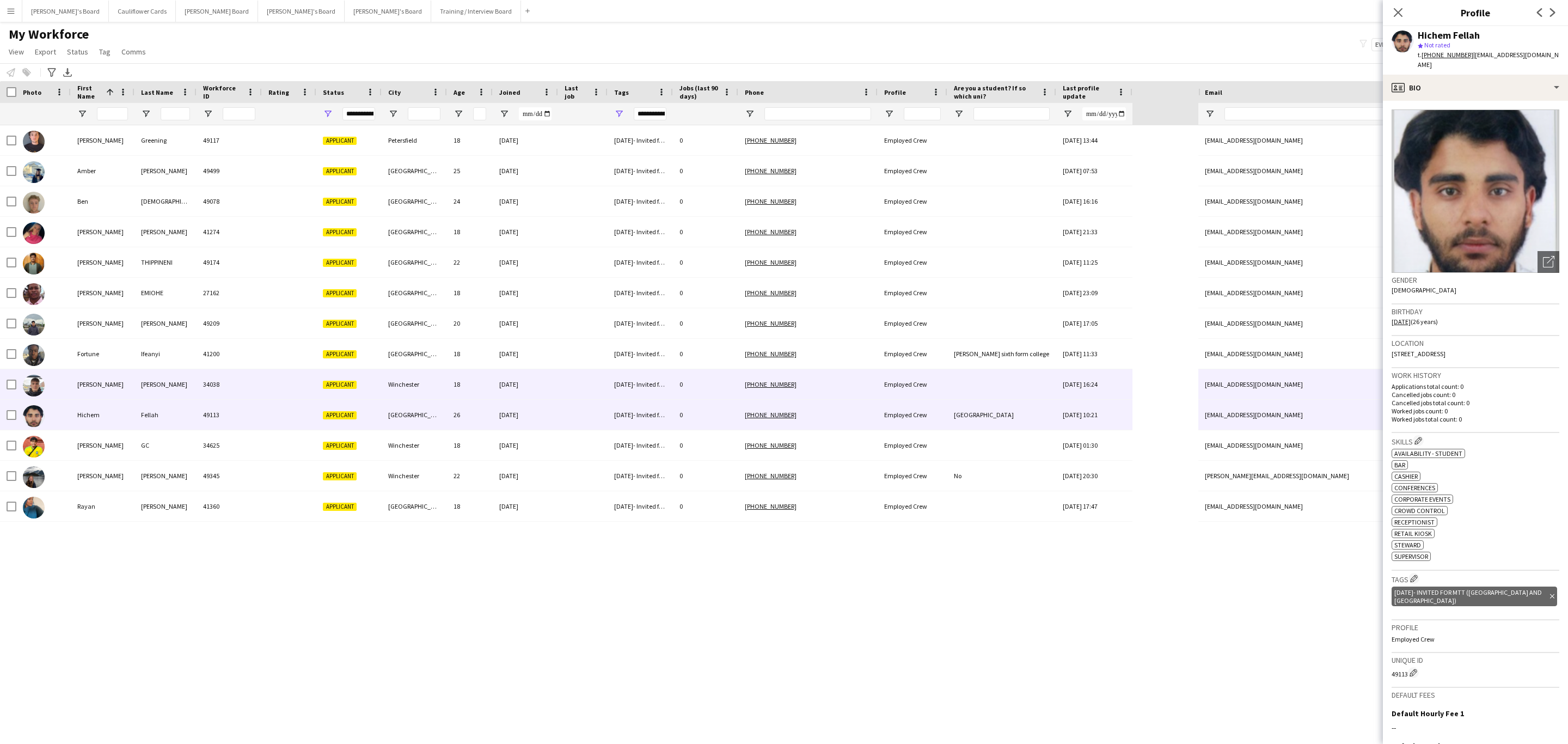
click at [443, 394] on div "Winchester" at bounding box center [414, 384] width 65 height 30
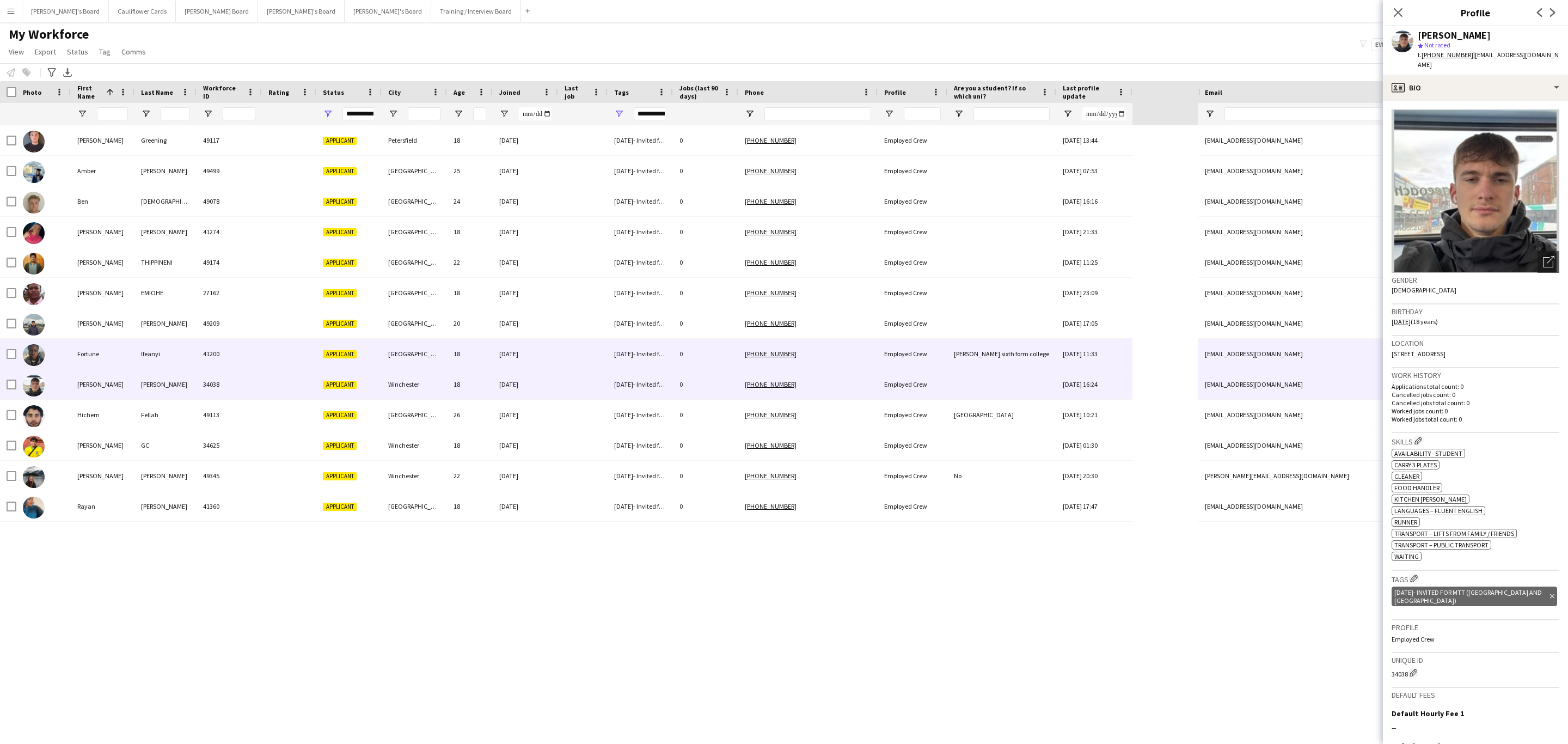
click at [428, 366] on div "[GEOGRAPHIC_DATA]" at bounding box center [414, 353] width 65 height 30
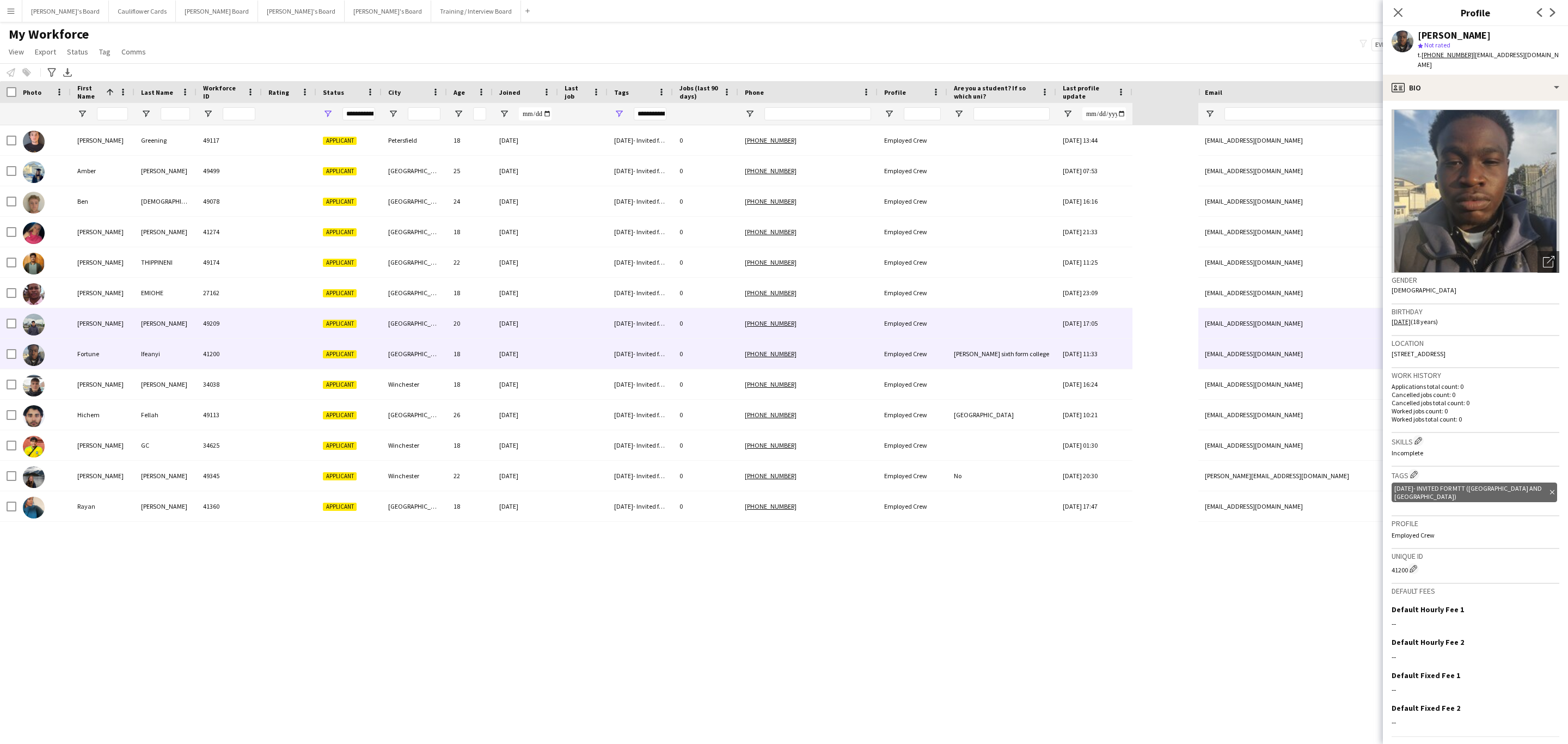
click at [407, 332] on div "[GEOGRAPHIC_DATA]" at bounding box center [414, 323] width 65 height 30
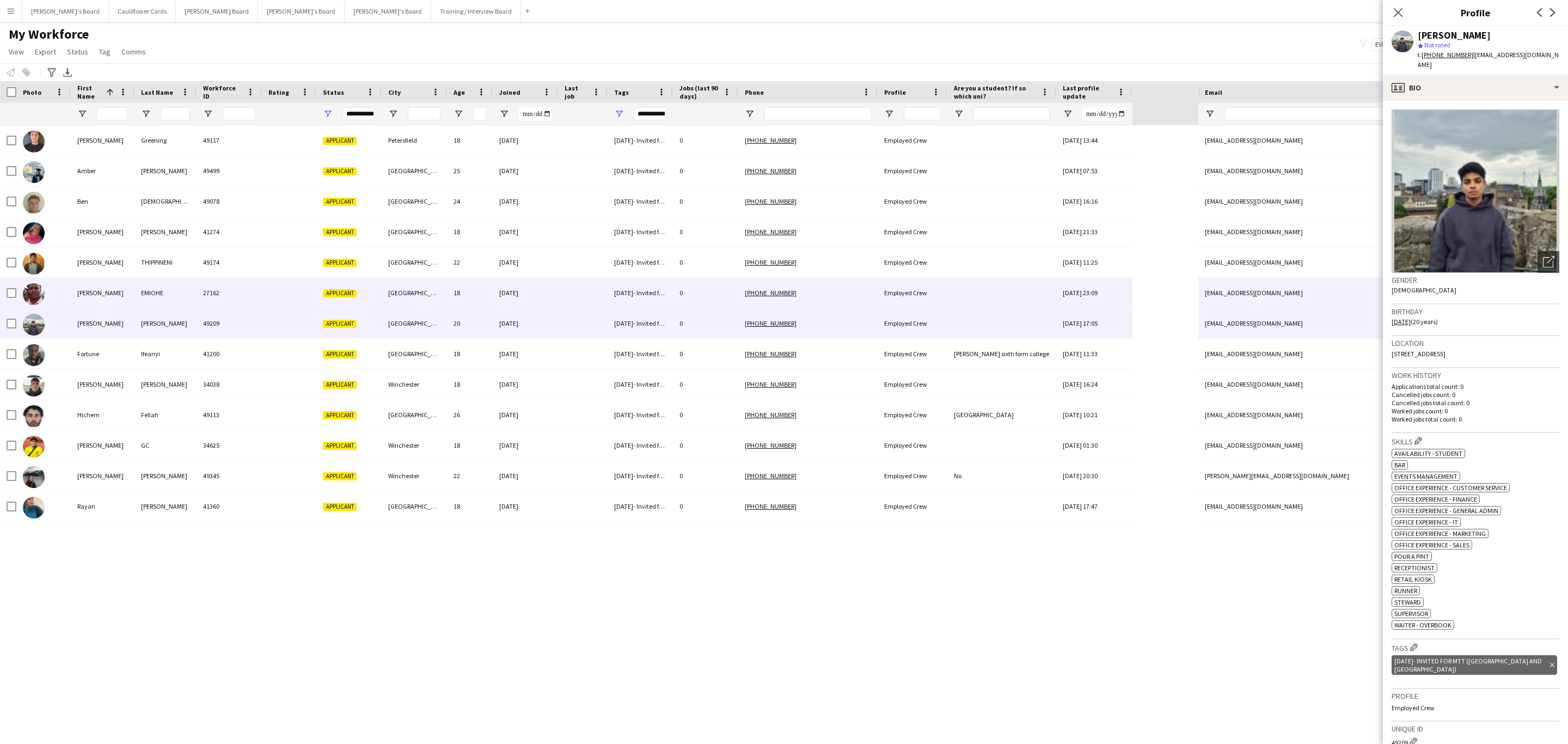
click at [401, 301] on div "[GEOGRAPHIC_DATA]" at bounding box center [414, 292] width 65 height 30
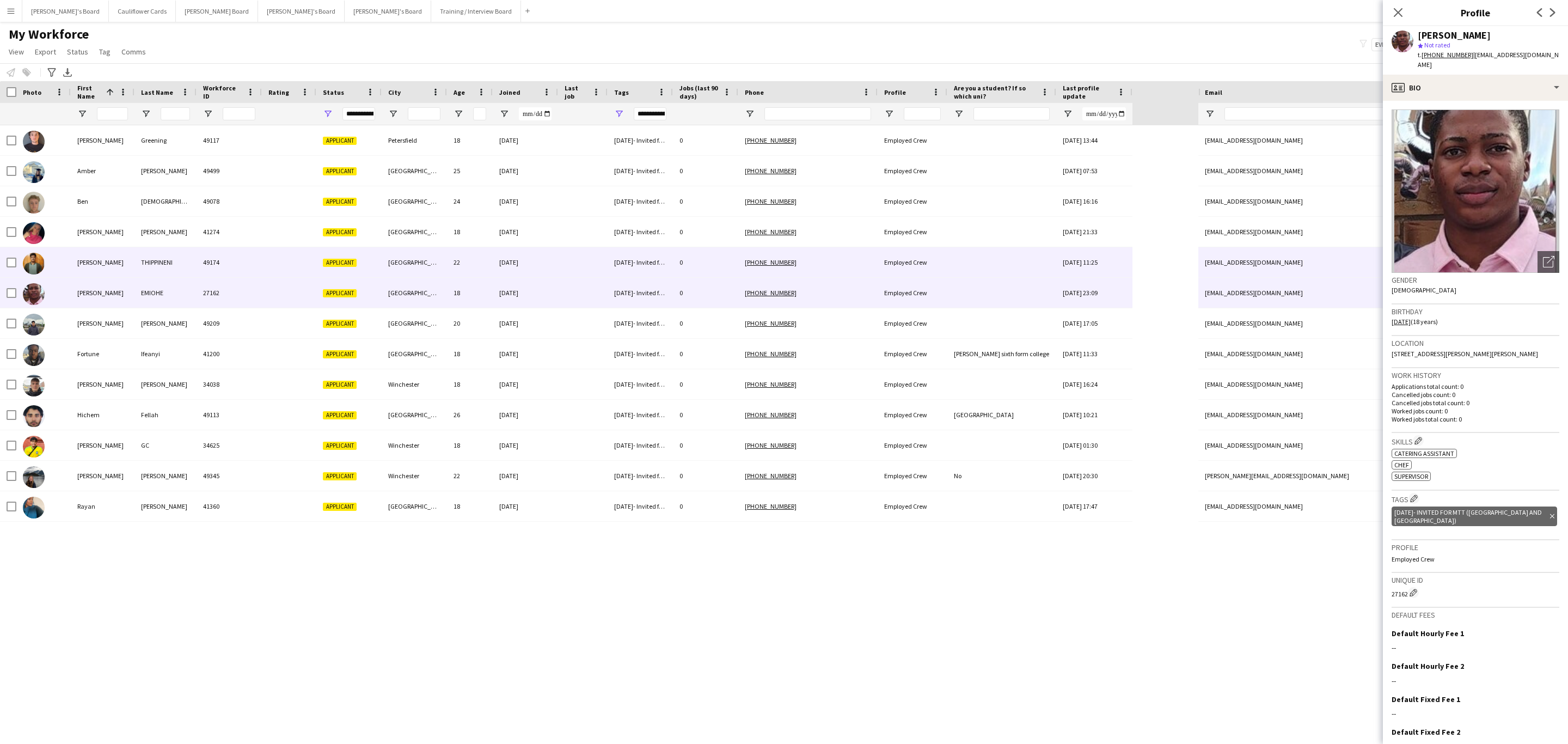
click at [427, 255] on div "[GEOGRAPHIC_DATA]" at bounding box center [414, 262] width 65 height 30
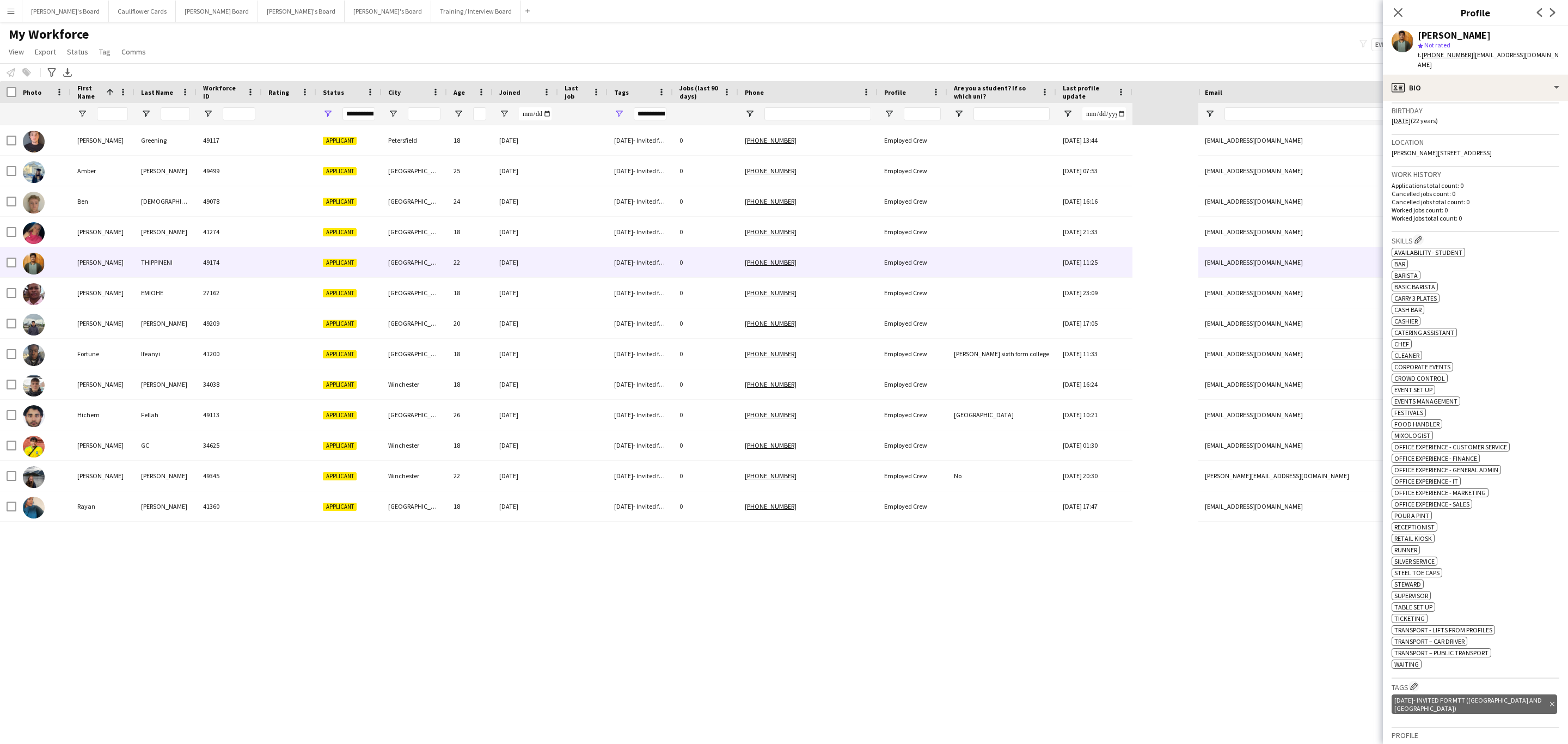
scroll to position [219, 0]
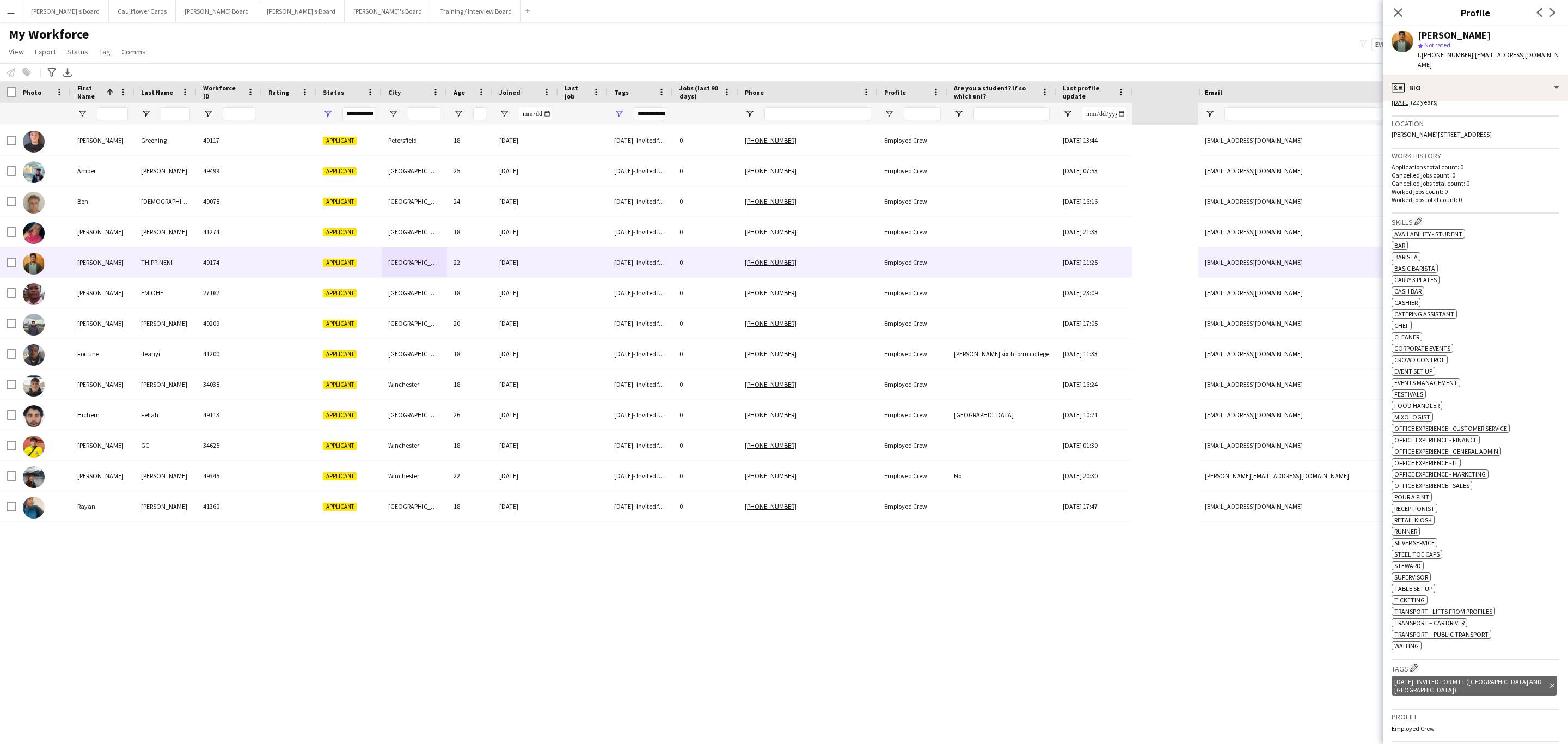
click at [950, 541] on div "[PERSON_NAME] 49117 Applicant [GEOGRAPHIC_DATA] 18 [DATE] [DATE]- Invited for M…" at bounding box center [599, 425] width 1199 height 600
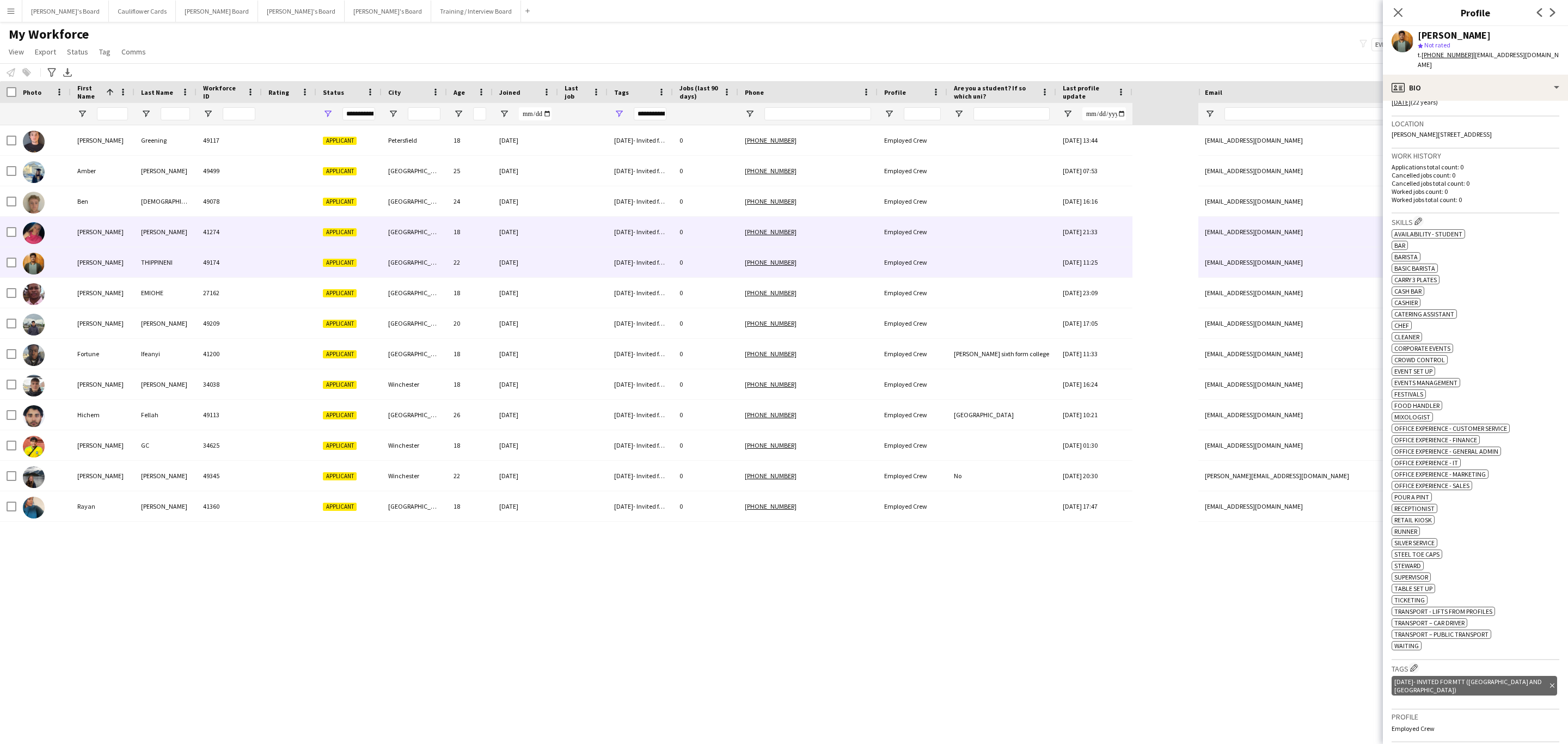
click at [410, 222] on div "[GEOGRAPHIC_DATA]" at bounding box center [414, 231] width 65 height 30
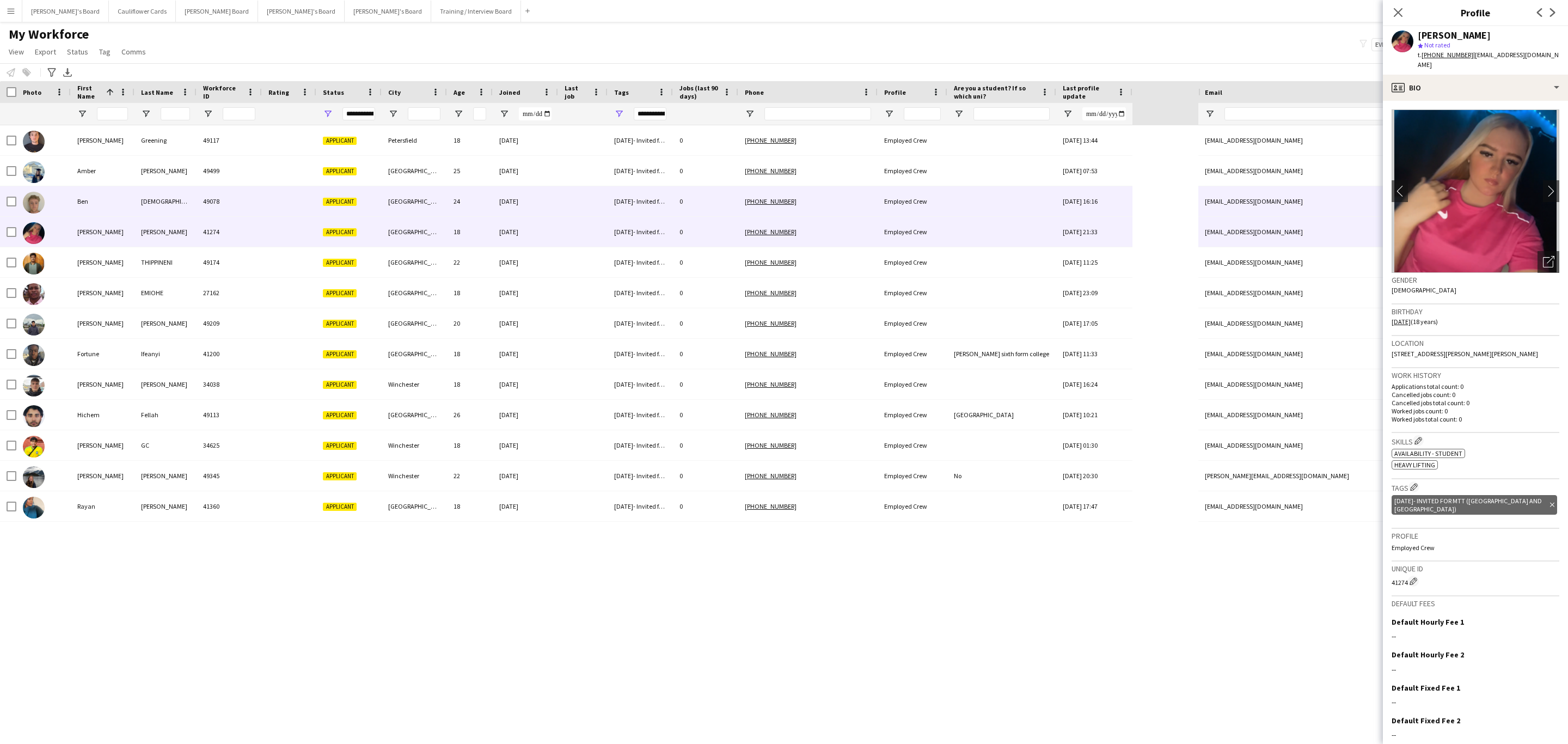
click at [411, 206] on div "[GEOGRAPHIC_DATA]" at bounding box center [414, 201] width 65 height 30
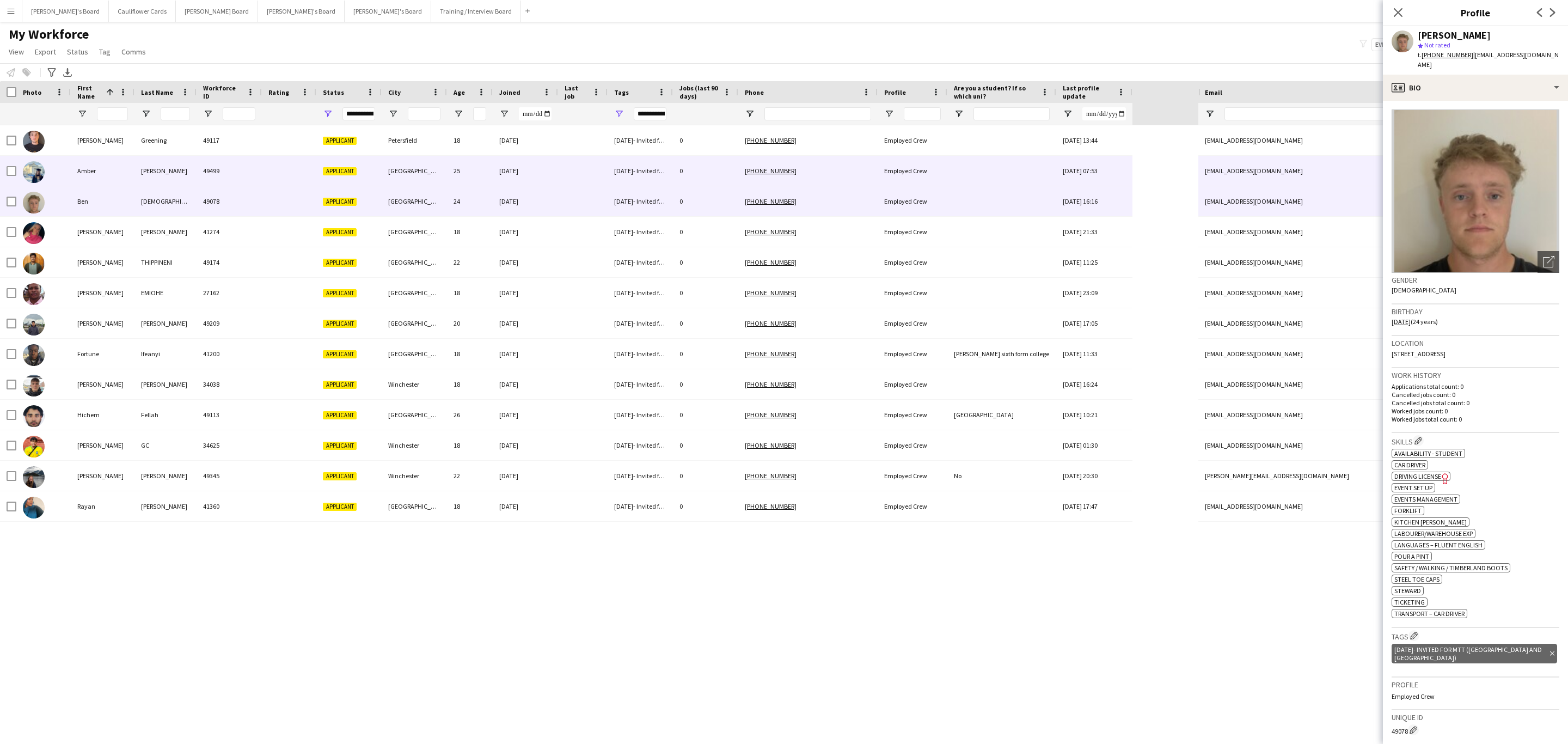
click at [402, 174] on div "[GEOGRAPHIC_DATA]" at bounding box center [414, 170] width 65 height 30
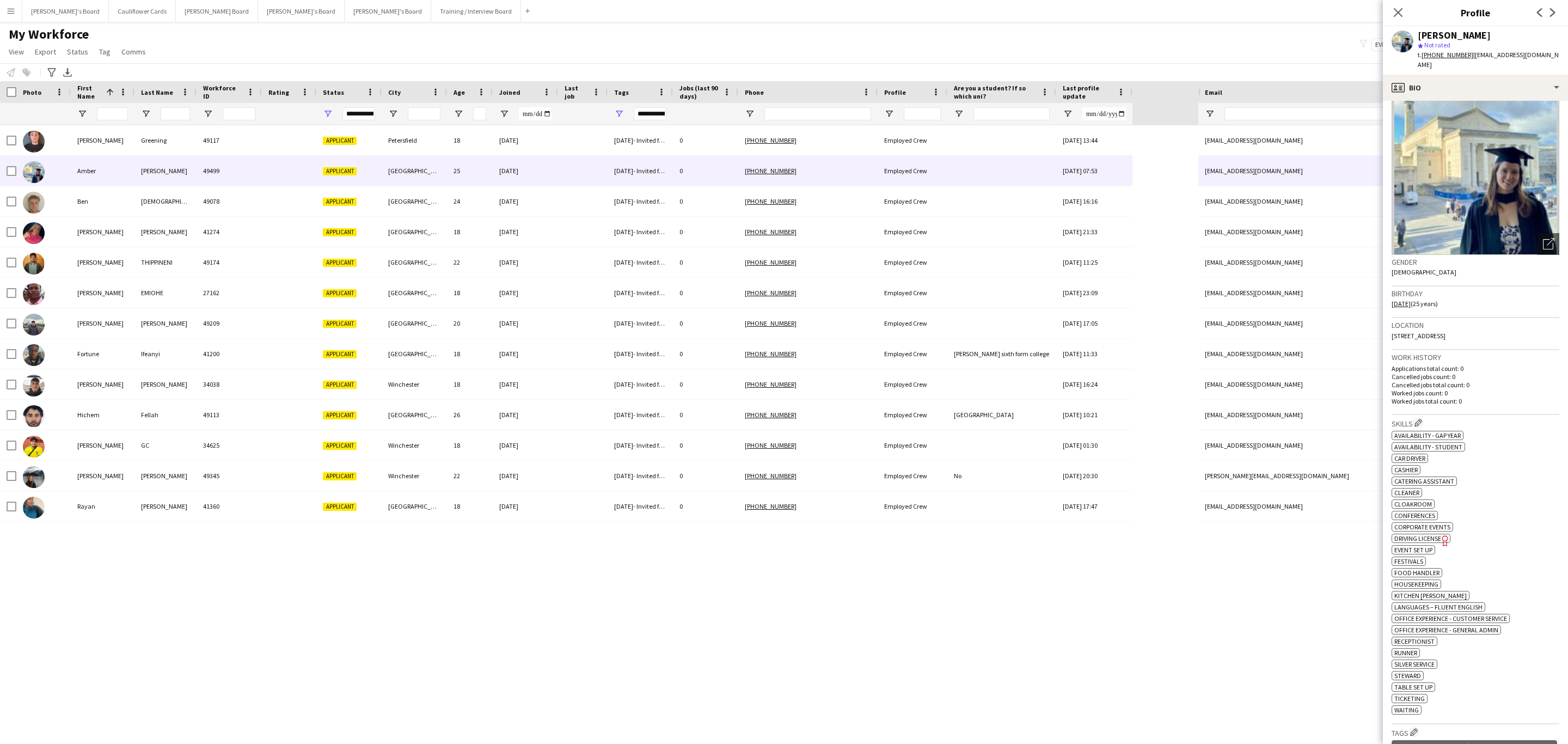
scroll to position [16, 0]
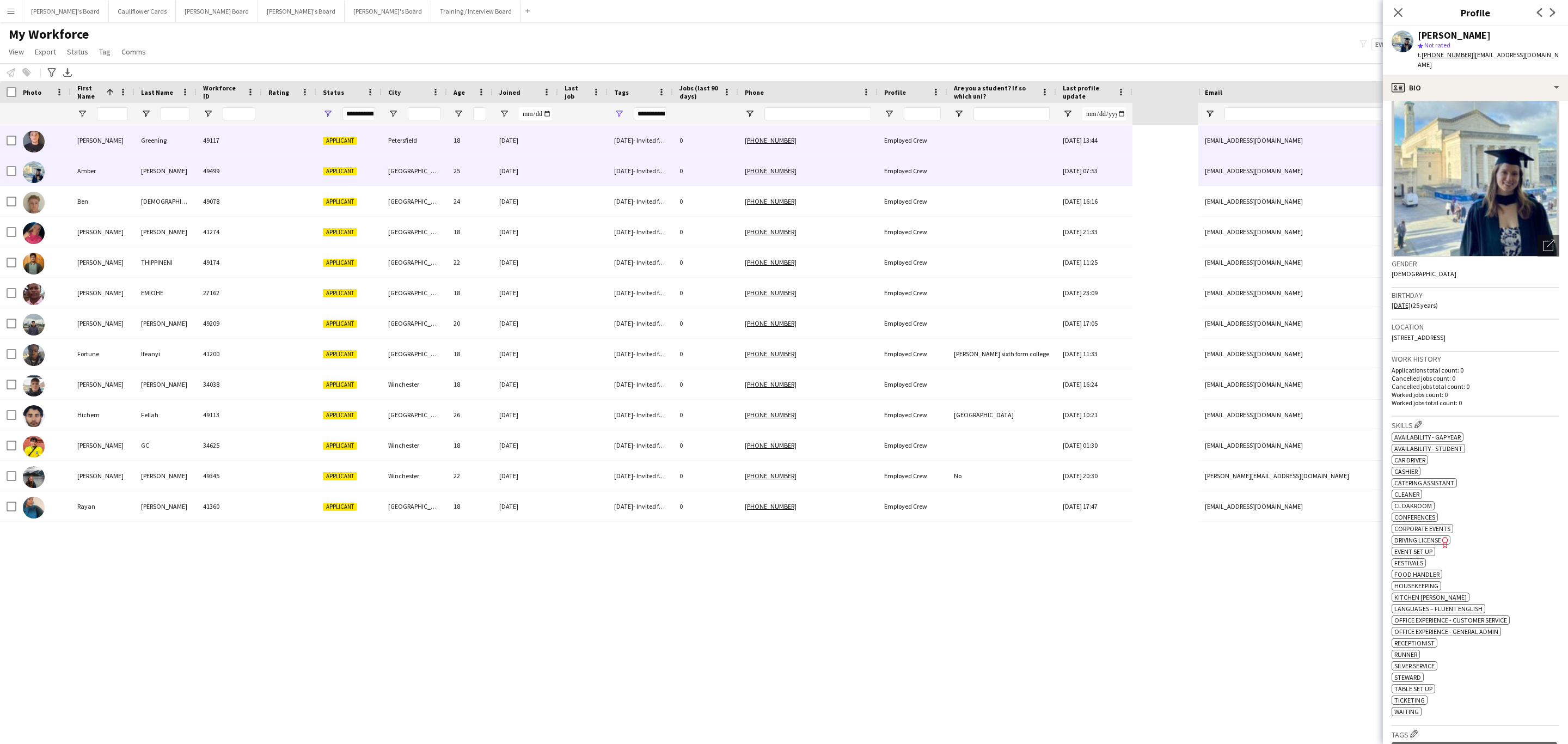
click at [455, 146] on div "18" at bounding box center [469, 140] width 46 height 30
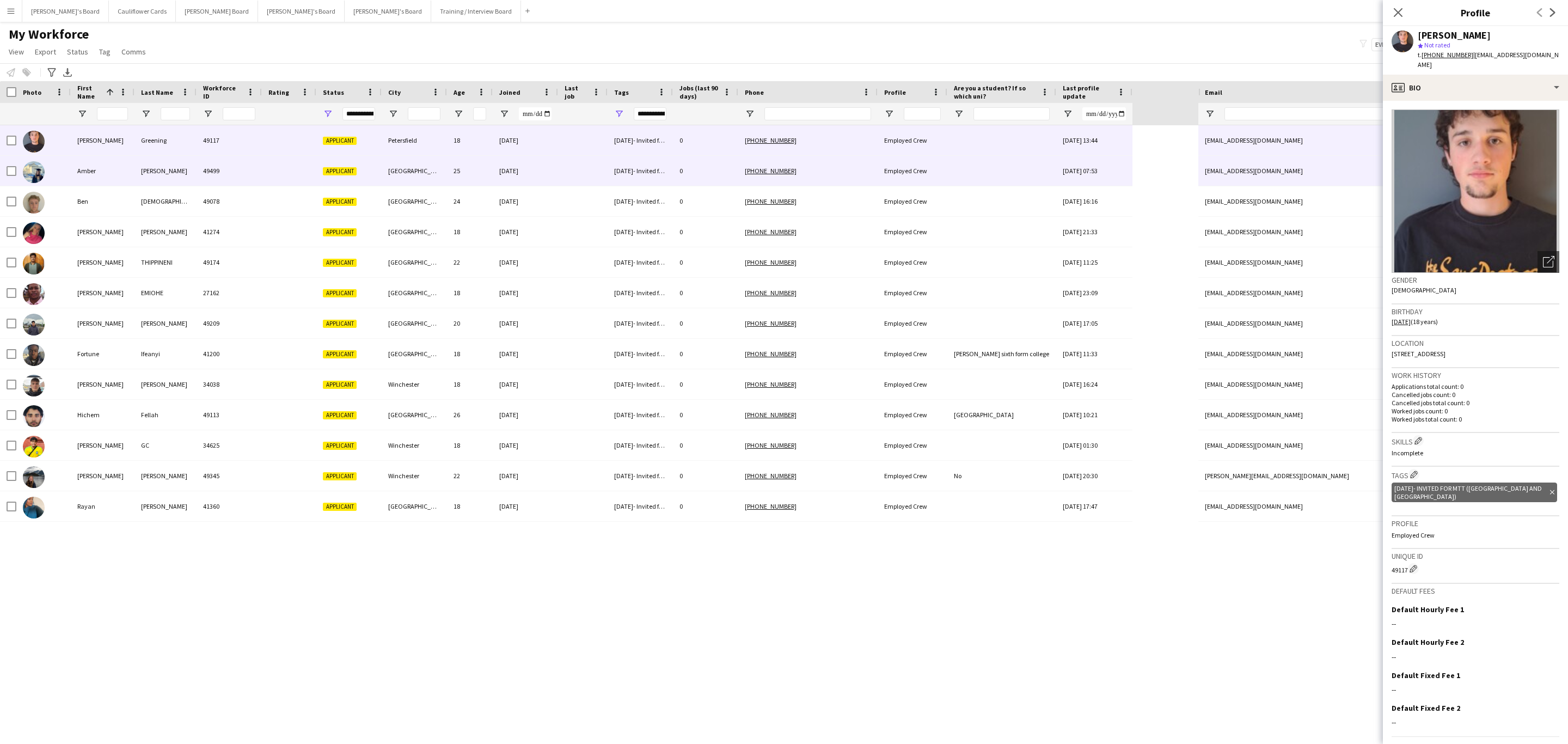
click at [426, 178] on div "[GEOGRAPHIC_DATA]" at bounding box center [414, 170] width 65 height 30
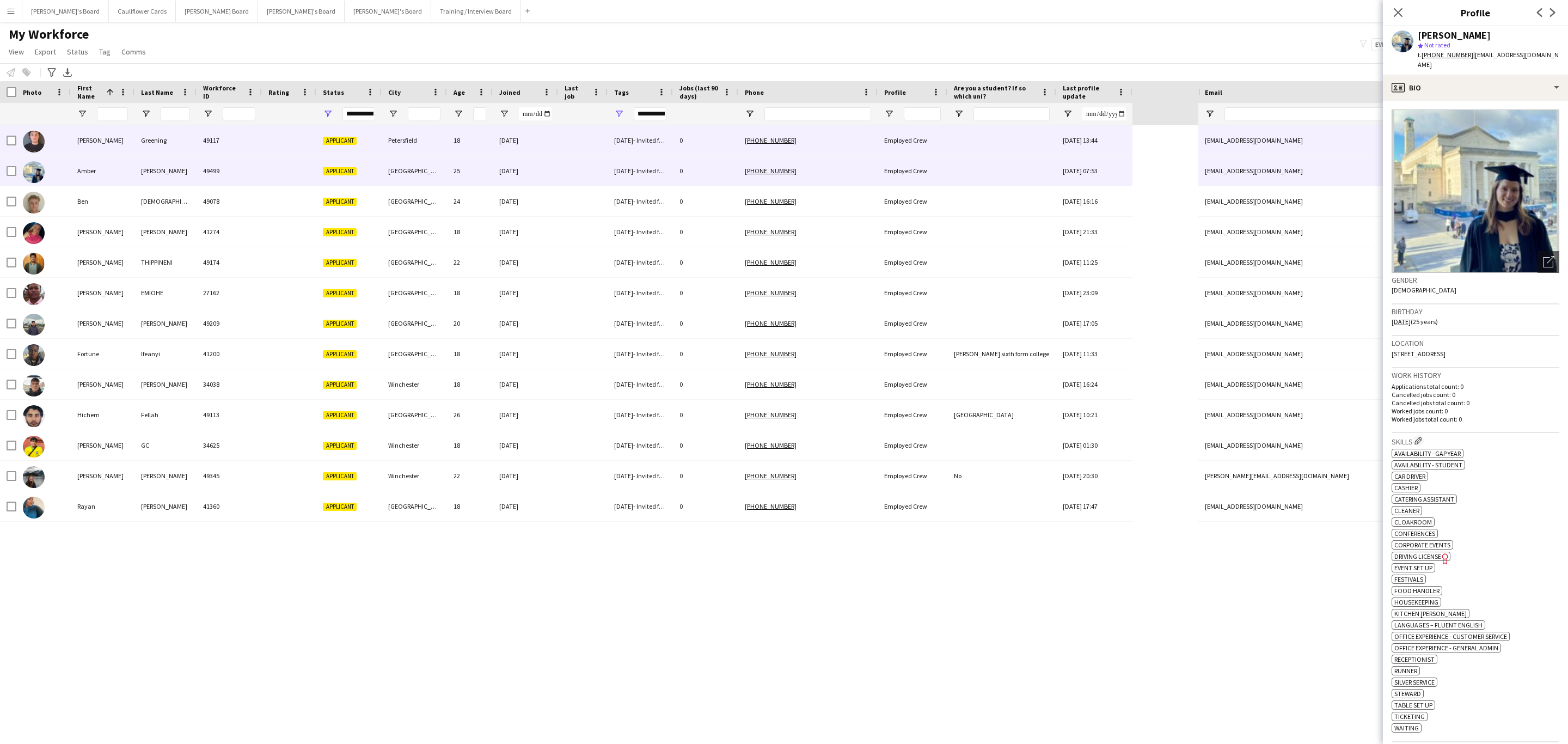
click at [439, 144] on div "Petersfield" at bounding box center [414, 140] width 65 height 30
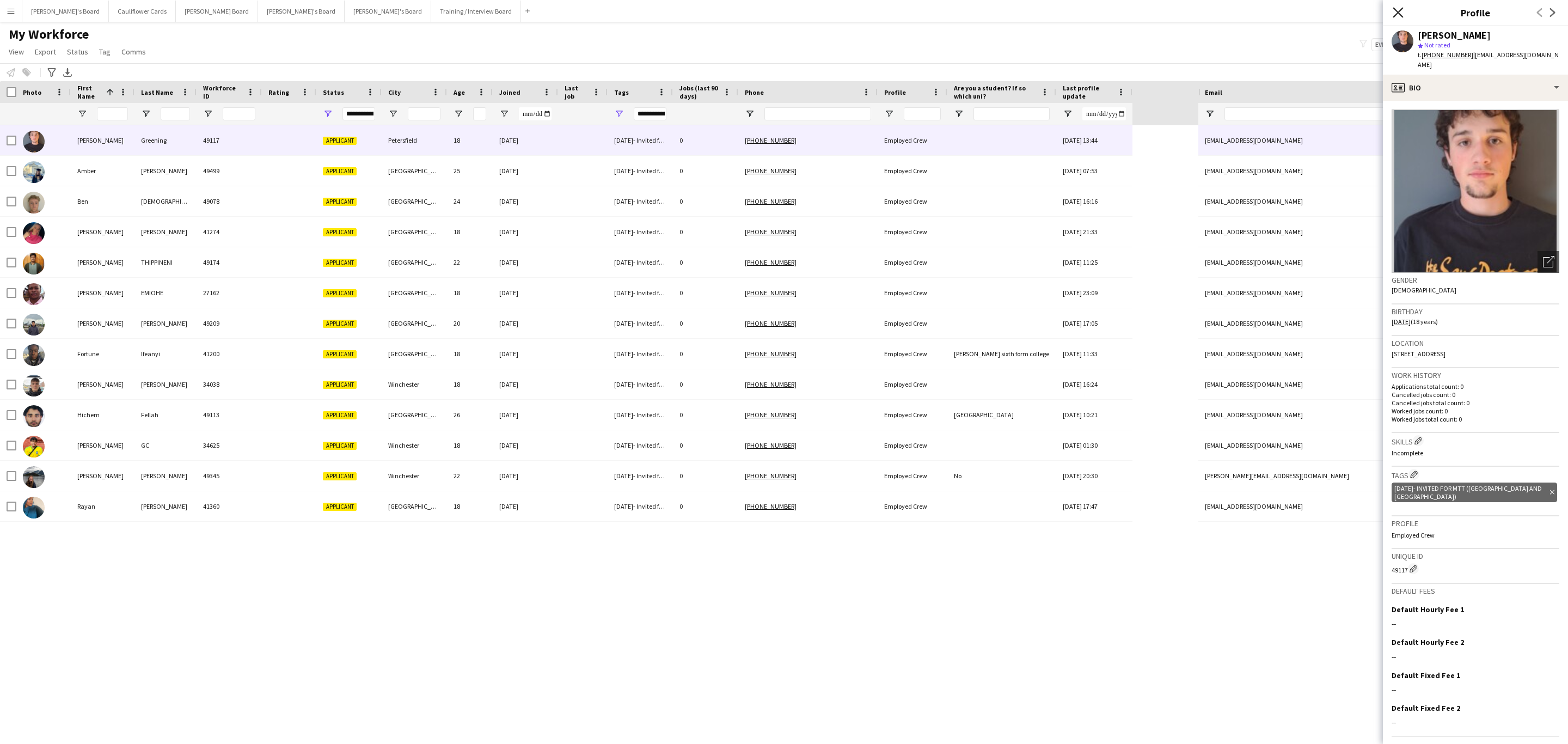
click at [1395, 10] on icon at bounding box center [1398, 12] width 10 height 10
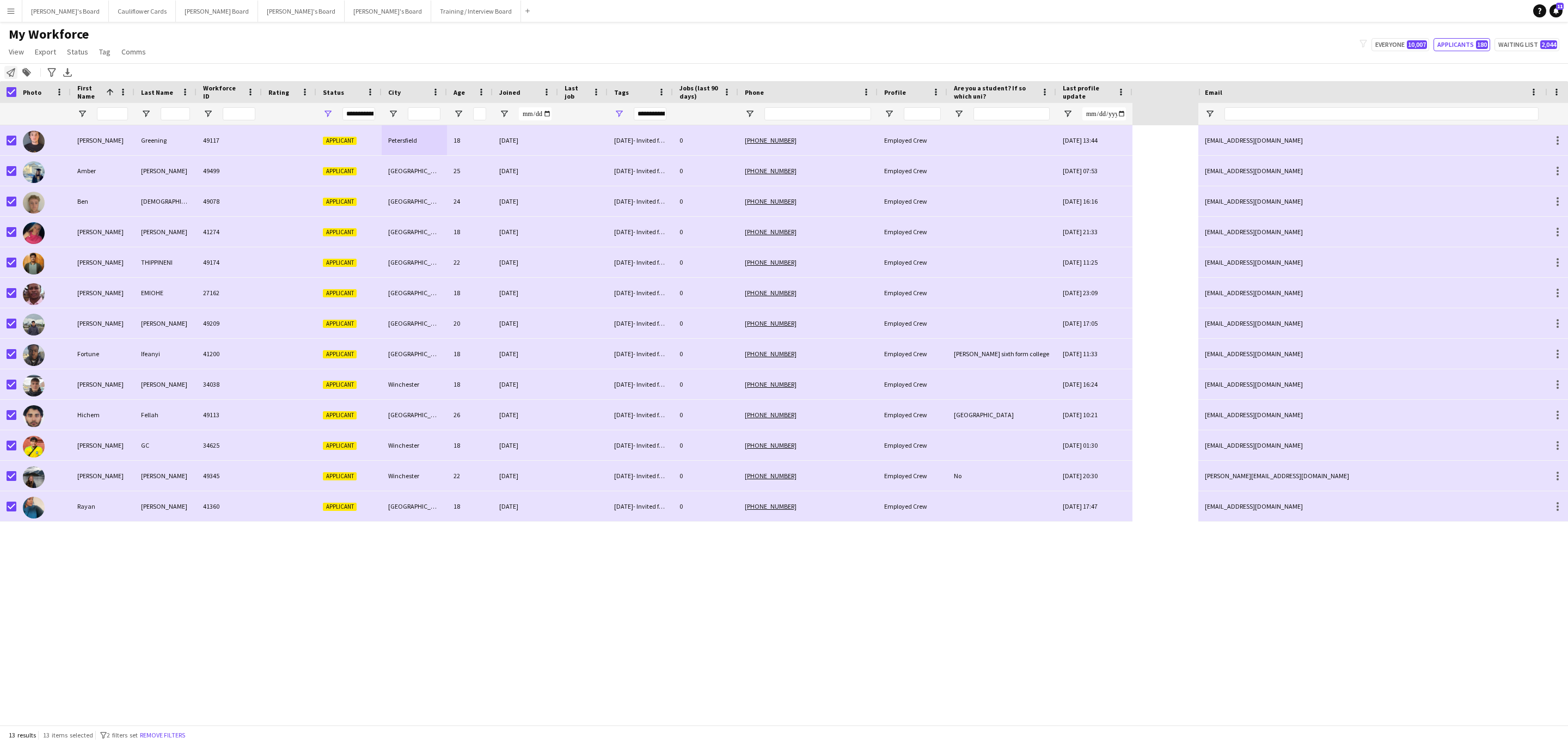
click at [10, 75] on icon at bounding box center [11, 72] width 9 height 9
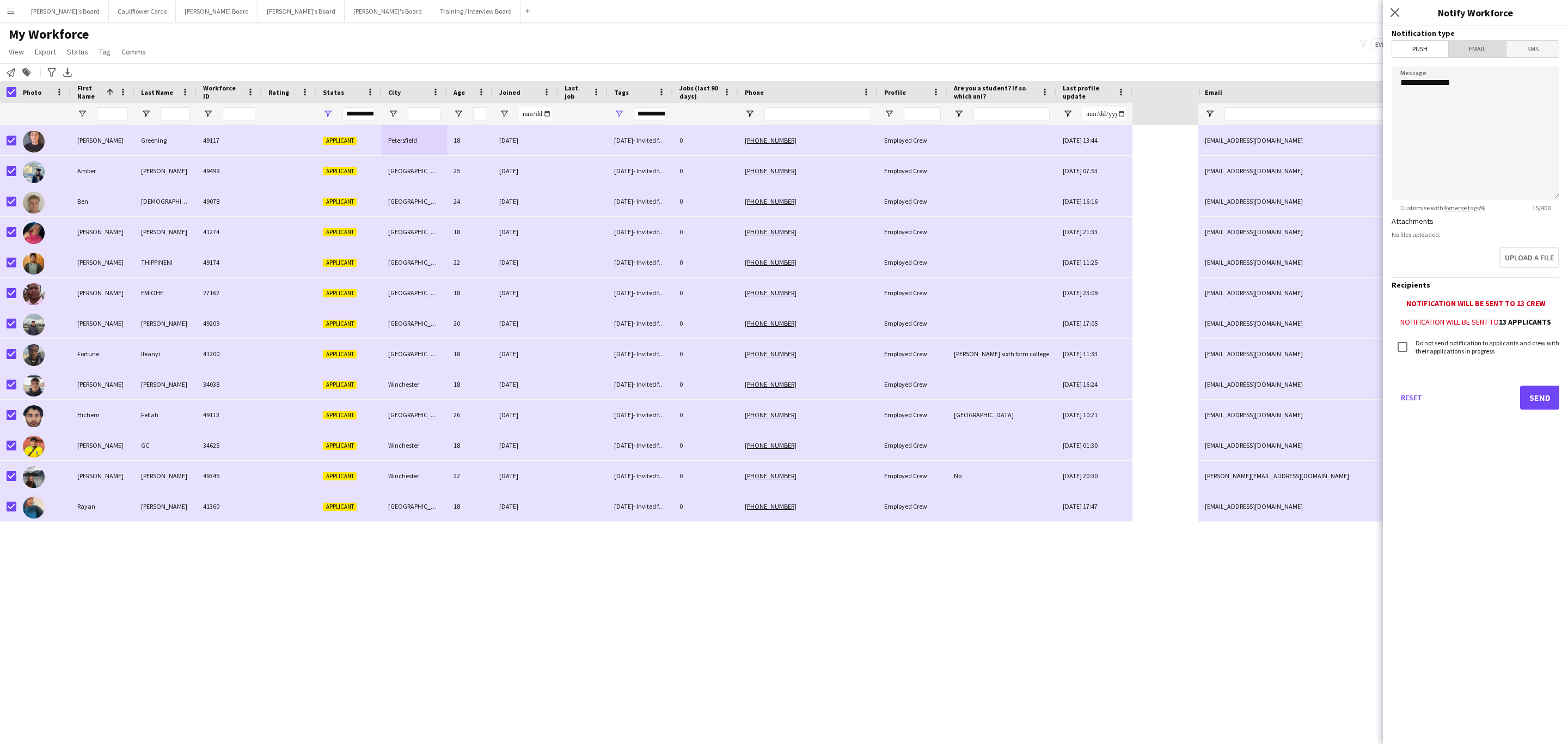
click at [1472, 53] on span "Email" at bounding box center [1477, 49] width 58 height 16
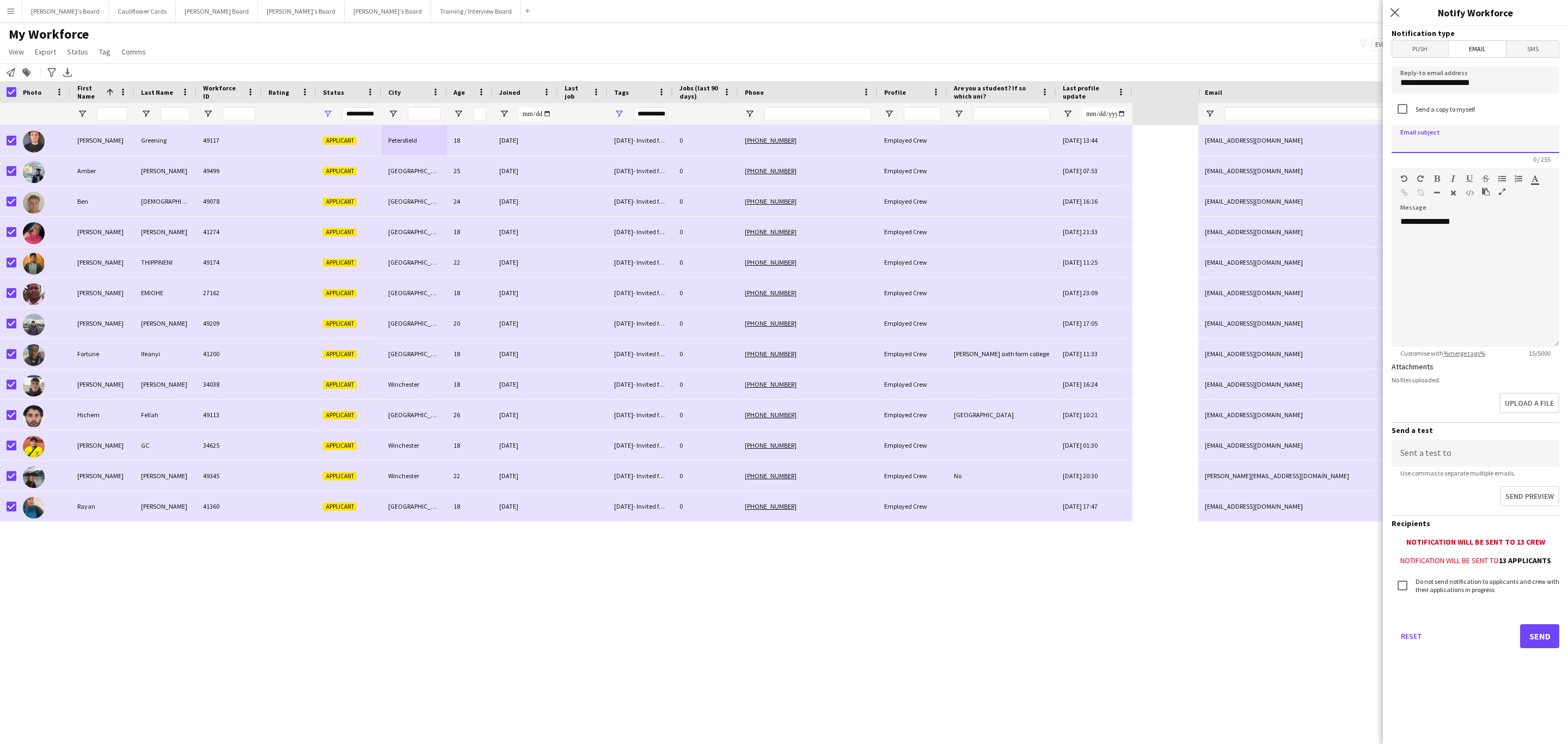
click at [1463, 132] on input at bounding box center [1475, 139] width 167 height 27
click at [1441, 135] on input at bounding box center [1475, 139] width 167 height 27
paste input "**********"
type input "**********"
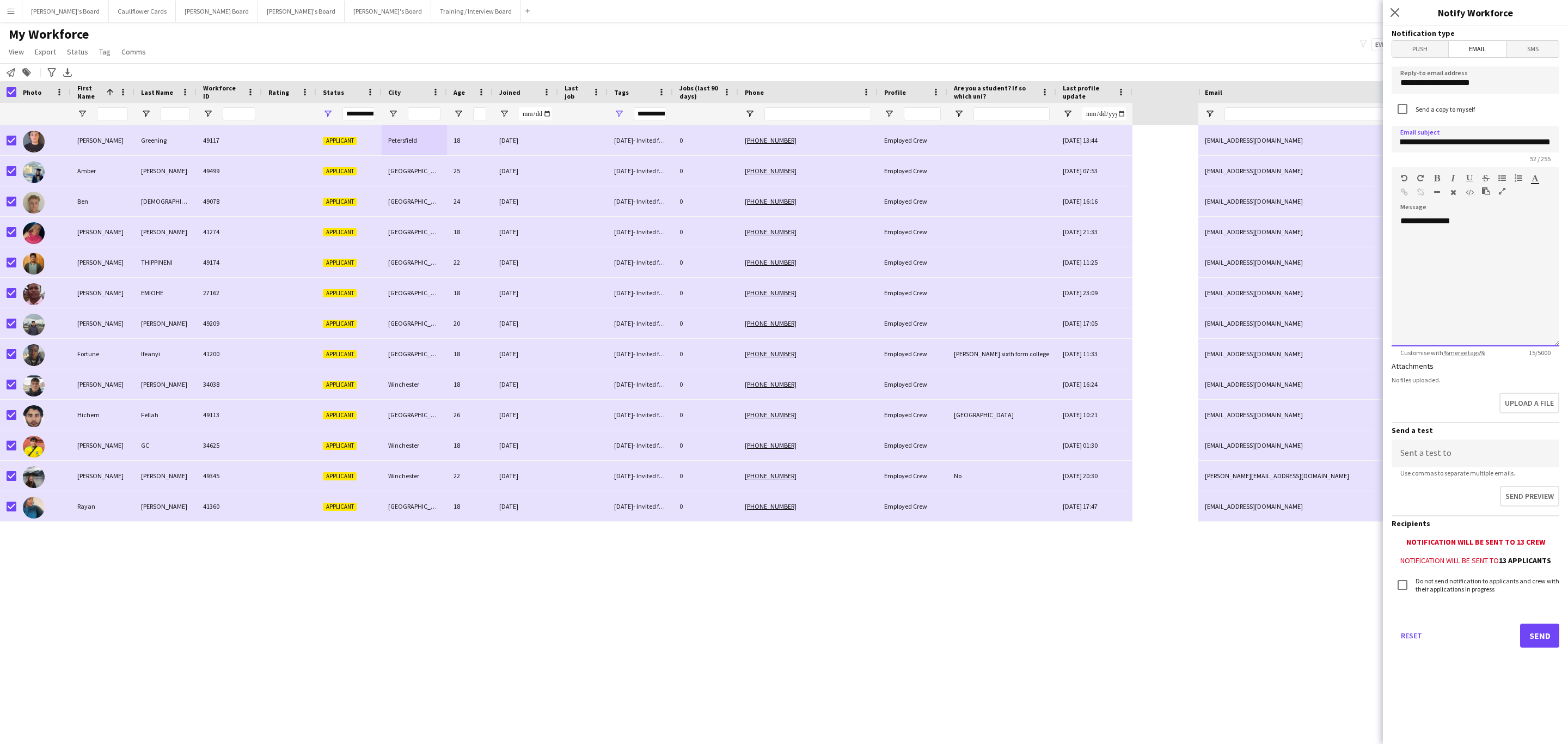
click at [1478, 234] on div "**********" at bounding box center [1475, 281] width 167 height 131
click at [1460, 242] on div "**********" at bounding box center [1475, 281] width 167 height 131
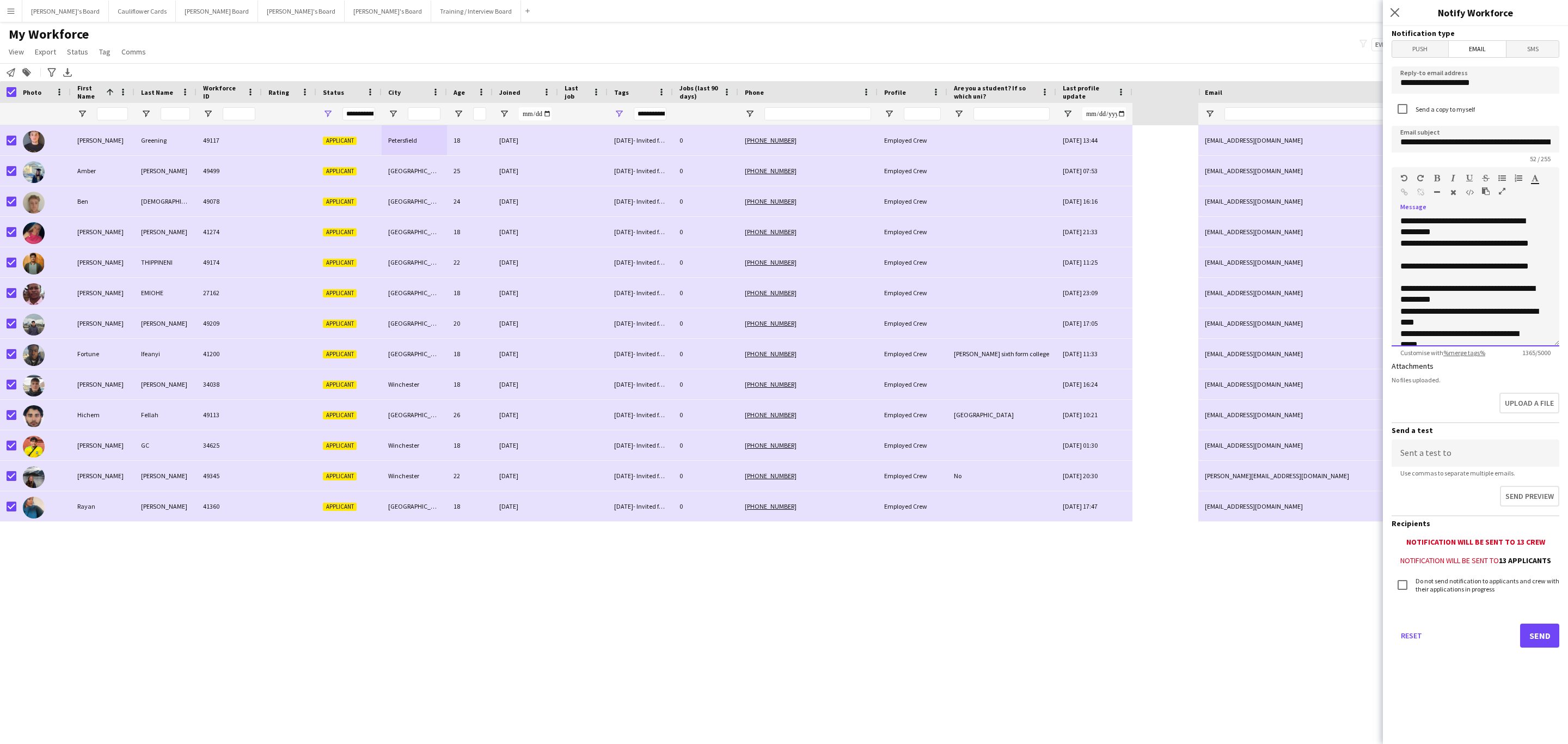
scroll to position [358, 0]
click at [1446, 445] on input at bounding box center [1475, 453] width 167 height 27
type input "**********"
click at [1529, 493] on button "Send preview" at bounding box center [1528, 497] width 61 height 23
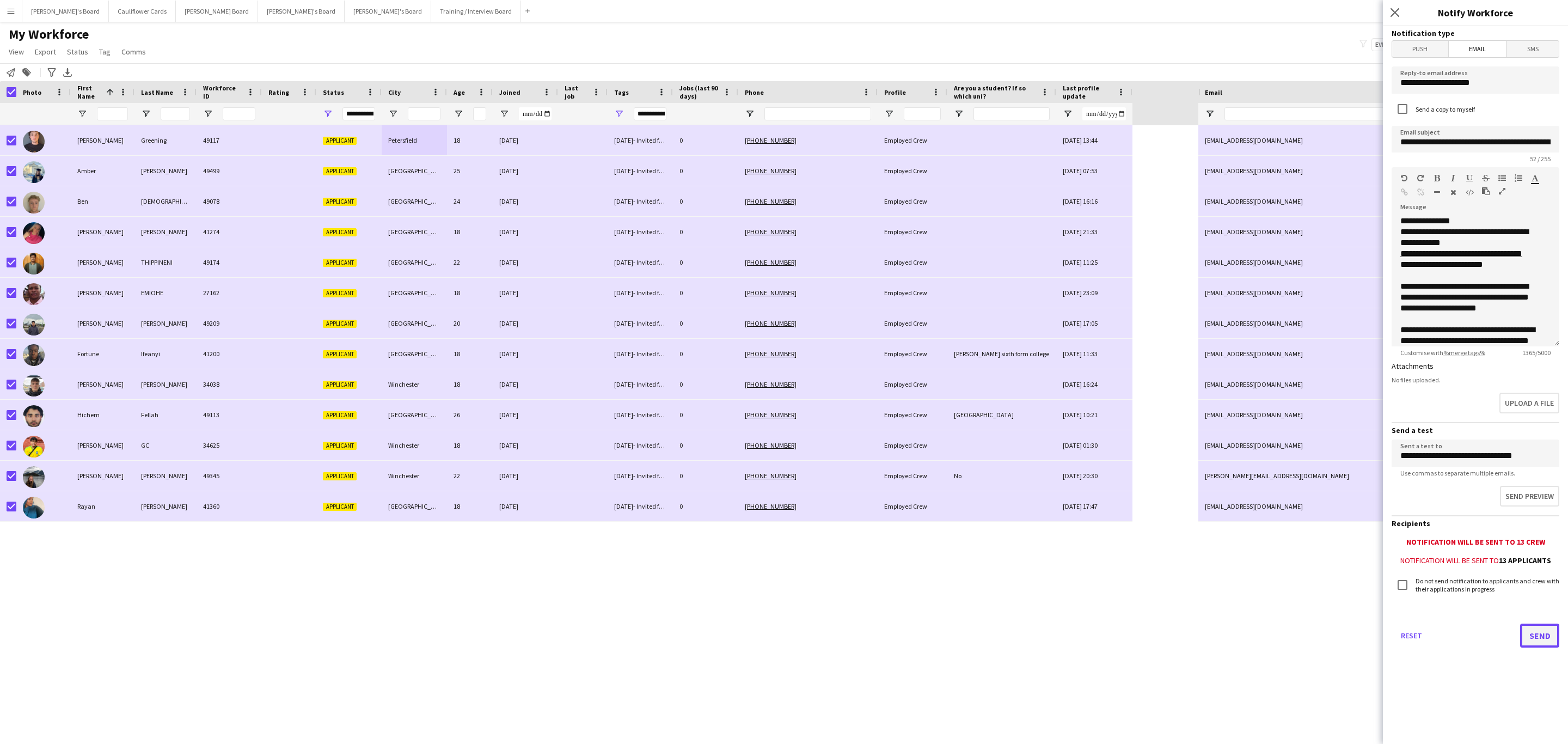
click at [1534, 631] on button "Send" at bounding box center [1539, 635] width 39 height 24
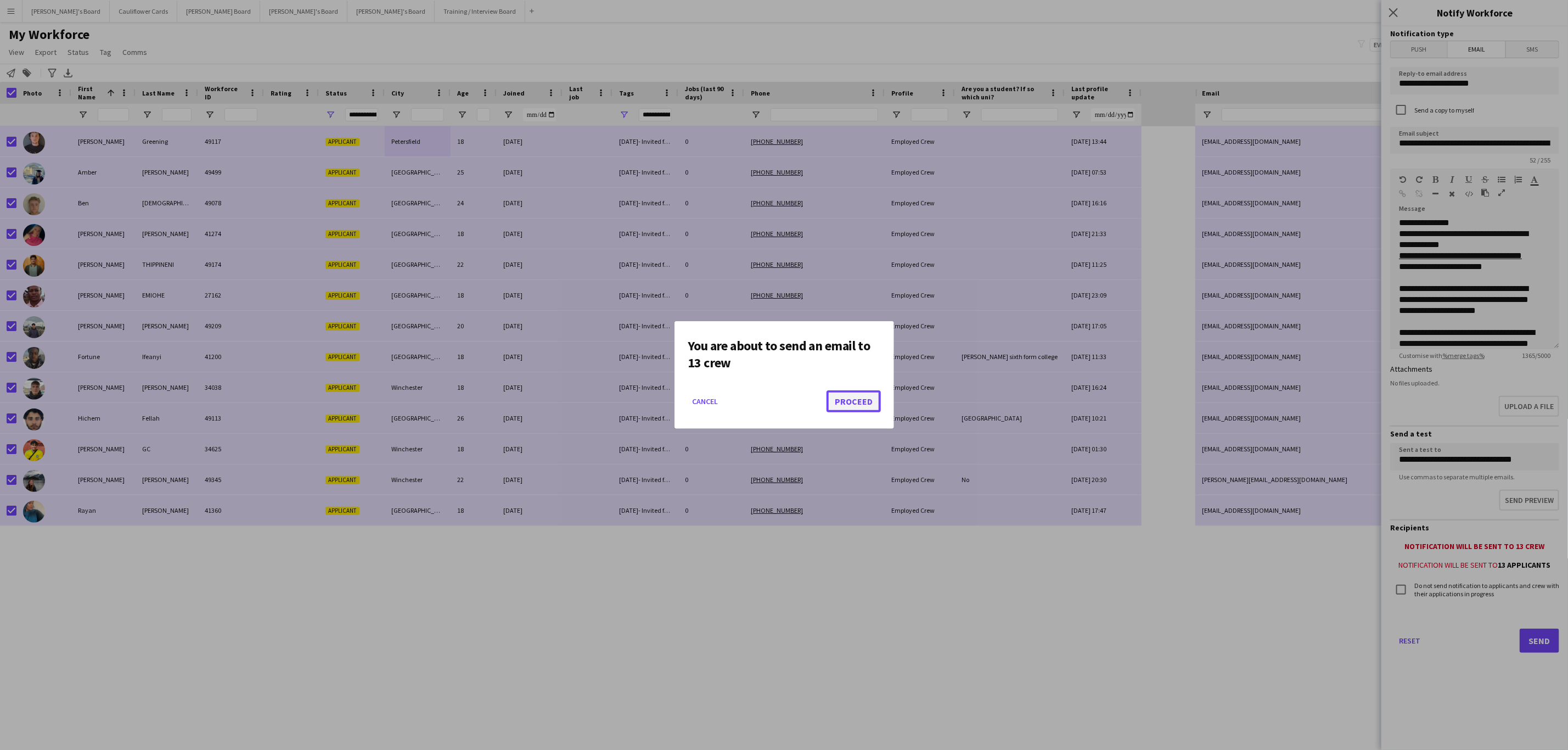
click at [870, 395] on button "Proceed" at bounding box center [854, 401] width 55 height 22
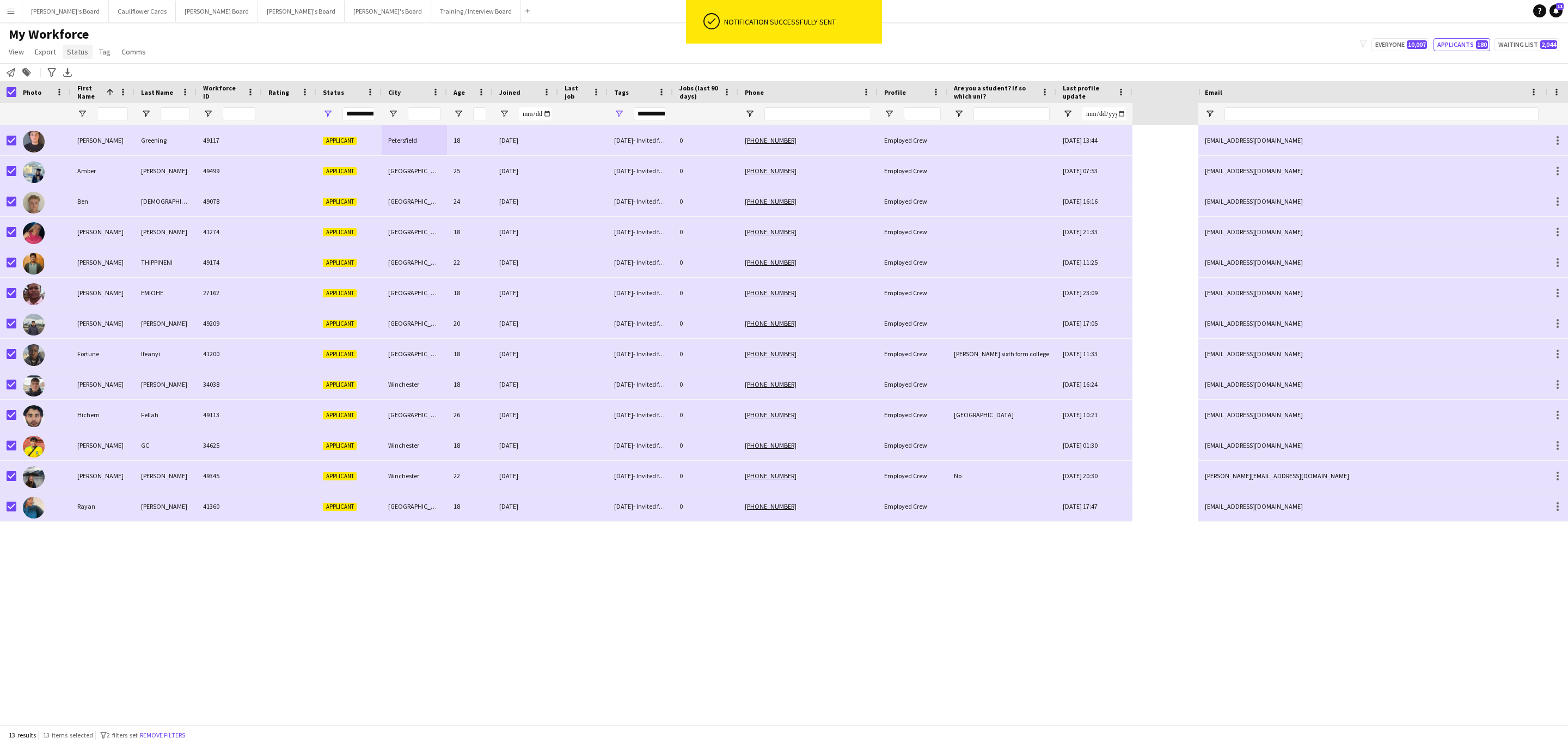
click at [79, 54] on span "Status" at bounding box center [77, 52] width 21 height 10
click at [79, 75] on span "Edit" at bounding box center [77, 75] width 13 height 10
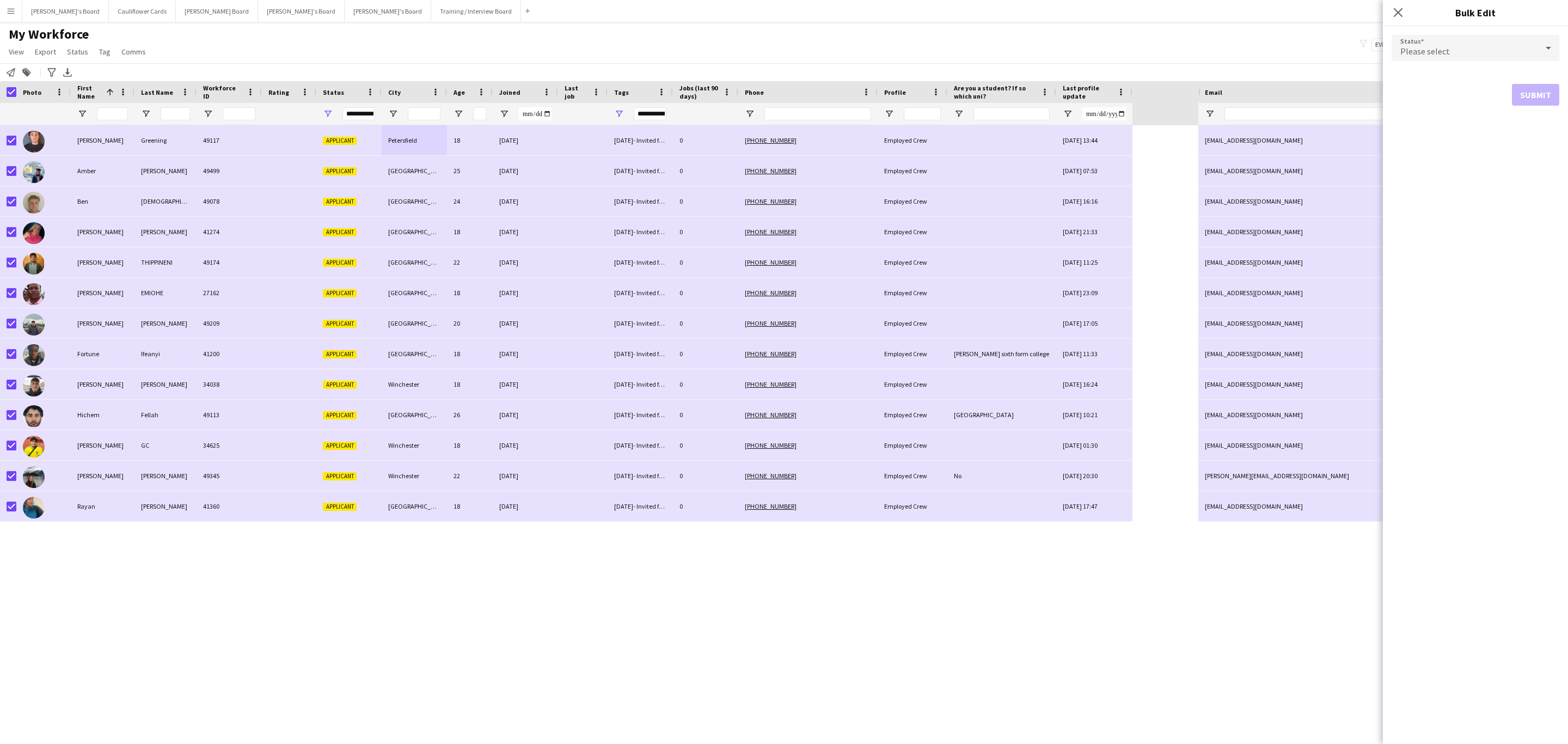
click at [1459, 48] on div "Please select" at bounding box center [1465, 47] width 146 height 26
click at [1418, 183] on span "Waiting list" at bounding box center [1475, 184] width 150 height 10
click at [1539, 135] on button "Submit" at bounding box center [1536, 132] width 47 height 22
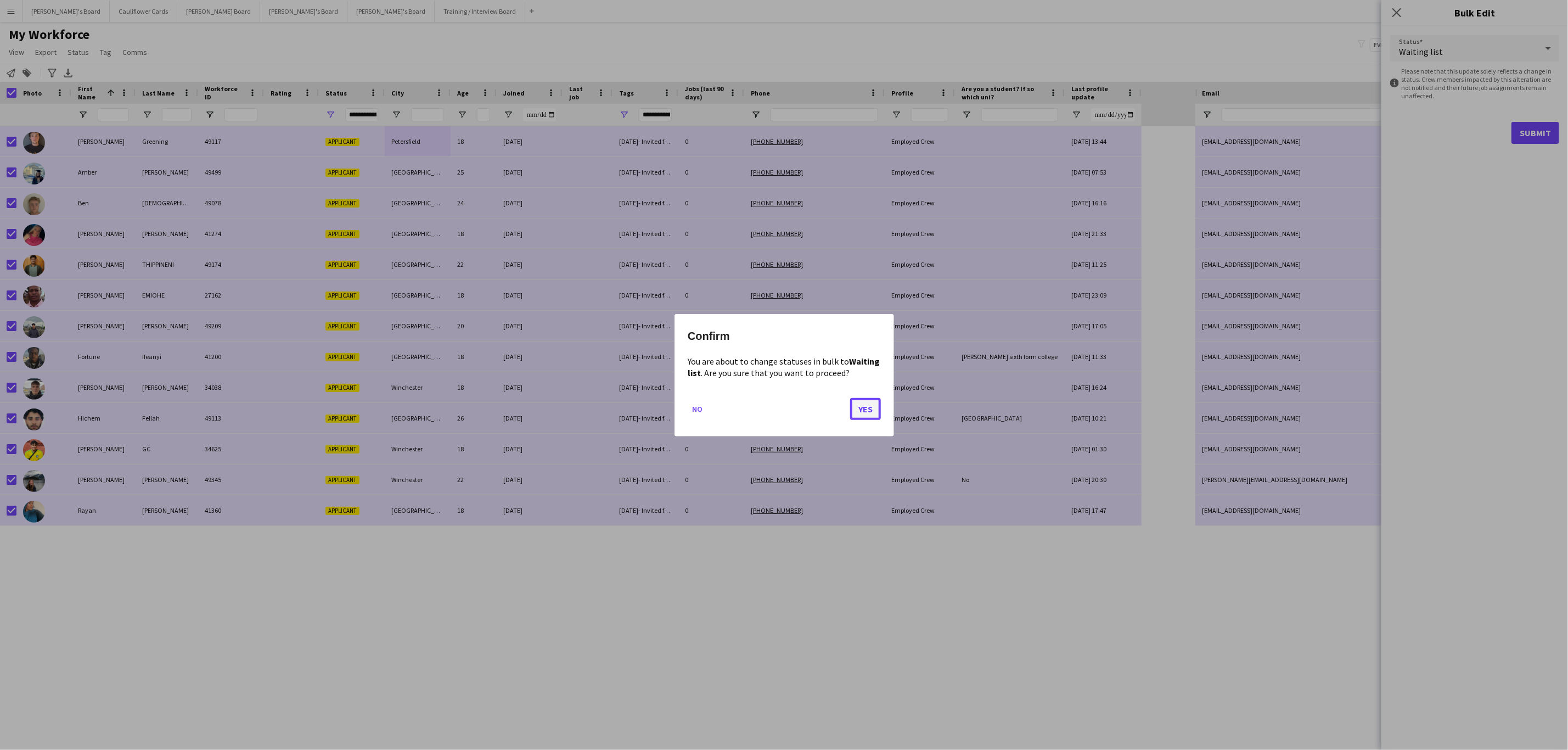
click at [873, 406] on button "Yes" at bounding box center [865, 409] width 31 height 22
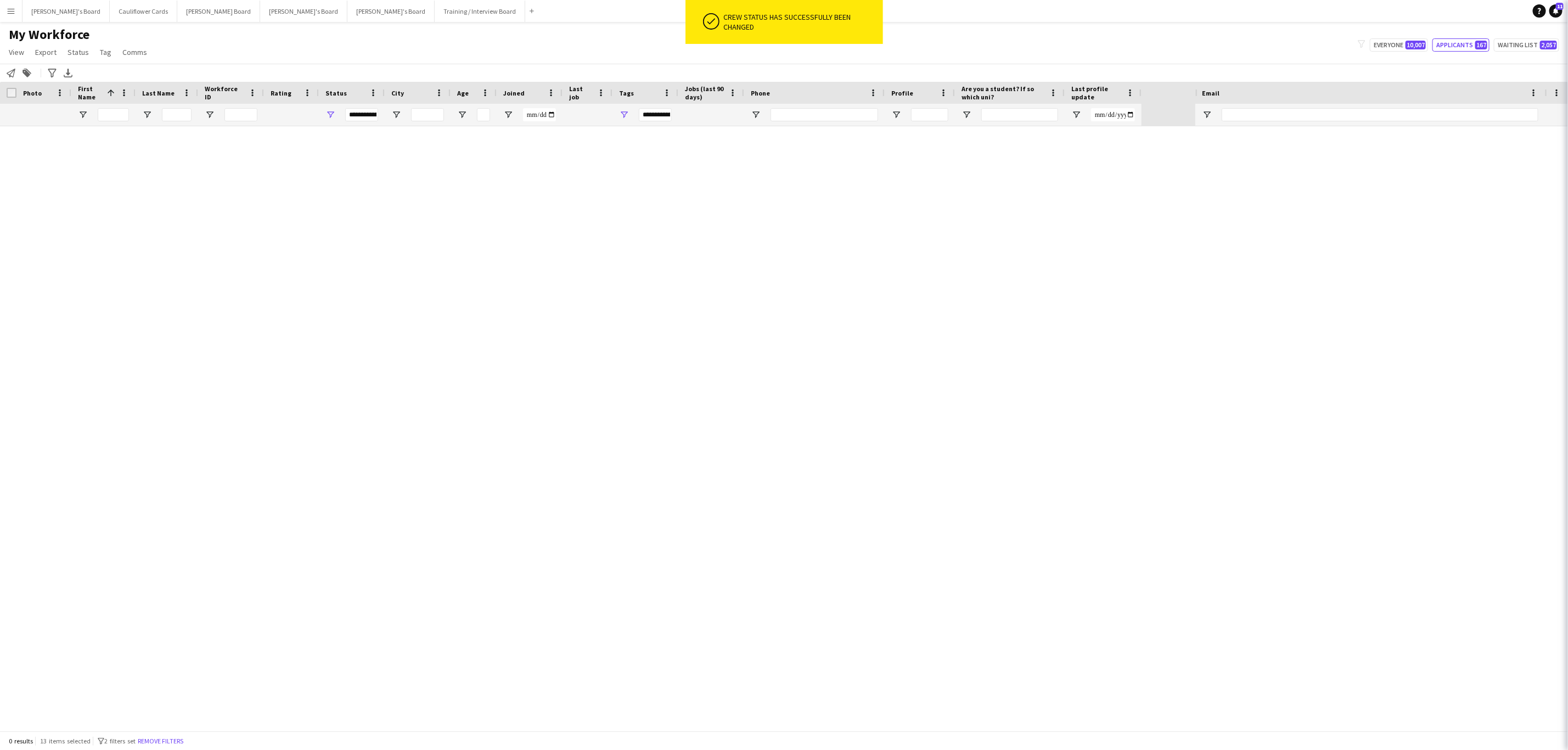
type input "***"
click at [185, 740] on button "Remove filters" at bounding box center [160, 741] width 50 height 12
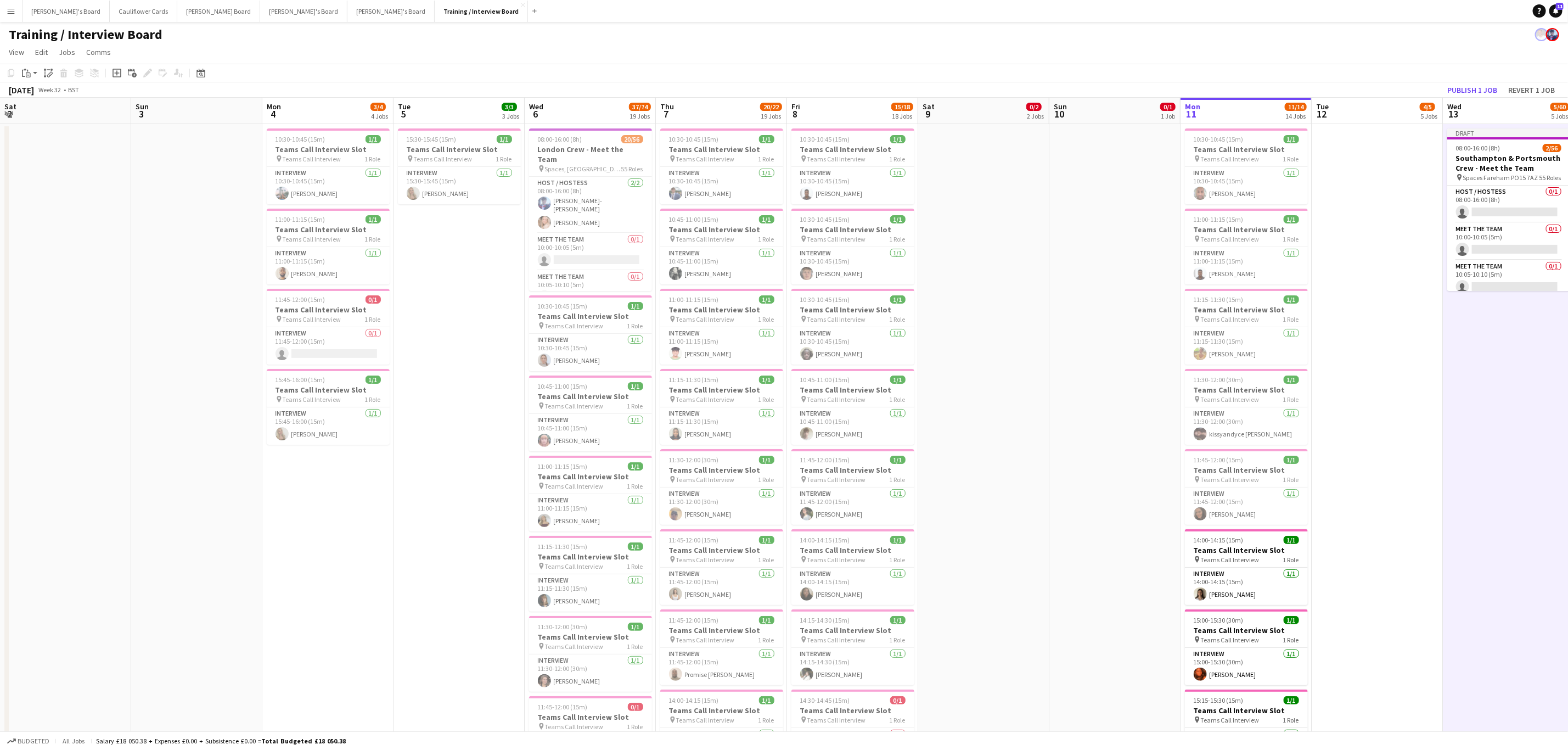
scroll to position [562, 0]
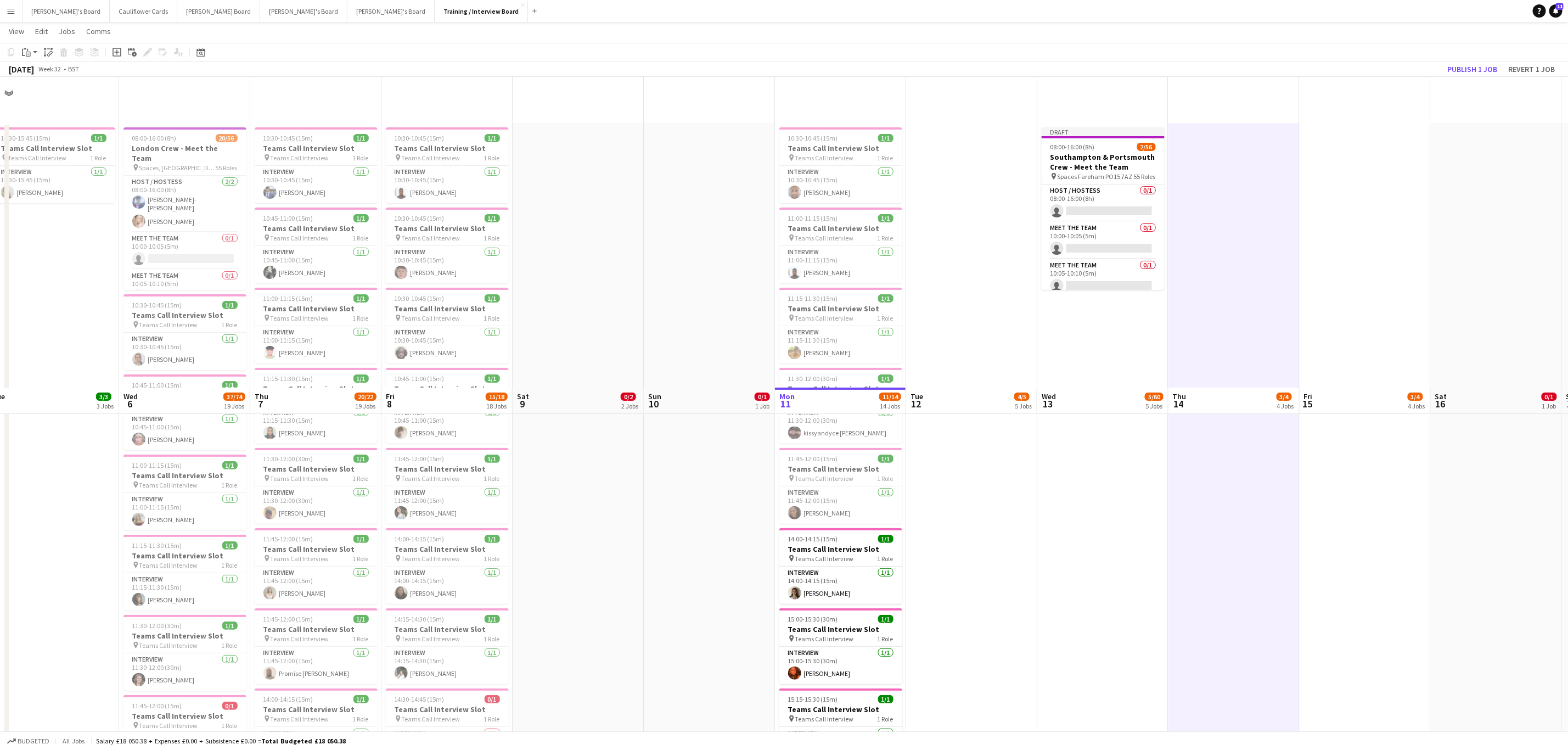
scroll to position [338, 0]
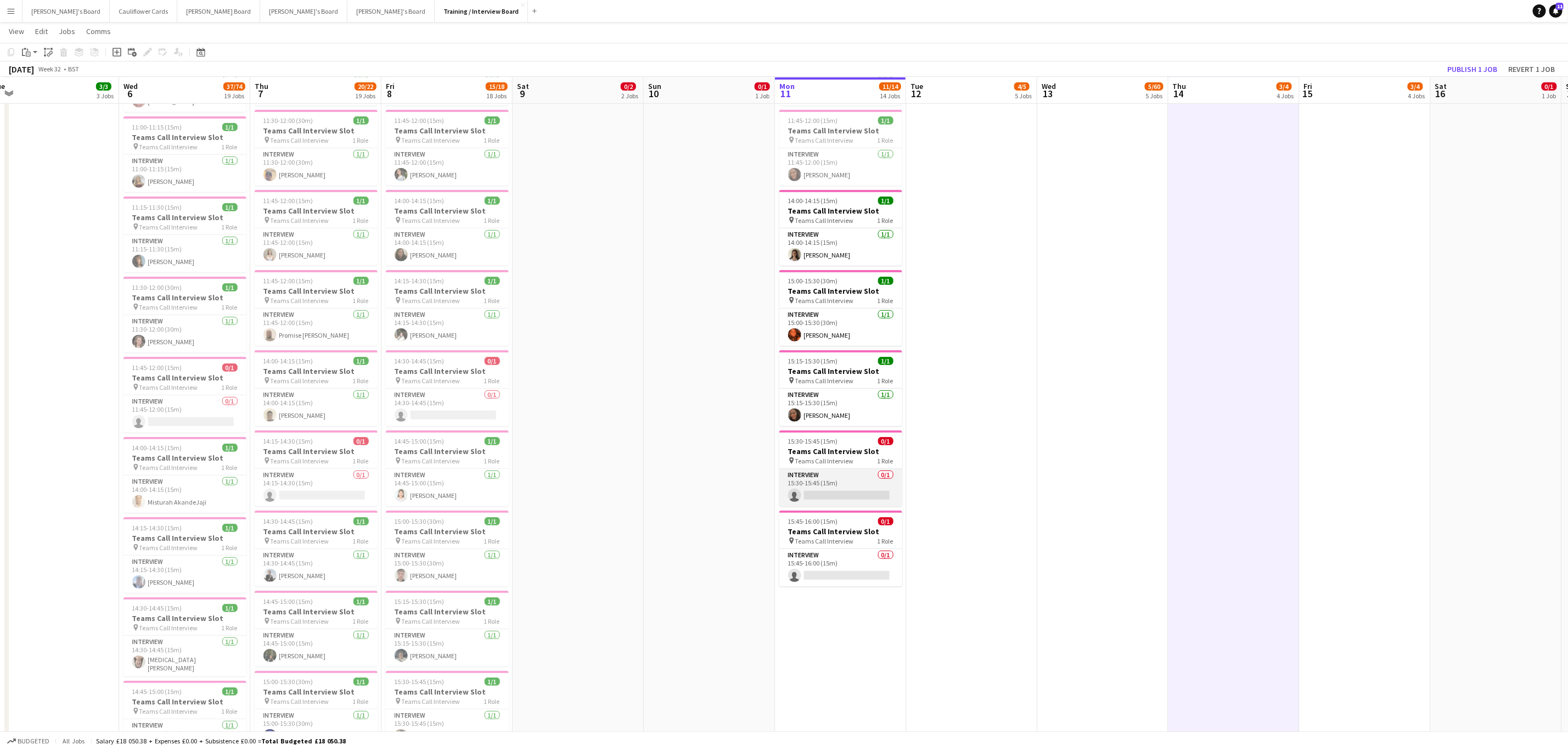
click at [865, 489] on app-card-role "Interview 0/1 15:30-15:45 (15m) single-neutral-actions" at bounding box center [841, 487] width 123 height 37
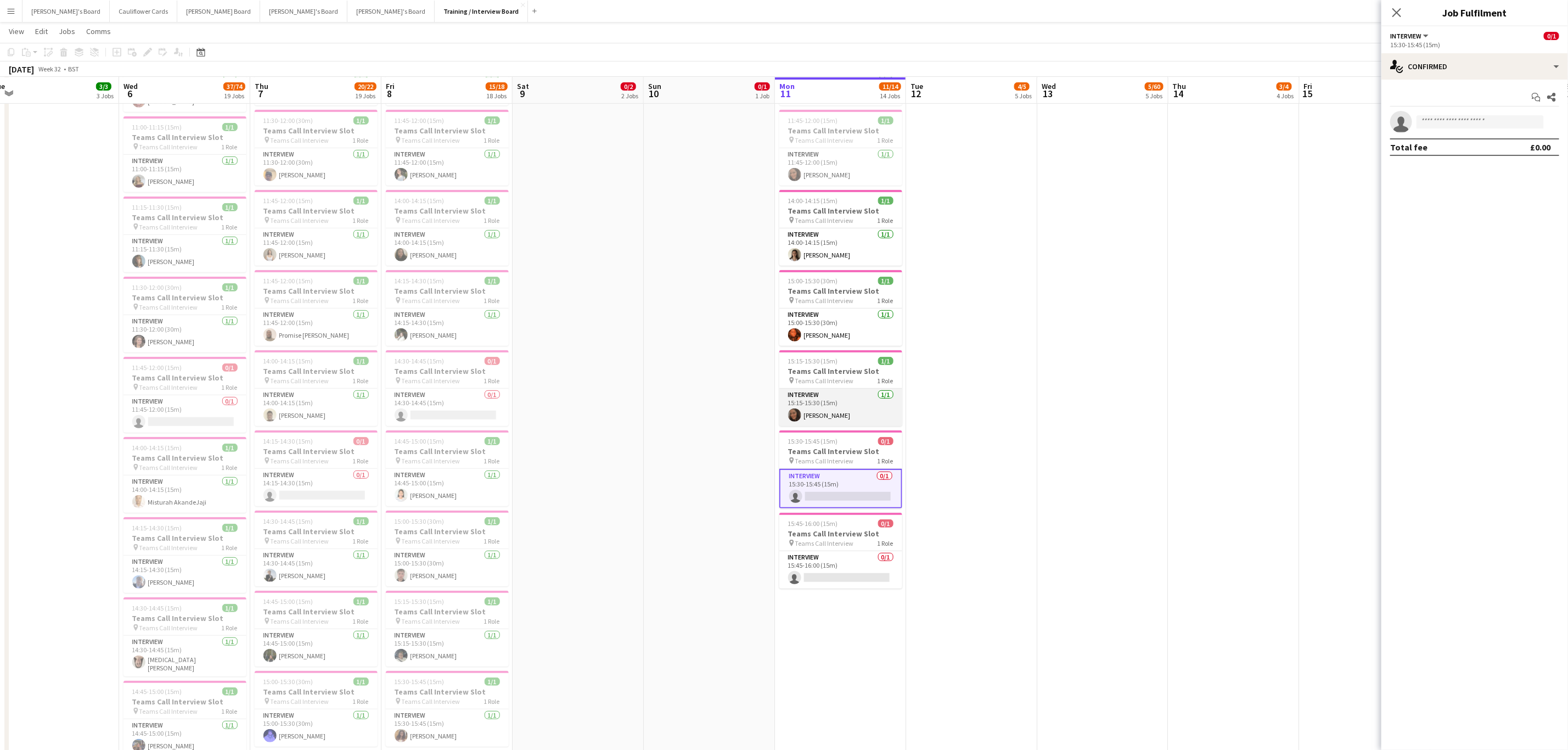
click at [845, 423] on app-card-role "Interview 1/1 15:15-15:30 (15m) Ellie Wrenn" at bounding box center [841, 407] width 123 height 37
click at [1556, 119] on div at bounding box center [1553, 125] width 13 height 13
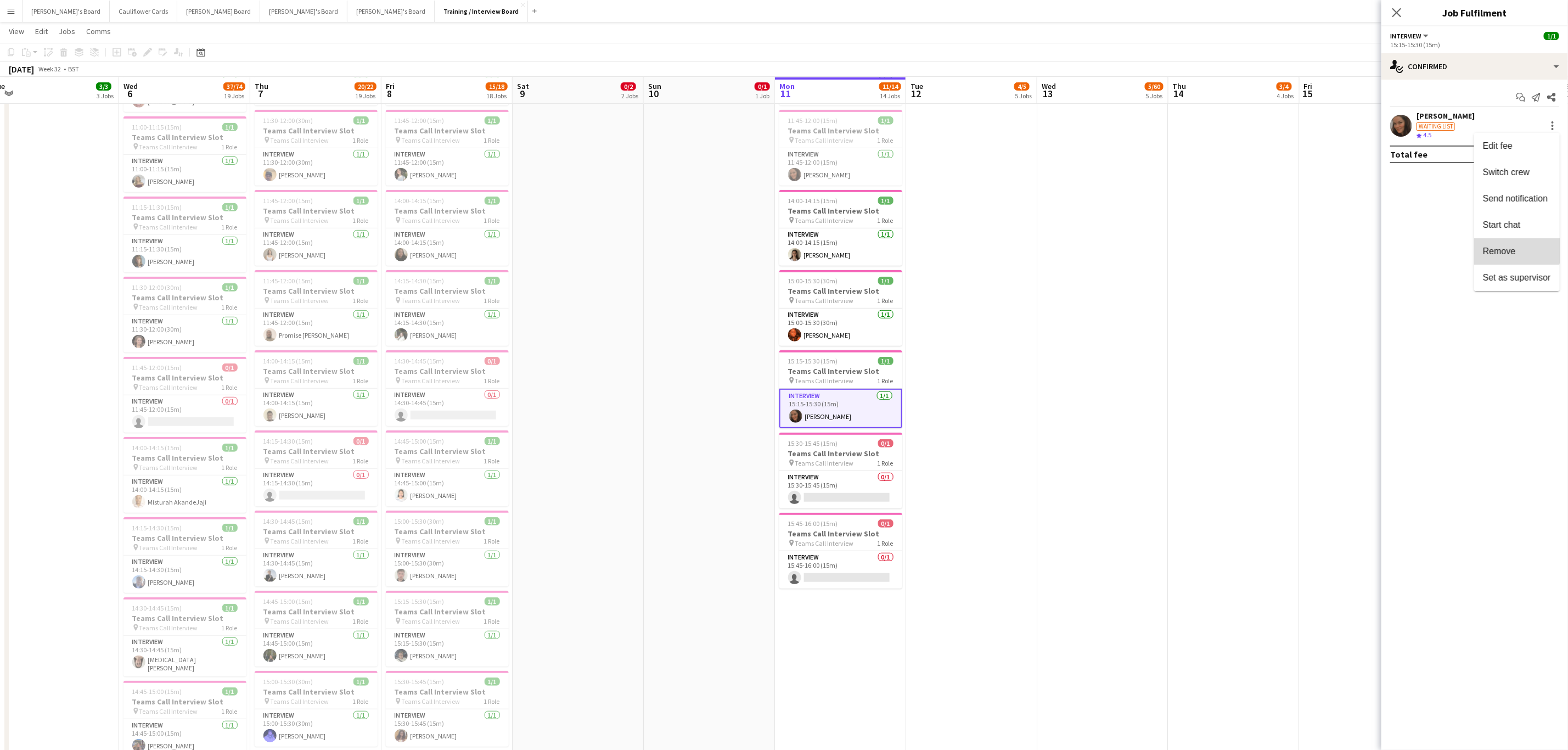
click at [1505, 247] on span "Remove" at bounding box center [1500, 251] width 33 height 9
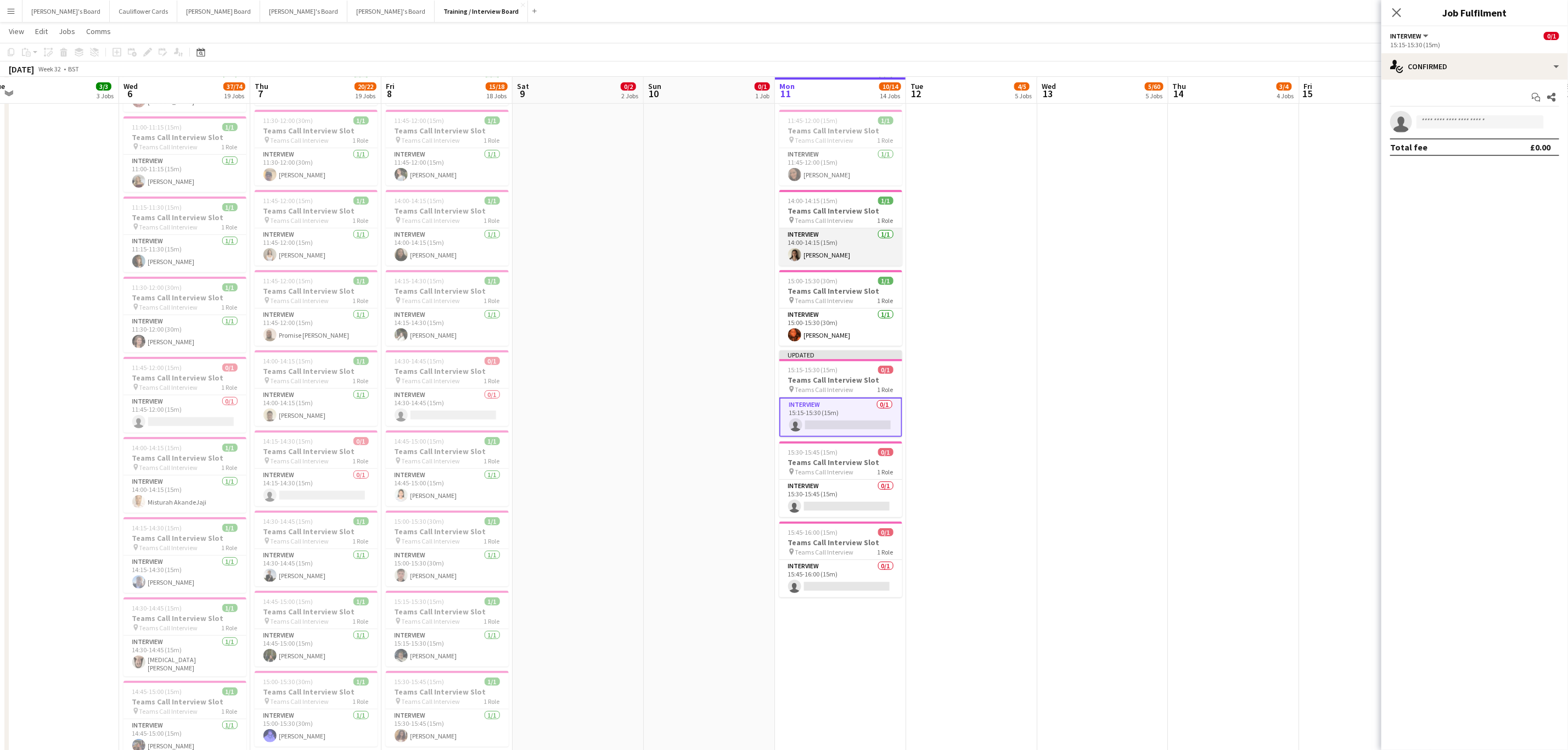
click at [846, 266] on app-card-role "Interview 1/1 14:00-14:15 (15m) Eve Trainor" at bounding box center [841, 247] width 123 height 37
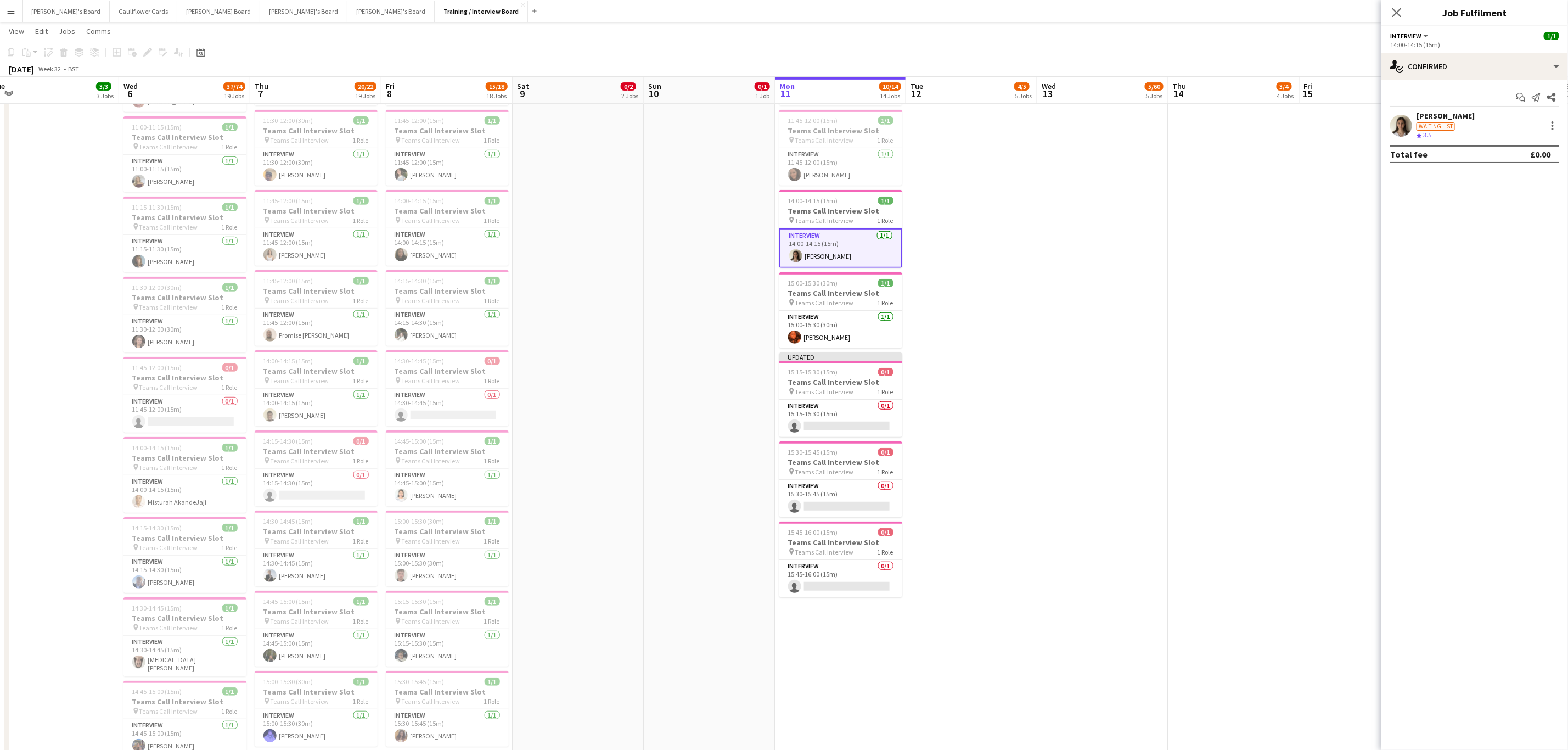
click at [1398, 128] on app-user-avatar at bounding box center [1402, 126] width 22 height 22
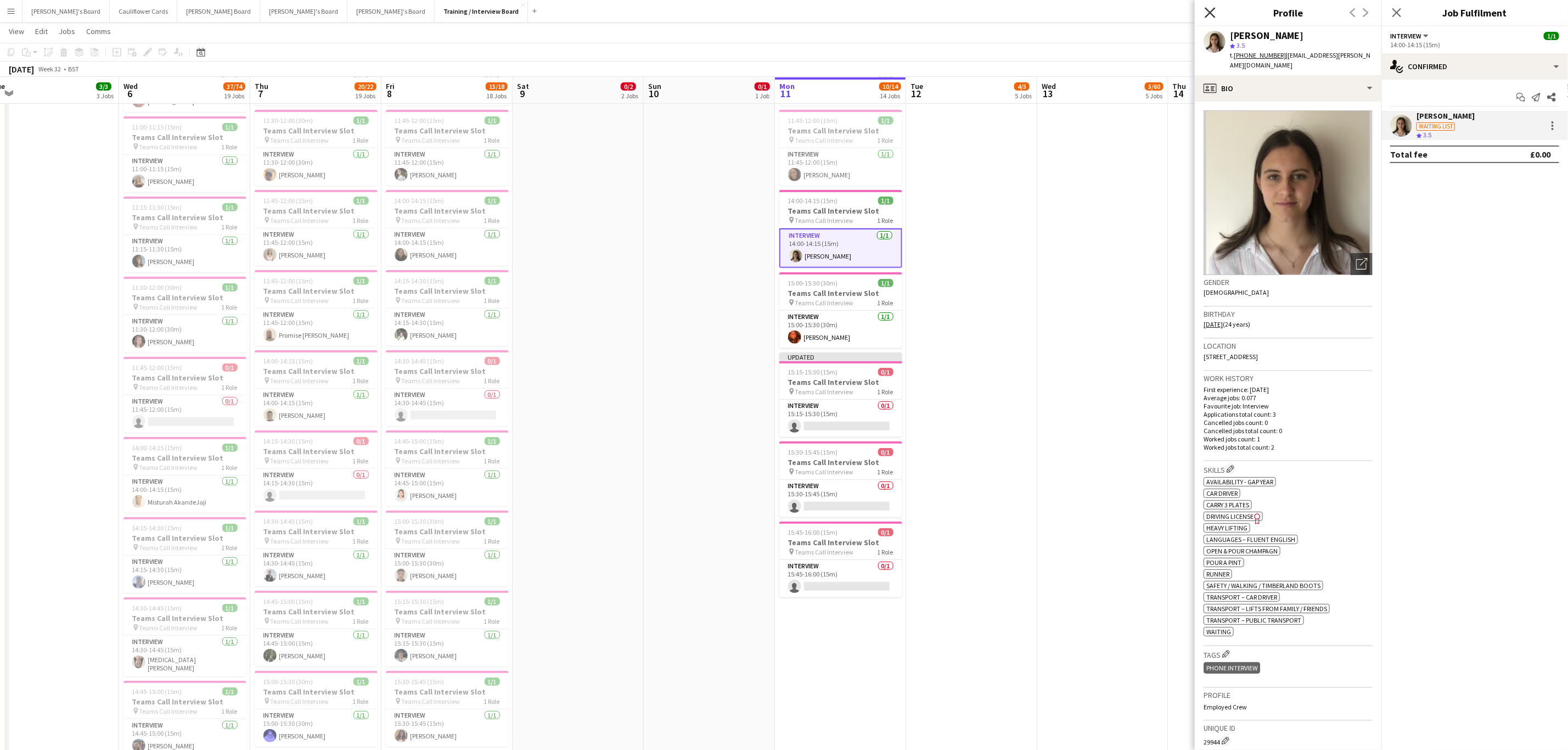
click at [1205, 8] on icon "Close pop-in" at bounding box center [1210, 12] width 10 height 10
